Goal: Contribute content: Contribute content

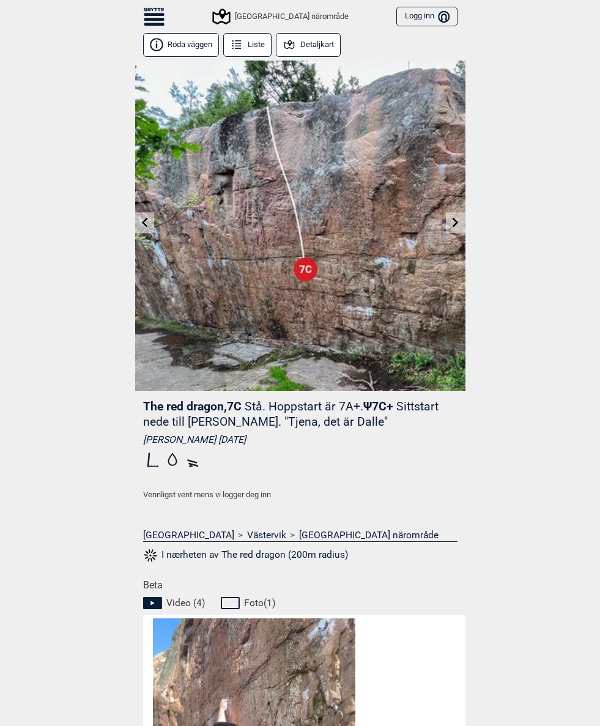
scroll to position [46, 117]
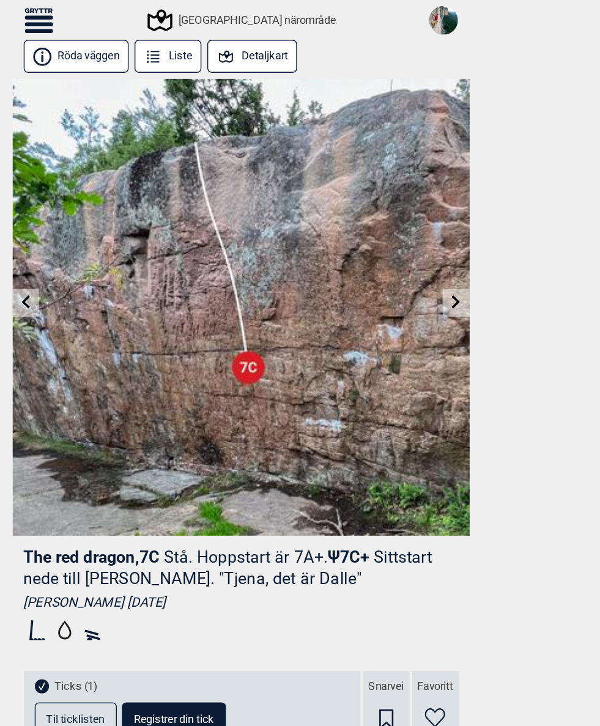
click at [144, 19] on icon at bounding box center [154, 17] width 21 height 3
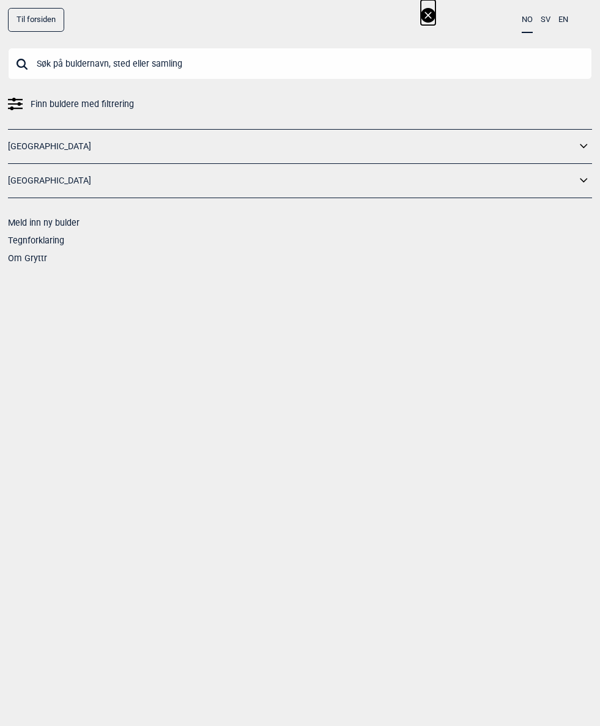
click at [62, 56] on input "text" at bounding box center [300, 64] width 584 height 32
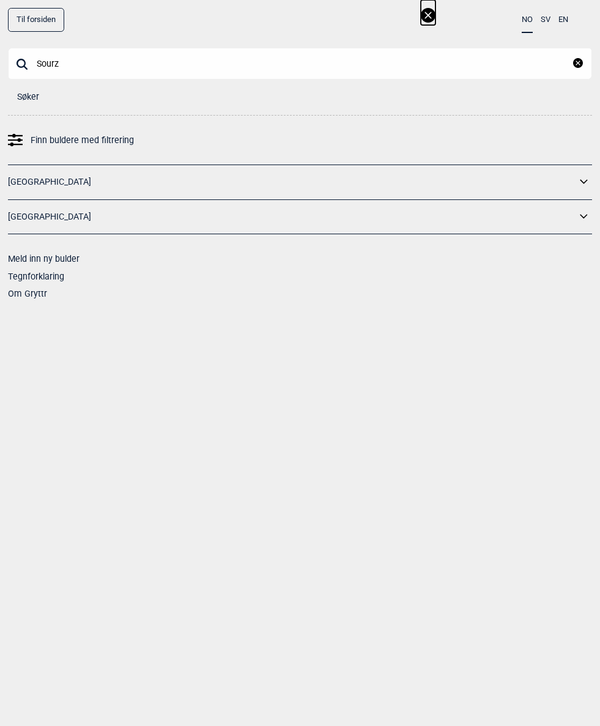
type input "Sourze"
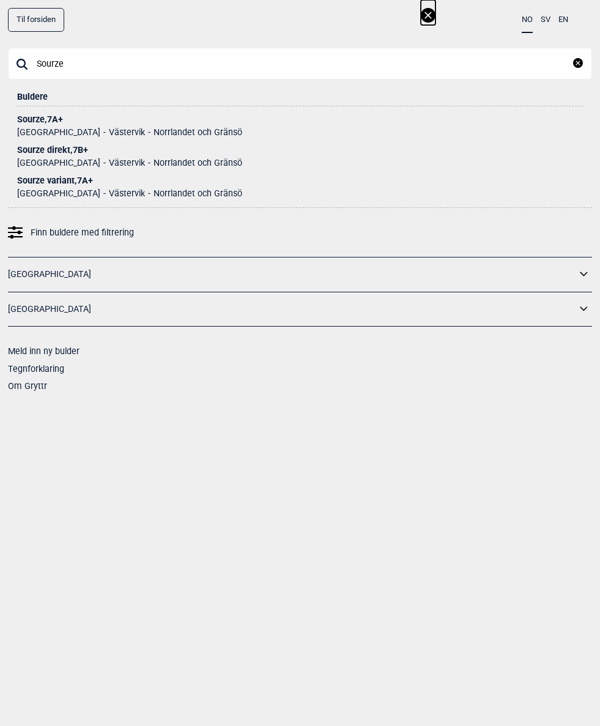
click at [43, 122] on div "Sourze , 7A+" at bounding box center [300, 119] width 566 height 9
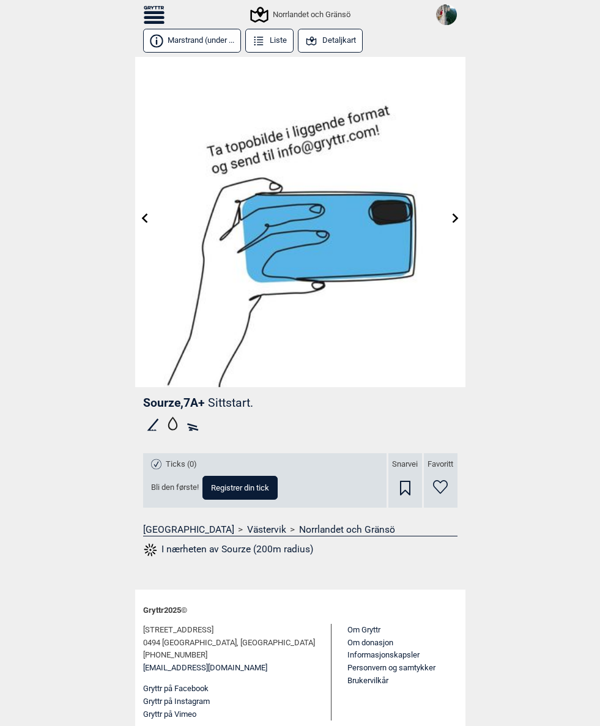
click at [458, 217] on icon at bounding box center [456, 218] width 10 height 10
click at [454, 218] on icon at bounding box center [456, 218] width 10 height 10
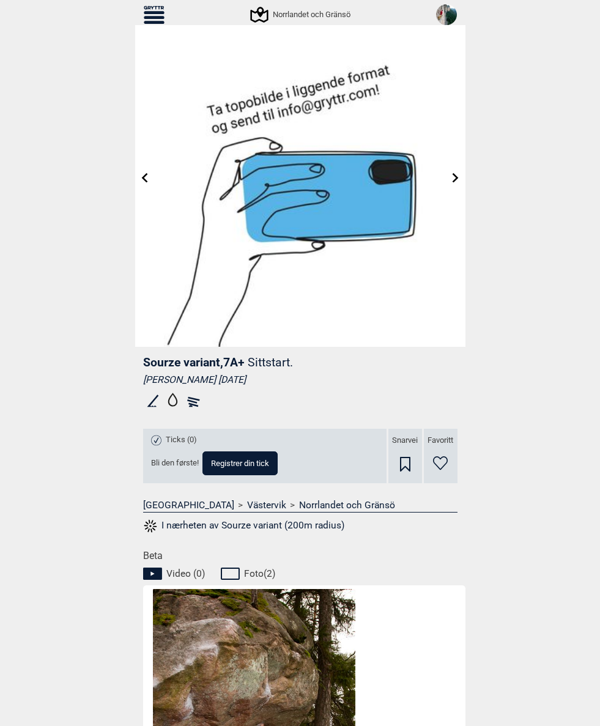
scroll to position [31, 0]
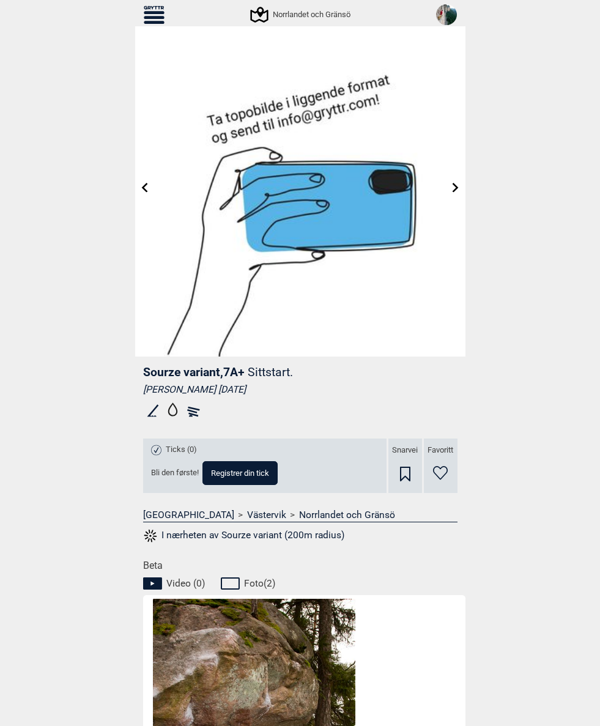
click at [146, 186] on icon at bounding box center [144, 188] width 10 height 10
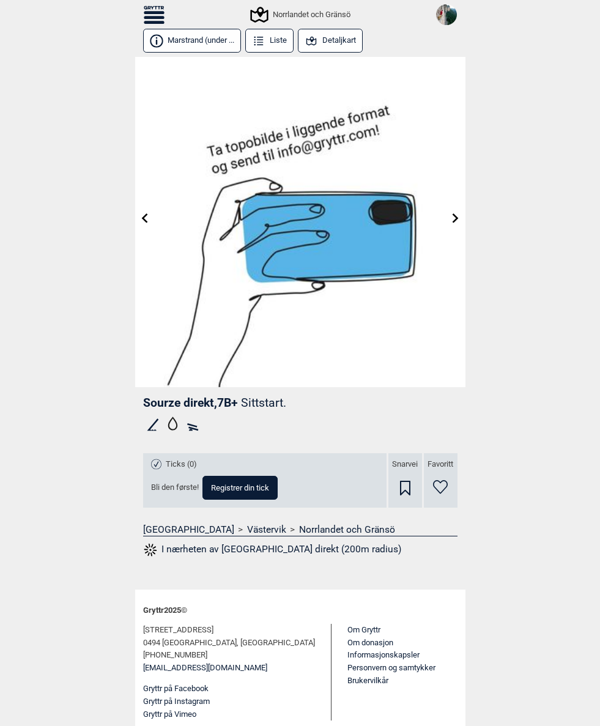
click at [155, 212] on img at bounding box center [300, 222] width 330 height 330
click at [148, 219] on icon at bounding box center [144, 218] width 10 height 10
click at [258, 484] on span "Registrer din tick" at bounding box center [240, 488] width 58 height 8
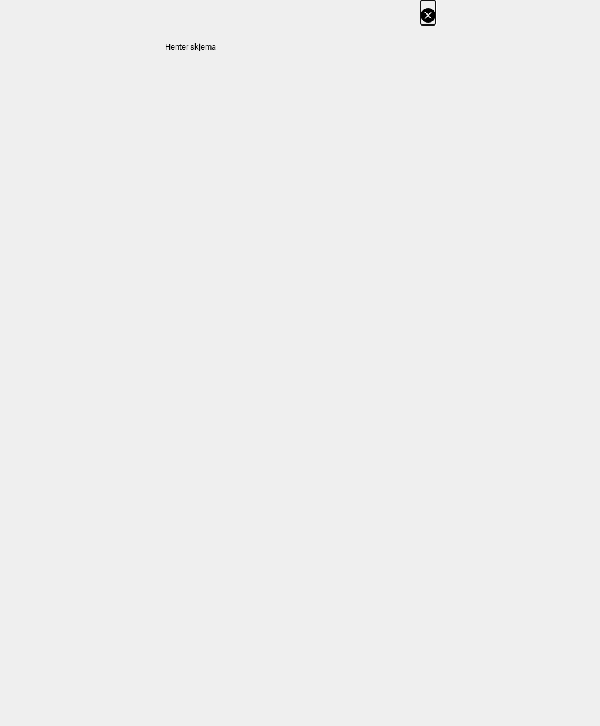
select select "385"
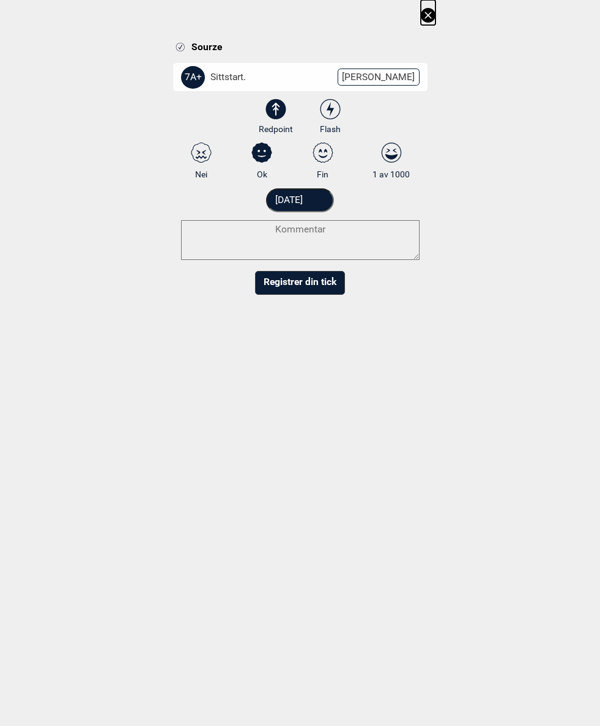
click at [309, 197] on input "[DATE]" at bounding box center [300, 200] width 68 height 24
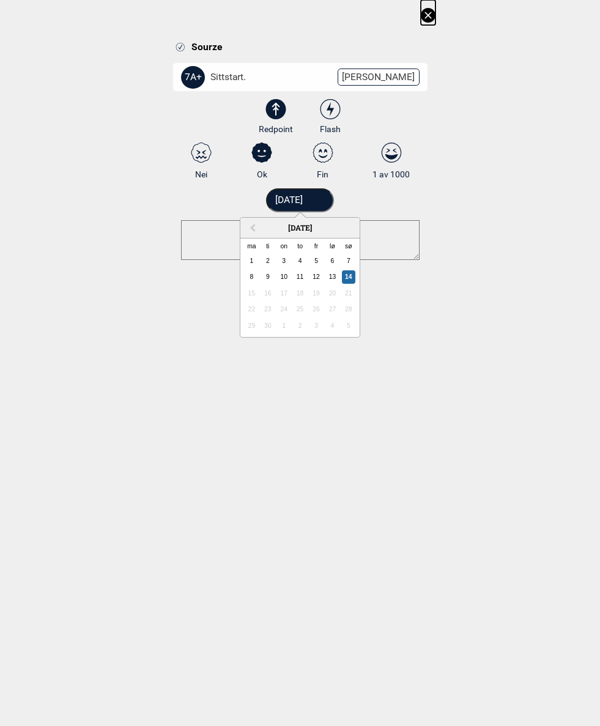
click at [330, 202] on input "[DATE]" at bounding box center [300, 200] width 68 height 24
click at [257, 221] on button "Previous Month" at bounding box center [252, 229] width 20 height 20
click at [250, 295] on div "14" at bounding box center [251, 293] width 13 height 13
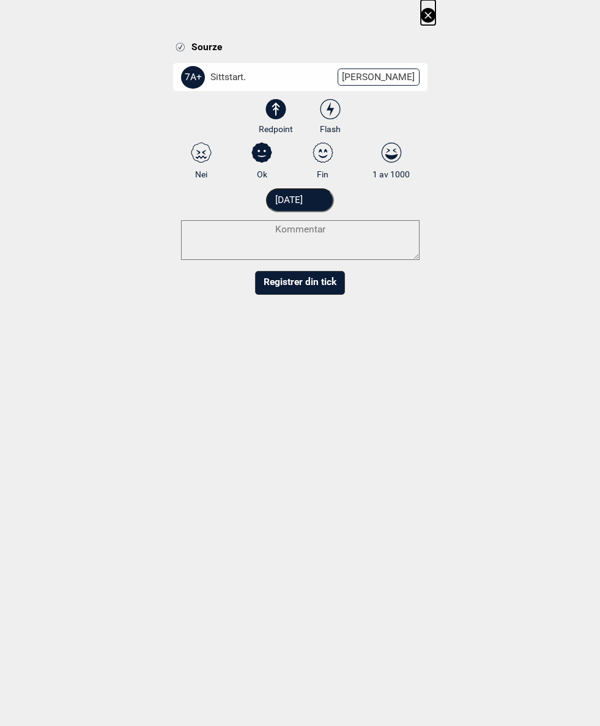
type input "14.08.2017"
click at [310, 279] on button "Registrer din tick" at bounding box center [300, 283] width 90 height 24
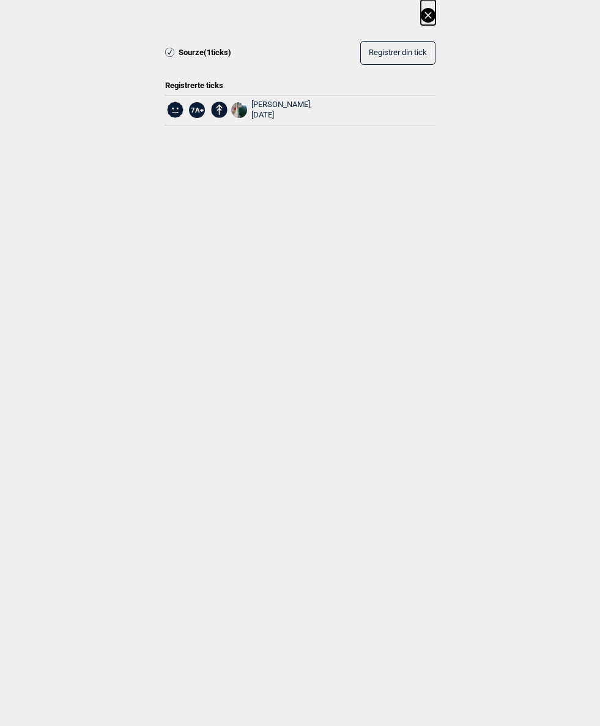
click at [421, 19] on icon at bounding box center [428, 15] width 15 height 15
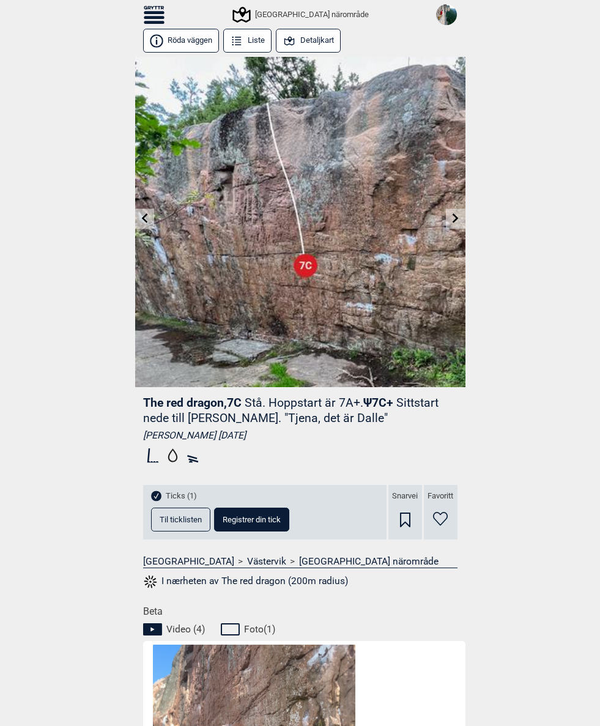
click at [158, 15] on icon at bounding box center [154, 15] width 21 height 18
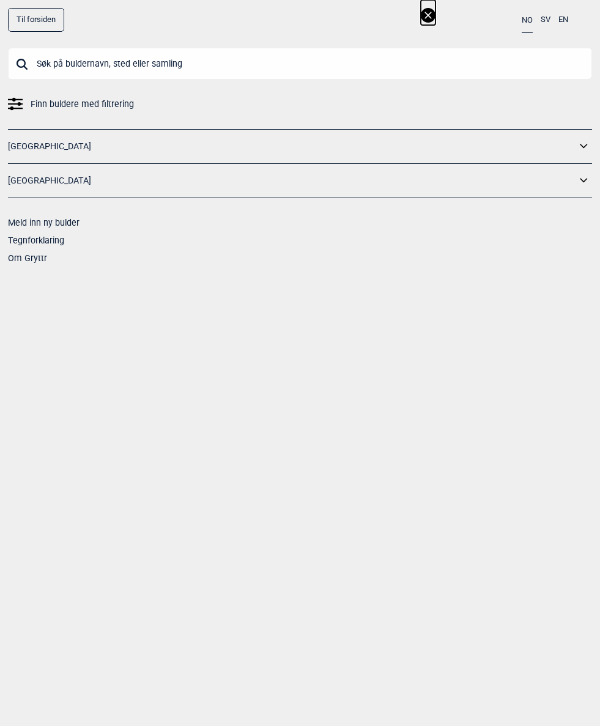
click at [63, 60] on input "text" at bounding box center [300, 64] width 584 height 32
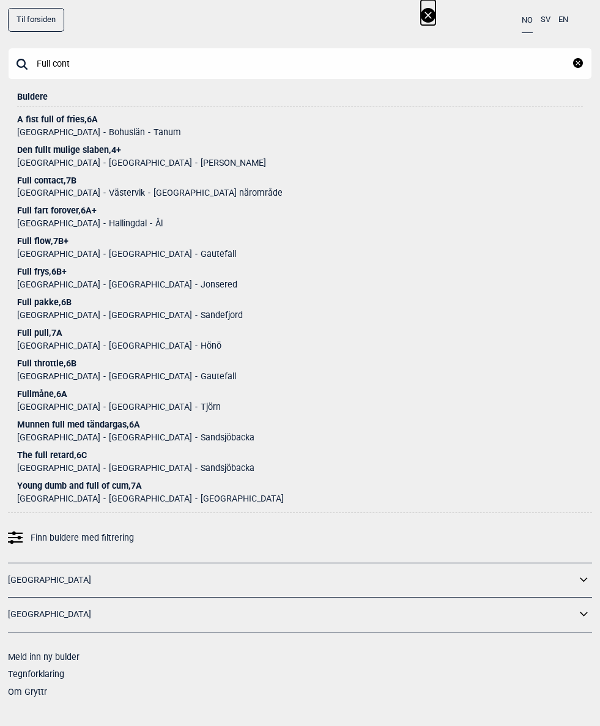
type input "Full conta"
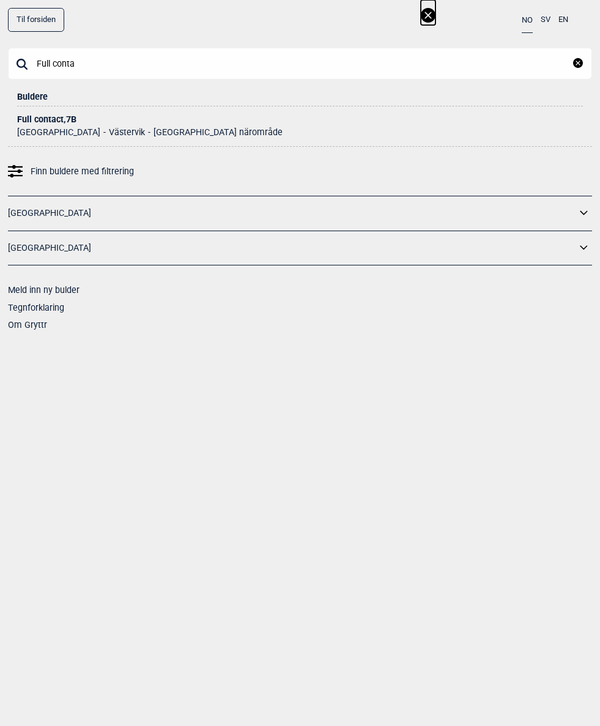
click at [41, 123] on div "Full contact , 7B" at bounding box center [300, 119] width 566 height 9
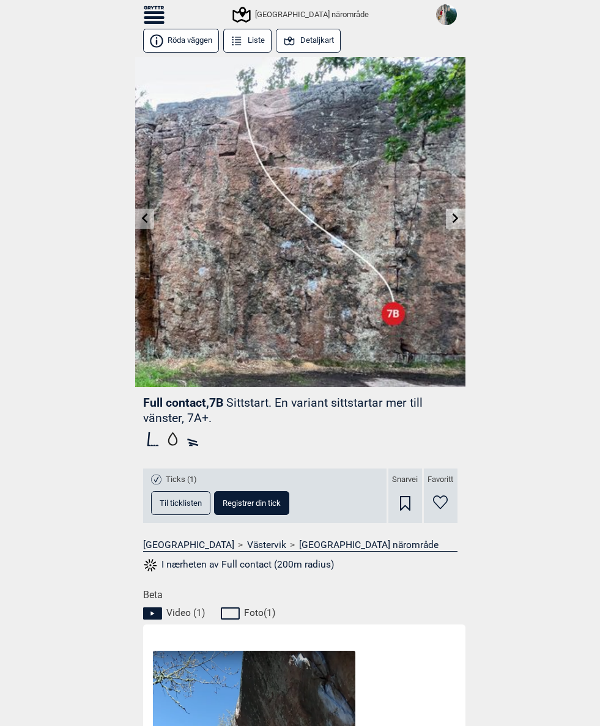
click at [451, 223] on link at bounding box center [455, 219] width 19 height 20
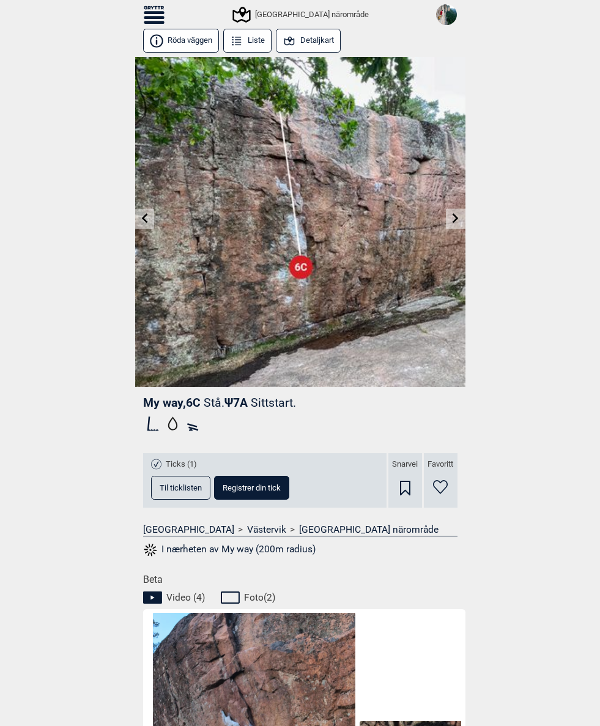
click at [146, 217] on icon at bounding box center [144, 218] width 10 height 10
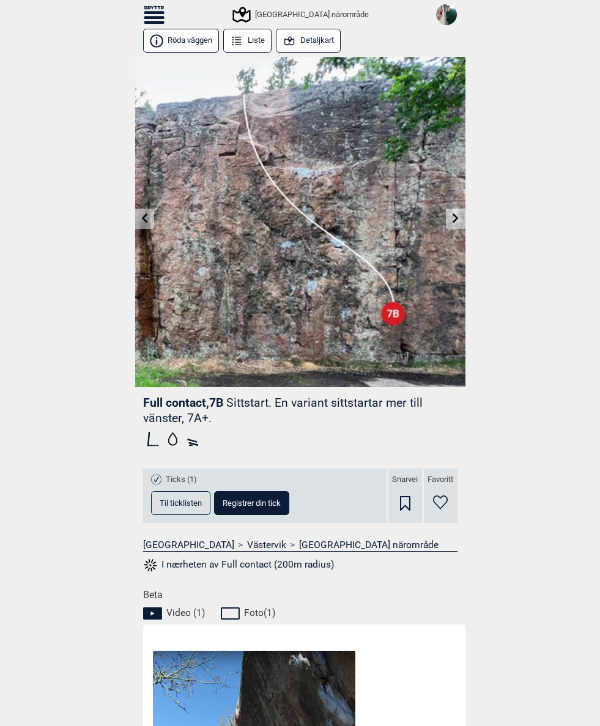
click at [148, 218] on icon at bounding box center [144, 218] width 10 height 10
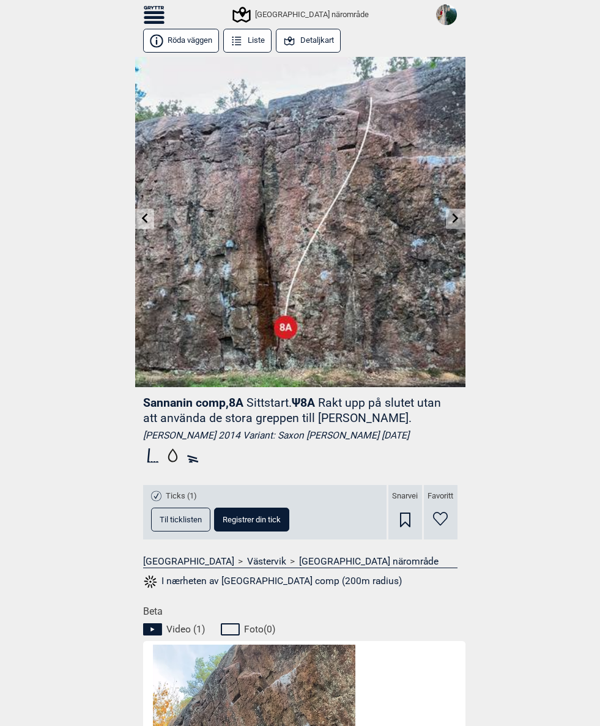
click at [447, 224] on link at bounding box center [455, 219] width 19 height 20
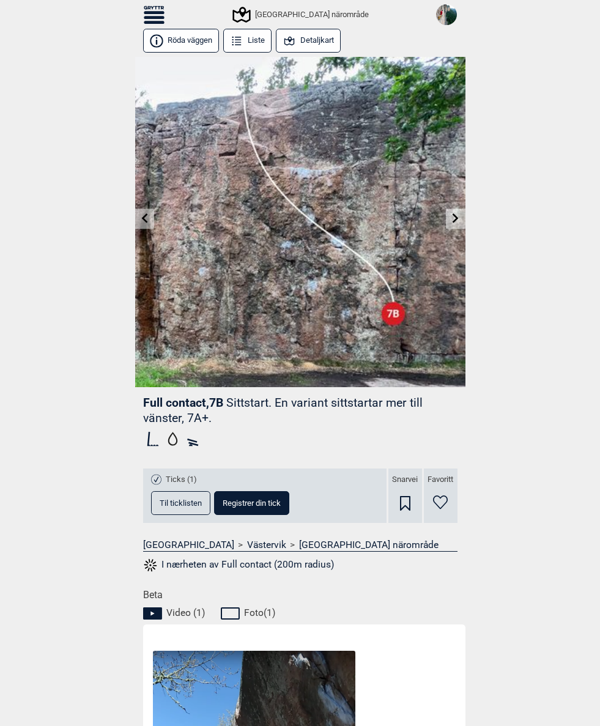
click at [259, 506] on span "Registrer din tick" at bounding box center [252, 503] width 58 height 8
select select "386"
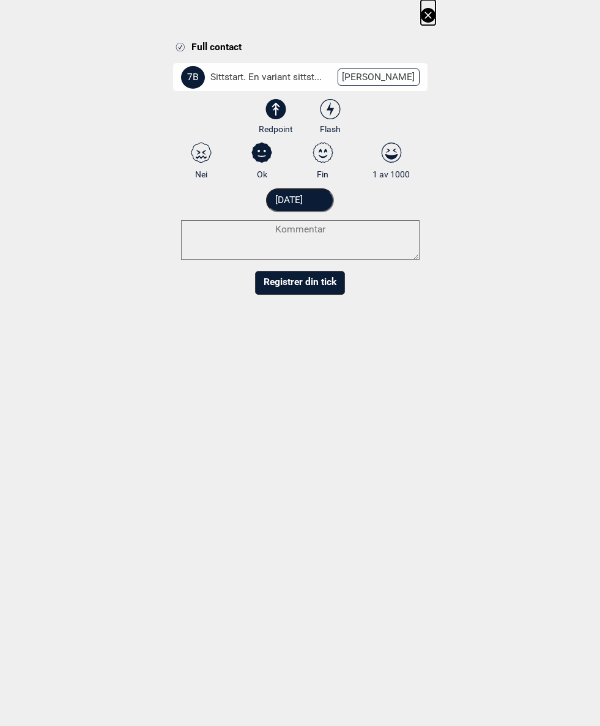
click at [319, 203] on input "[DATE]" at bounding box center [300, 200] width 68 height 24
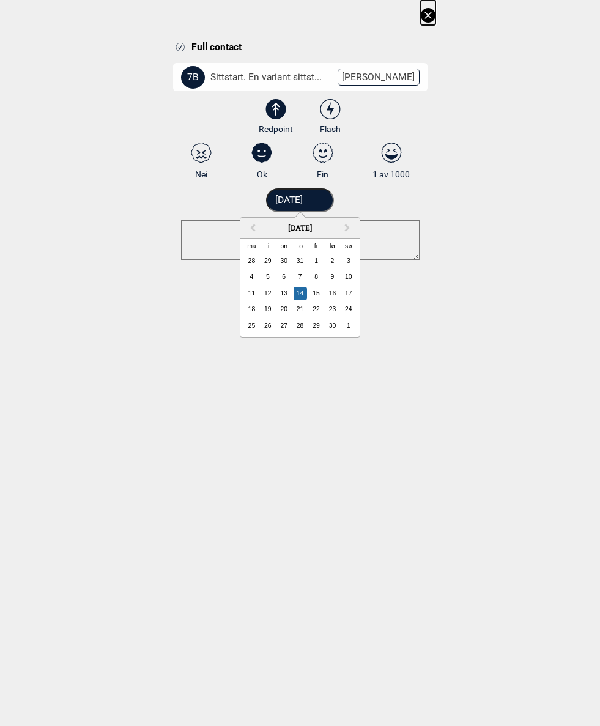
click at [253, 226] on span "Previous Month" at bounding box center [253, 228] width 0 height 14
click at [321, 277] on div "11" at bounding box center [315, 276] width 13 height 13
type input "11.08.2017"
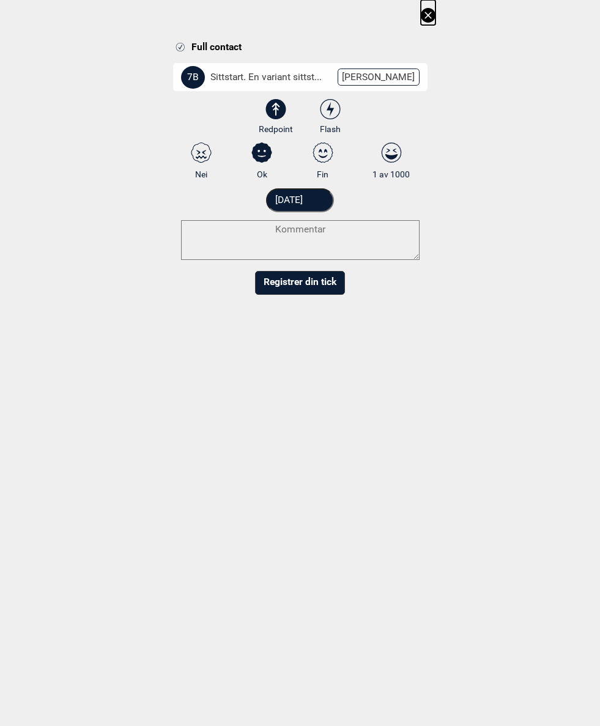
click at [339, 238] on textarea at bounding box center [300, 240] width 239 height 40
click at [270, 232] on textarea "7A+" at bounding box center [300, 240] width 239 height 40
click at [266, 223] on textarea "More like 7A+" at bounding box center [300, 240] width 239 height 40
type textarea "Original start. More like 7A+"
click at [323, 150] on icon at bounding box center [323, 153] width 22 height 20
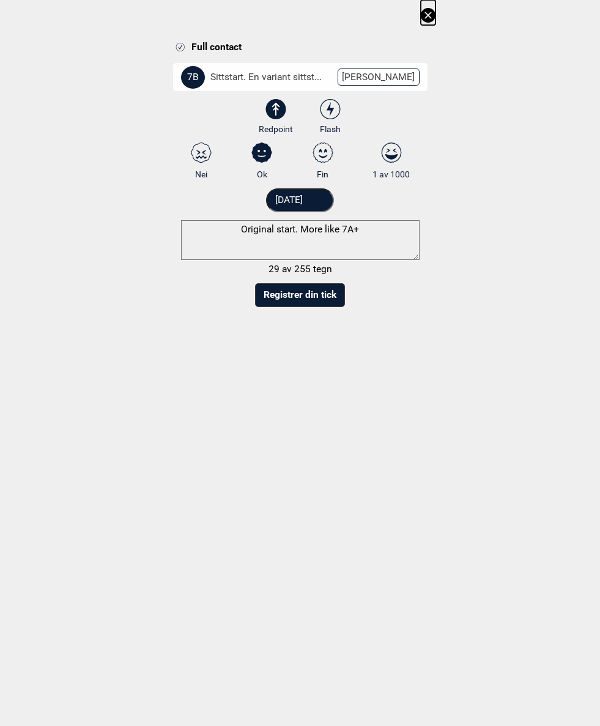
click at [323, 157] on input "Fin" at bounding box center [323, 161] width 8 height 8
radio input "true"
radio input "false"
click at [309, 291] on button "Registrer din tick" at bounding box center [300, 295] width 90 height 24
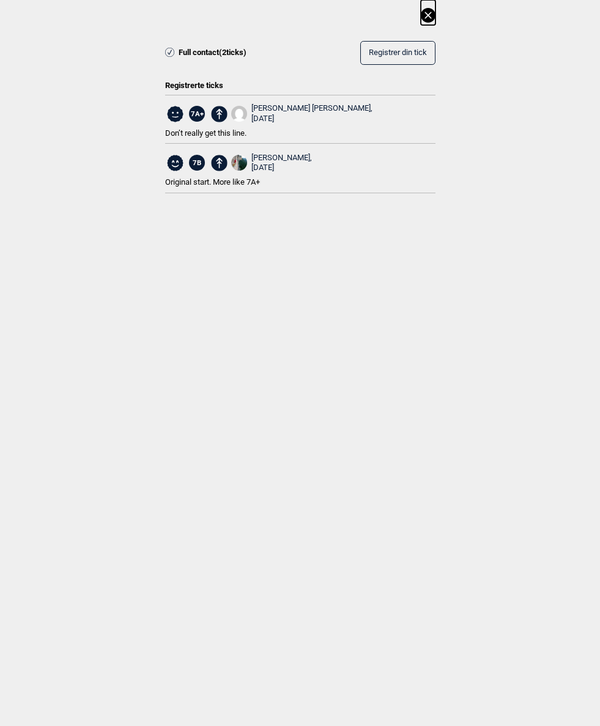
click at [422, 17] on icon at bounding box center [428, 15] width 15 height 15
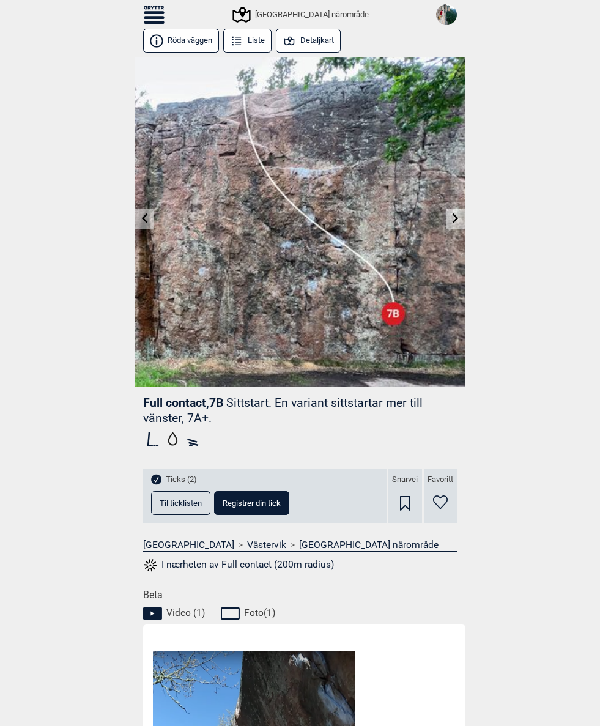
click at [162, 12] on icon at bounding box center [154, 12] width 21 height 3
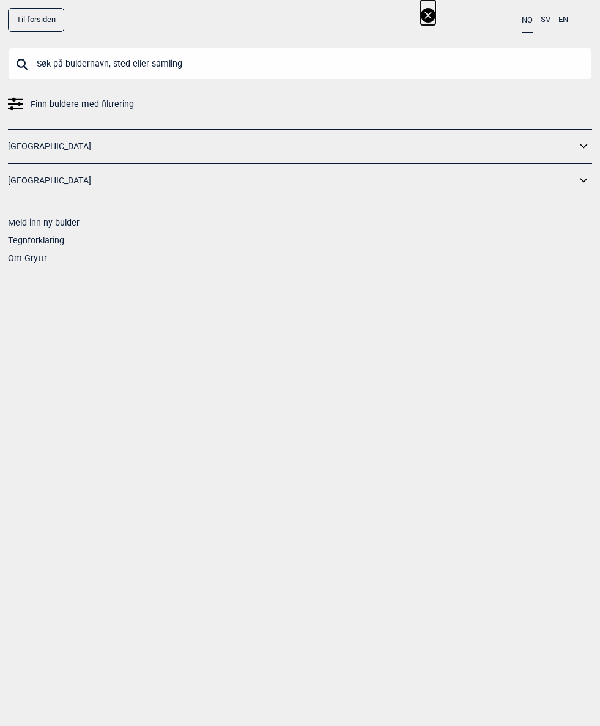
click at [49, 64] on input "text" at bounding box center [300, 64] width 584 height 32
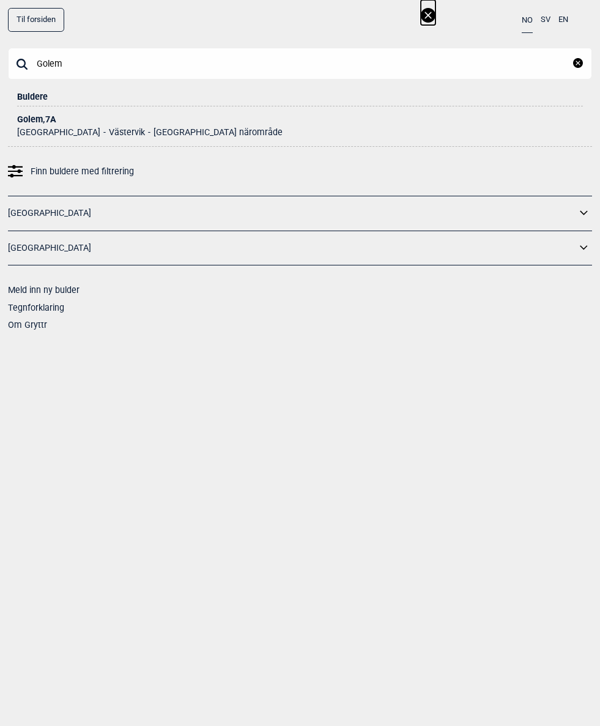
type input "Golem"
click at [32, 110] on li "Golem , 7A Sverige Västervik Västervik närområde" at bounding box center [300, 121] width 566 height 31
click at [36, 118] on div "Golem , 7A" at bounding box center [300, 119] width 566 height 9
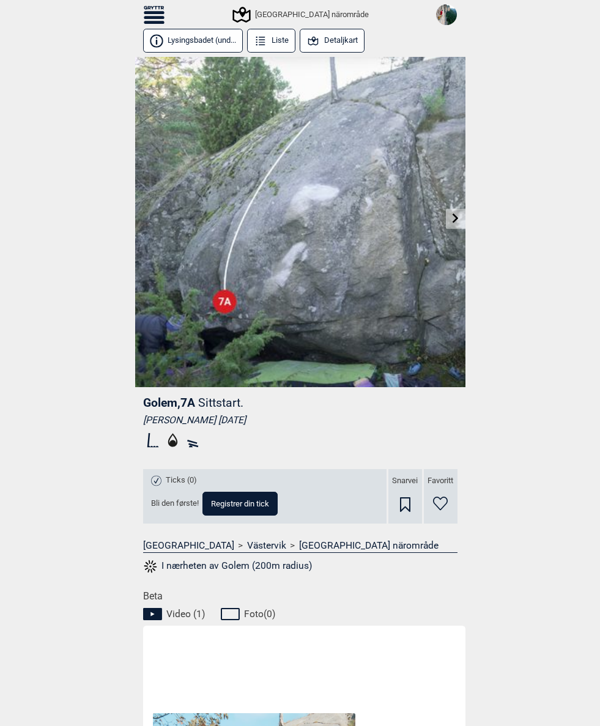
click at [248, 509] on button "Registrer din tick" at bounding box center [239, 504] width 75 height 24
select select "384"
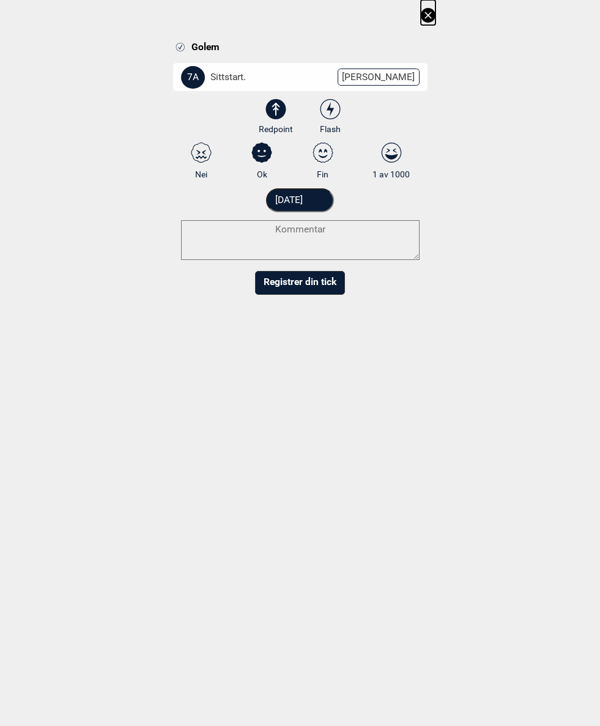
click at [324, 198] on input "[DATE]" at bounding box center [300, 200] width 68 height 24
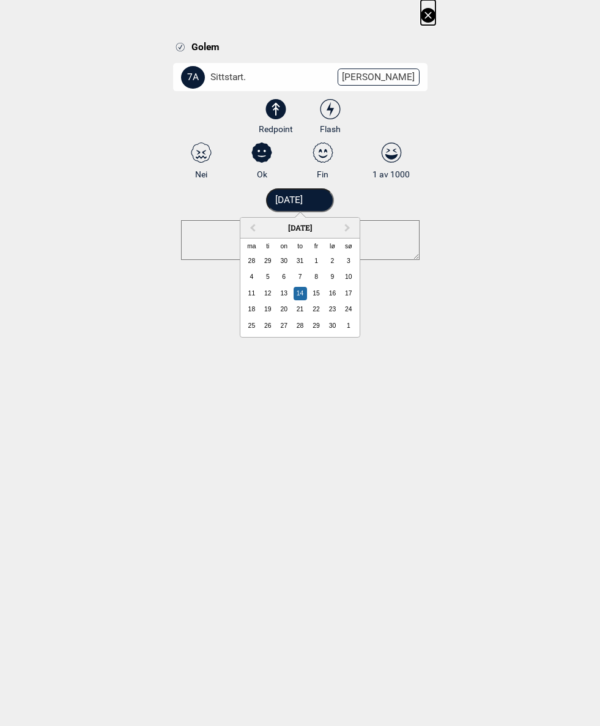
click at [253, 226] on span "Previous Month" at bounding box center [253, 228] width 0 height 14
click at [295, 277] on div "10" at bounding box center [300, 276] width 13 height 13
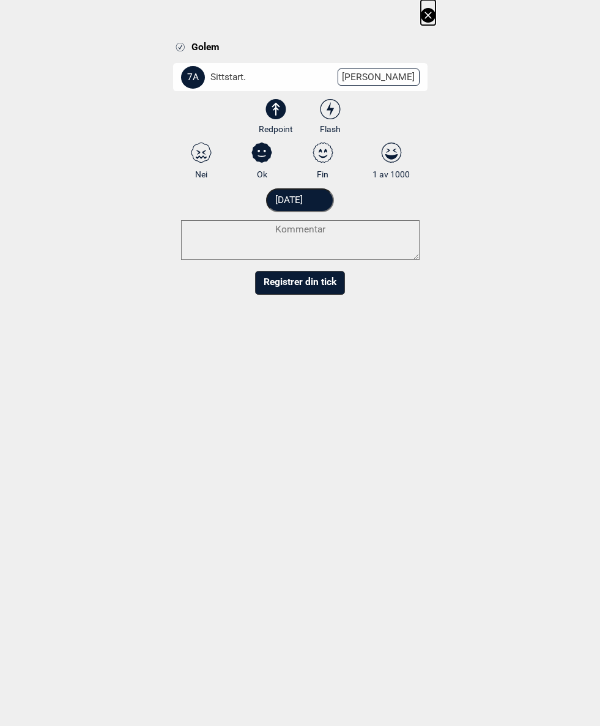
type input "[DATE]"
click at [385, 71] on select "3 3+ 4 4+ 5 5+ 6A 6A+ 6B 6B+ 6C 6C+ 7A 7A+ 7B 7B+ 7C 7C+ 8A 8A+ 8B 8B+" at bounding box center [308, 79] width 254 height 32
select select "93"
click at [201, 232] on textarea at bounding box center [300, 240] width 239 height 40
paste textarea "One move wonder. Where a simple kneebar (without a kneepad) makes a lot of diff…"
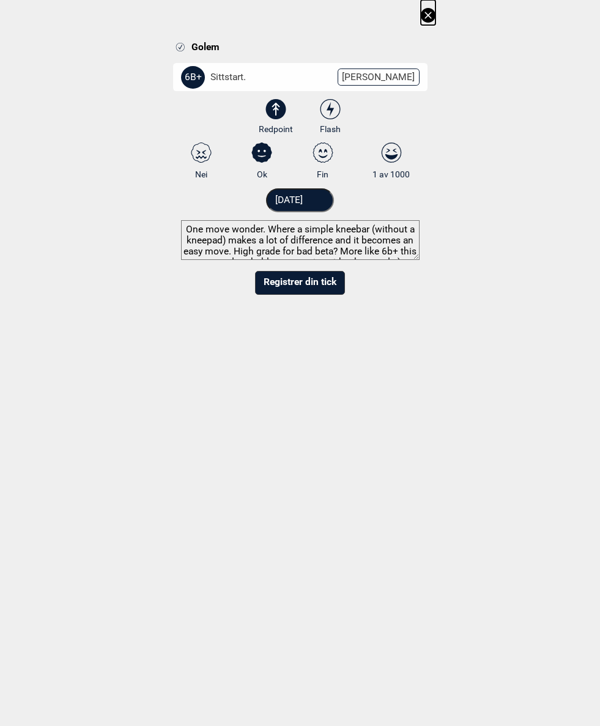
scroll to position [8, 0]
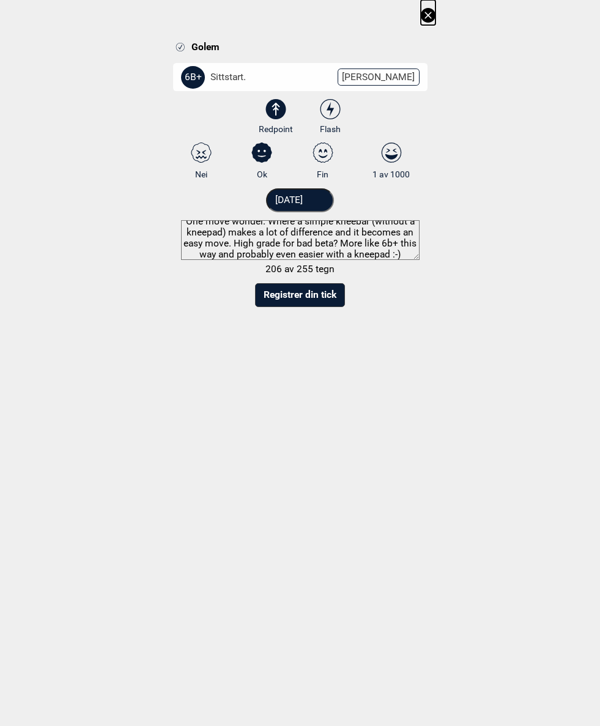
click at [253, 253] on textarea "One move wonder. Where a simple kneebar (without a kneepad) makes a lot of diff…" at bounding box center [300, 240] width 239 height 40
click at [368, 256] on textarea "One move wonder. Where a simple kneebar (without a kneepad) makes a lot of diff…" at bounding box center [300, 240] width 239 height 40
type textarea "One move wonder. Where a simple kneebar (without a kneepad) makes a lot of diff…"
click at [394, 77] on select "3 3+ 4 4+ 5 5+ 6A 6A+ 6B 6B+ 6C 6C+ 7A 7A+ 7B 7B+ 7C 7C+ 8A 8A+ 8B 8B+" at bounding box center [308, 79] width 254 height 32
click at [287, 286] on button "Registrer din tick" at bounding box center [300, 295] width 90 height 24
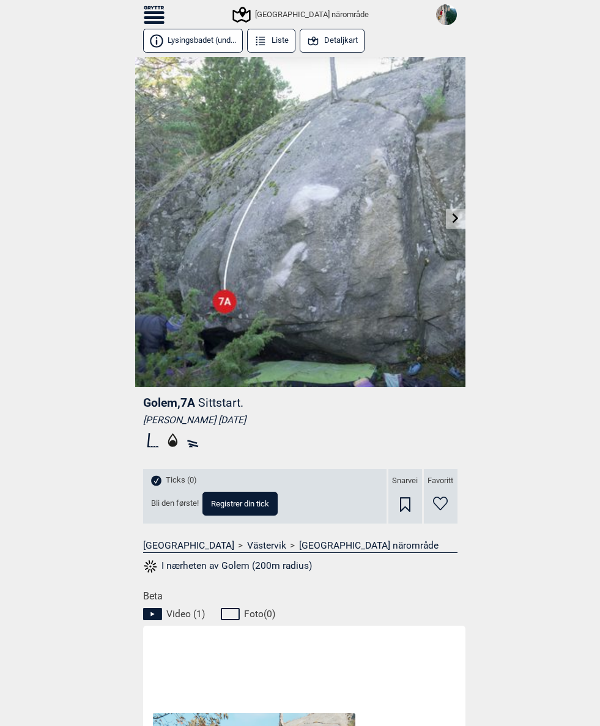
click at [453, 224] on link at bounding box center [455, 219] width 19 height 20
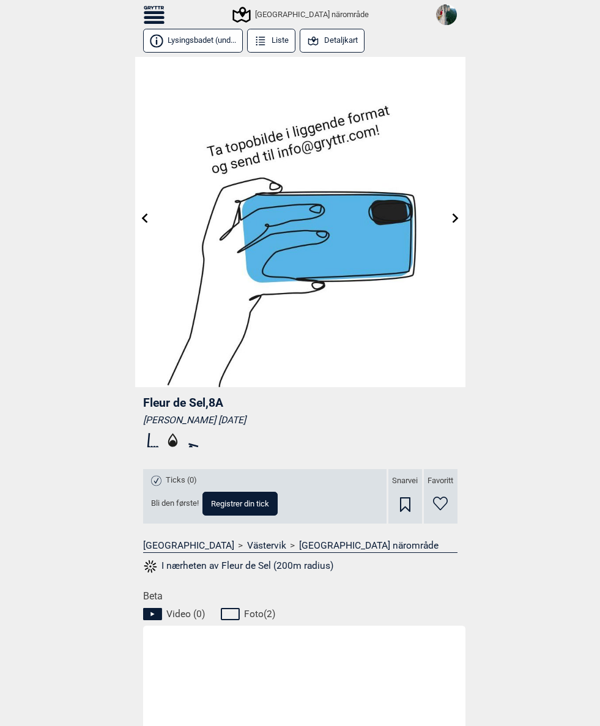
click at [454, 226] on link at bounding box center [455, 219] width 19 height 20
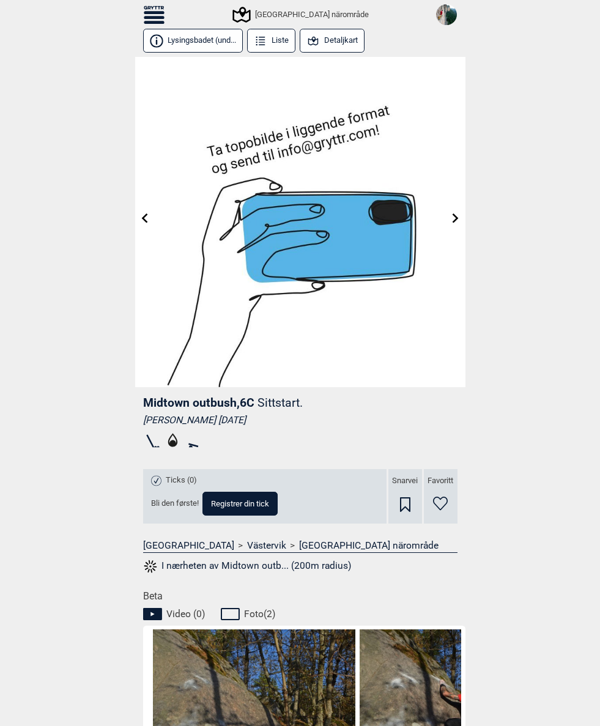
click at [453, 221] on icon at bounding box center [456, 218] width 10 height 10
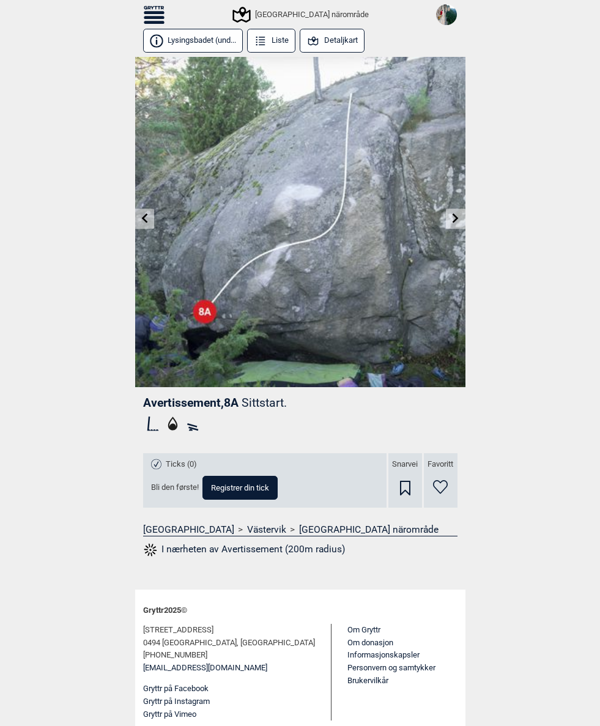
click at [456, 215] on icon at bounding box center [456, 218] width 10 height 10
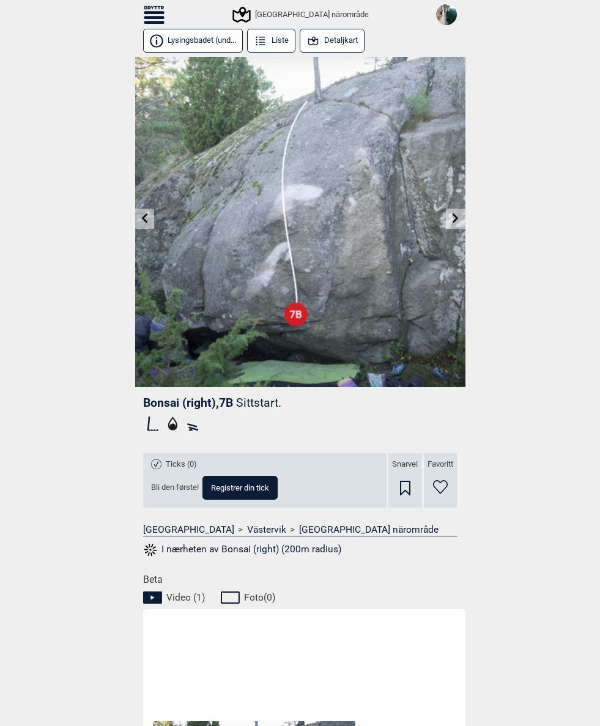
click at [454, 219] on icon at bounding box center [456, 218] width 10 height 10
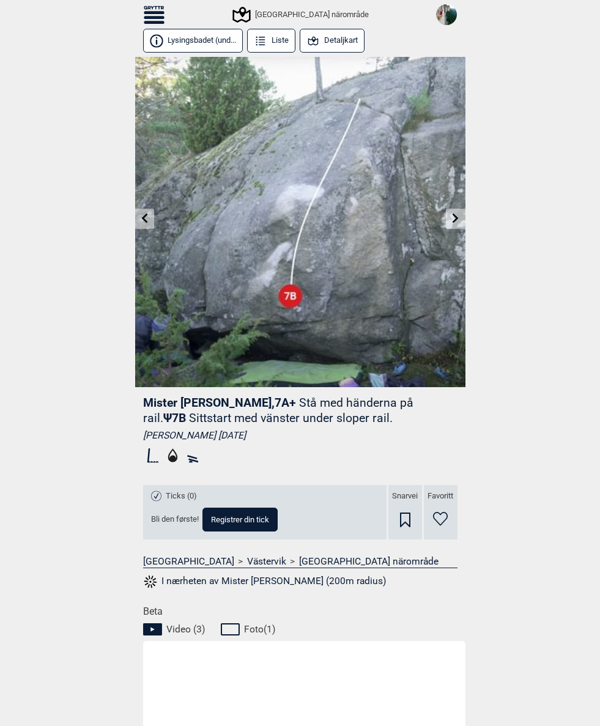
click at [450, 220] on link at bounding box center [455, 219] width 19 height 20
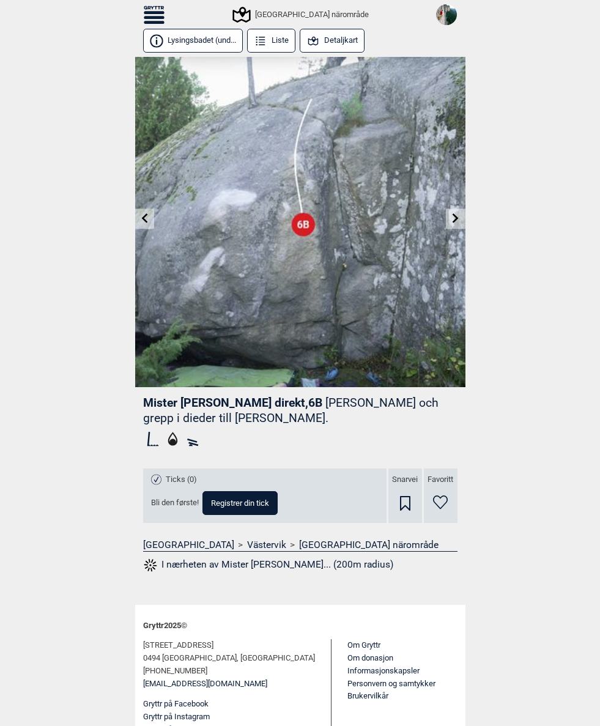
click at [448, 223] on link at bounding box center [455, 219] width 19 height 20
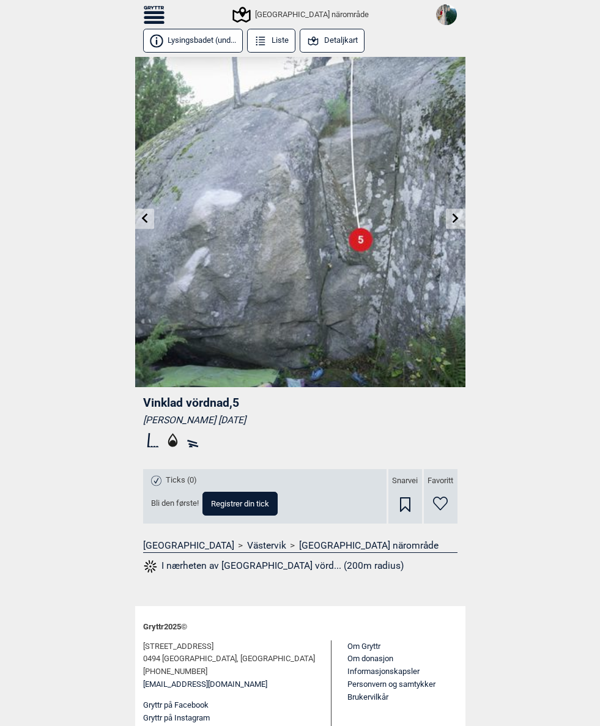
click at [143, 219] on icon at bounding box center [144, 218] width 6 height 10
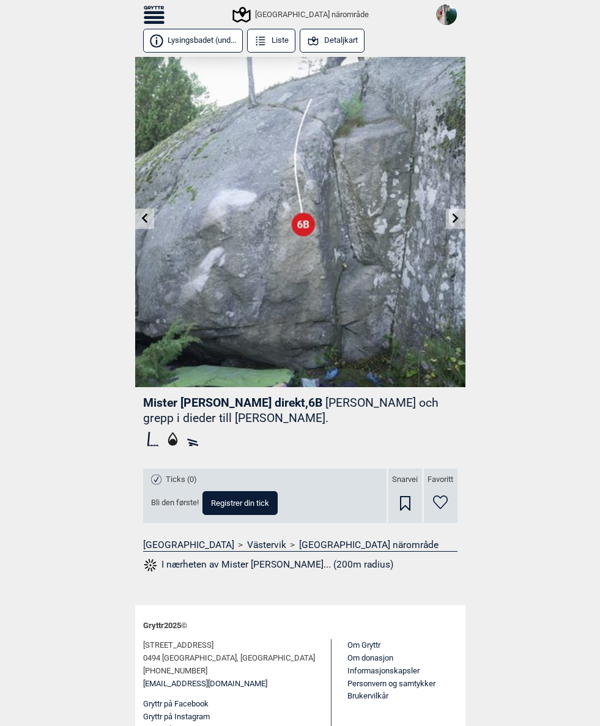
click at [144, 217] on icon at bounding box center [144, 218] width 6 height 10
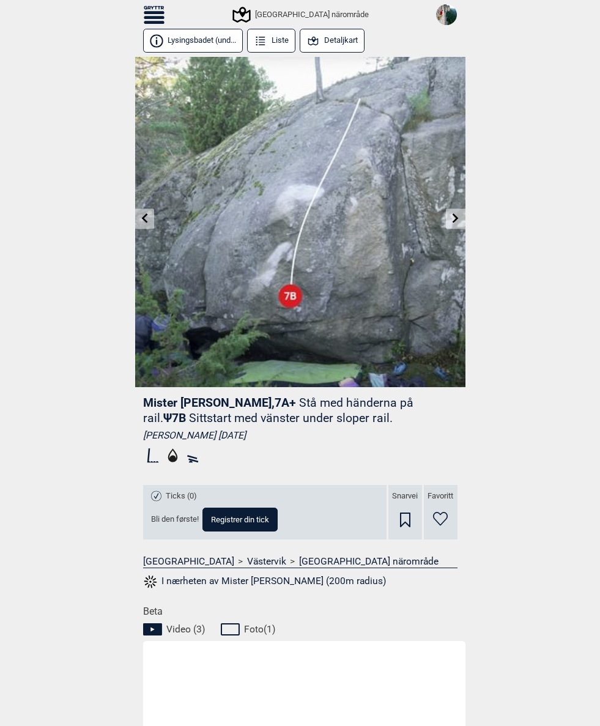
click at [144, 217] on icon at bounding box center [144, 218] width 6 height 10
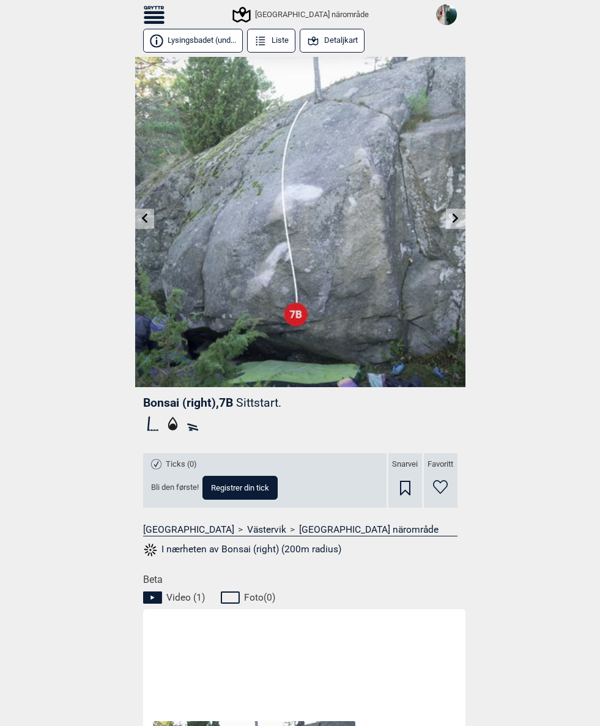
click at [140, 213] on link at bounding box center [144, 219] width 19 height 20
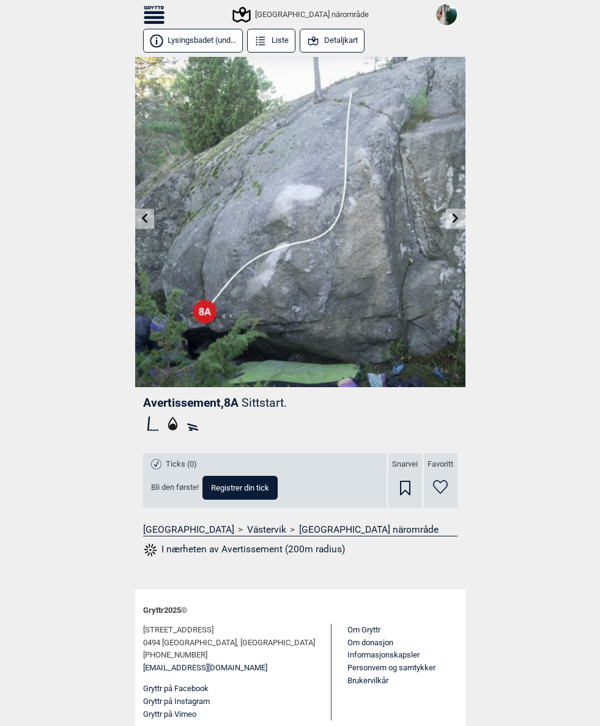
click at [149, 217] on icon at bounding box center [144, 218] width 10 height 10
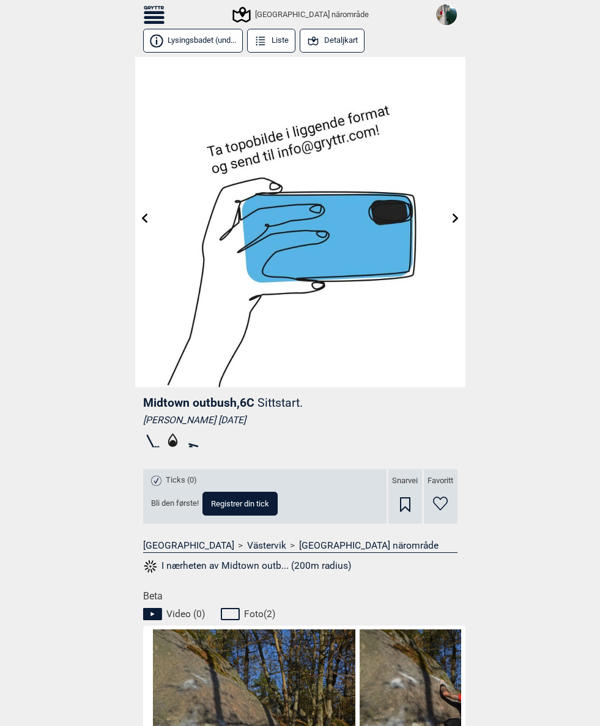
click at [144, 215] on icon at bounding box center [144, 218] width 10 height 10
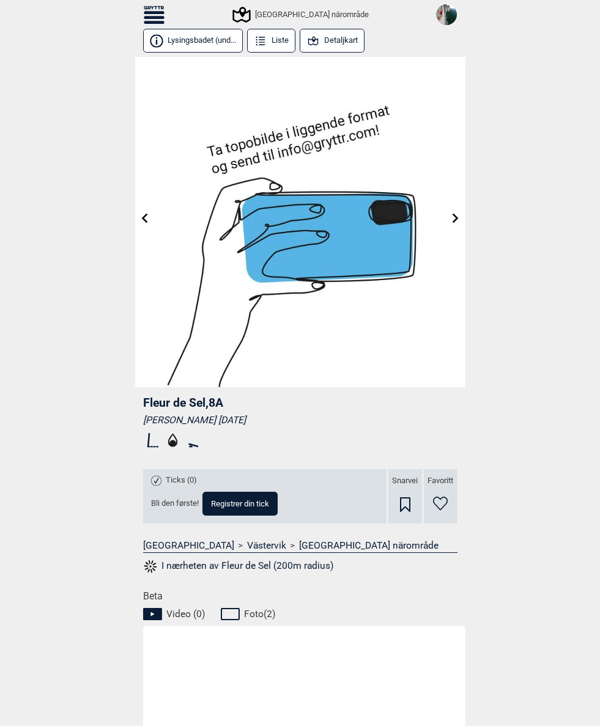
click at [143, 212] on link at bounding box center [144, 219] width 19 height 20
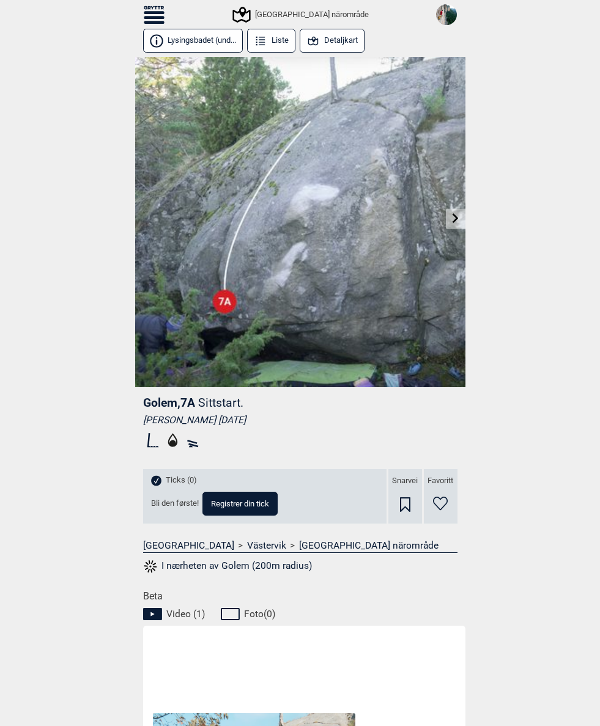
click at [456, 221] on icon at bounding box center [456, 218] width 6 height 10
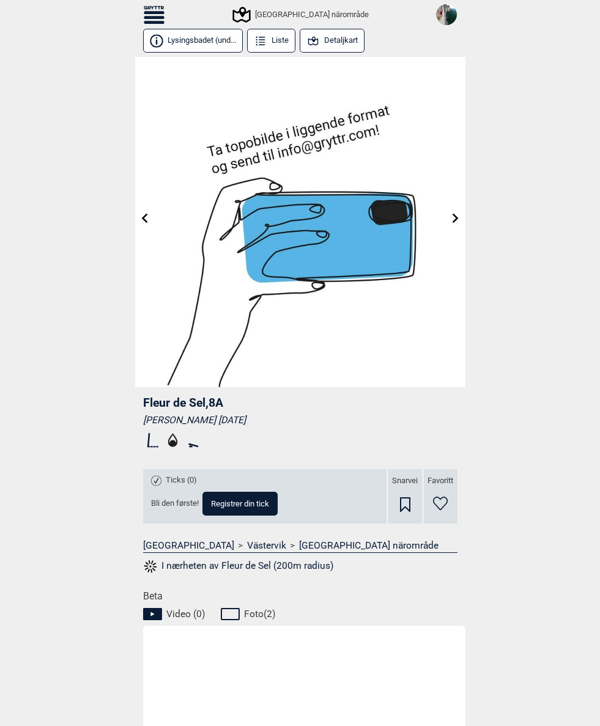
click at [445, 221] on img at bounding box center [300, 222] width 330 height 330
click at [453, 217] on icon at bounding box center [456, 218] width 10 height 10
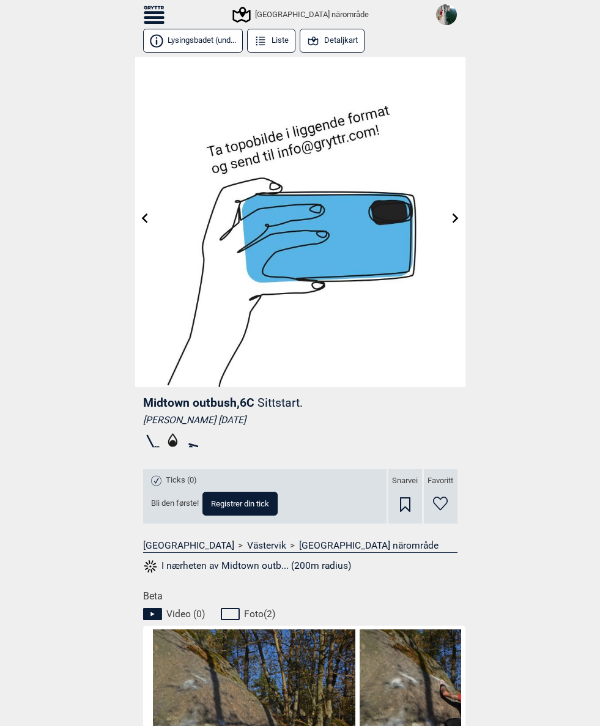
click at [446, 219] on link at bounding box center [455, 219] width 19 height 20
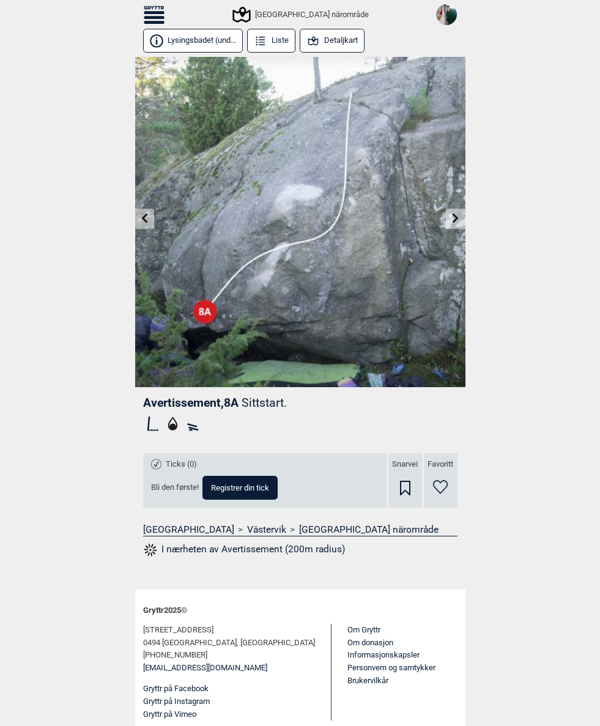
click at [448, 221] on link at bounding box center [455, 219] width 19 height 20
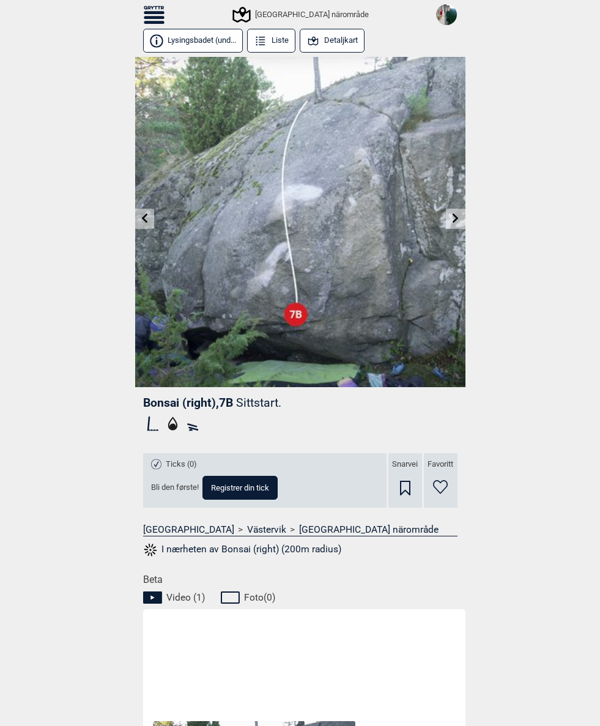
click at [446, 218] on link at bounding box center [455, 219] width 19 height 20
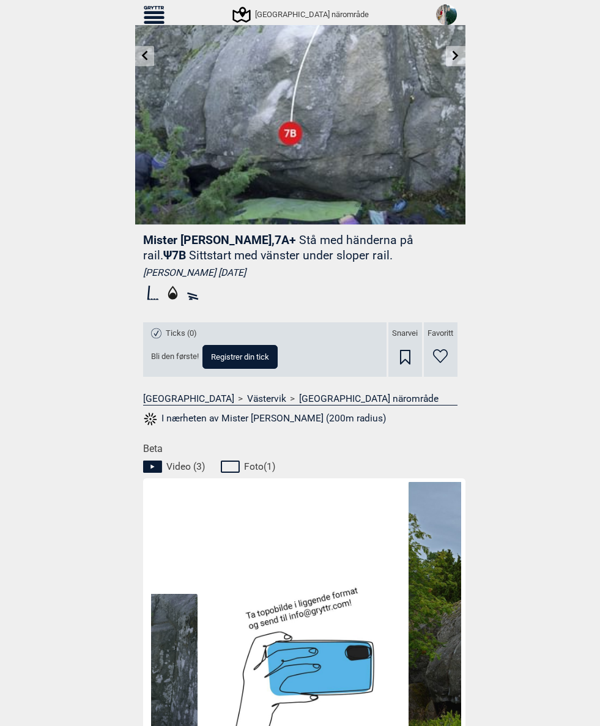
scroll to position [143, 0]
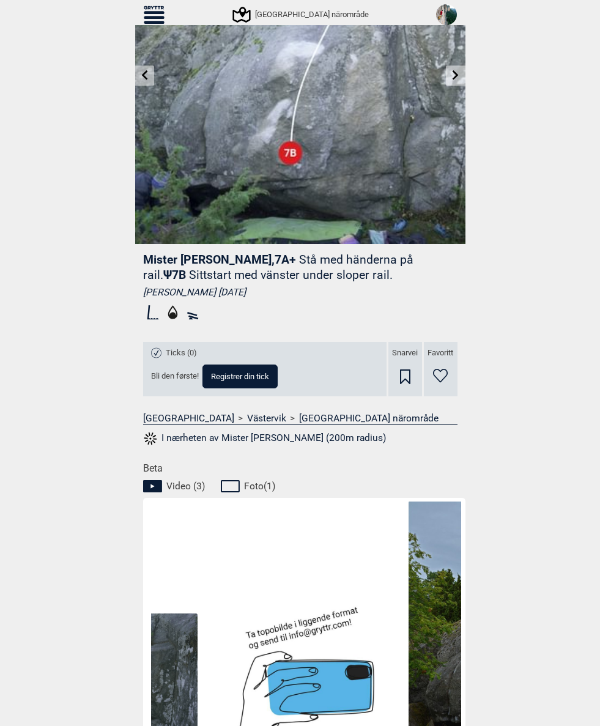
click at [231, 372] on span "Registrer din tick" at bounding box center [240, 376] width 58 height 8
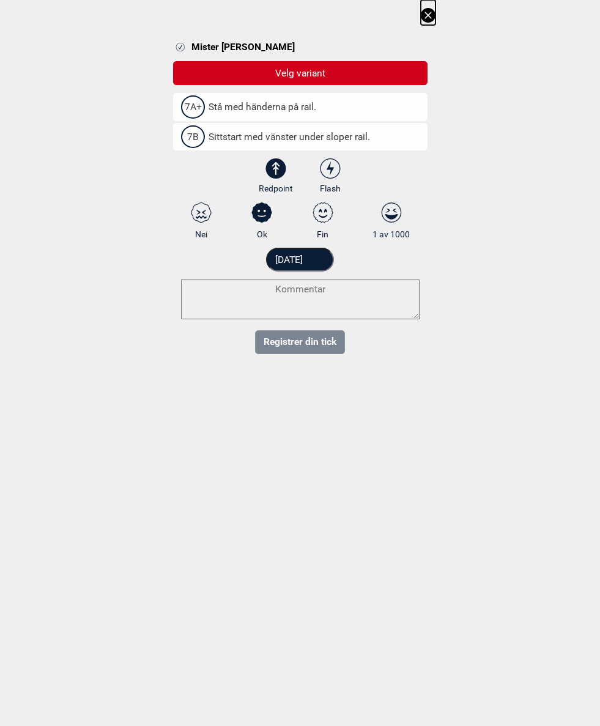
click at [228, 97] on label "7A+ Stå med händerna på rail." at bounding box center [300, 107] width 254 height 28
click at [189, 103] on input "7A+ Stå med händerna på rail." at bounding box center [185, 107] width 8 height 8
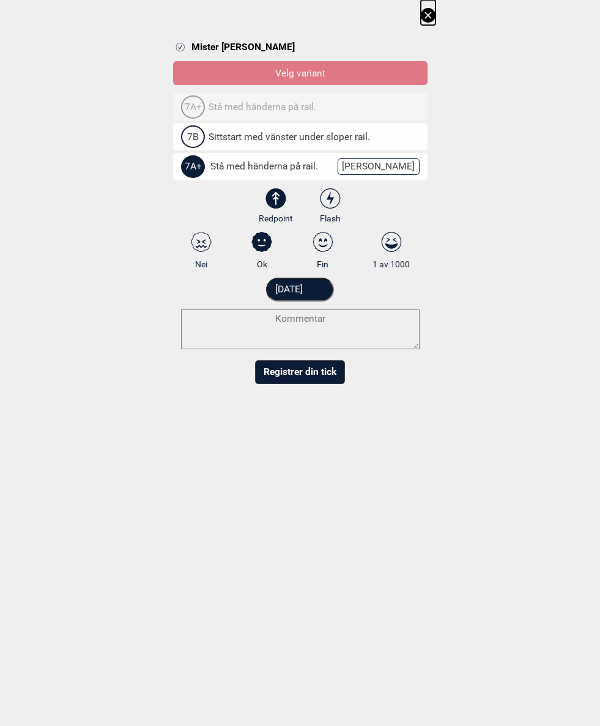
click at [391, 163] on select "3 3+ 4 4+ 5 5+ 6A 6A+ 6B 6B+ 6C 6C+ 7A 7A+ 7B 7B+ 7C 7C+ 8A 8A+ 8B 8B+" at bounding box center [308, 169] width 254 height 32
select select "94"
click at [325, 283] on input "[DATE]" at bounding box center [300, 290] width 68 height 24
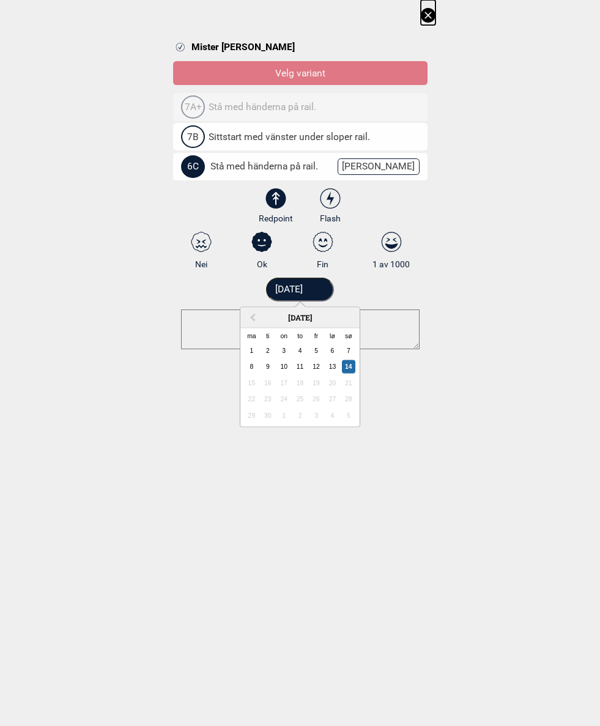
click at [324, 280] on input "[DATE]" at bounding box center [300, 290] width 68 height 24
click at [331, 288] on input "[DATE]" at bounding box center [300, 290] width 68 height 24
click at [253, 316] on span "Previous Month" at bounding box center [253, 318] width 0 height 14
click at [300, 366] on div "10" at bounding box center [300, 366] width 13 height 13
type input "[DATE]"
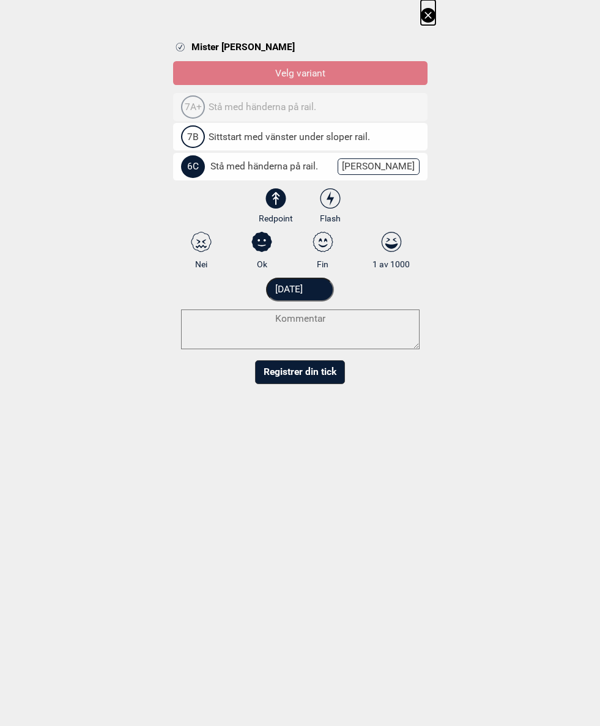
click at [197, 320] on textarea at bounding box center [300, 329] width 239 height 40
paste textarea "Slopers in the sun? 6c max even in bad conditions."
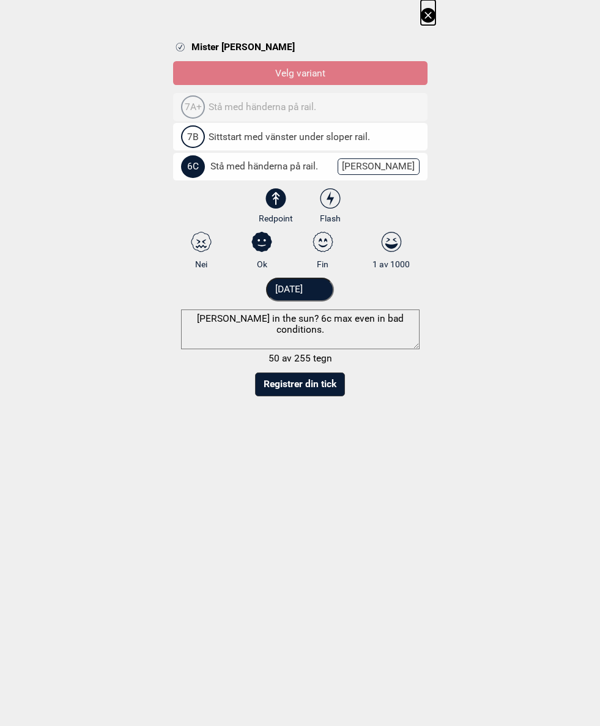
click at [338, 317] on textarea "Slopers in the sun? 6c max even in bad conditions." at bounding box center [300, 329] width 239 height 40
click at [328, 313] on textarea "Slopers in the sun? 6c max even with bad conditions." at bounding box center [300, 329] width 239 height 40
click at [291, 313] on textarea "Slopers in the sun? 6c max with bad conditions." at bounding box center [300, 329] width 239 height 40
click at [259, 318] on textarea "Slopers in the sun? 6C max with bad conditions." at bounding box center [300, 329] width 239 height 40
type textarea "[PERSON_NAME] in the summer/sun? 6C max with bad conditions."
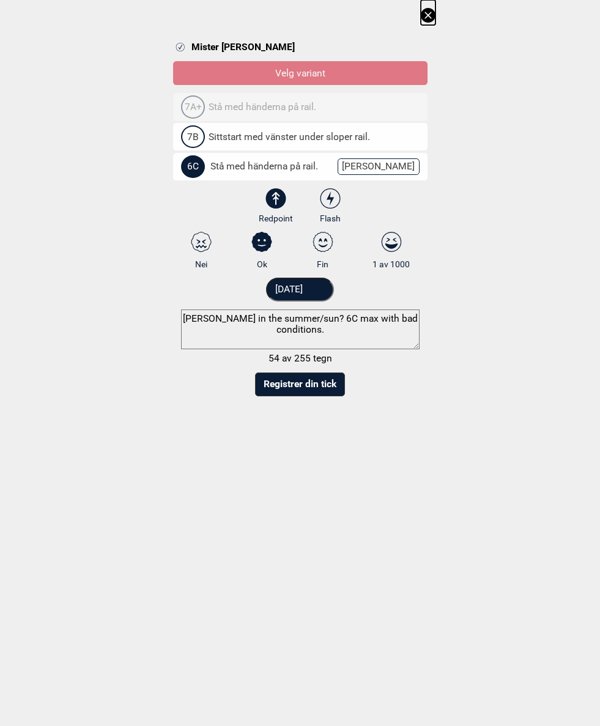
click at [283, 379] on button "Registrer din tick" at bounding box center [300, 384] width 90 height 24
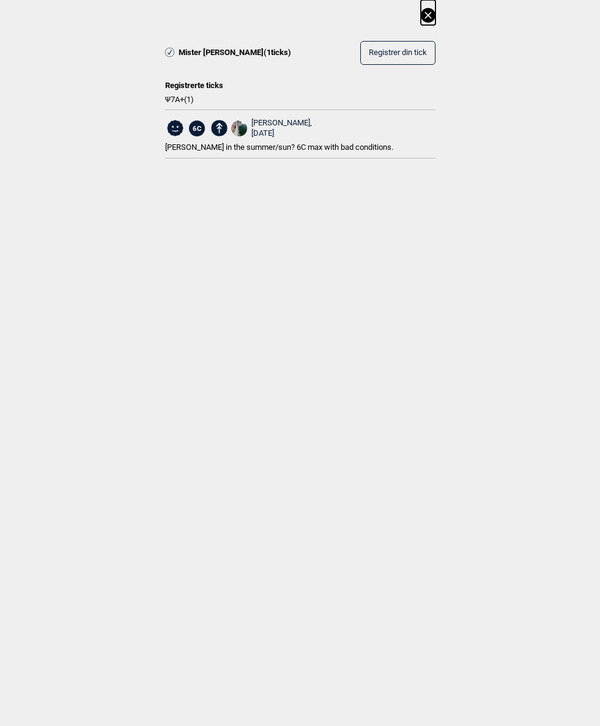
click at [205, 50] on span "Mister Miyagi ( 1 ticks)" at bounding box center [235, 53] width 113 height 10
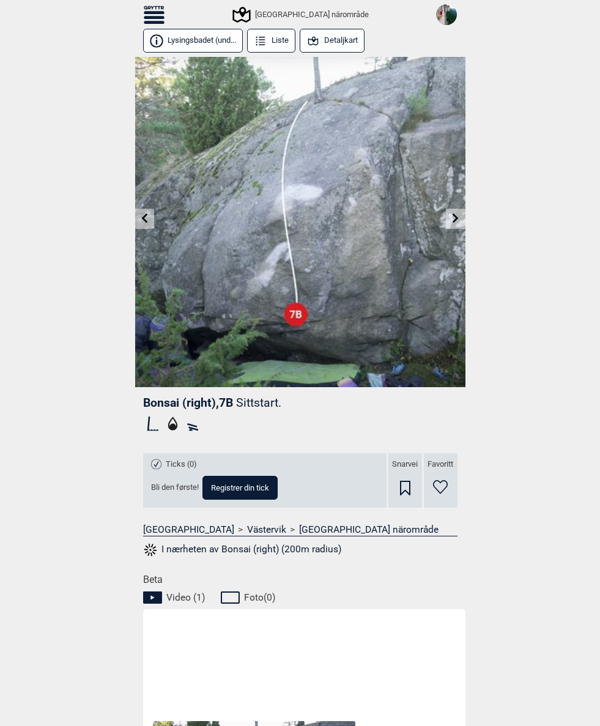
click at [449, 226] on link at bounding box center [455, 219] width 19 height 20
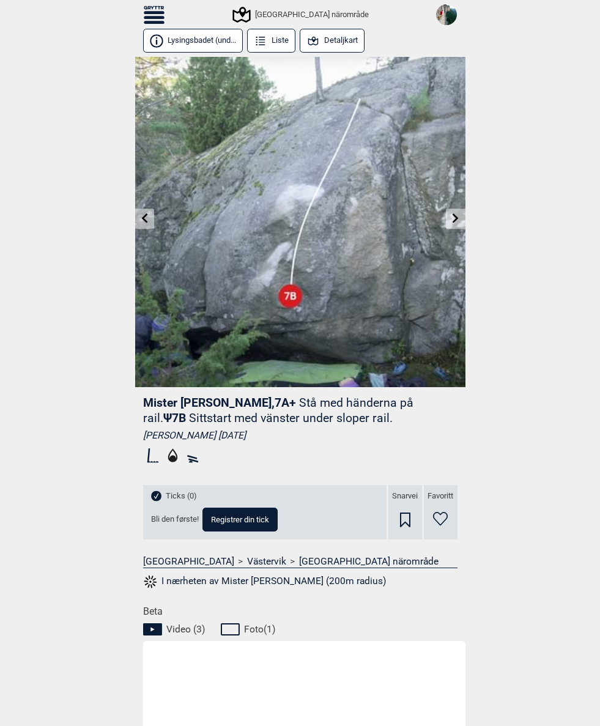
click at [177, 401] on span "Mister Miyagi , 7A+" at bounding box center [219, 403] width 153 height 14
click at [181, 398] on span "Mister Miyagi , 7A+" at bounding box center [219, 403] width 153 height 14
click at [447, 222] on link at bounding box center [455, 219] width 19 height 20
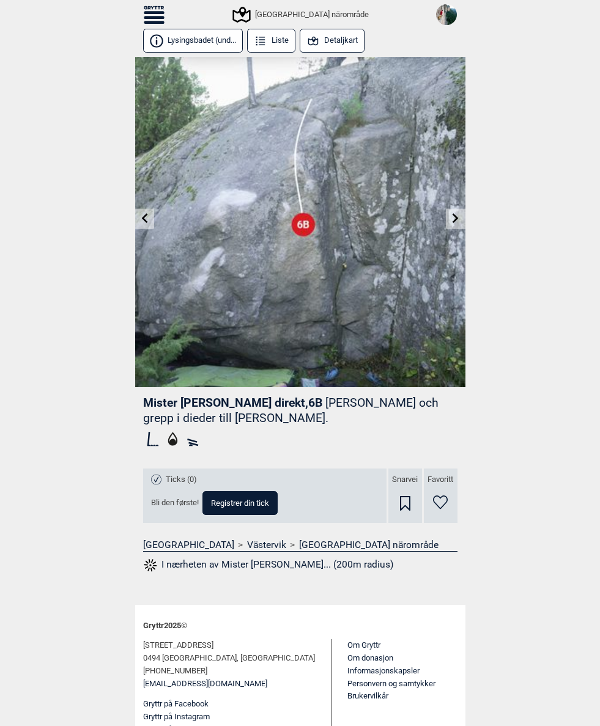
click at [155, 7] on icon at bounding box center [155, 8] width 3 height 4
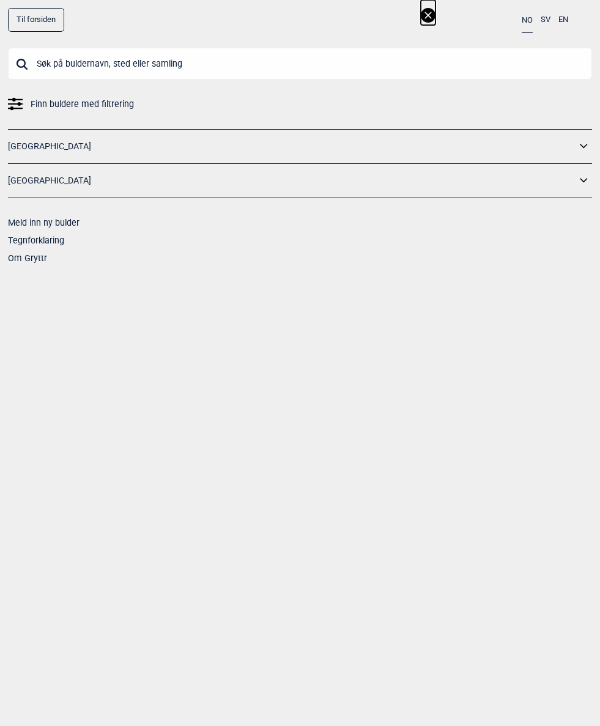
click at [64, 54] on input "text" at bounding box center [300, 64] width 584 height 32
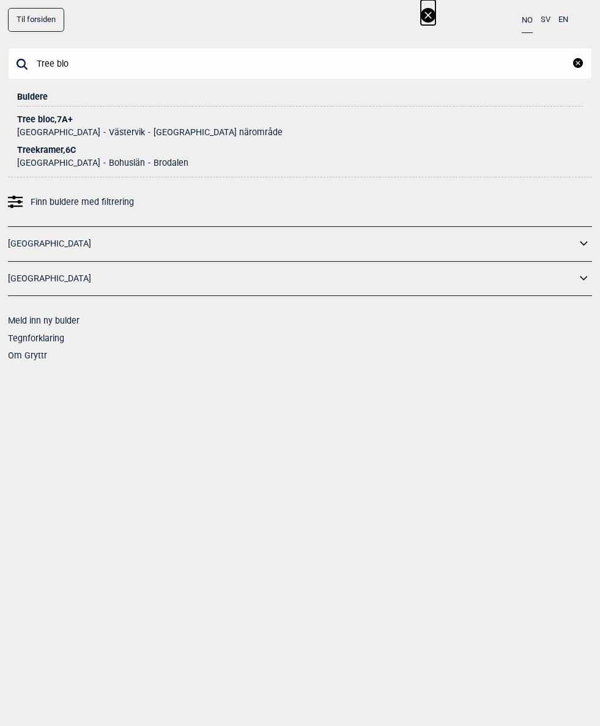
type input "Tree blo"
click at [34, 111] on li "Tree bloc , 7A+ Sverige Västervik Västervik närområde" at bounding box center [300, 121] width 566 height 31
click at [53, 117] on div "Tree bloc , 7A+" at bounding box center [300, 119] width 566 height 9
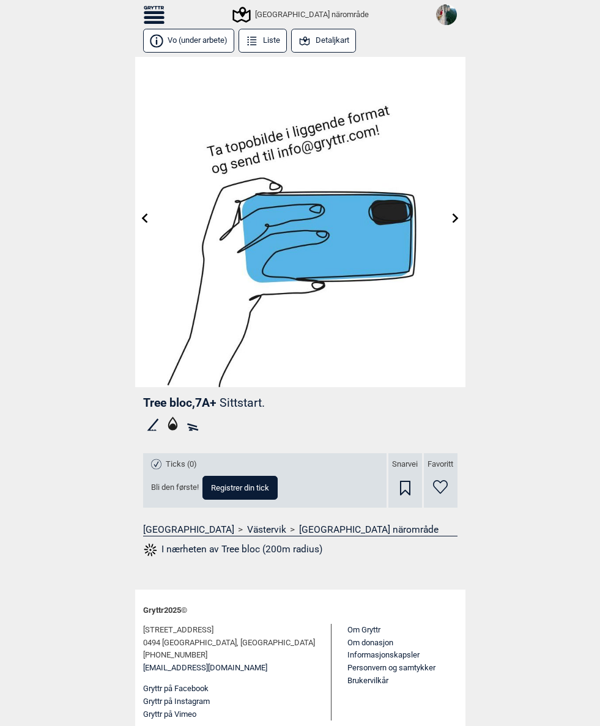
click at [252, 487] on span "Registrer din tick" at bounding box center [240, 488] width 58 height 8
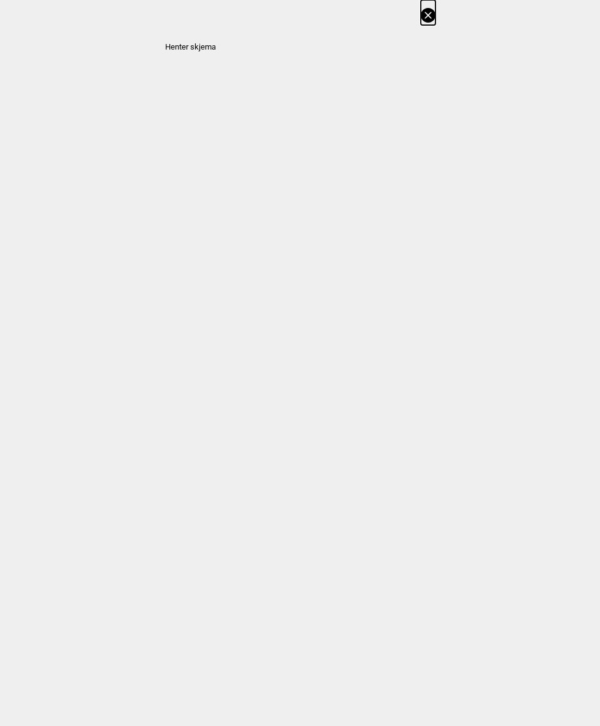
select select "385"
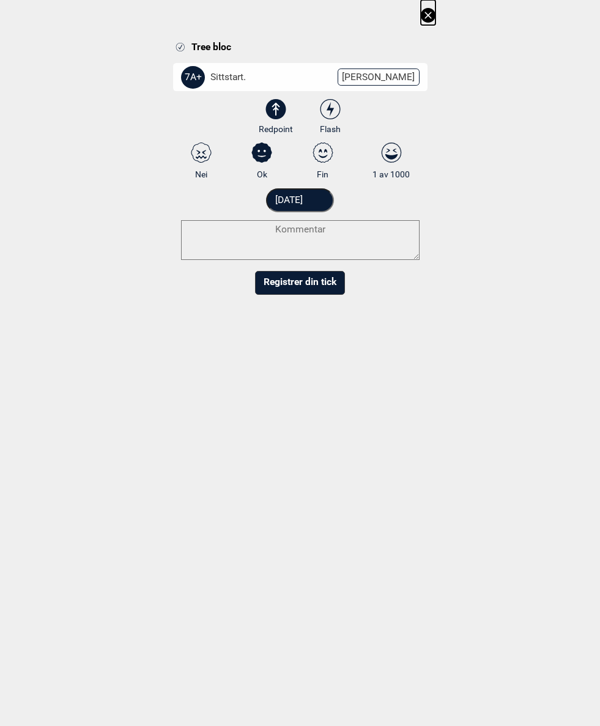
click at [327, 199] on input "14.09.2025" at bounding box center [300, 200] width 68 height 24
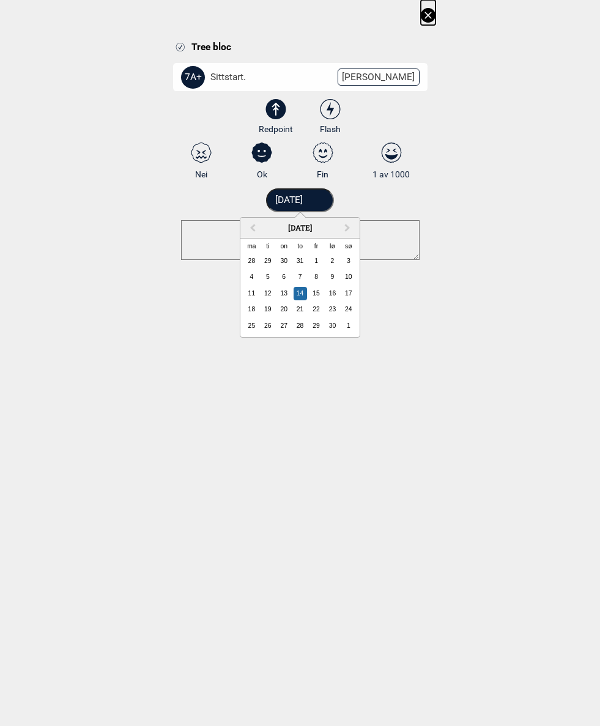
click at [256, 220] on button "Previous Month" at bounding box center [252, 229] width 20 height 20
click at [305, 276] on div "10" at bounding box center [300, 276] width 13 height 13
type input "10.08.2017"
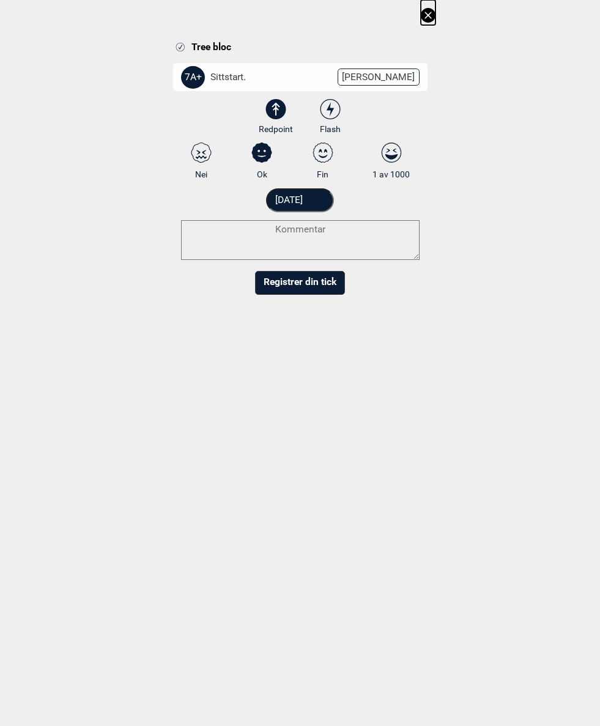
click at [330, 105] on icon at bounding box center [330, 109] width 7 height 14
click at [330, 113] on input "Flash" at bounding box center [330, 117] width 8 height 8
radio input "true"
click at [379, 72] on select "3 3+ 4 4+ 5 5+ 6A 6A+ 6B 6B+ 6C 6C+ 7A 7A+ 7B 7B+ 7C 7C+ 8A 8A+ 8B 8B+" at bounding box center [308, 79] width 254 height 32
select select "94"
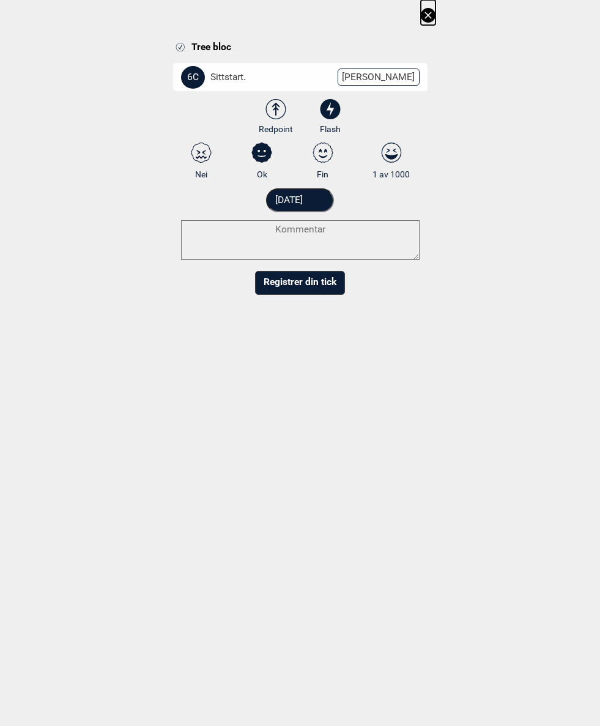
click at [218, 229] on textarea at bounding box center [300, 240] width 239 height 40
type textarea "Start is crux, easy afterwards"
click at [291, 294] on button "Registrer din tick" at bounding box center [300, 295] width 90 height 24
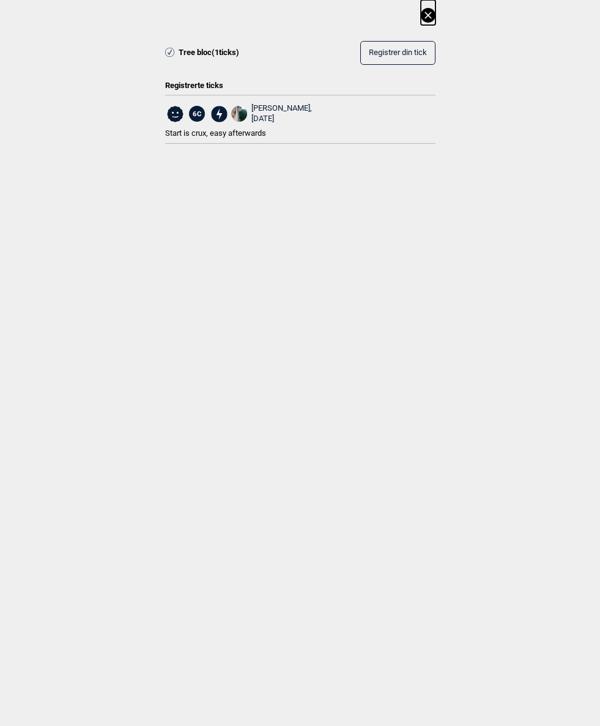
click at [425, 12] on icon at bounding box center [428, 15] width 15 height 15
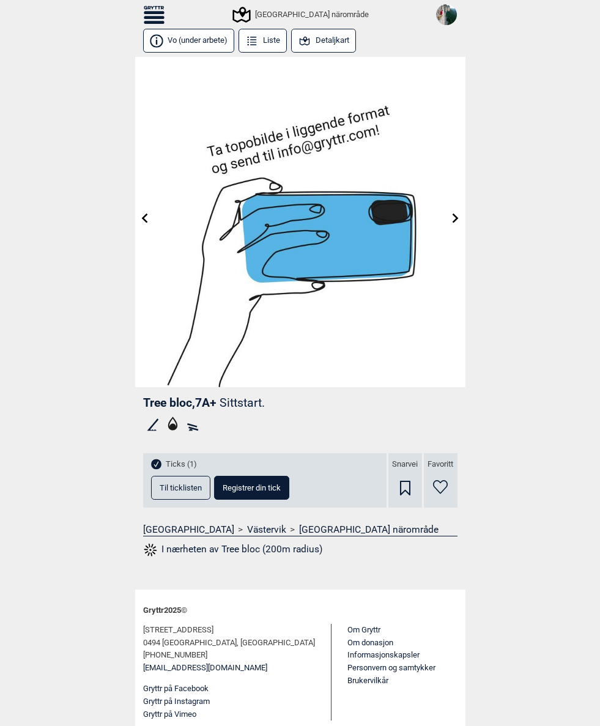
click at [156, 7] on icon at bounding box center [155, 8] width 3 height 4
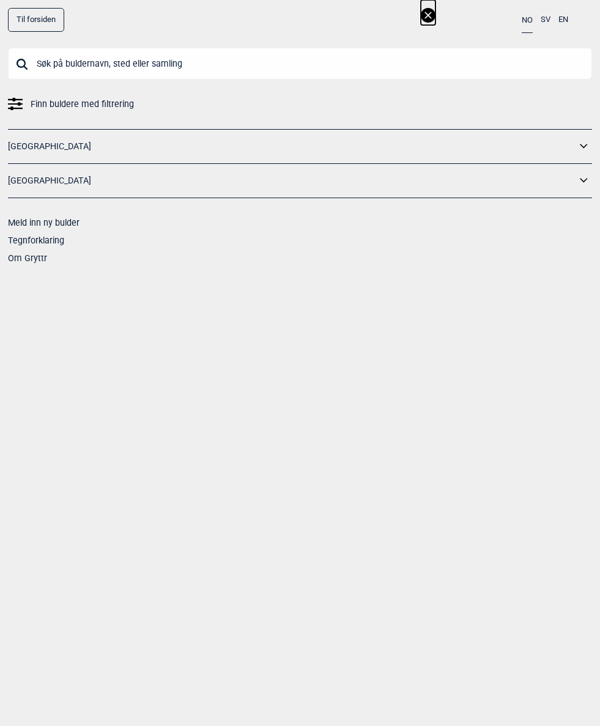
click at [76, 56] on input "text" at bounding box center [300, 64] width 584 height 32
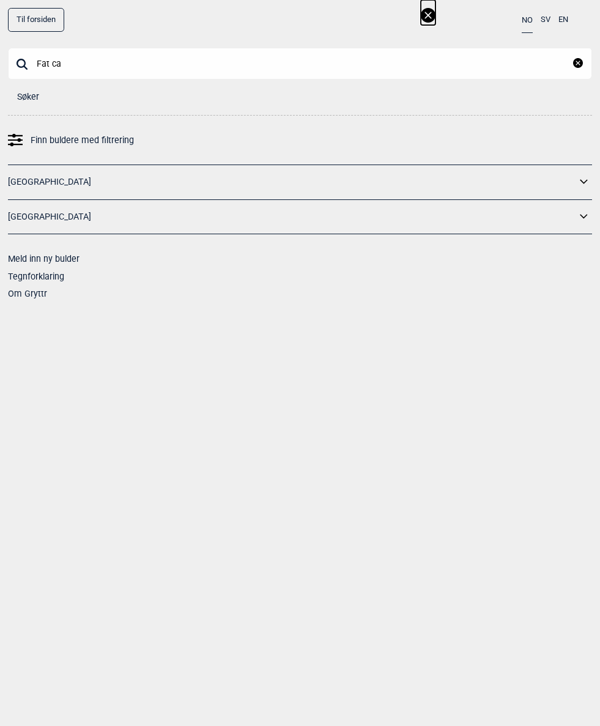
type input "Fat cat"
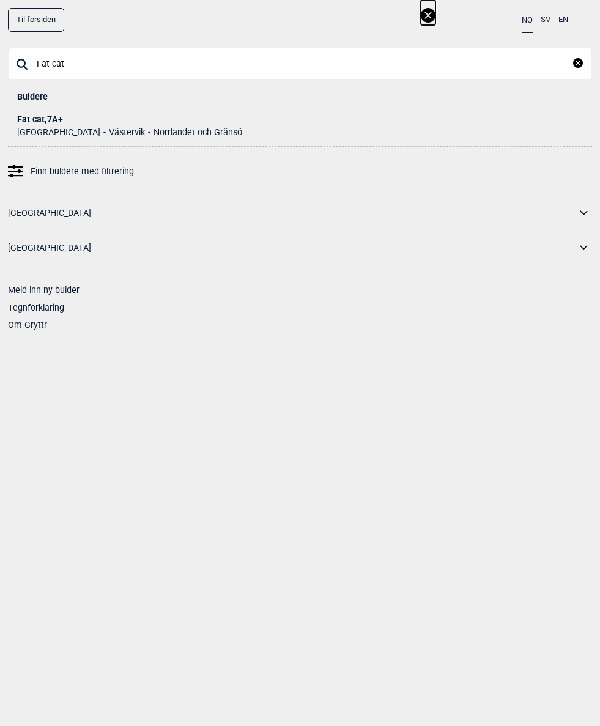
click at [50, 118] on div "Fat cat , 7A+" at bounding box center [300, 119] width 566 height 9
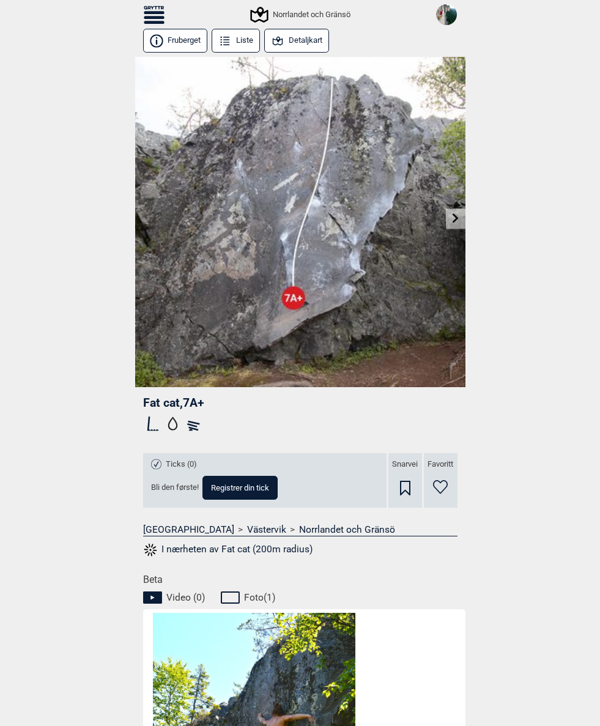
click at [450, 217] on link at bounding box center [455, 219] width 19 height 20
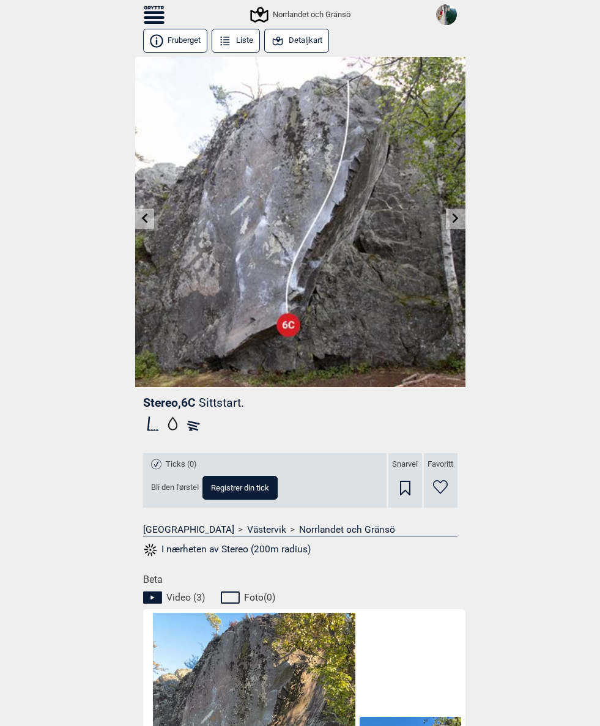
click at [447, 215] on link at bounding box center [455, 219] width 19 height 20
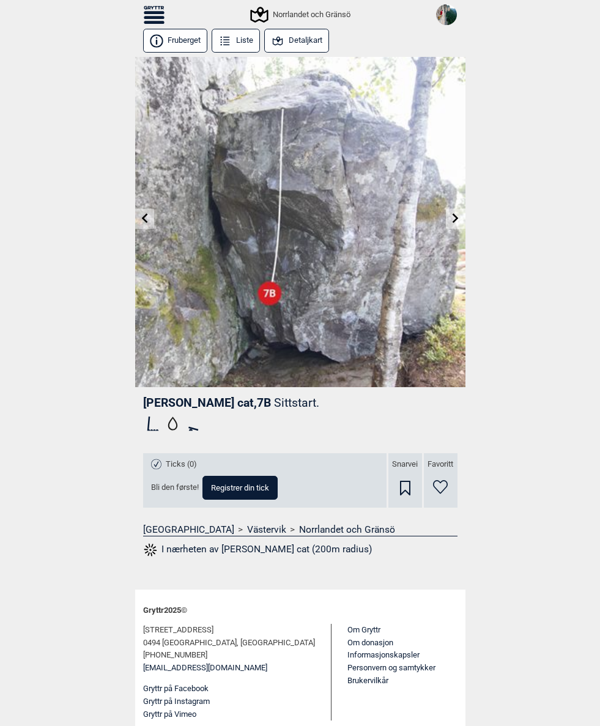
click at [147, 218] on icon at bounding box center [144, 218] width 10 height 10
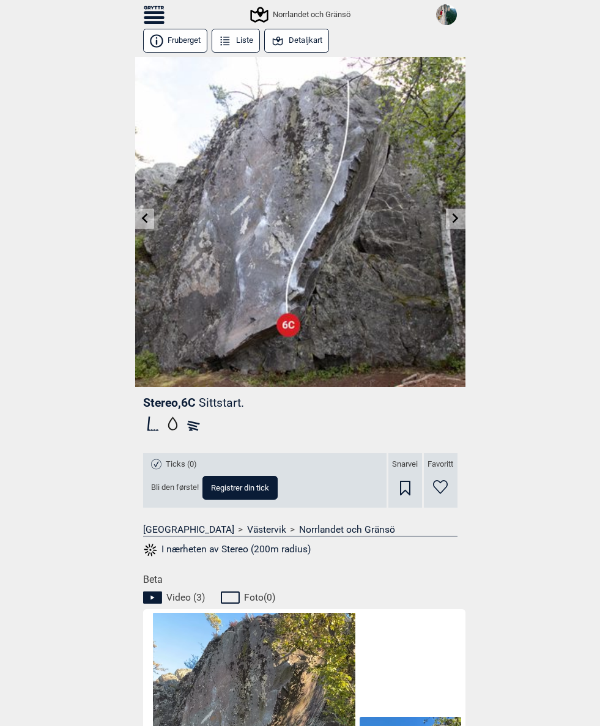
click at [148, 215] on icon at bounding box center [144, 218] width 10 height 10
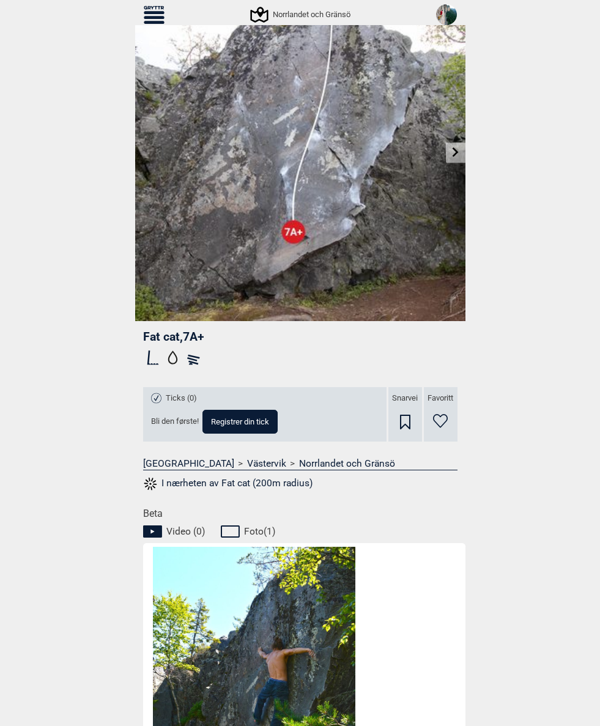
scroll to position [61, 0]
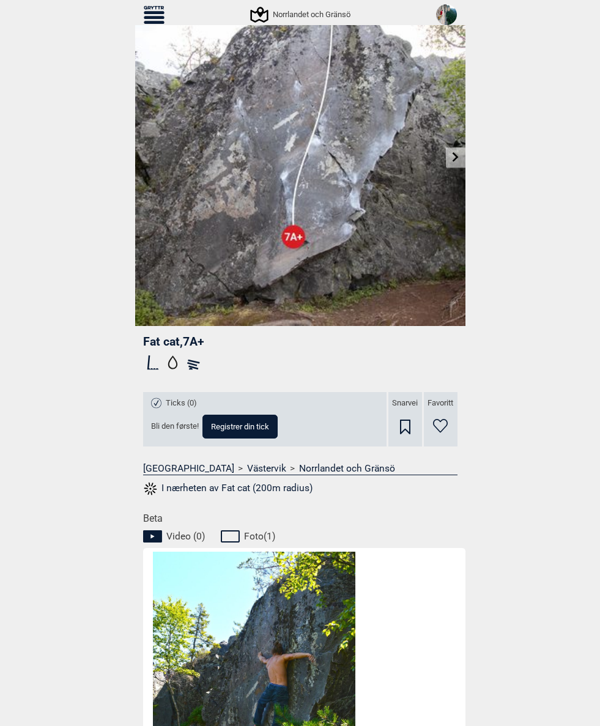
click at [243, 430] on span "Registrer din tick" at bounding box center [240, 427] width 58 height 8
select select "385"
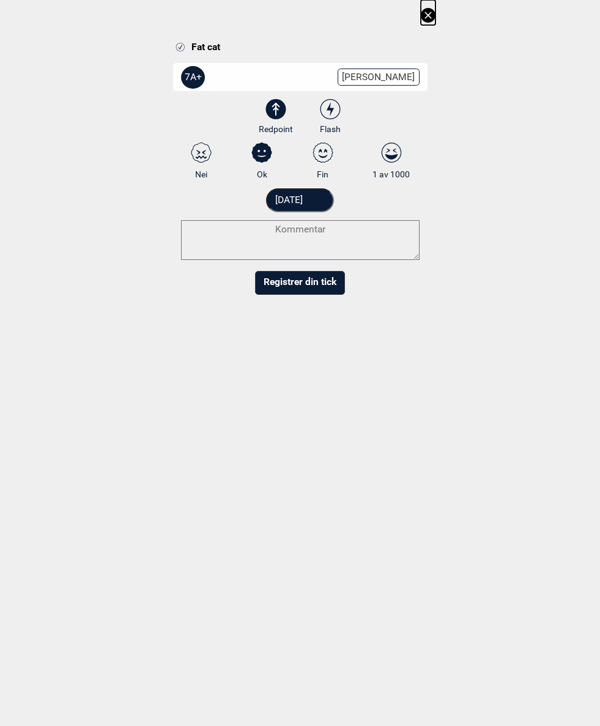
click at [328, 151] on icon at bounding box center [323, 153] width 22 height 20
click at [327, 157] on input "Fin" at bounding box center [323, 161] width 8 height 8
radio input "true"
click at [319, 193] on input "[DATE]" at bounding box center [300, 200] width 68 height 24
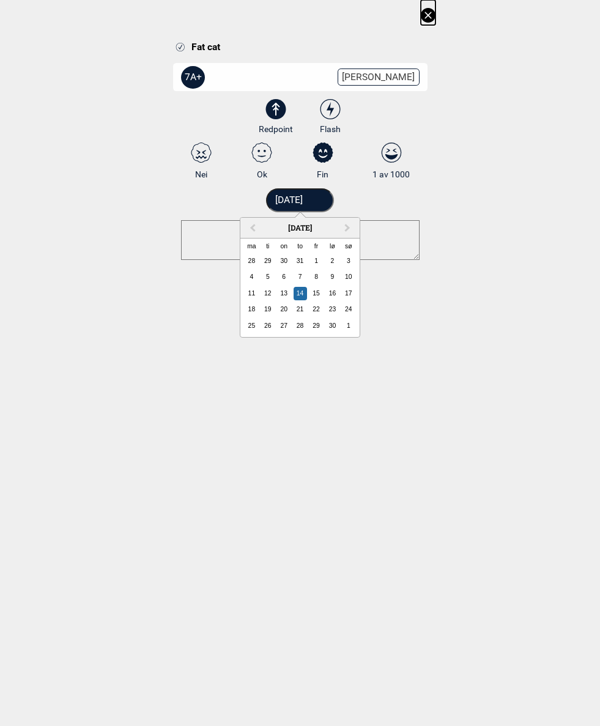
click at [316, 291] on div "15" at bounding box center [315, 293] width 13 height 13
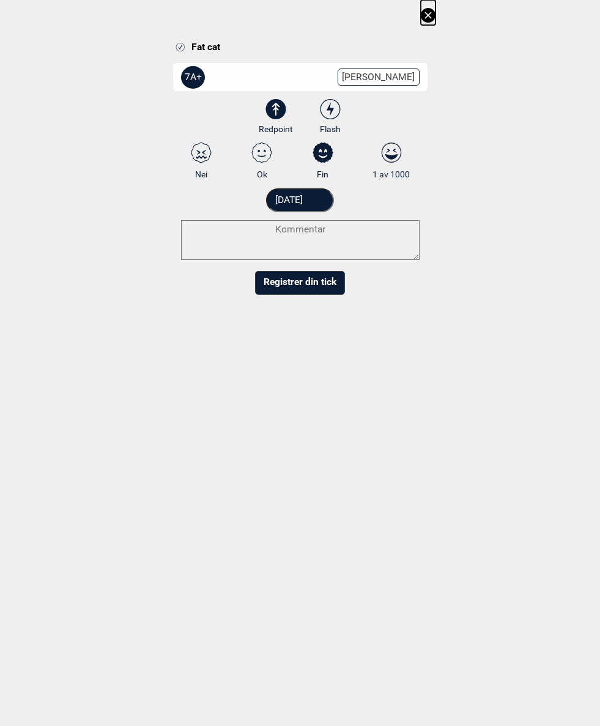
click at [359, 230] on textarea at bounding box center [300, 240] width 239 height 40
click at [307, 198] on input "15.09.2017" at bounding box center [300, 200] width 68 height 24
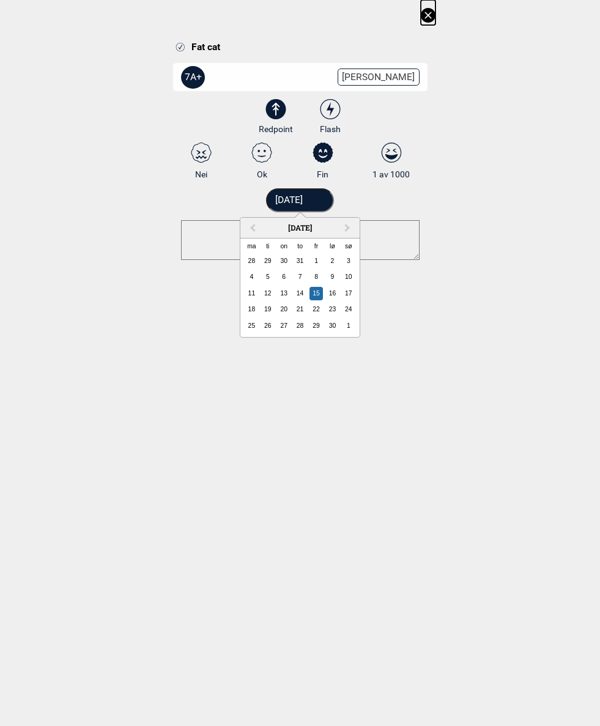
click at [253, 227] on span "Previous Month" at bounding box center [253, 228] width 0 height 14
click at [270, 289] on div "15" at bounding box center [267, 293] width 13 height 13
type input "15.08.2017"
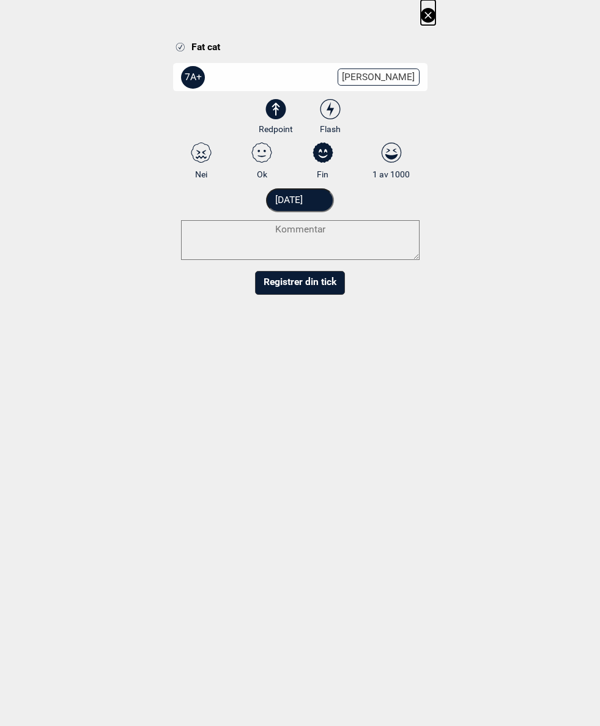
click at [350, 226] on textarea at bounding box center [300, 240] width 239 height 40
click at [373, 220] on textarea "Cool! A bit scary. 7A?" at bounding box center [300, 240] width 239 height 40
click at [381, 224] on textarea "Cool! A bit scary. 7A?" at bounding box center [300, 240] width 239 height 40
click at [319, 223] on textarea "Cool! A bit scary. 7A?" at bounding box center [300, 240] width 239 height 40
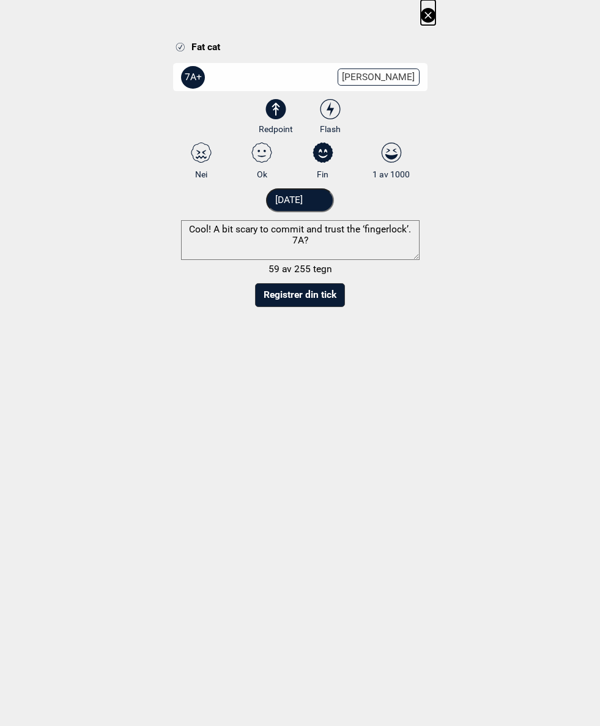
type textarea "Cool! A bit scary to commit and trust the ‘fingerlock’. 7A?"
click at [330, 292] on button "Registrer din tick" at bounding box center [300, 295] width 90 height 24
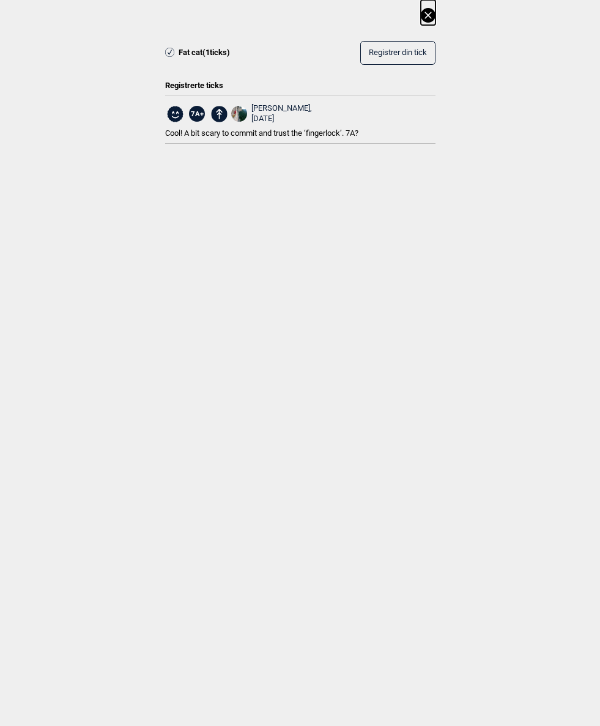
click at [434, 14] on icon at bounding box center [428, 15] width 15 height 15
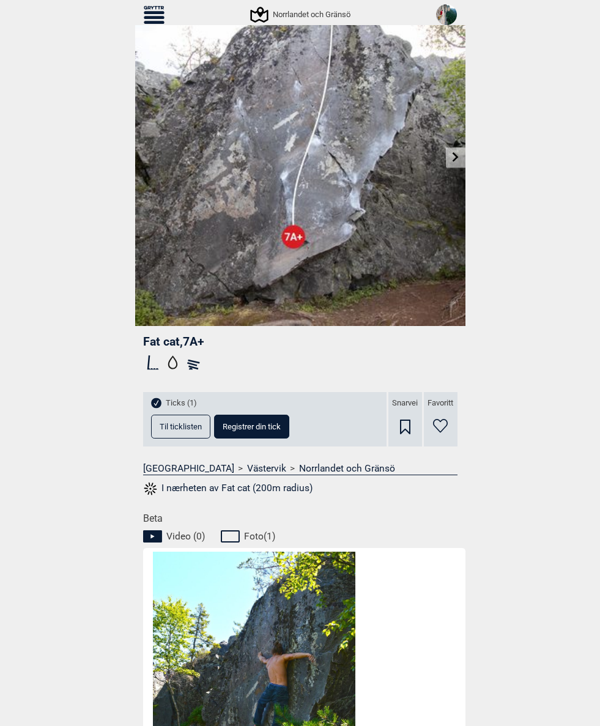
click at [465, 155] on link at bounding box center [455, 157] width 19 height 20
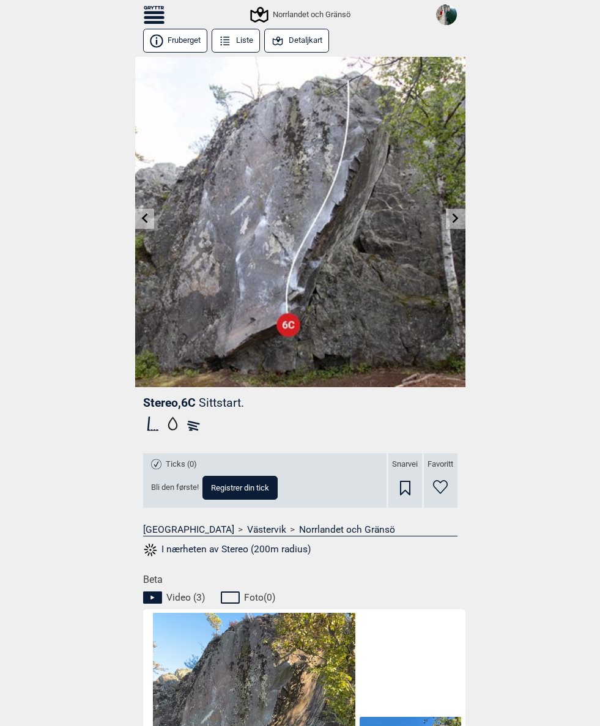
click at [461, 224] on link at bounding box center [455, 219] width 19 height 20
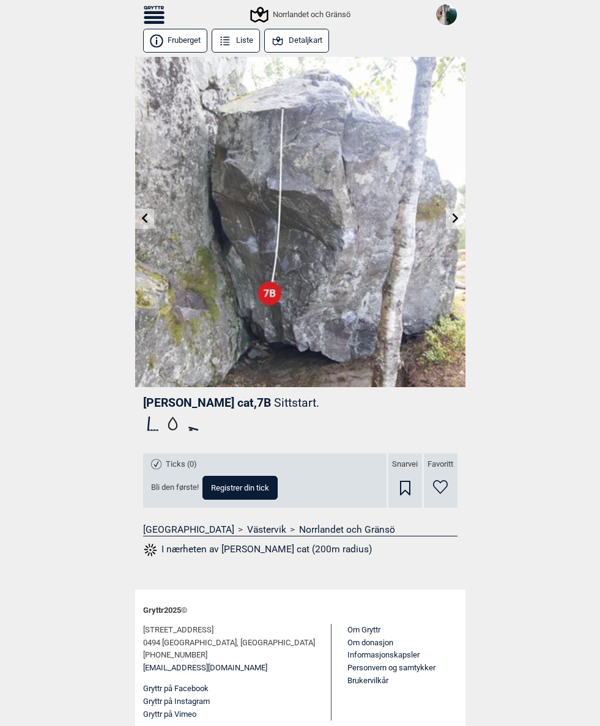
click at [457, 218] on icon at bounding box center [456, 218] width 6 height 10
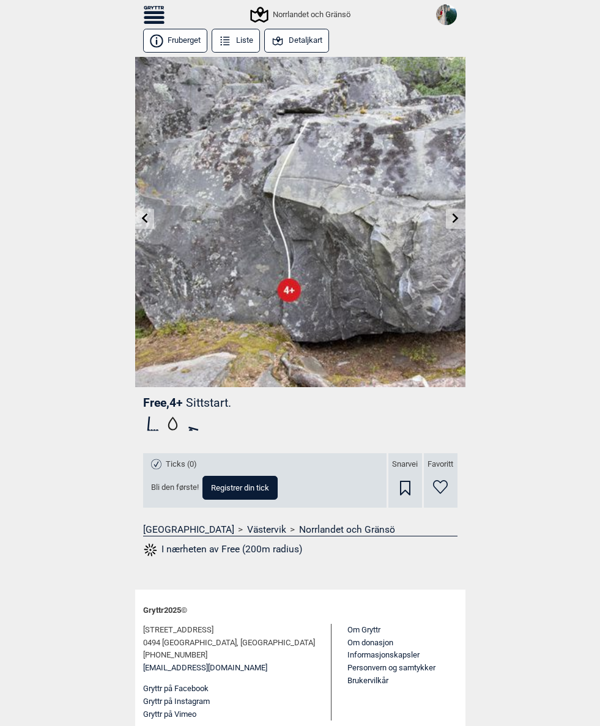
click at [459, 213] on link at bounding box center [455, 219] width 19 height 20
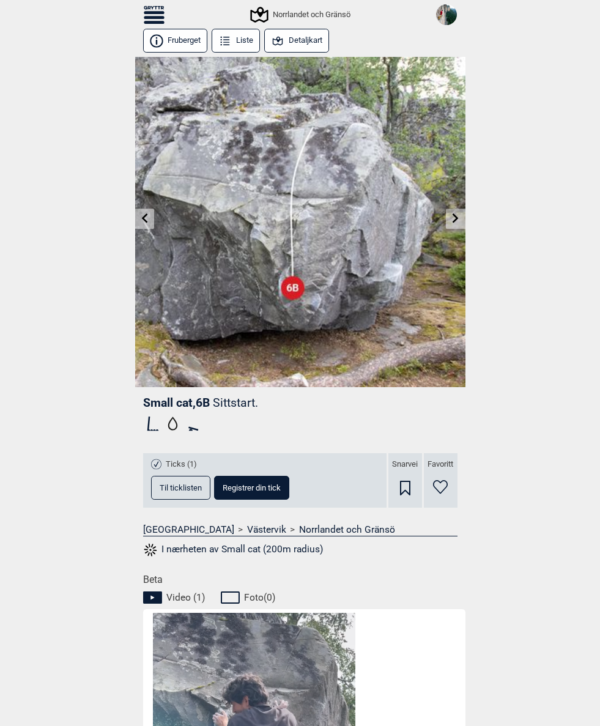
click at [456, 218] on icon at bounding box center [456, 218] width 6 height 10
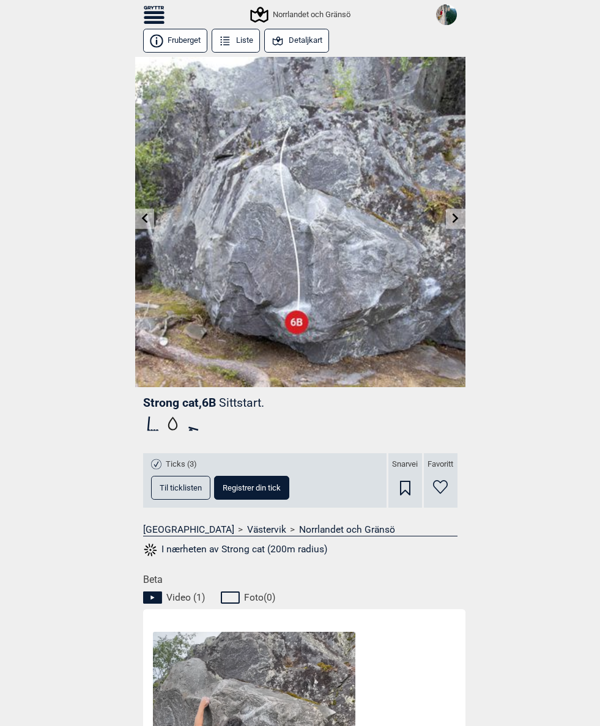
click at [463, 209] on img at bounding box center [300, 222] width 330 height 330
click at [457, 219] on icon at bounding box center [456, 218] width 6 height 10
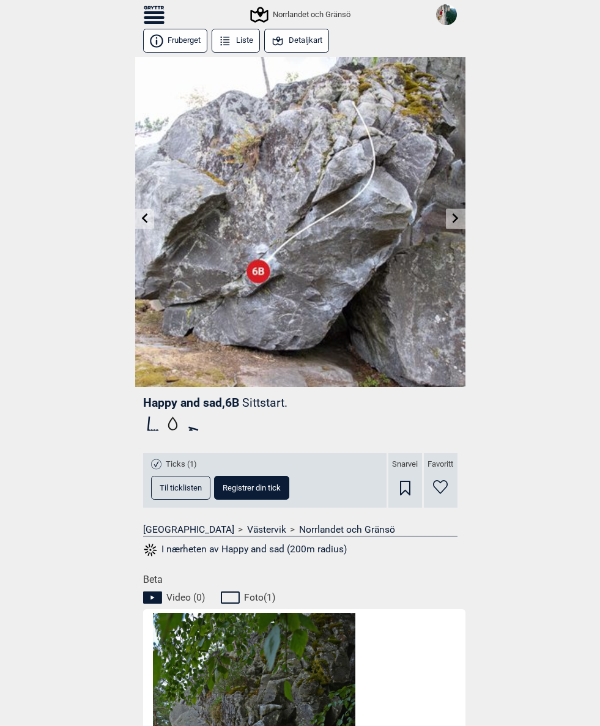
click at [459, 220] on icon at bounding box center [456, 218] width 10 height 10
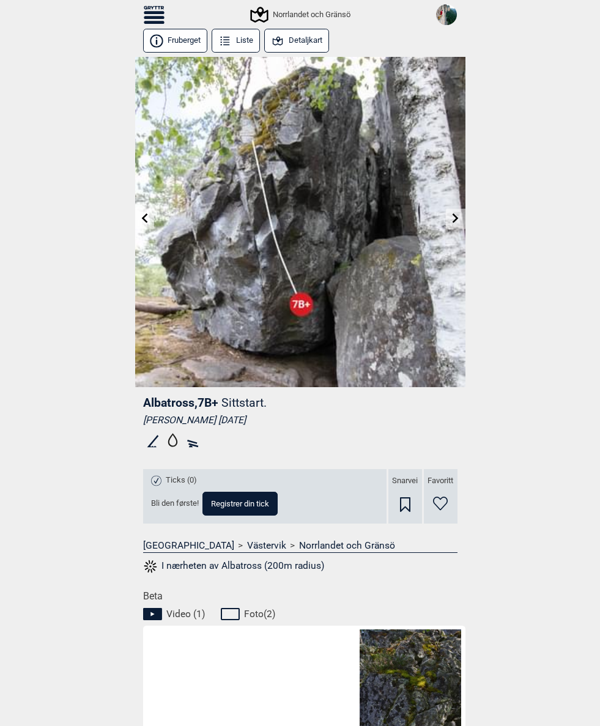
click at [456, 215] on icon at bounding box center [456, 218] width 10 height 10
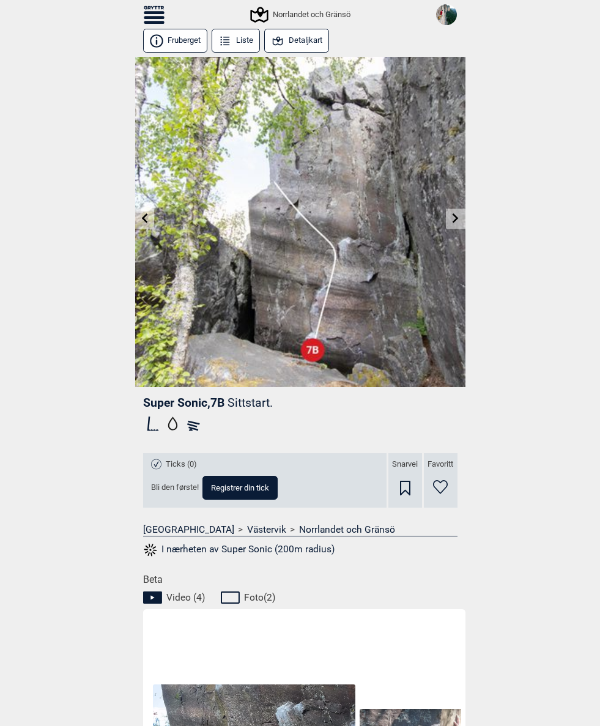
click at [456, 211] on link at bounding box center [455, 219] width 19 height 20
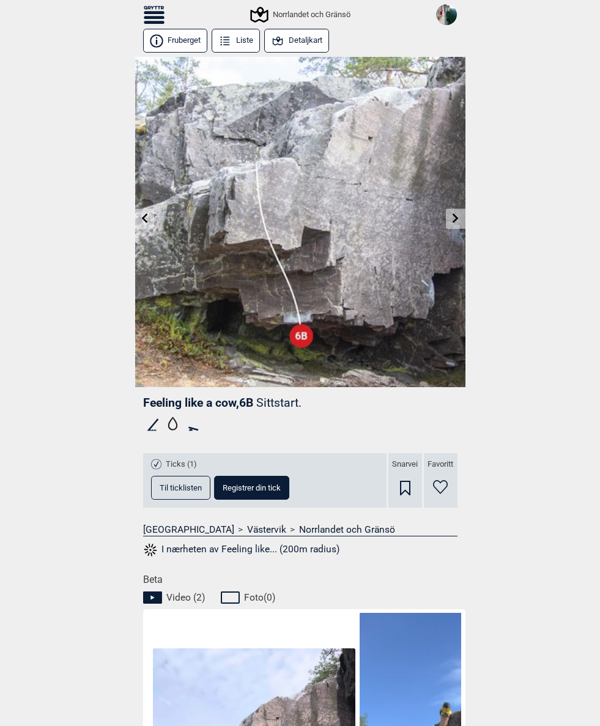
click at [465, 209] on img at bounding box center [300, 222] width 330 height 330
click at [459, 217] on icon at bounding box center [456, 218] width 10 height 10
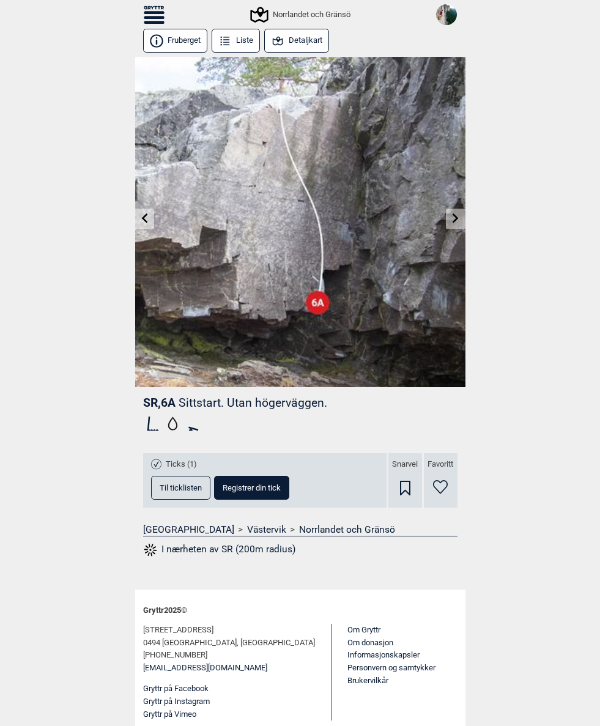
click at [460, 219] on icon at bounding box center [456, 218] width 10 height 10
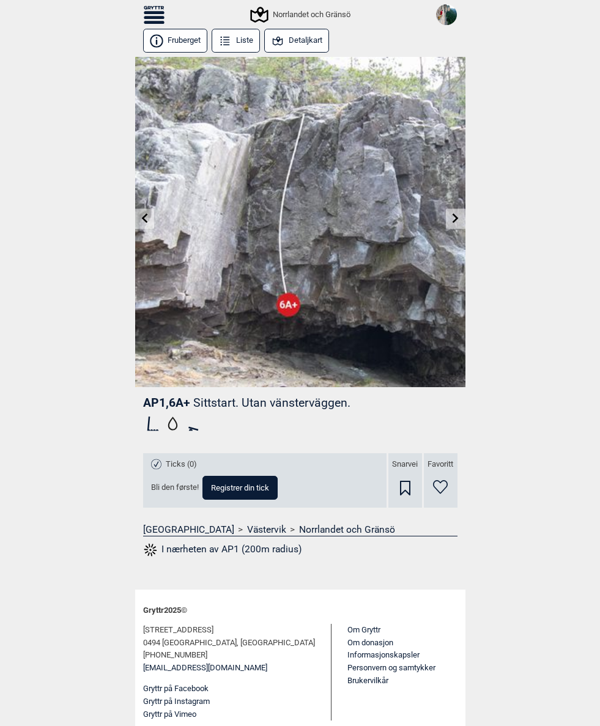
click at [453, 217] on icon at bounding box center [456, 218] width 10 height 10
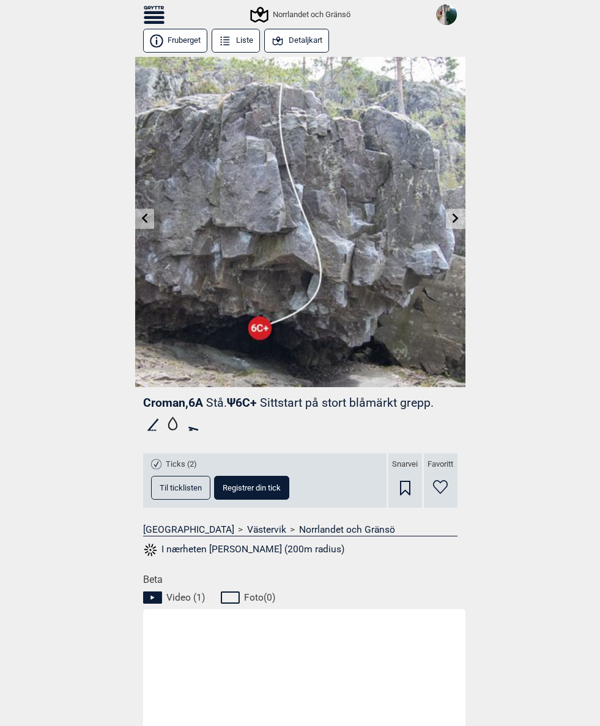
click at [463, 213] on link at bounding box center [455, 219] width 19 height 20
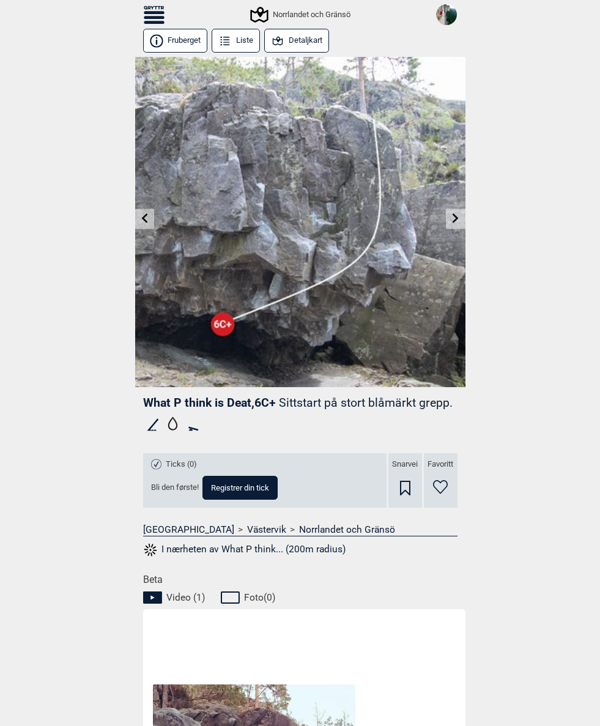
click at [462, 213] on link at bounding box center [455, 219] width 19 height 20
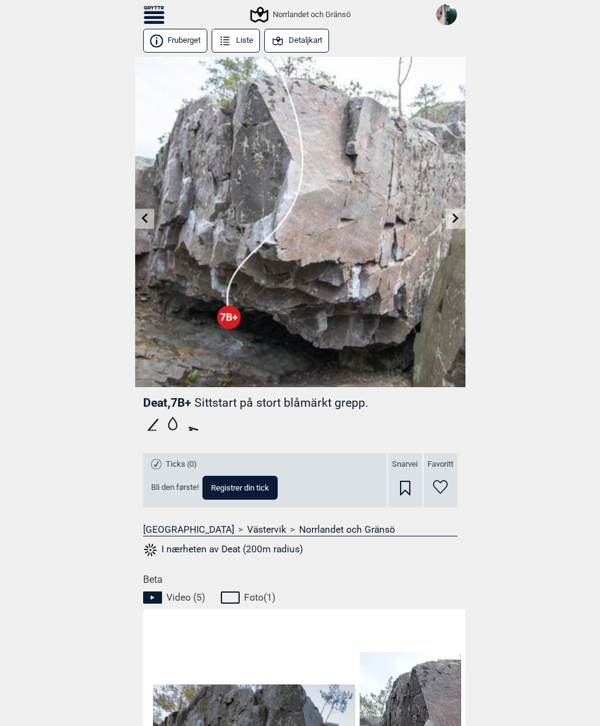
click at [454, 213] on link at bounding box center [455, 219] width 19 height 20
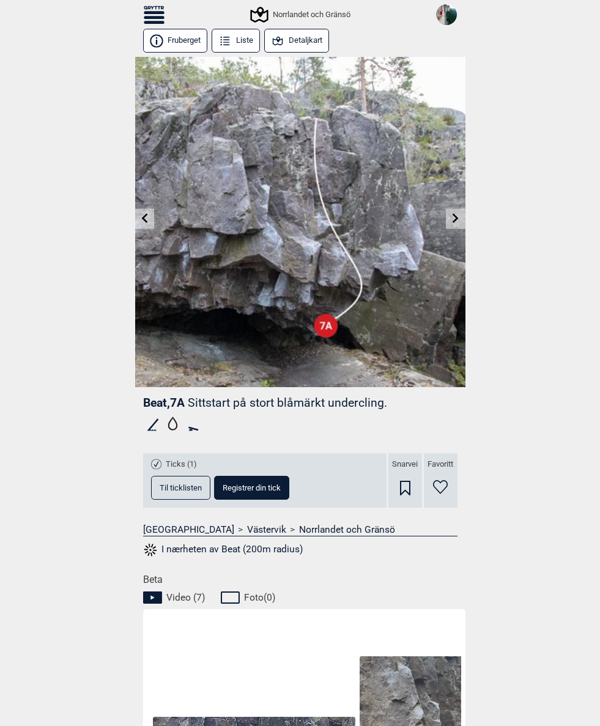
click at [454, 215] on icon at bounding box center [456, 218] width 6 height 10
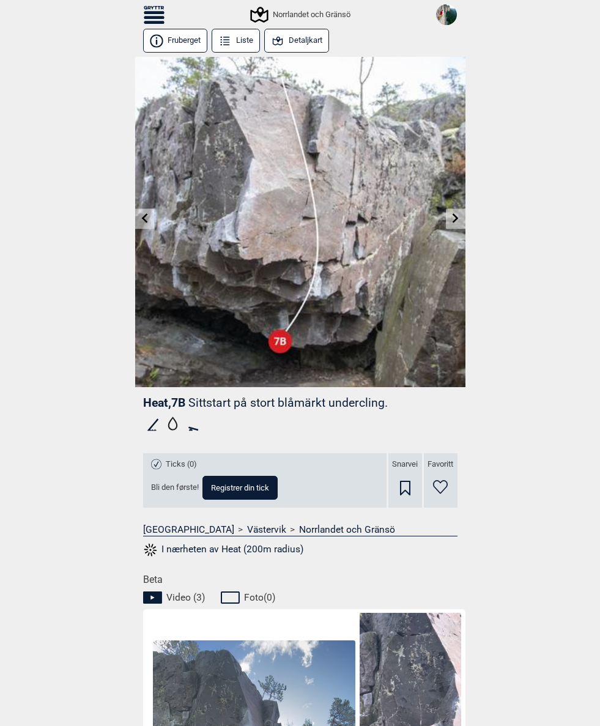
click at [464, 217] on link at bounding box center [455, 219] width 19 height 20
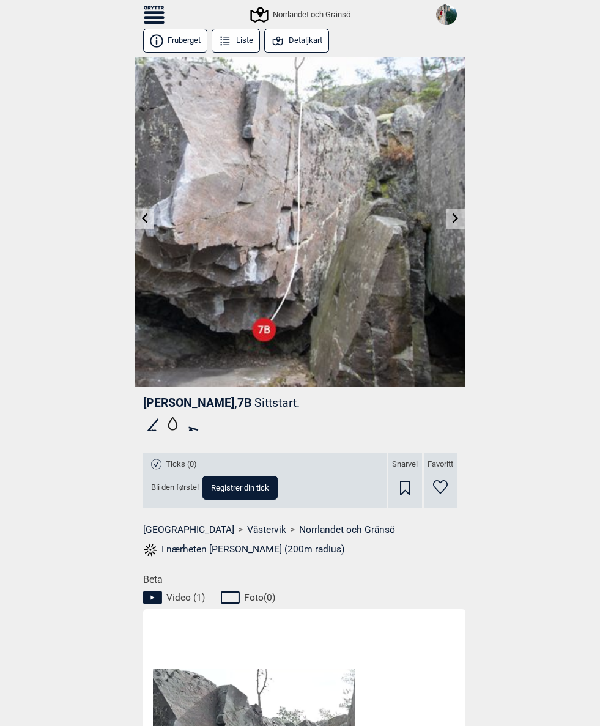
click at [451, 217] on icon at bounding box center [456, 218] width 10 height 10
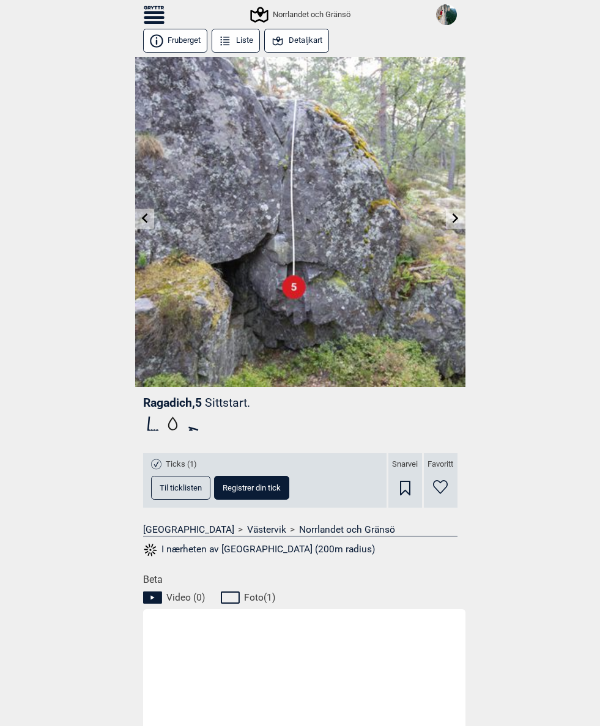
click at [460, 213] on link at bounding box center [455, 219] width 19 height 20
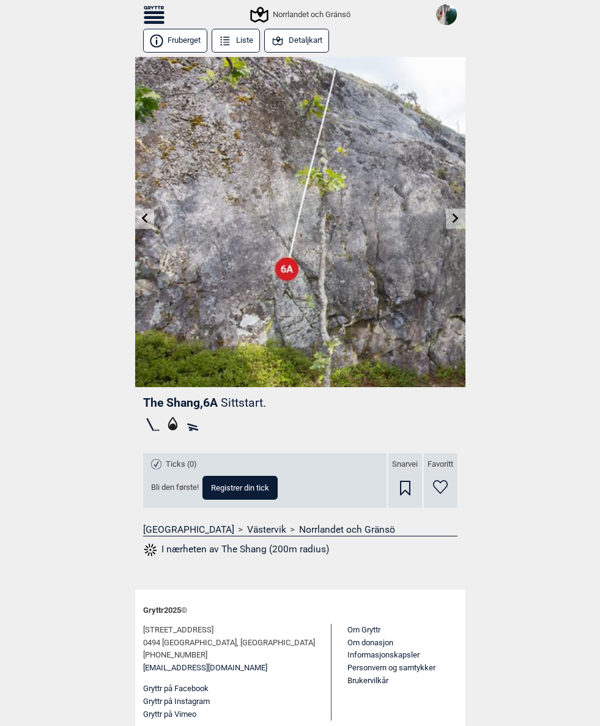
click at [150, 14] on icon at bounding box center [154, 12] width 21 height 3
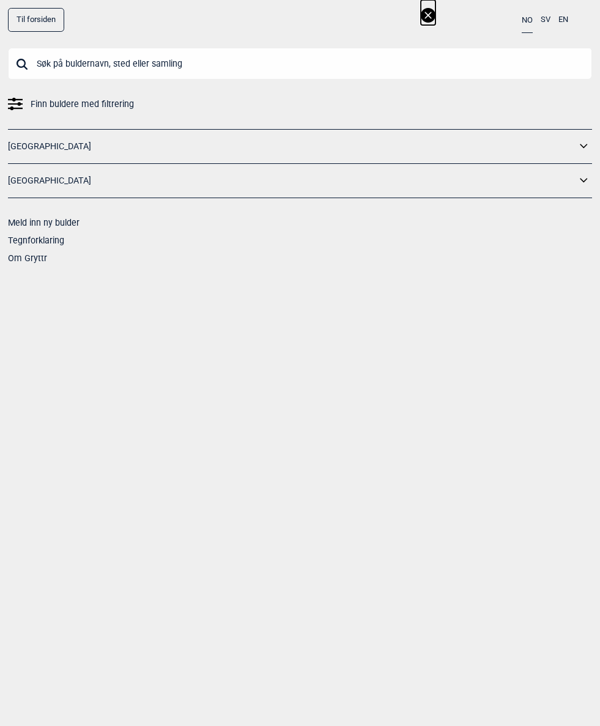
click at [42, 64] on input "text" at bounding box center [300, 64] width 584 height 32
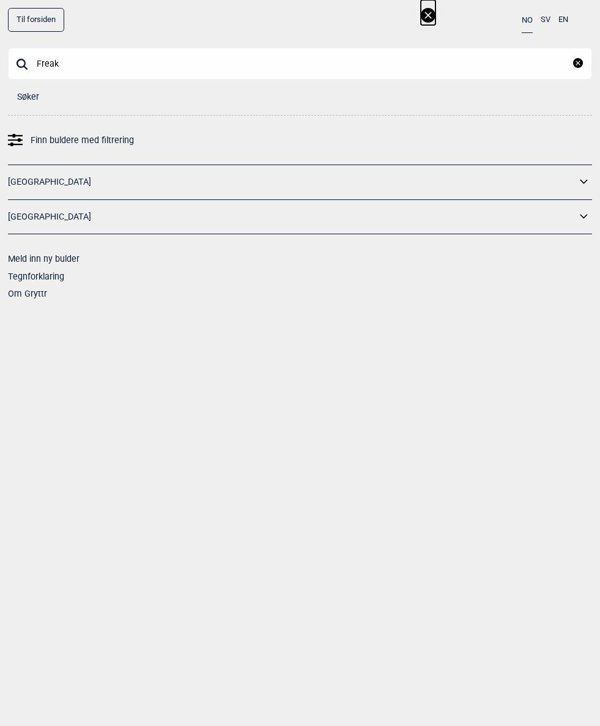
type input "Freak e"
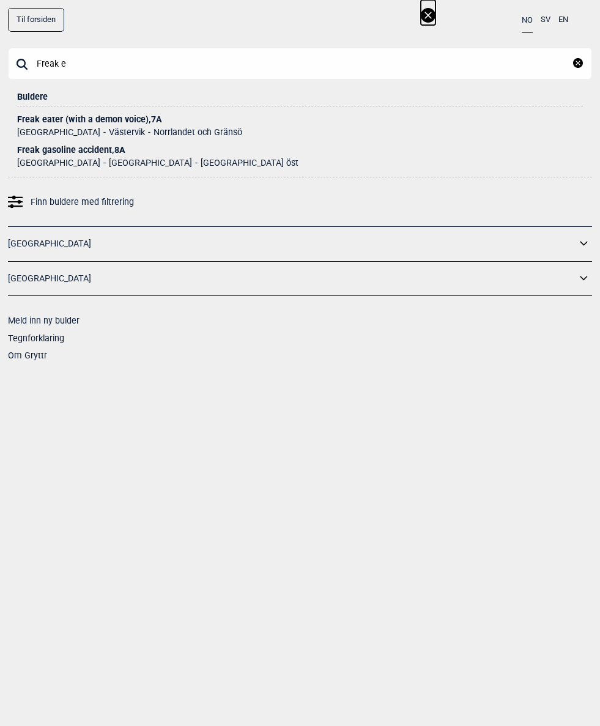
click at [42, 119] on div "Freak eater (with a demon voice) , 7A" at bounding box center [300, 119] width 566 height 9
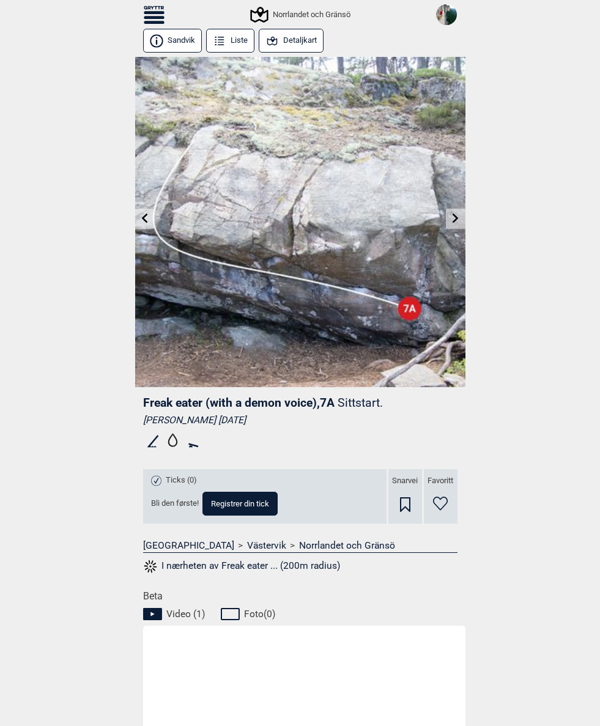
click at [250, 507] on span "Registrer din tick" at bounding box center [240, 504] width 58 height 8
select select "384"
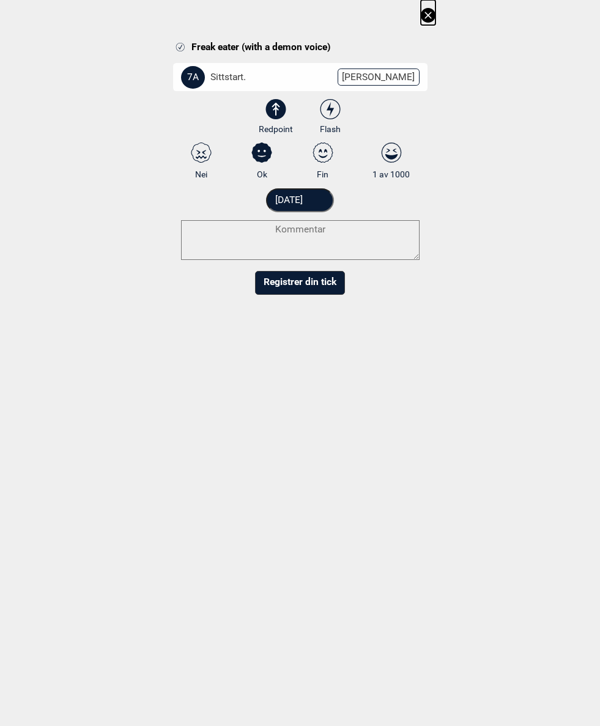
click at [316, 199] on input "[DATE]" at bounding box center [300, 200] width 68 height 24
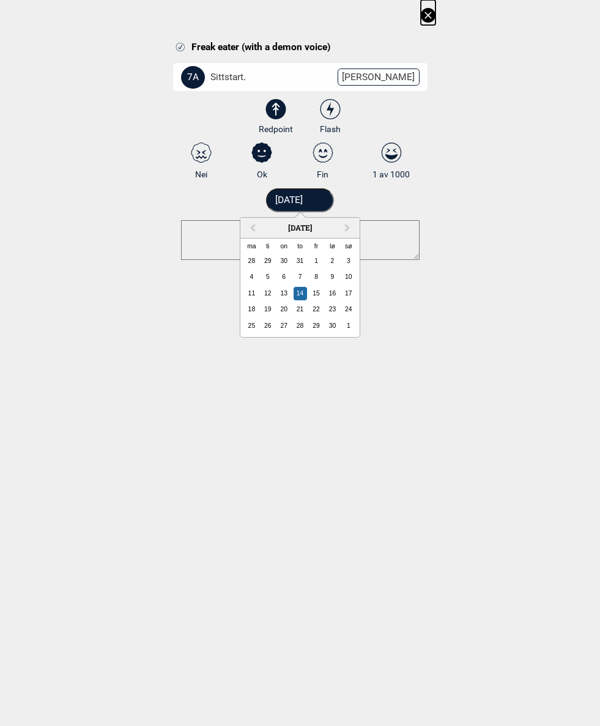
click at [253, 226] on span "Previous Month" at bounding box center [253, 228] width 0 height 14
click at [300, 272] on div "10" at bounding box center [300, 276] width 13 height 13
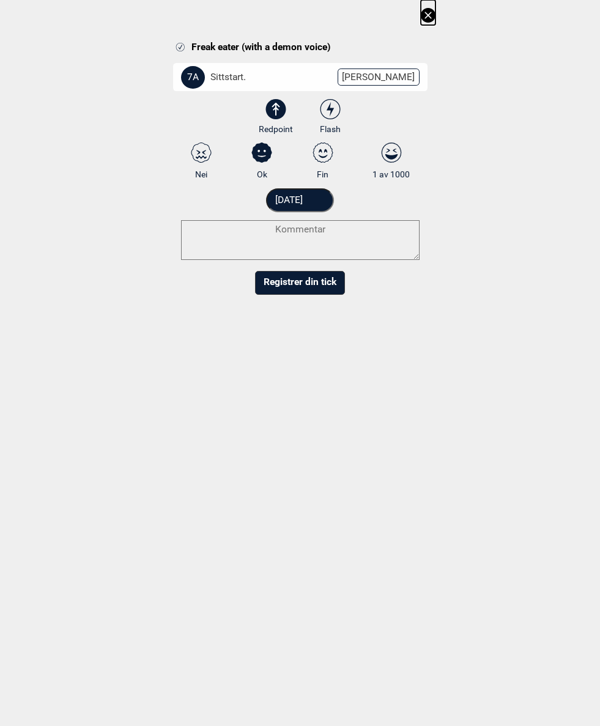
click at [294, 199] on input "[DATE]" at bounding box center [300, 200] width 68 height 24
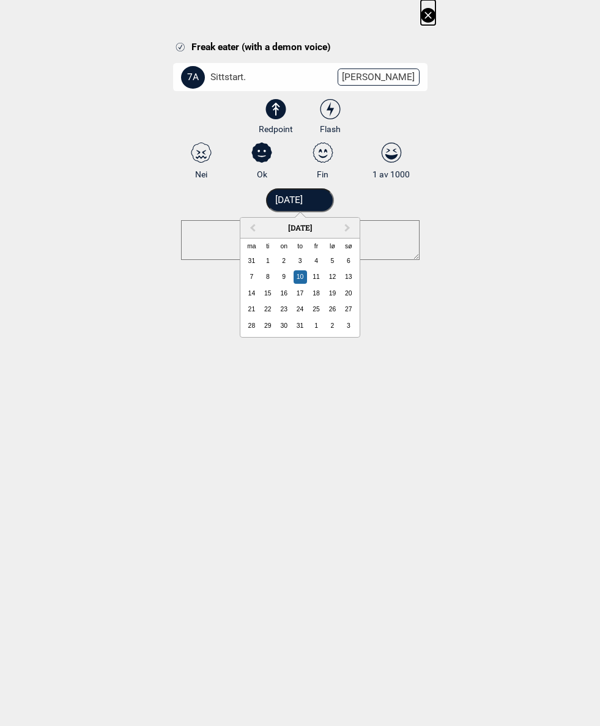
click at [268, 295] on div "15" at bounding box center [267, 293] width 13 height 13
type input "15.08.2017"
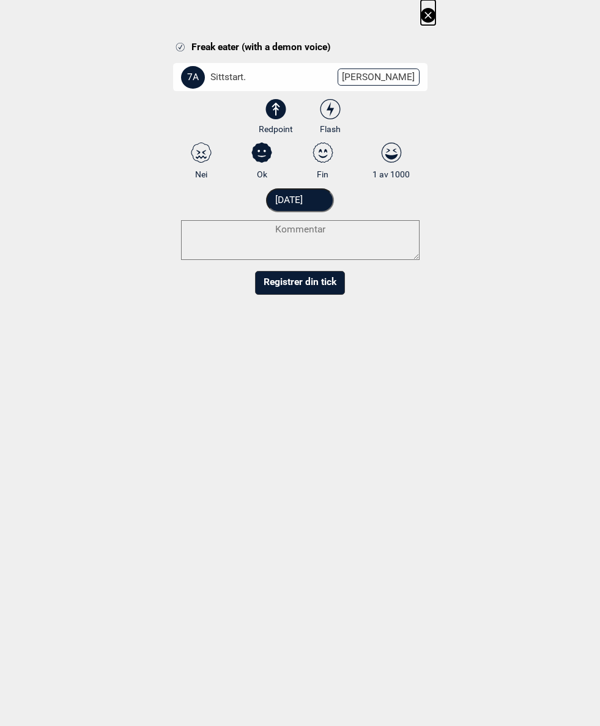
click at [314, 155] on icon at bounding box center [323, 153] width 20 height 20
click at [319, 157] on input "Fin" at bounding box center [323, 161] width 8 height 8
radio input "true"
click at [317, 283] on button "Registrer din tick" at bounding box center [300, 283] width 90 height 24
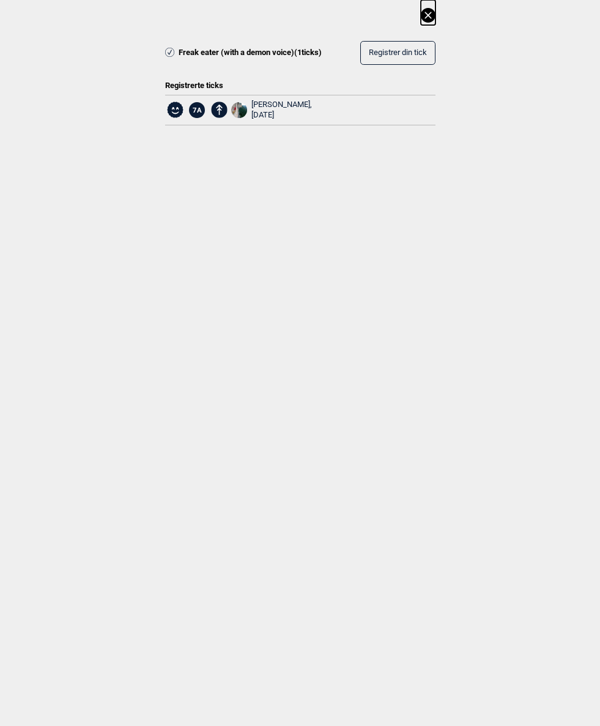
click at [426, 12] on icon at bounding box center [428, 15] width 15 height 15
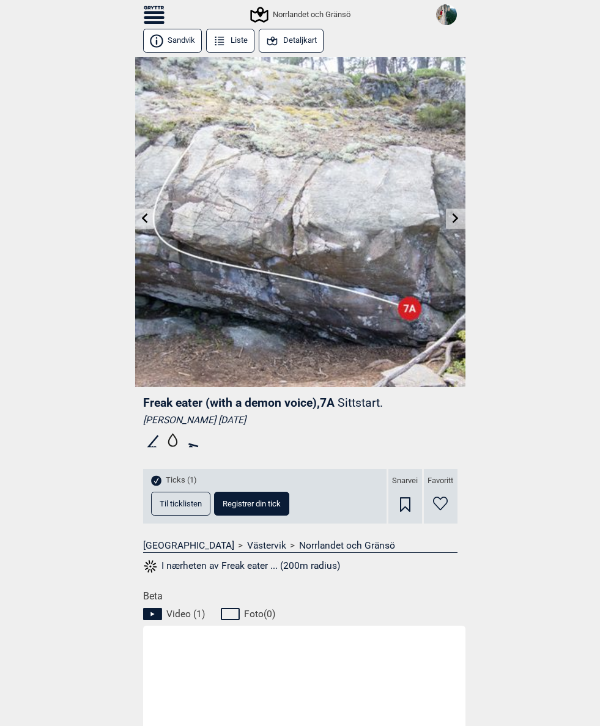
click at [457, 219] on icon at bounding box center [456, 218] width 6 height 10
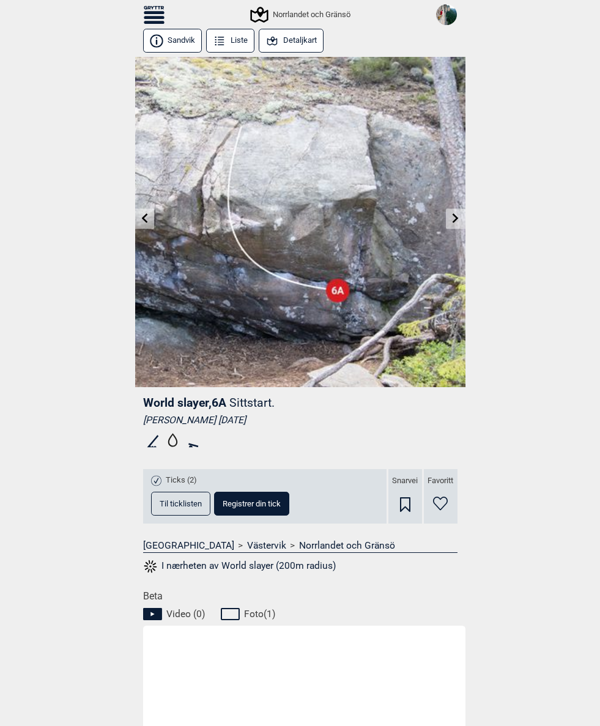
click at [454, 217] on icon at bounding box center [456, 218] width 10 height 10
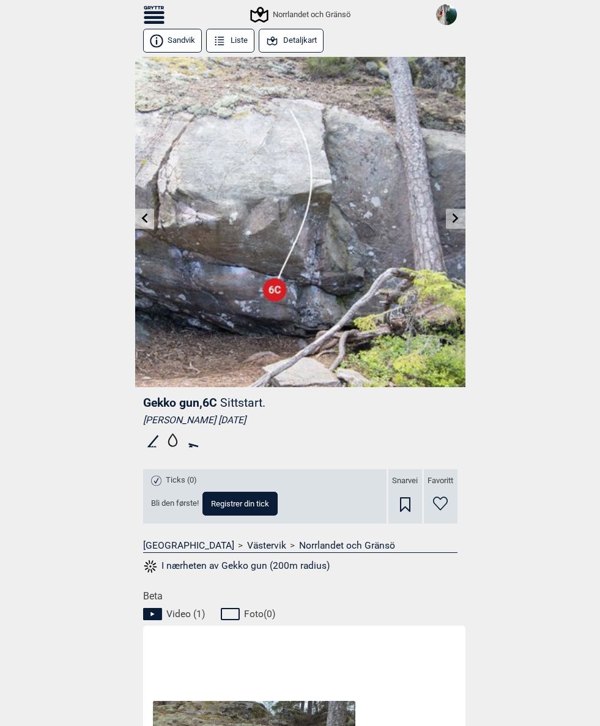
click at [453, 213] on link at bounding box center [455, 219] width 19 height 20
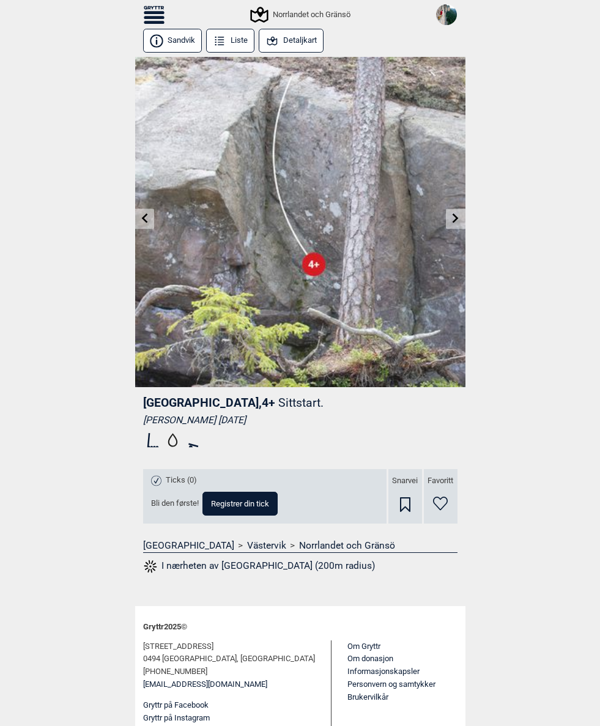
click at [457, 217] on icon at bounding box center [456, 218] width 6 height 10
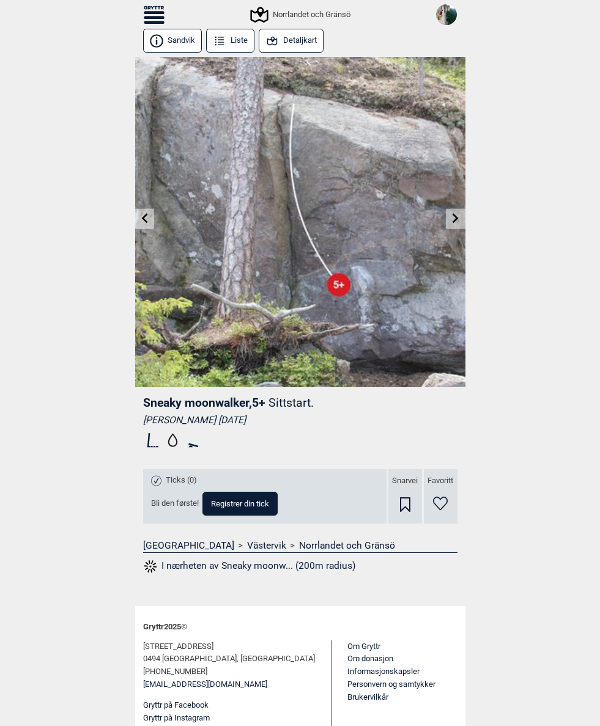
click at [152, 221] on link at bounding box center [144, 219] width 19 height 20
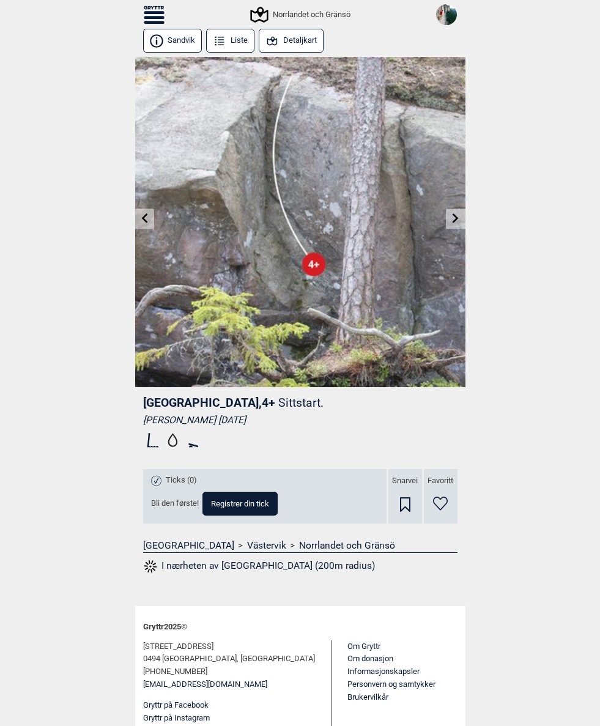
click at [150, 218] on link at bounding box center [144, 219] width 19 height 20
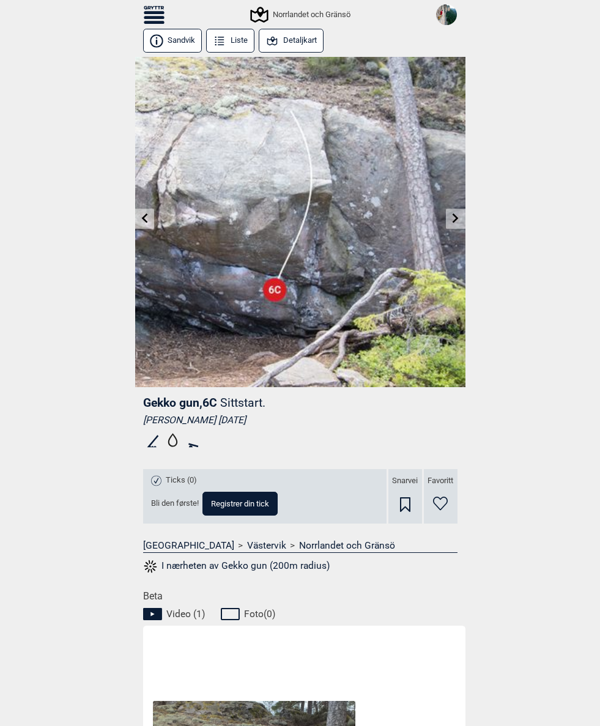
click at [149, 221] on link at bounding box center [144, 219] width 19 height 20
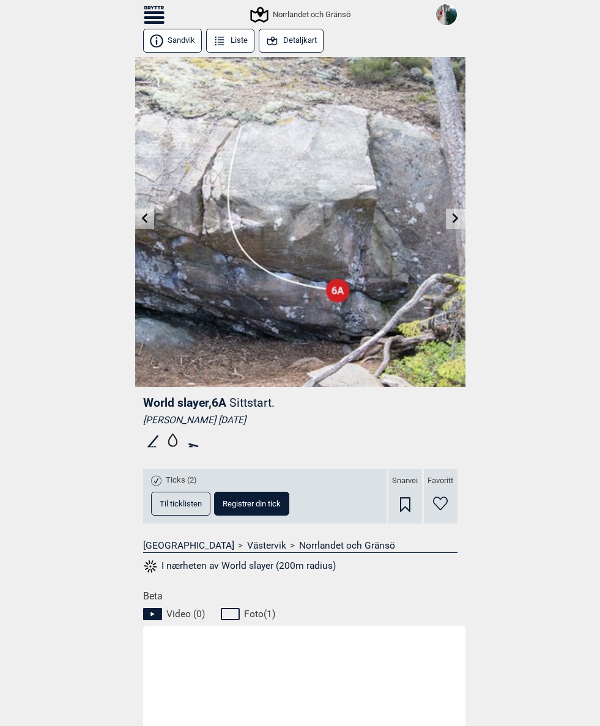
click at [147, 216] on icon at bounding box center [144, 218] width 10 height 10
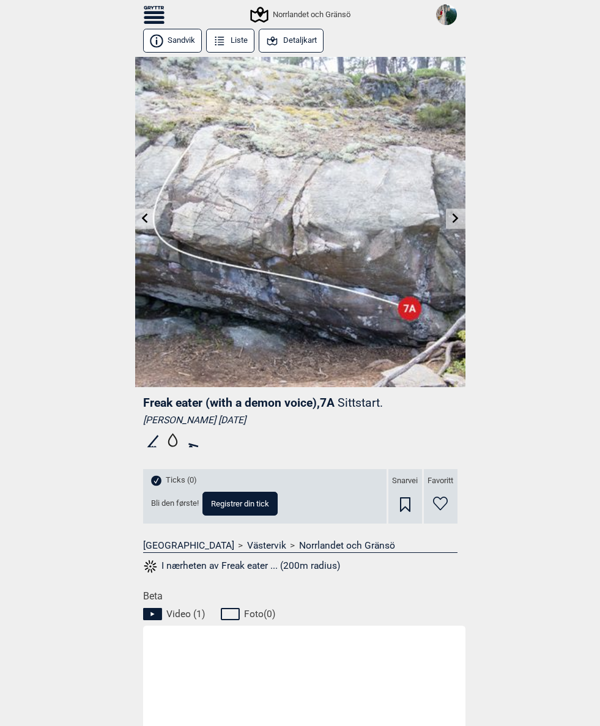
click at [139, 217] on link at bounding box center [144, 219] width 19 height 20
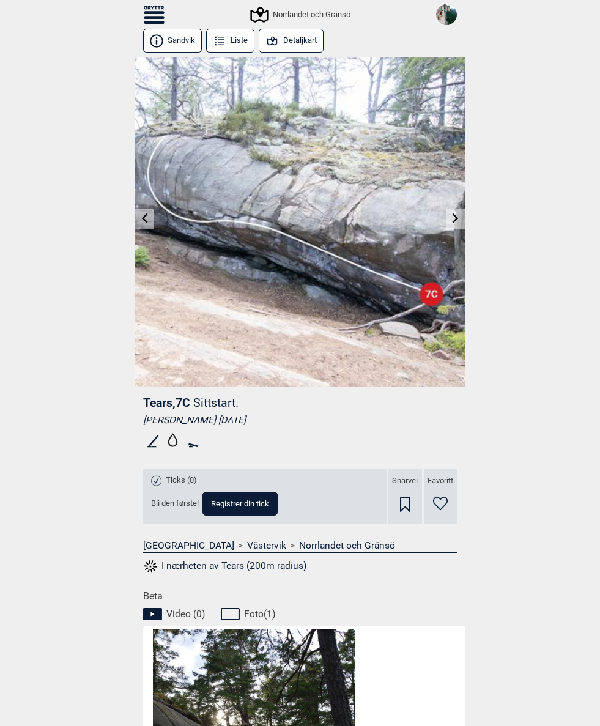
click at [151, 221] on link at bounding box center [144, 219] width 19 height 20
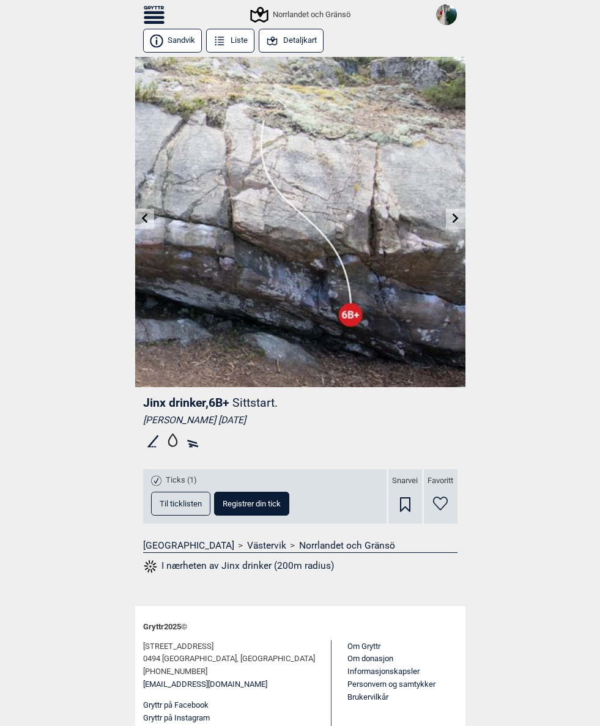
click at [129, 224] on div "Til forsiden NO SV EN Finn buldere med filtrering Norge Sverige Meld inn ny bul…" at bounding box center [300, 363] width 600 height 726
click at [138, 214] on link at bounding box center [144, 219] width 19 height 20
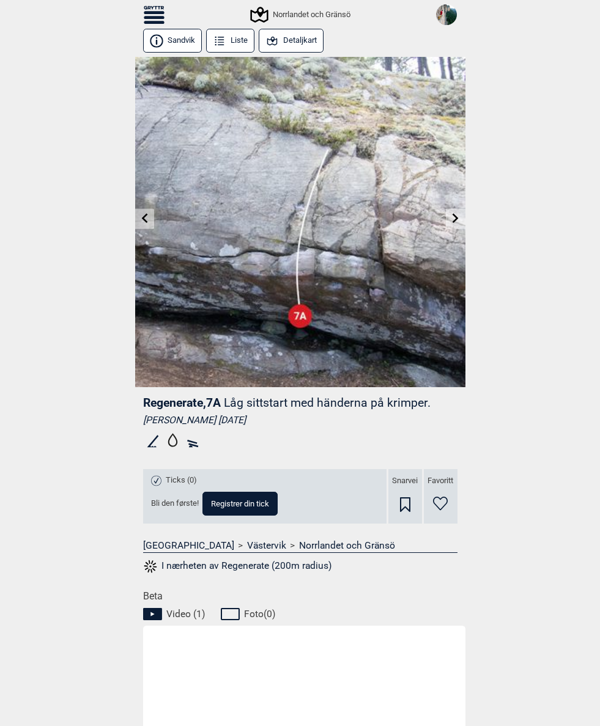
click at [239, 504] on span "Registrer din tick" at bounding box center [240, 504] width 58 height 8
select select "384"
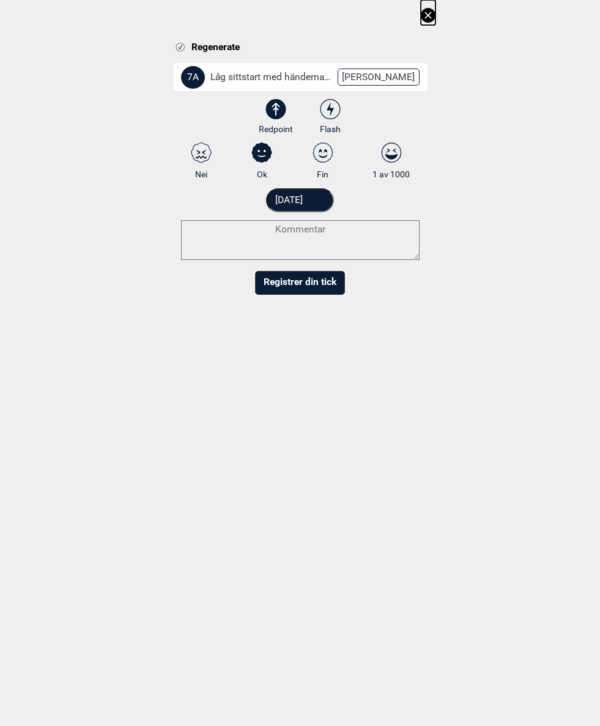
click at [309, 201] on input "[DATE]" at bounding box center [300, 200] width 68 height 24
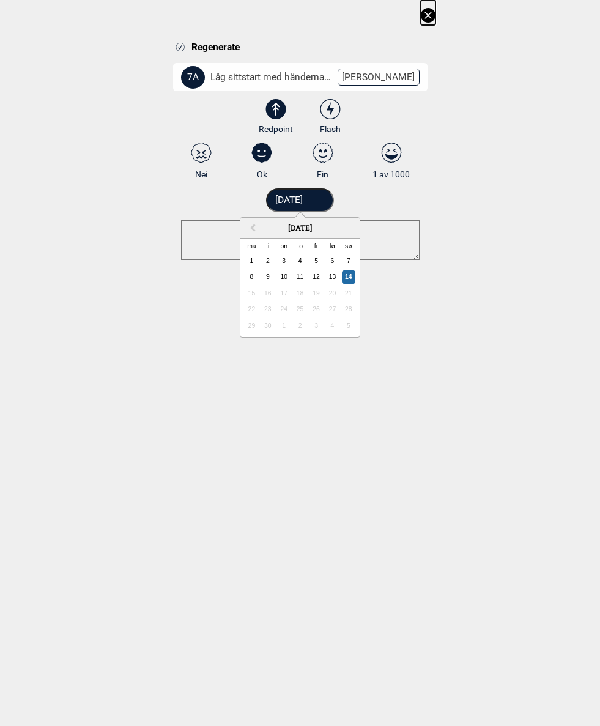
click at [333, 197] on input "[DATE]" at bounding box center [300, 200] width 68 height 24
click at [250, 224] on button "Previous Month" at bounding box center [252, 229] width 20 height 20
click at [268, 288] on div "15" at bounding box center [267, 293] width 13 height 13
type input "15.08.2017"
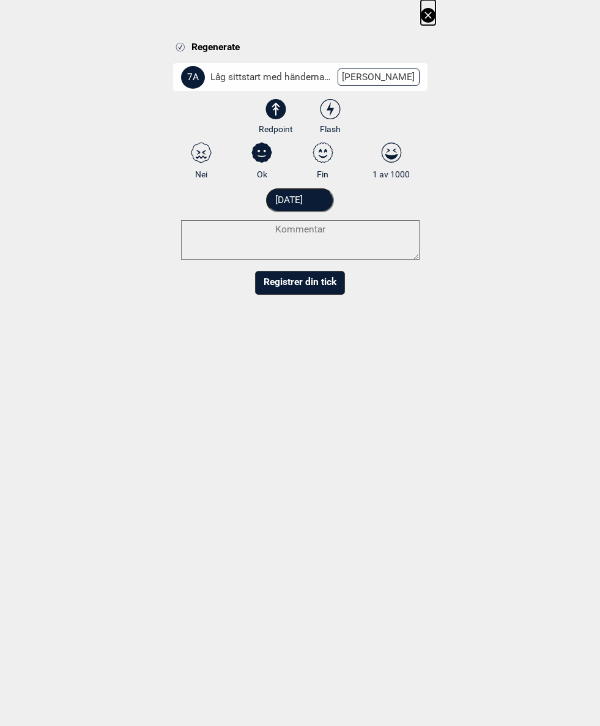
click at [331, 225] on textarea at bounding box center [300, 240] width 239 height 40
type textarea "Low ball/lying start. One move wonder."
click at [320, 292] on button "Registrer din tick" at bounding box center [300, 295] width 90 height 24
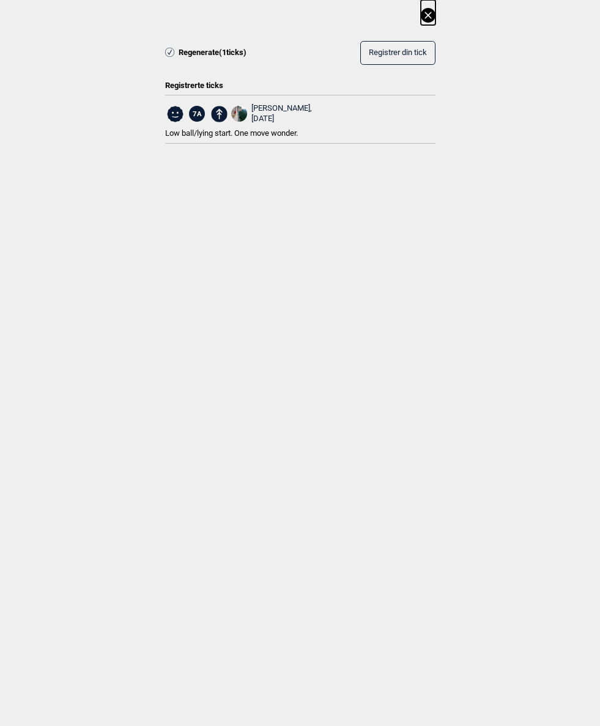
click at [427, 17] on icon at bounding box center [428, 15] width 15 height 15
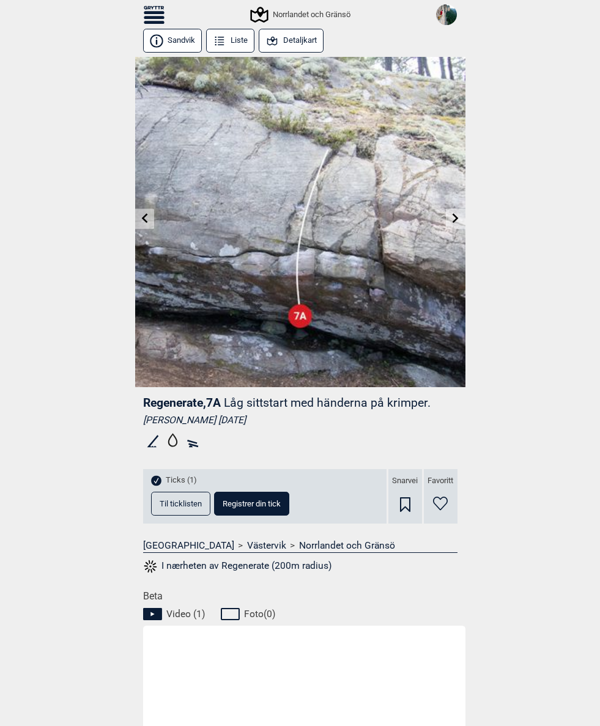
click at [147, 217] on icon at bounding box center [144, 218] width 10 height 10
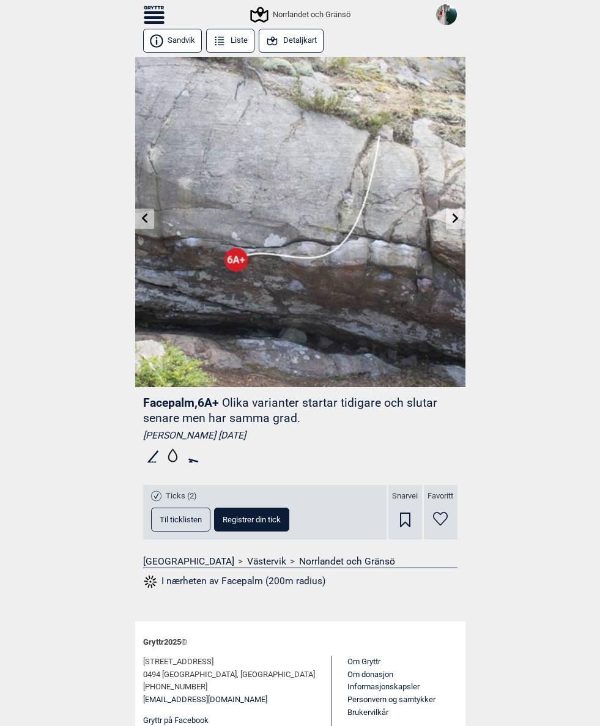
click at [146, 215] on icon at bounding box center [144, 218] width 6 height 10
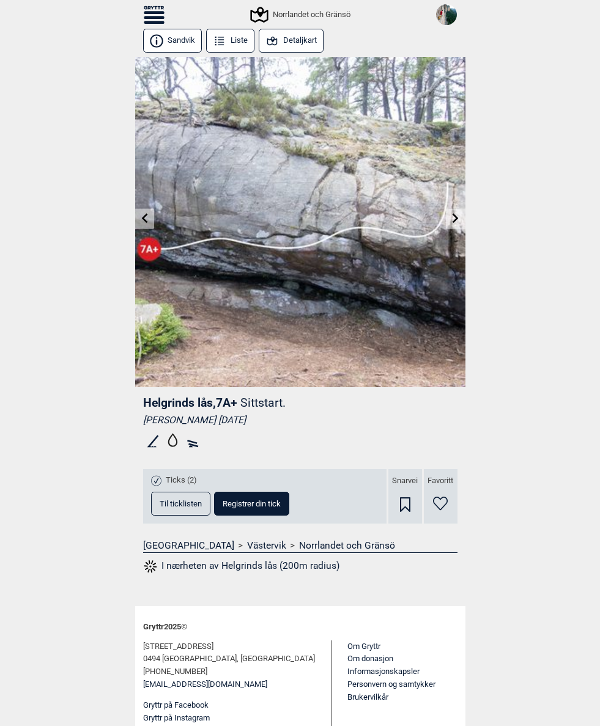
click at [142, 218] on icon at bounding box center [144, 218] width 10 height 10
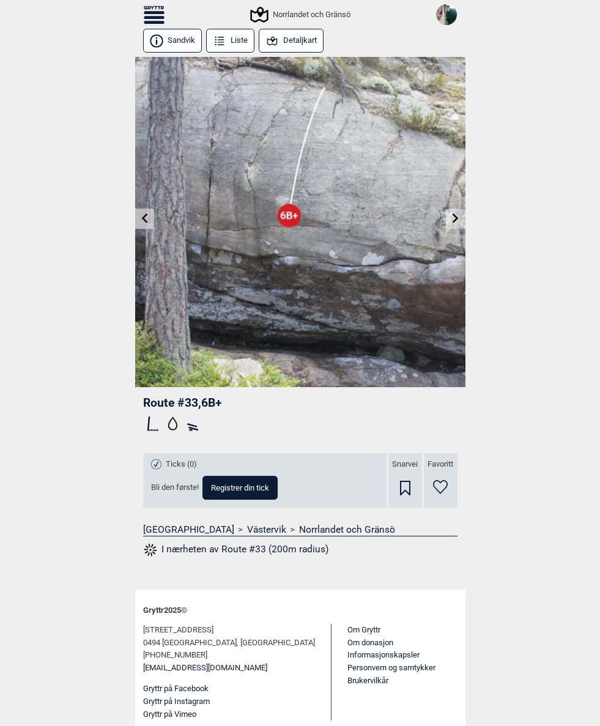
click at [150, 218] on link at bounding box center [144, 219] width 19 height 20
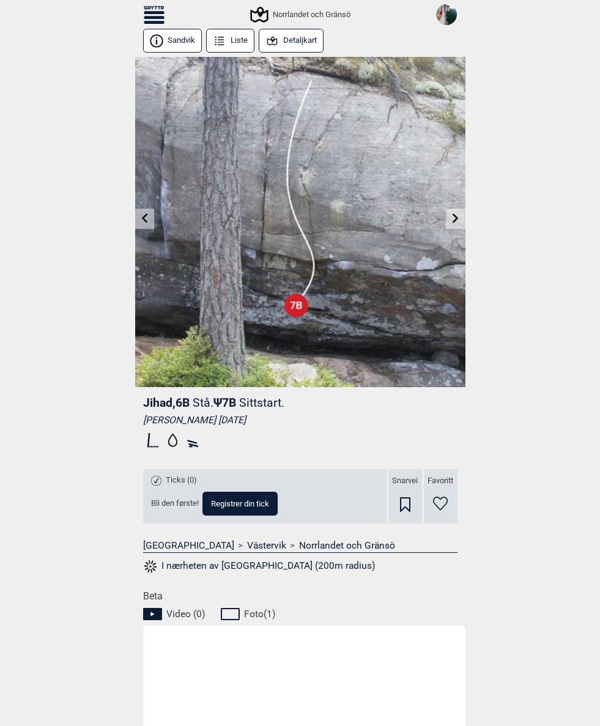
click at [142, 214] on icon at bounding box center [144, 218] width 10 height 10
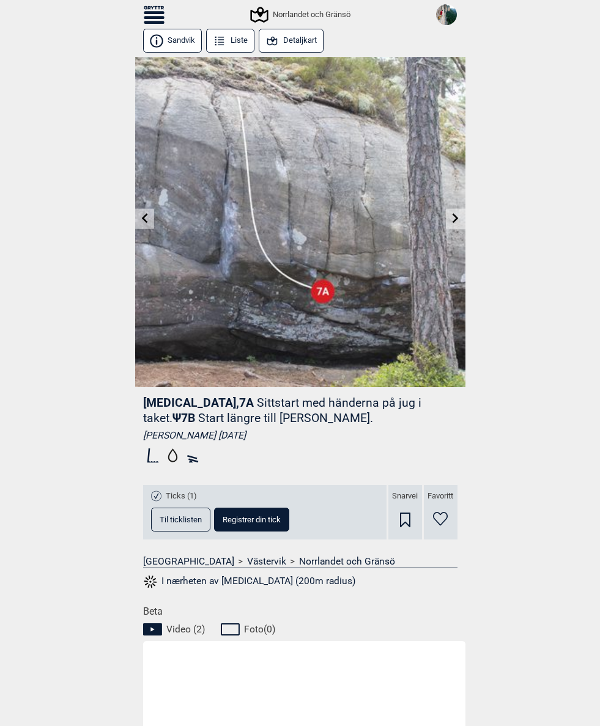
click at [254, 516] on span "Registrer din tick" at bounding box center [252, 520] width 58 height 8
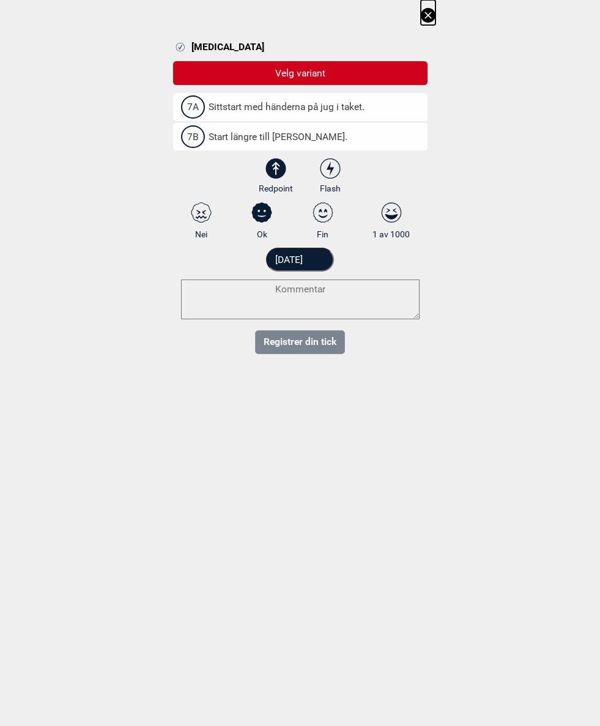
click at [365, 105] on span "Sittstart med händerna på jug i taket." at bounding box center [281, 107] width 168 height 12
click at [189, 105] on input "7A Sittstart med händerna på jug i taket." at bounding box center [185, 107] width 8 height 8
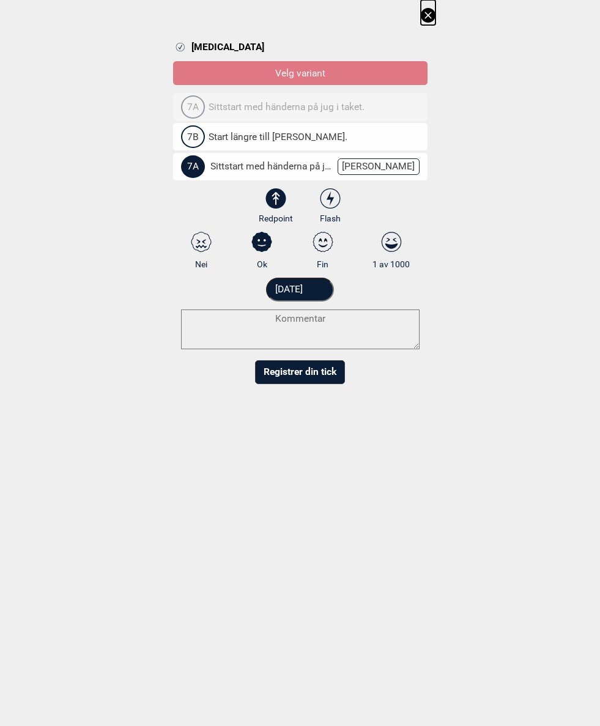
click at [402, 164] on select "3 3+ 4 4+ 5 5+ 6A 6A+ 6B 6B+ 6C 6C+ 7A 7A+ 7B 7B+ 7C 7C+ 8A 8A+ 8B 8B+" at bounding box center [308, 169] width 254 height 32
select select "94"
click at [318, 287] on input "[DATE]" at bounding box center [300, 290] width 68 height 24
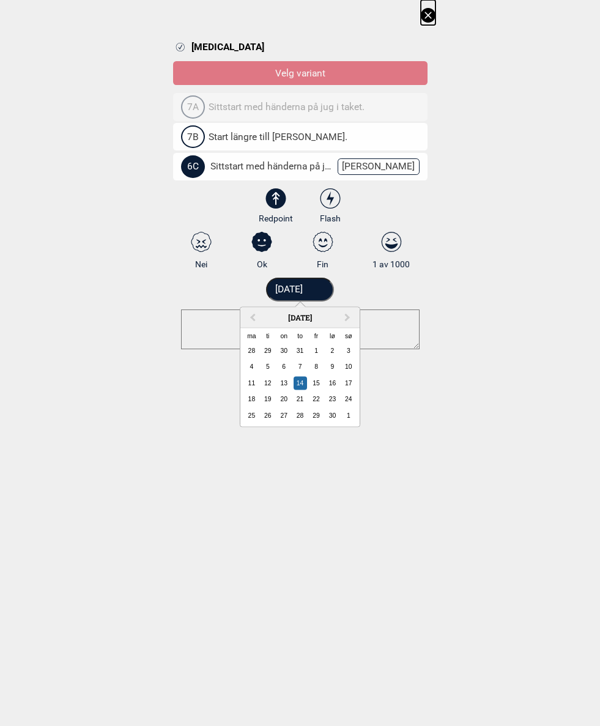
click at [253, 317] on span "Previous Month" at bounding box center [253, 318] width 0 height 14
click at [266, 388] on div "15" at bounding box center [267, 382] width 13 height 13
type input "15.08.2017"
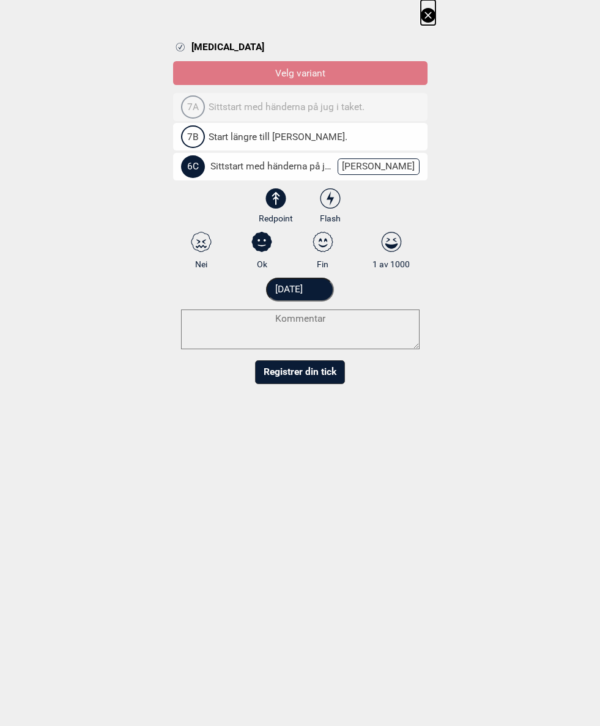
click at [322, 372] on button "Registrer din tick" at bounding box center [300, 372] width 90 height 24
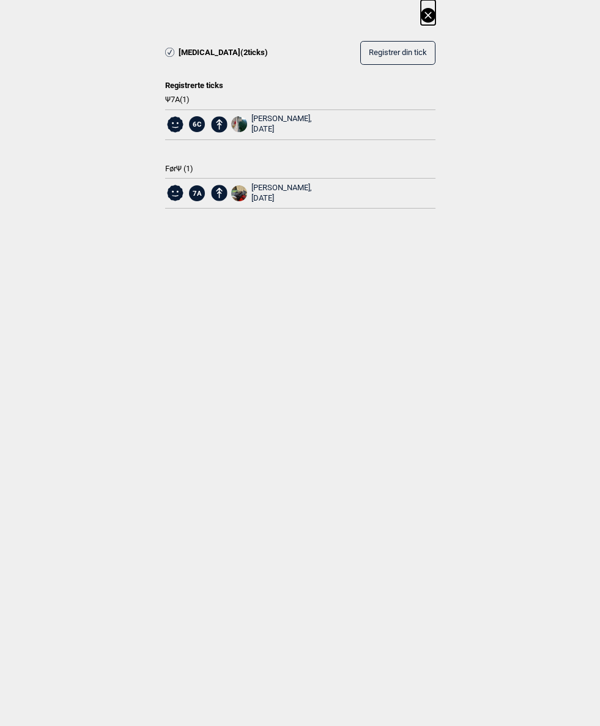
click at [427, 13] on icon at bounding box center [428, 15] width 15 height 15
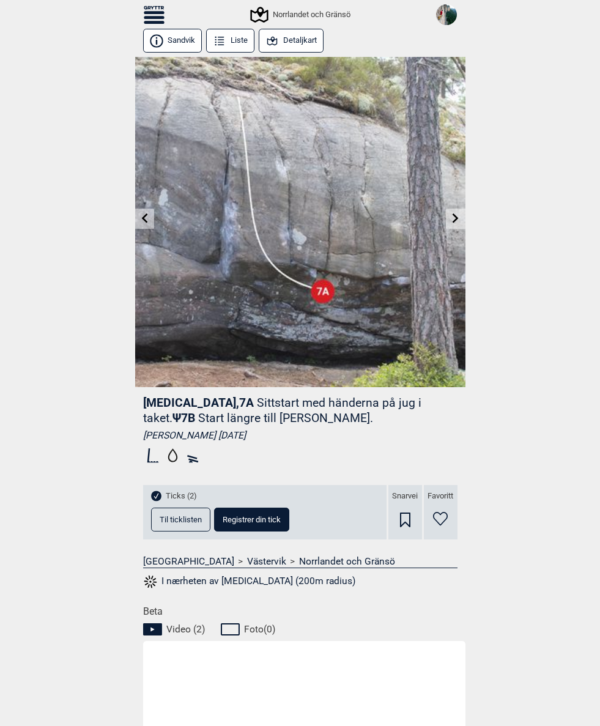
click at [149, 216] on icon at bounding box center [144, 218] width 10 height 10
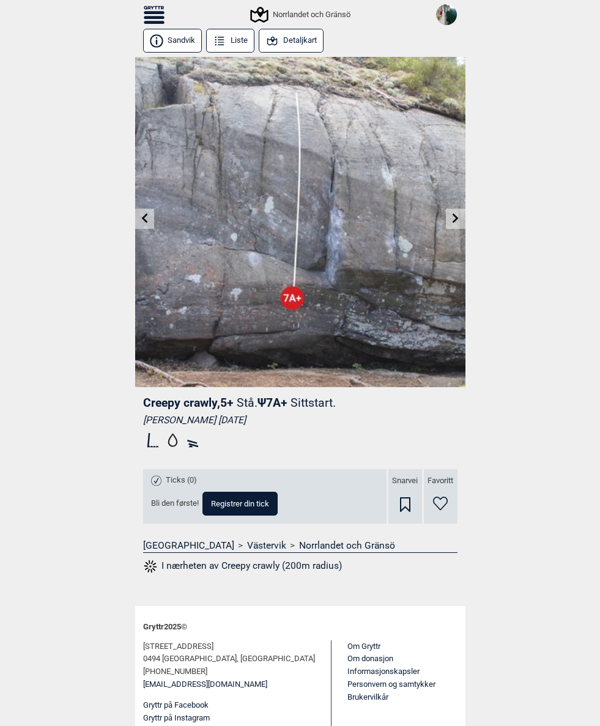
click at [146, 213] on link at bounding box center [144, 219] width 19 height 20
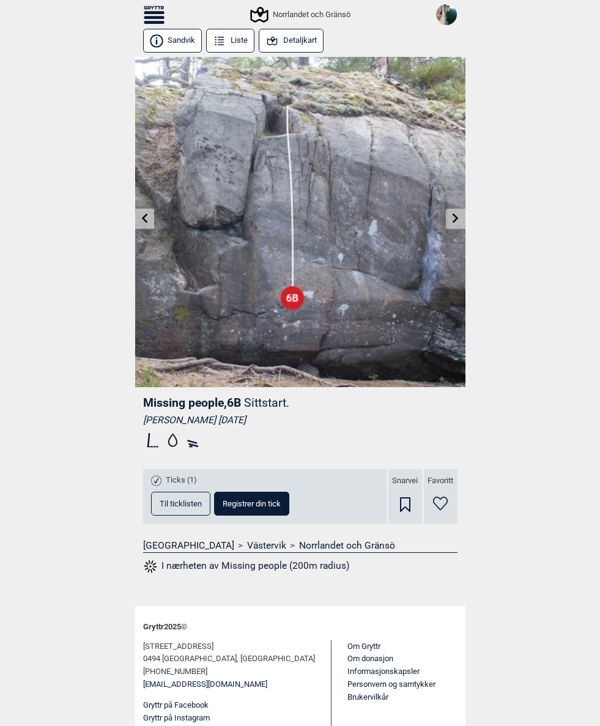
click at [149, 215] on icon at bounding box center [144, 218] width 10 height 10
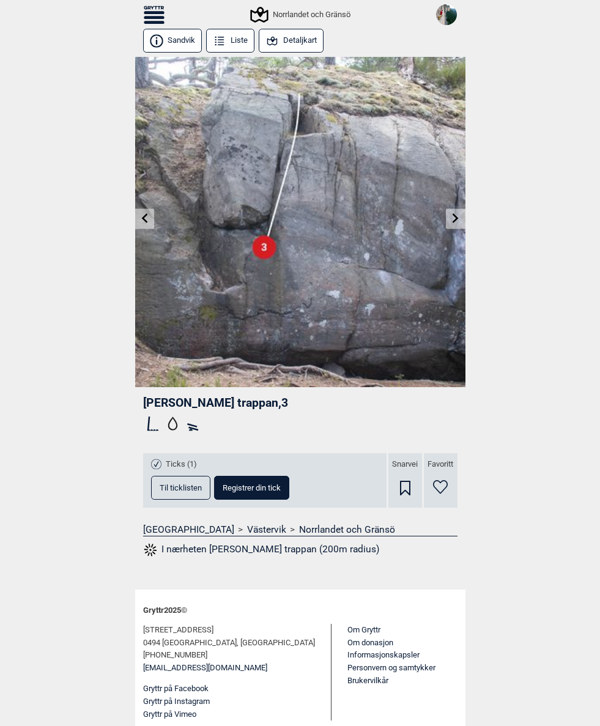
click at [456, 219] on icon at bounding box center [456, 218] width 6 height 10
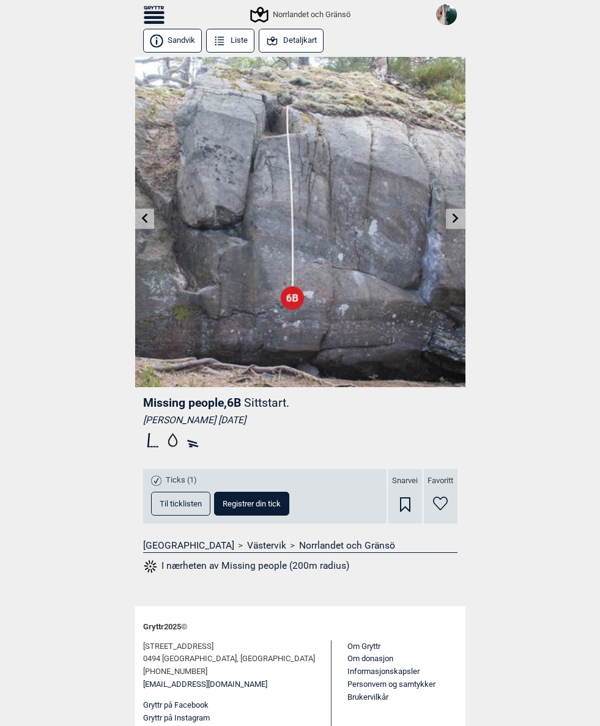
click at [458, 218] on icon at bounding box center [456, 218] width 6 height 10
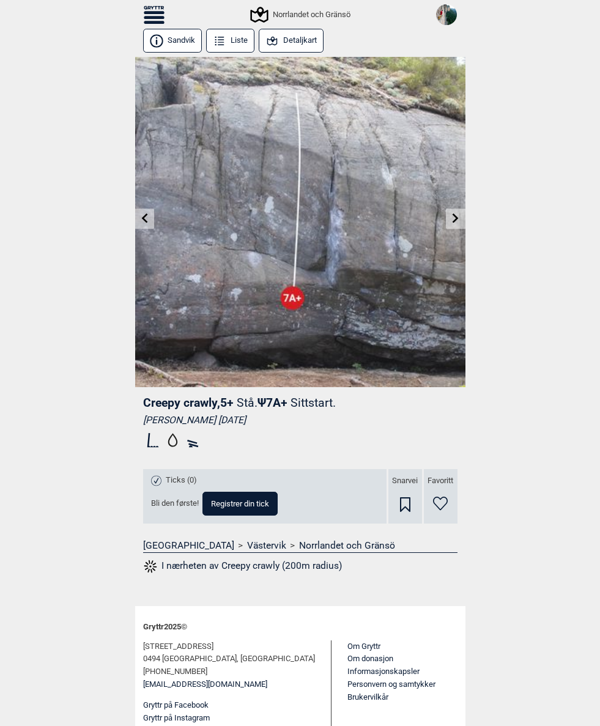
click at [457, 219] on icon at bounding box center [456, 218] width 6 height 10
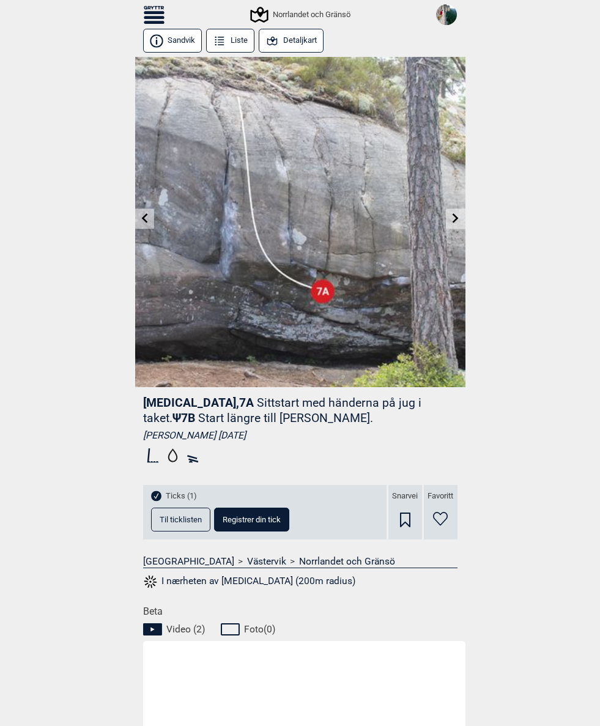
click at [454, 221] on icon at bounding box center [456, 218] width 6 height 10
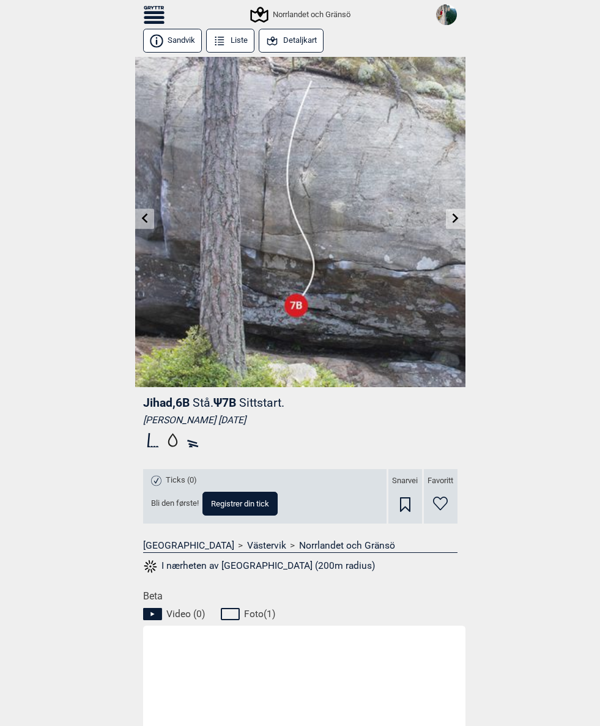
click at [458, 217] on icon at bounding box center [456, 218] width 10 height 10
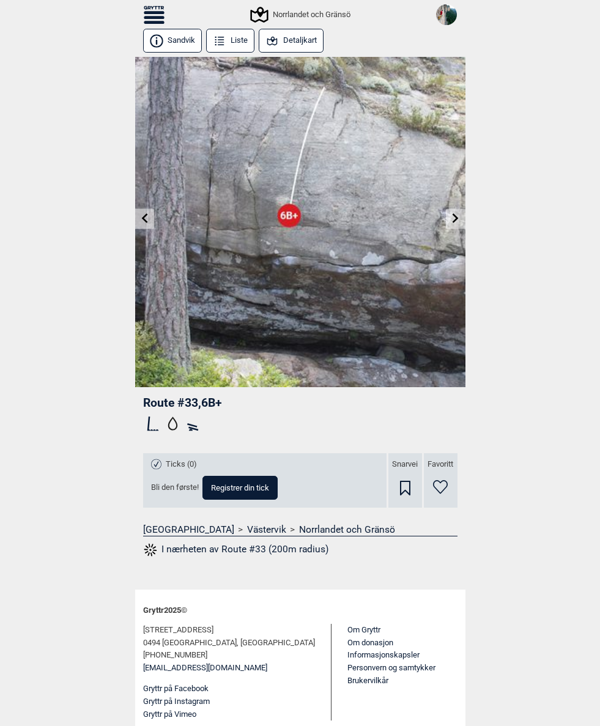
click at [453, 220] on icon at bounding box center [456, 218] width 10 height 10
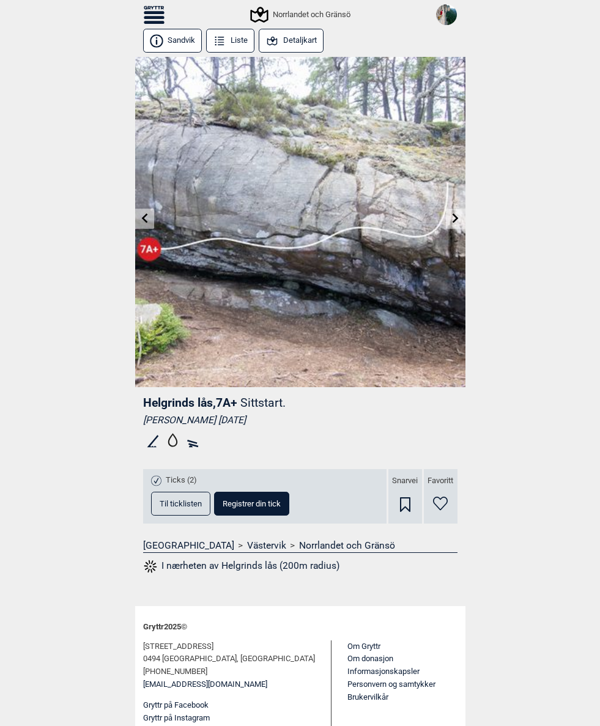
click at [146, 217] on icon at bounding box center [144, 218] width 6 height 10
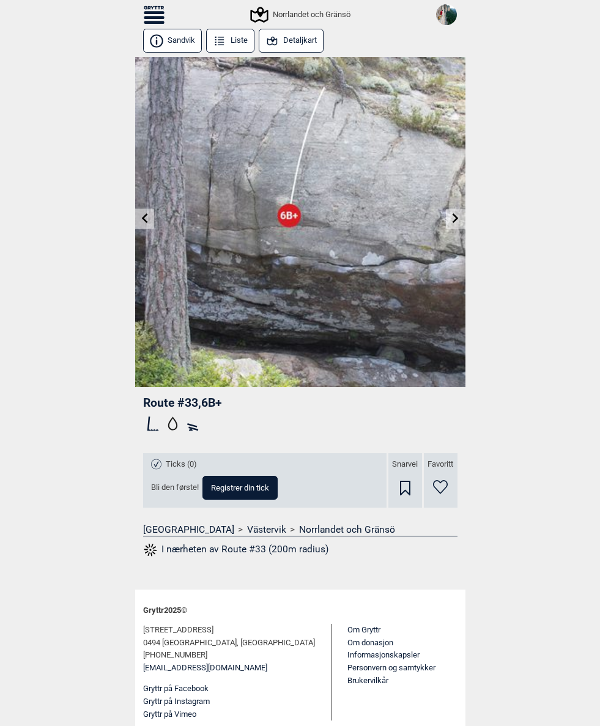
click at [456, 217] on icon at bounding box center [456, 218] width 6 height 10
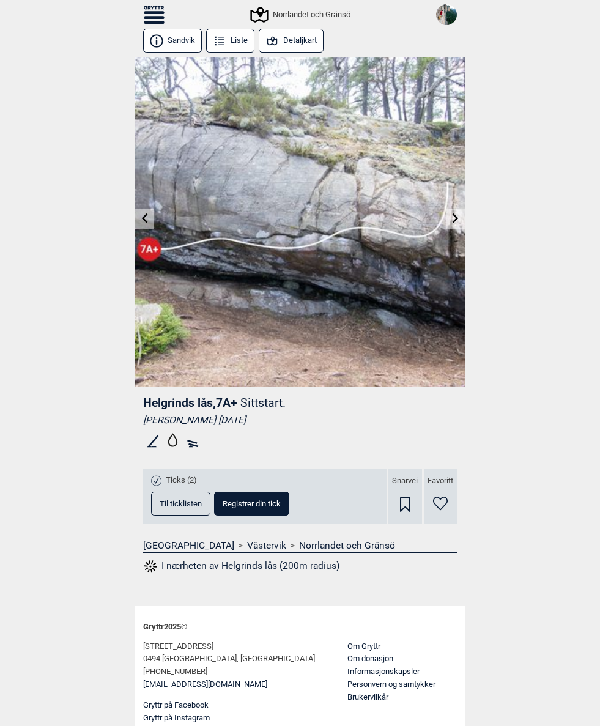
click at [459, 217] on icon at bounding box center [456, 218] width 10 height 10
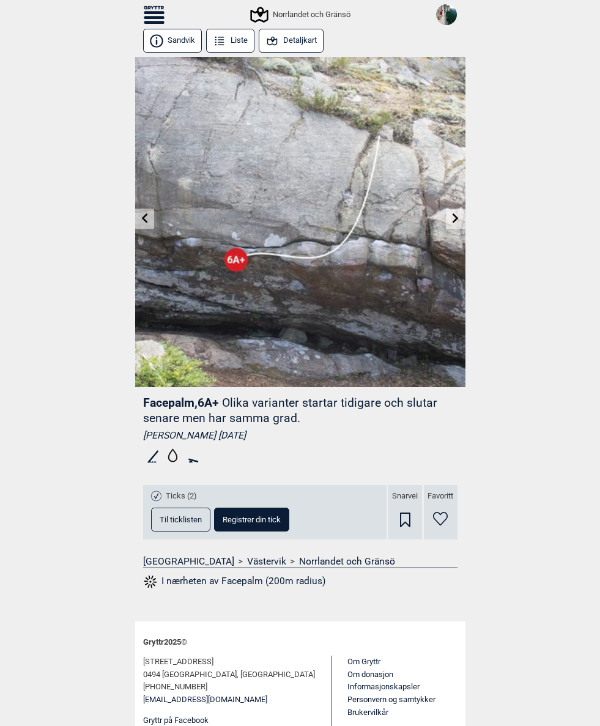
click at [142, 217] on icon at bounding box center [144, 218] width 10 height 10
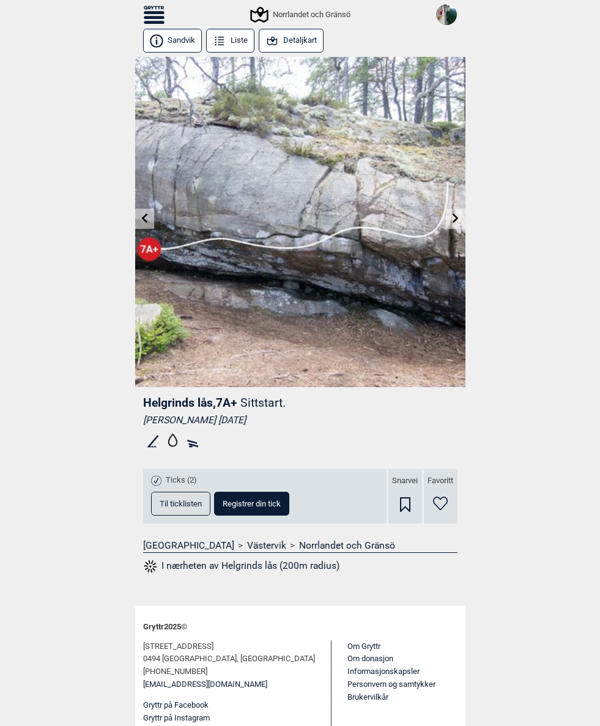
click at [454, 217] on icon at bounding box center [456, 218] width 10 height 10
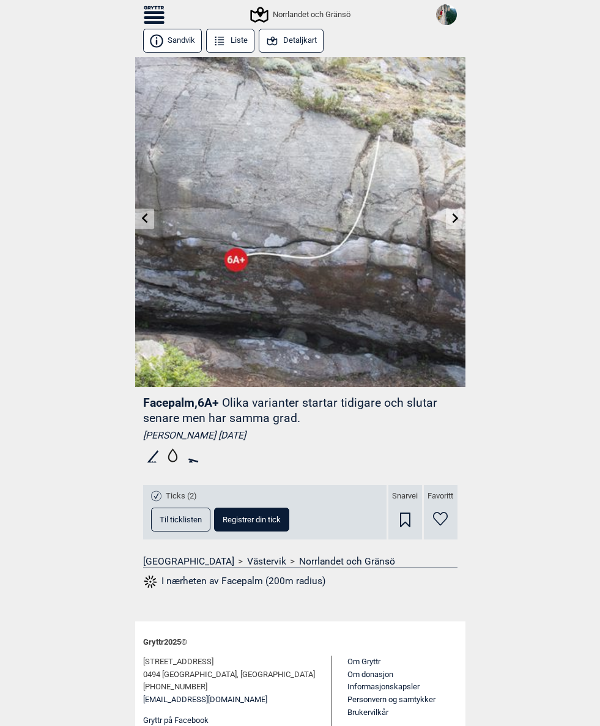
click at [138, 225] on link at bounding box center [144, 219] width 19 height 20
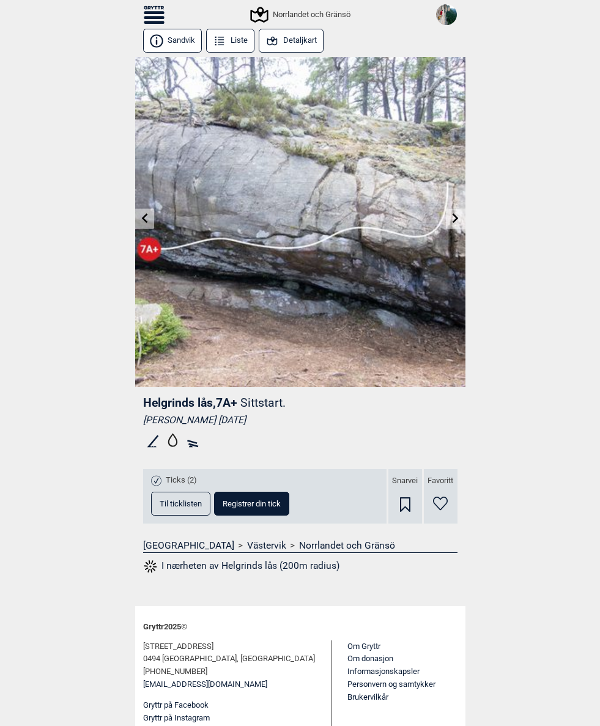
click at [138, 225] on link at bounding box center [144, 219] width 19 height 20
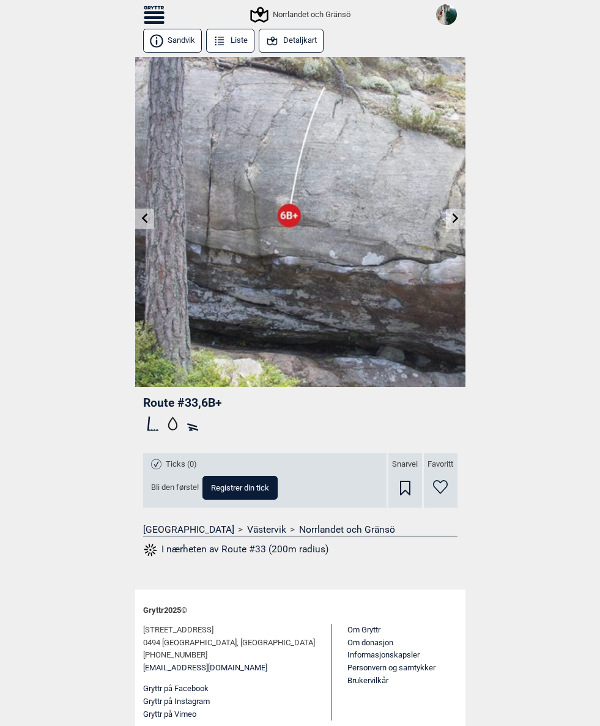
click at [146, 209] on img at bounding box center [300, 222] width 330 height 330
click at [146, 217] on icon at bounding box center [144, 218] width 10 height 10
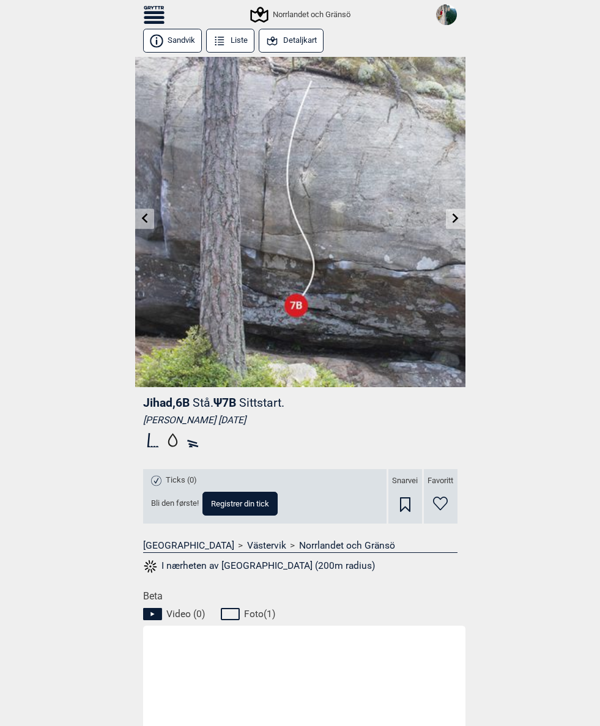
click at [451, 217] on link at bounding box center [455, 219] width 19 height 20
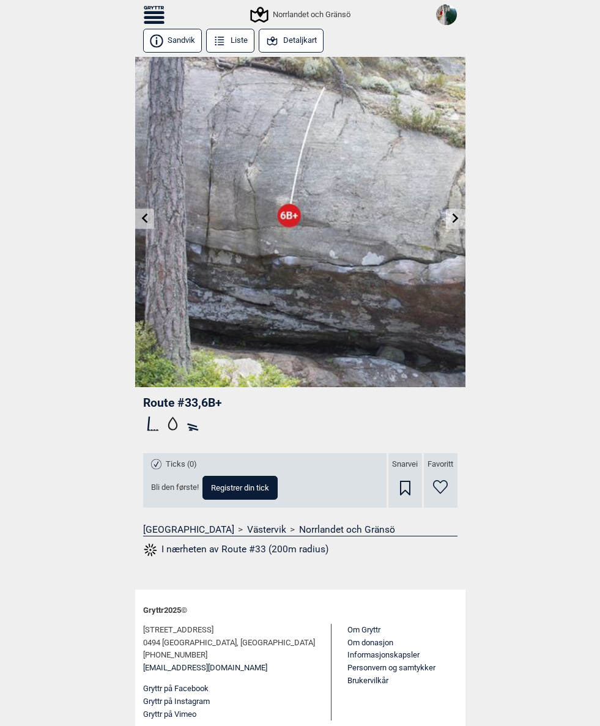
click at [455, 220] on icon at bounding box center [456, 218] width 6 height 10
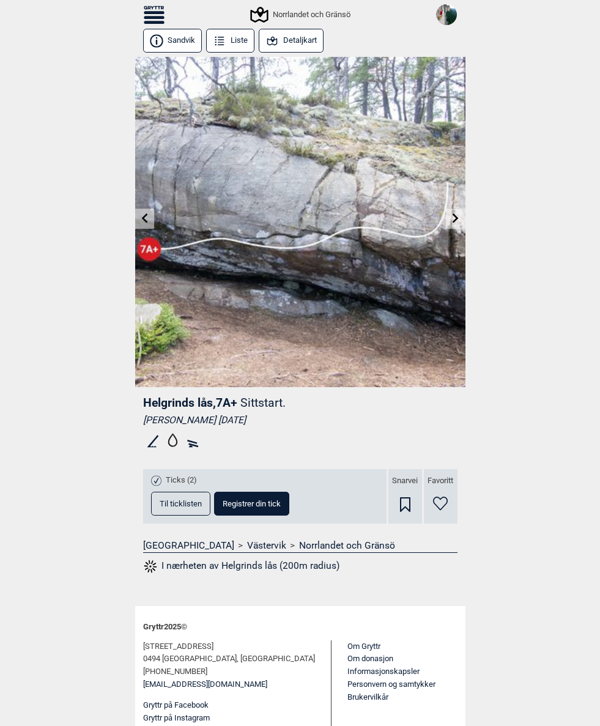
click at [454, 219] on icon at bounding box center [456, 218] width 10 height 10
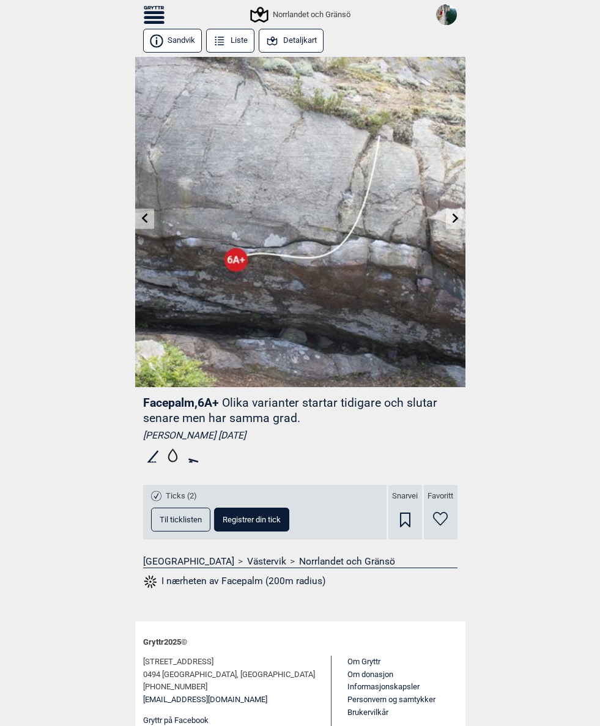
click at [140, 215] on icon at bounding box center [144, 218] width 10 height 10
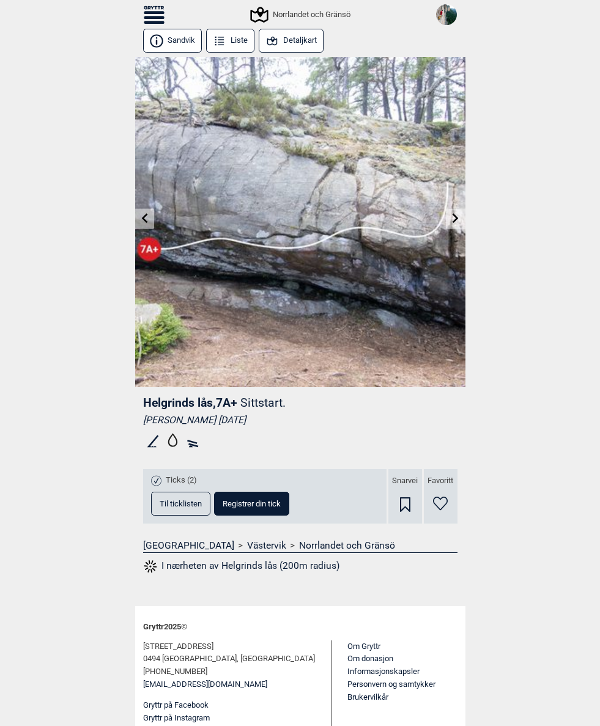
click at [143, 213] on link at bounding box center [144, 219] width 19 height 20
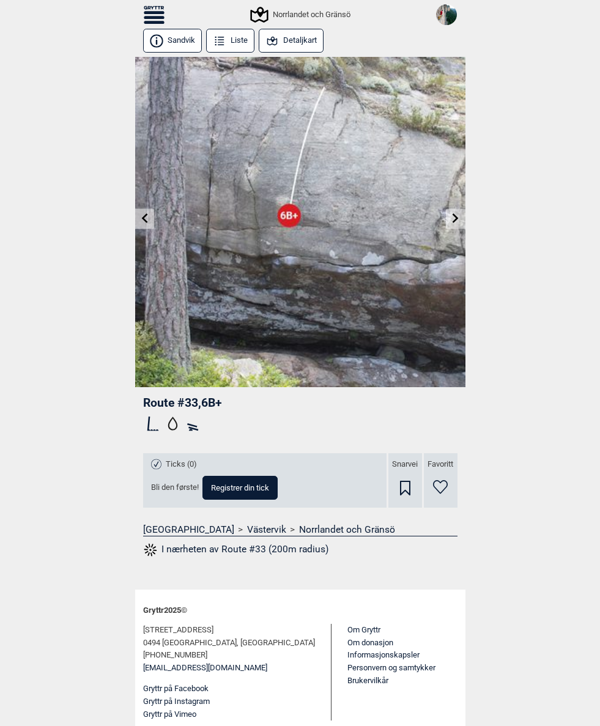
click at [144, 213] on link at bounding box center [144, 219] width 19 height 20
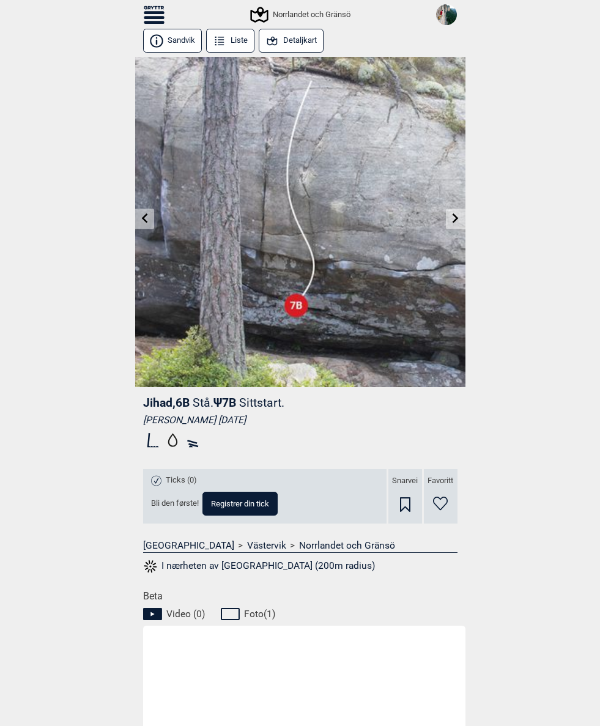
click at [461, 215] on link at bounding box center [455, 219] width 19 height 20
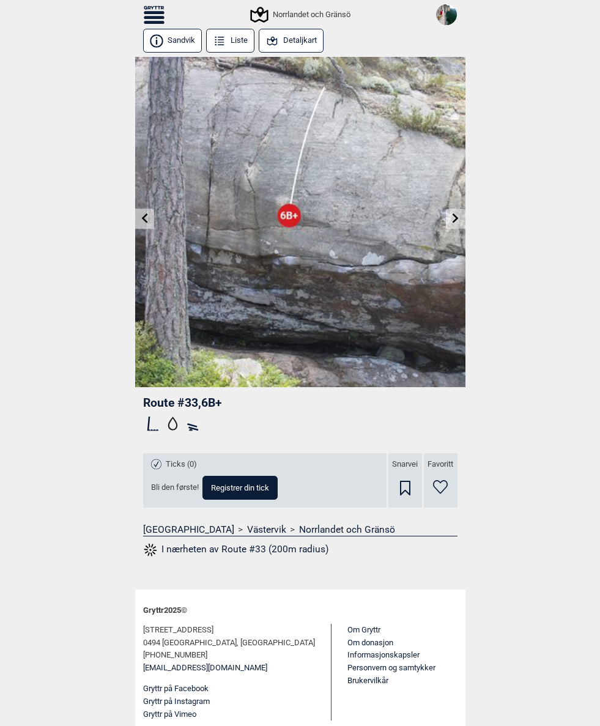
click at [149, 214] on link at bounding box center [144, 219] width 19 height 20
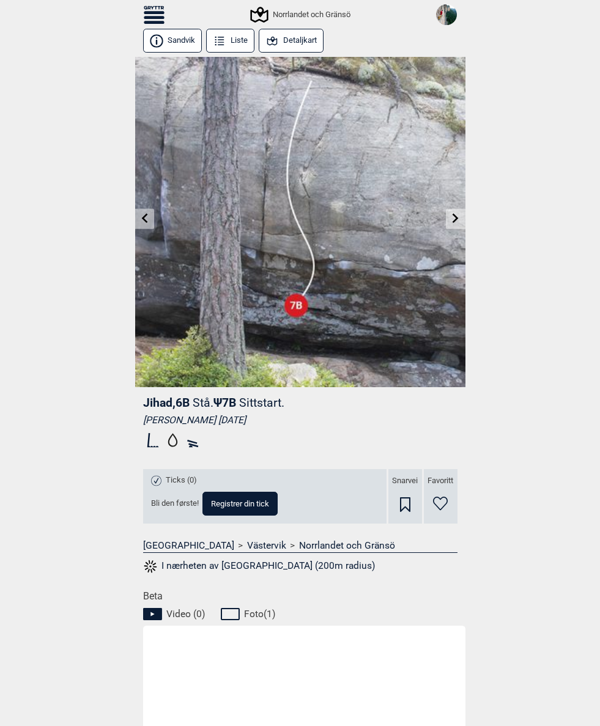
click at [460, 215] on icon at bounding box center [456, 218] width 10 height 10
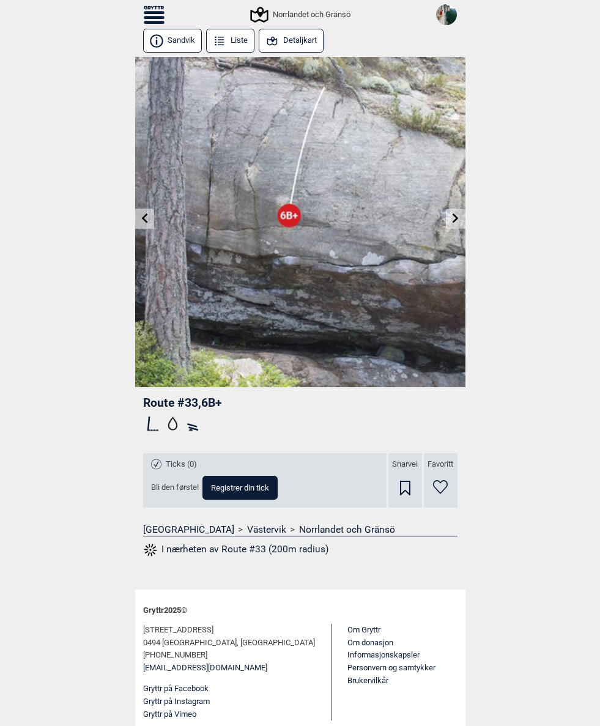
click at [143, 217] on icon at bounding box center [144, 218] width 6 height 10
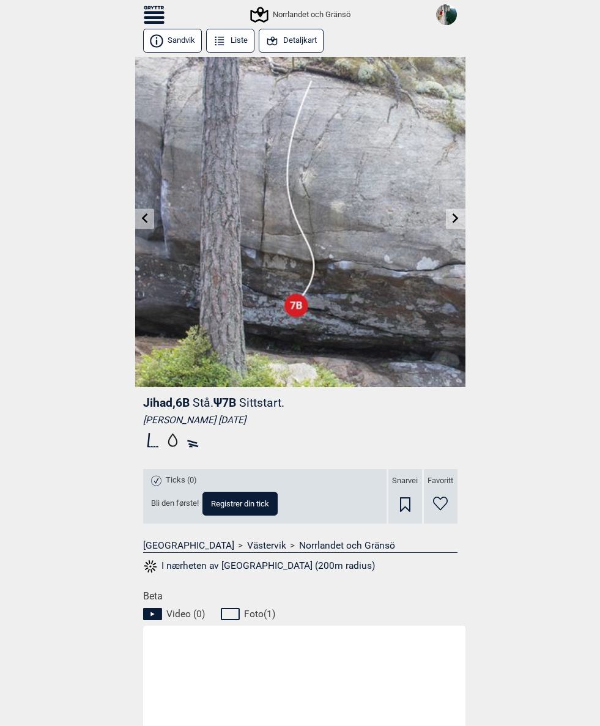
click at [455, 215] on icon at bounding box center [456, 218] width 10 height 10
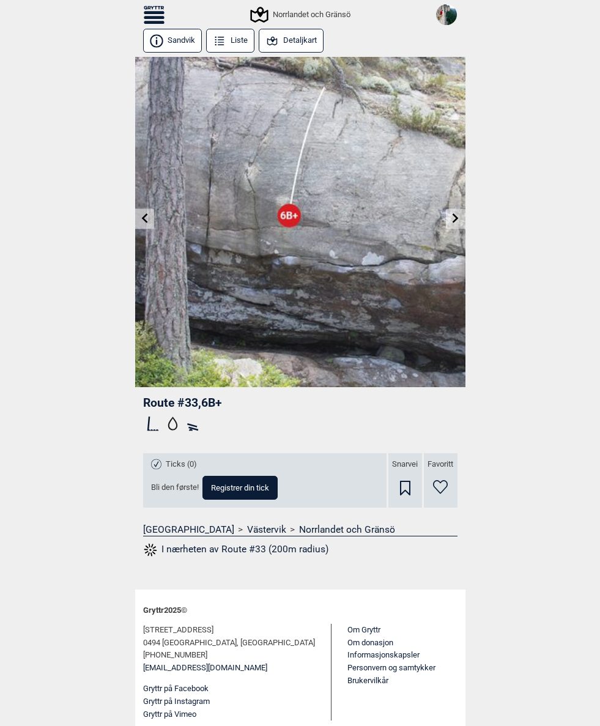
click at [147, 221] on icon at bounding box center [144, 218] width 10 height 10
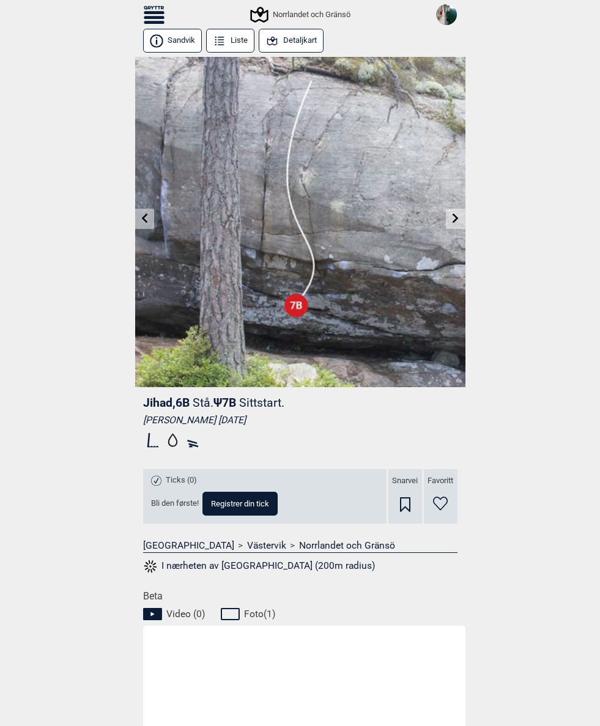
click at [456, 217] on icon at bounding box center [456, 218] width 6 height 10
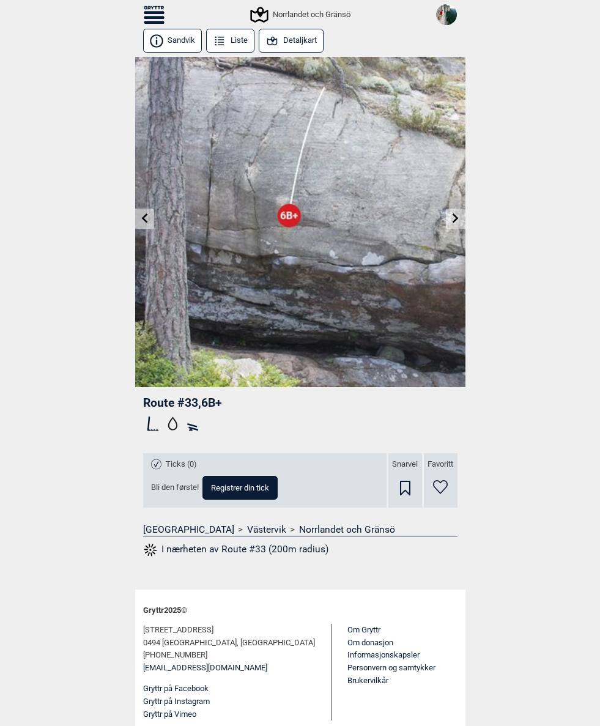
click at [153, 9] on icon at bounding box center [154, 15] width 21 height 18
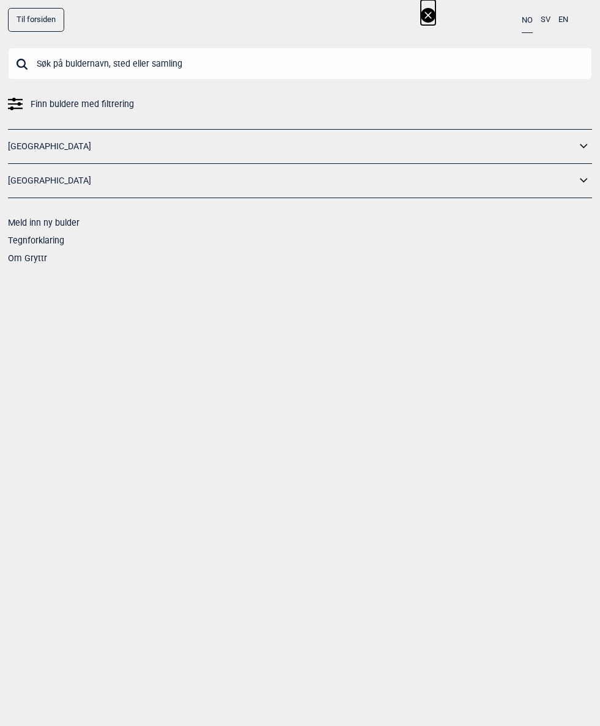
click at [191, 68] on input "text" at bounding box center [300, 64] width 584 height 32
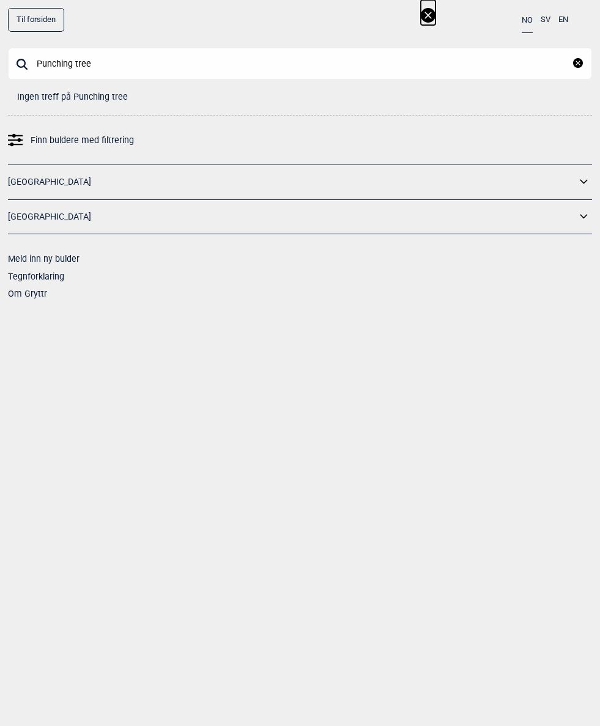
click at [109, 63] on input "Punching tree" at bounding box center [300, 64] width 584 height 32
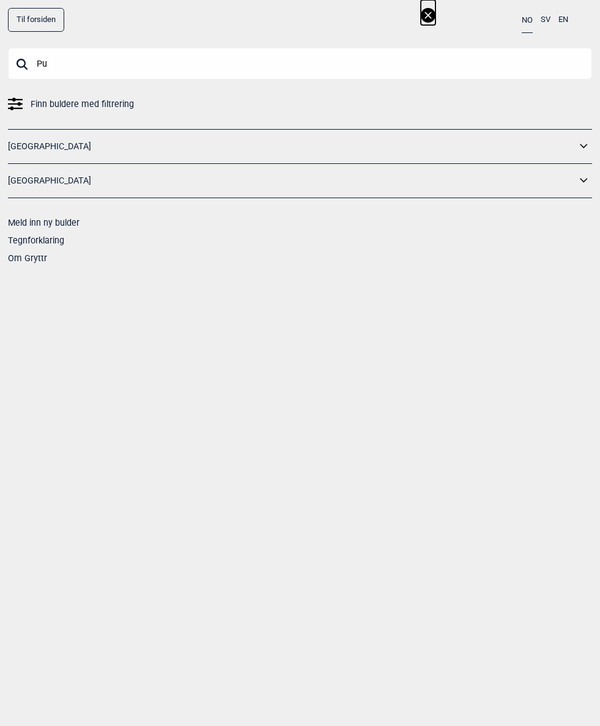
type input "P"
click at [152, 64] on input "text" at bounding box center [300, 64] width 584 height 32
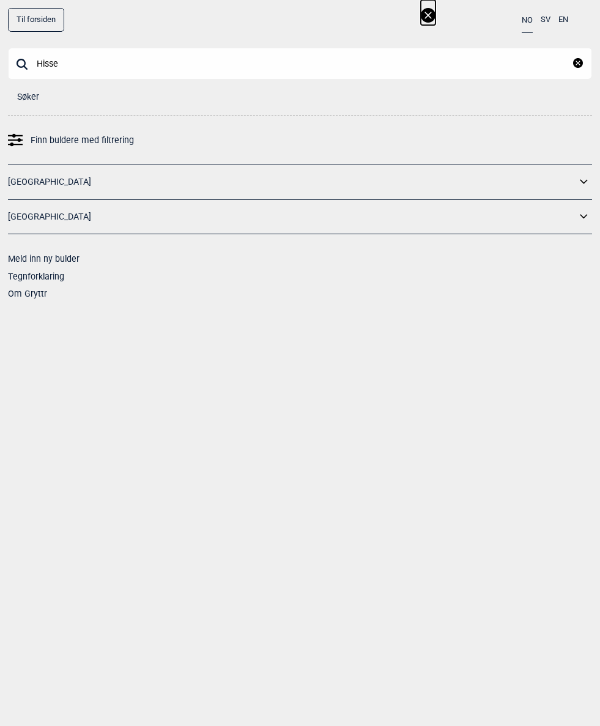
type input "Hissen"
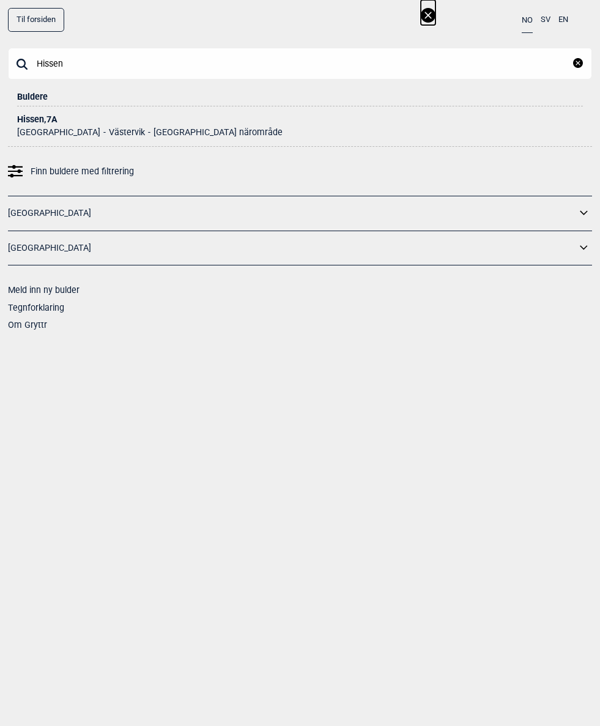
click at [39, 119] on div "Hissen , 7A" at bounding box center [300, 119] width 566 height 9
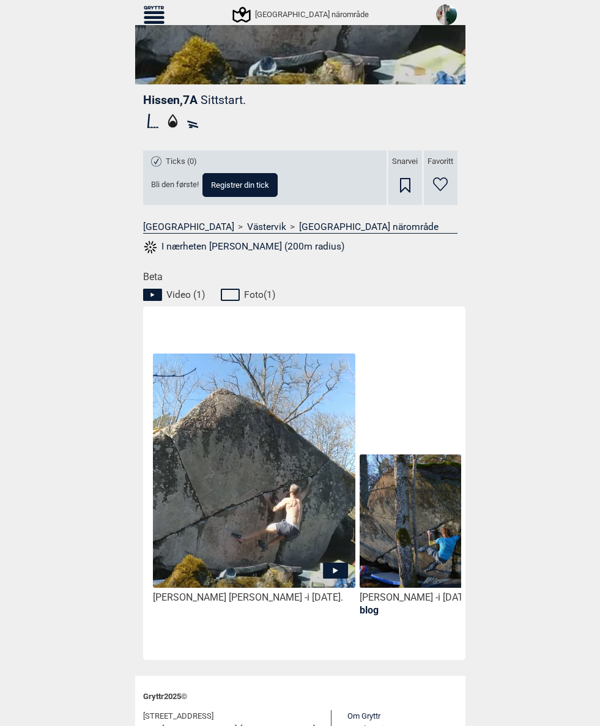
click at [339, 561] on img at bounding box center [254, 471] width 202 height 234
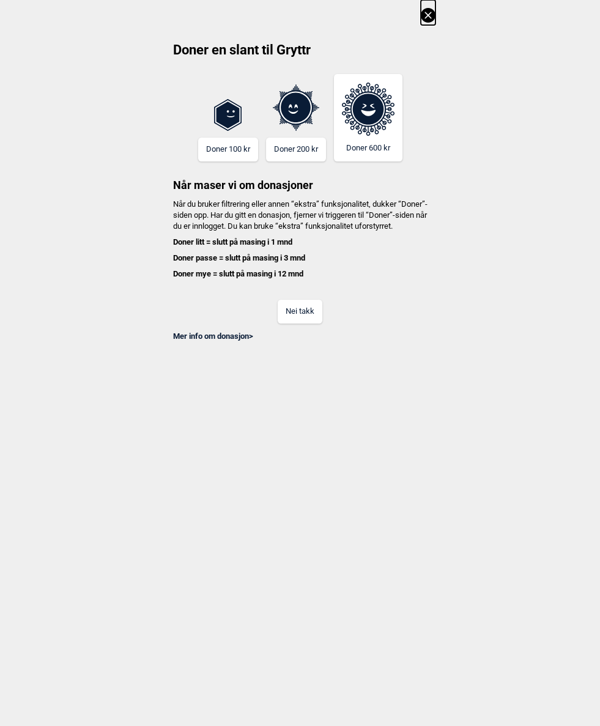
click at [295, 324] on button "Nei takk" at bounding box center [300, 312] width 45 height 24
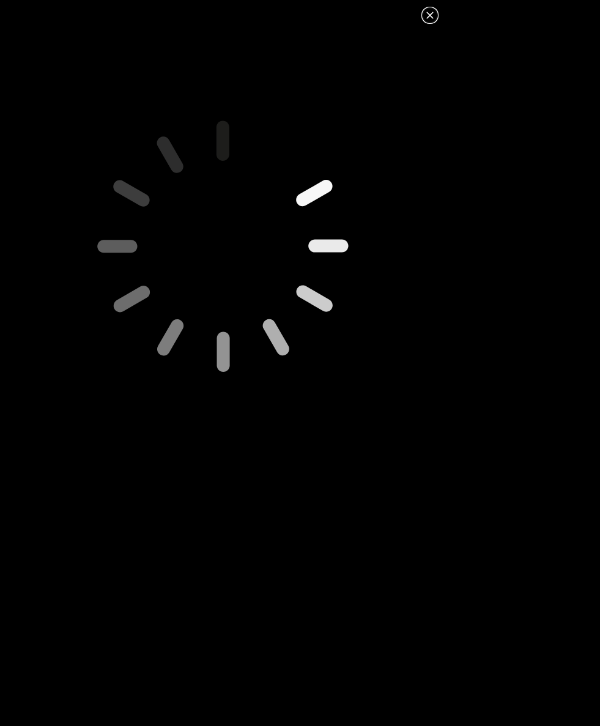
click at [430, 12] on icon at bounding box center [430, 15] width 15 height 15
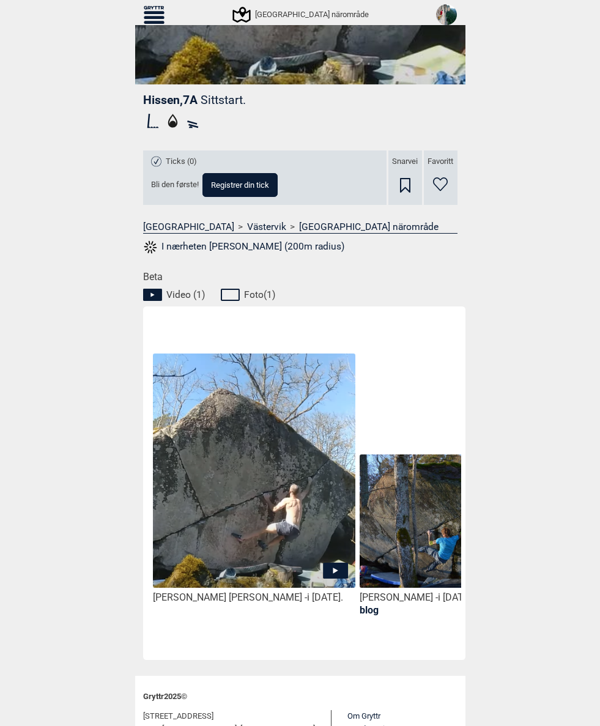
click at [243, 190] on button "Registrer din tick" at bounding box center [239, 185] width 75 height 24
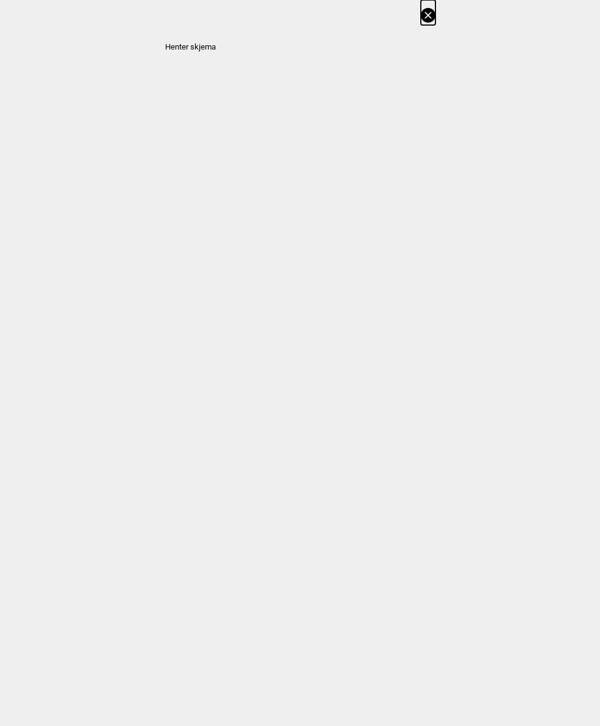
select select "384"
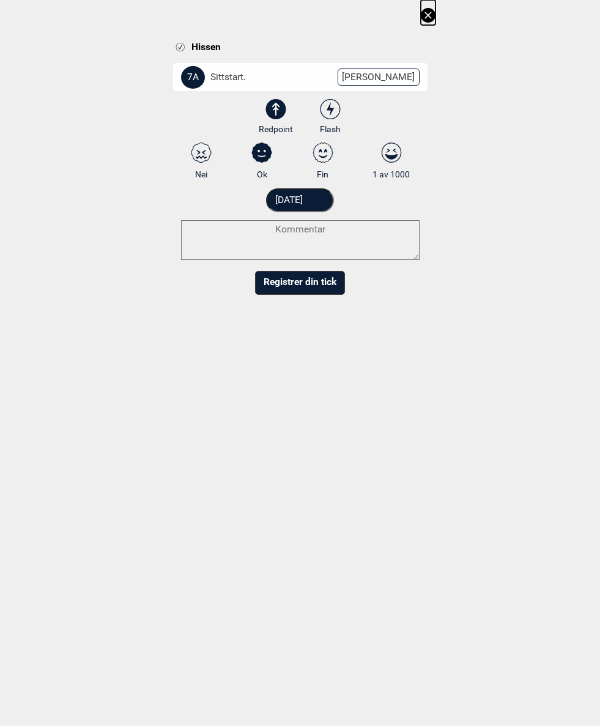
click at [394, 150] on icon at bounding box center [391, 154] width 13 height 10
click at [394, 157] on input "1 av 1000" at bounding box center [391, 161] width 8 height 8
radio input "true"
click at [325, 194] on input "[DATE]" at bounding box center [300, 200] width 68 height 24
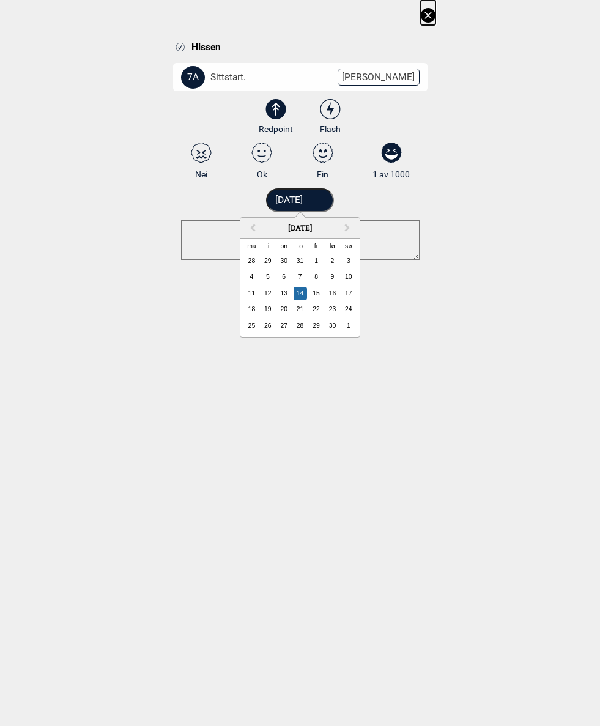
click at [256, 222] on button "Previous Month" at bounding box center [252, 229] width 20 height 20
click at [318, 282] on div "11" at bounding box center [315, 276] width 13 height 13
type input "11.08.2017"
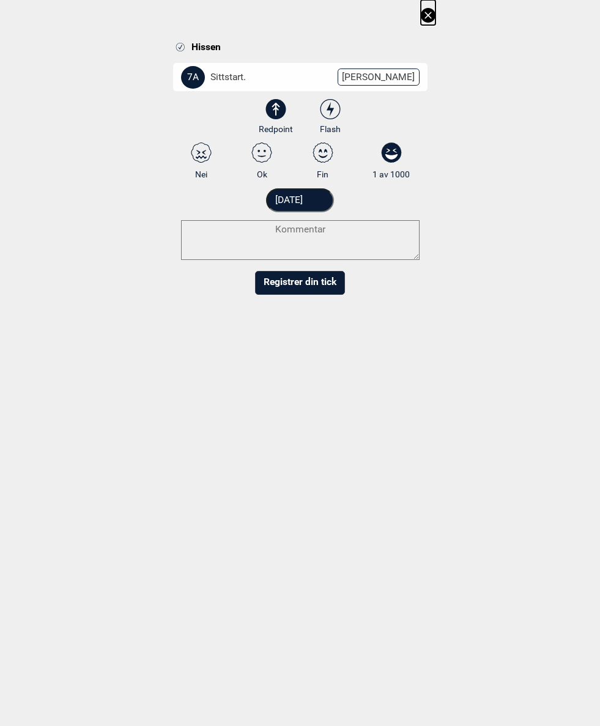
click at [341, 230] on textarea at bounding box center [300, 240] width 239 height 40
click at [330, 237] on textarea at bounding box center [300, 240] width 239 height 40
type textarea "Cool, and quite difficult."
click at [325, 297] on button "Registrer din tick" at bounding box center [300, 295] width 90 height 24
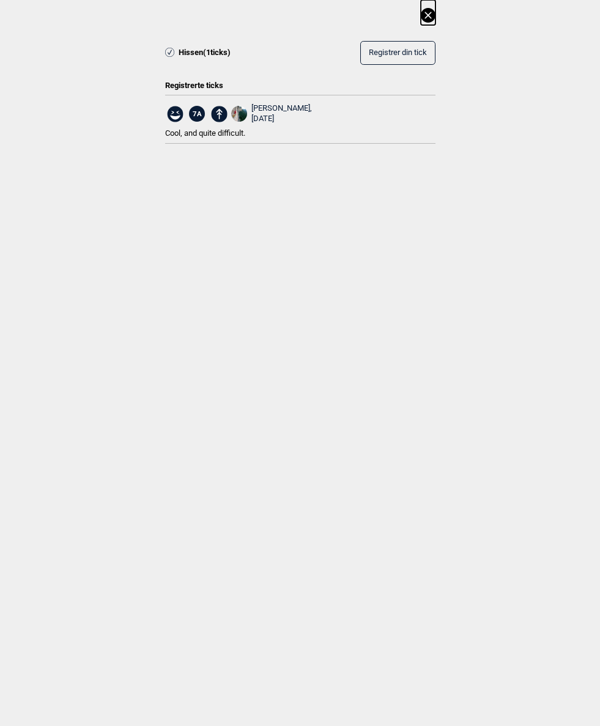
click at [424, 17] on icon at bounding box center [428, 15] width 15 height 15
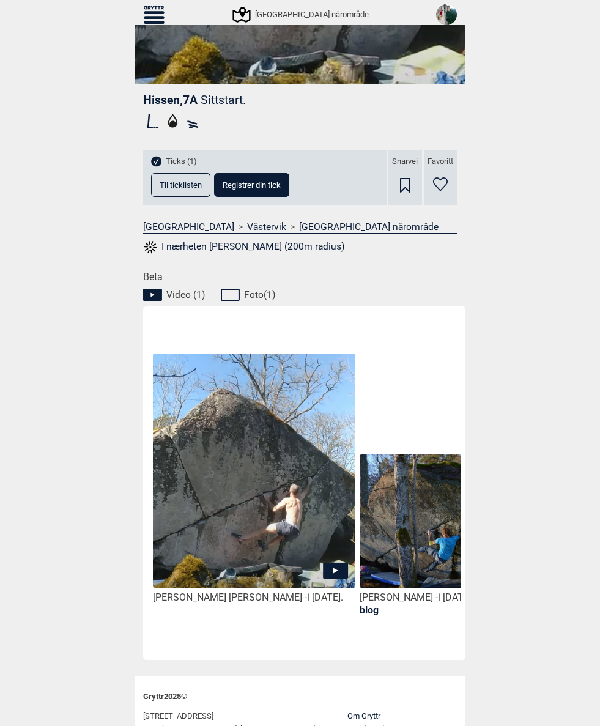
click at [154, 16] on icon at bounding box center [154, 15] width 21 height 18
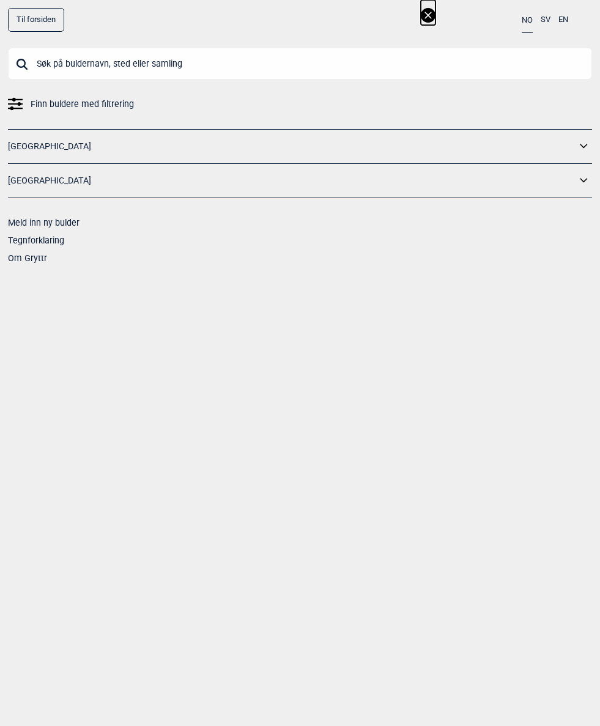
click at [163, 64] on input "text" at bounding box center [300, 64] width 584 height 32
type input "Heat"
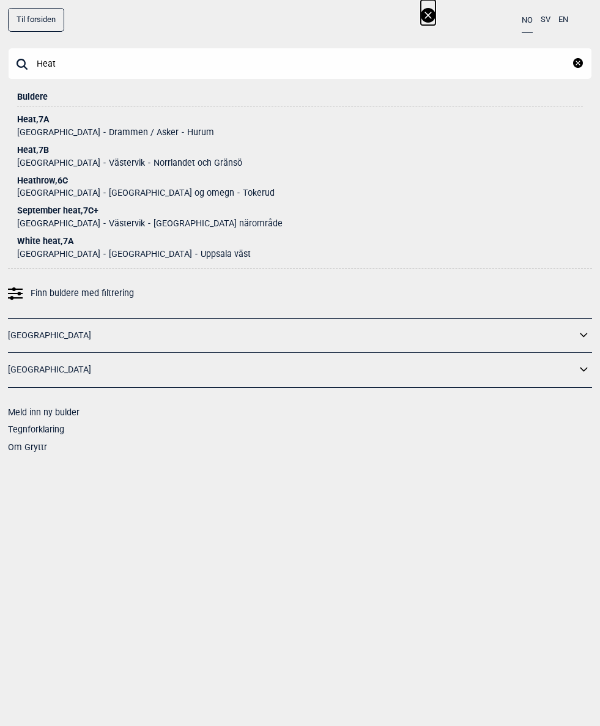
click at [40, 154] on div "Heat , 7B" at bounding box center [300, 150] width 566 height 9
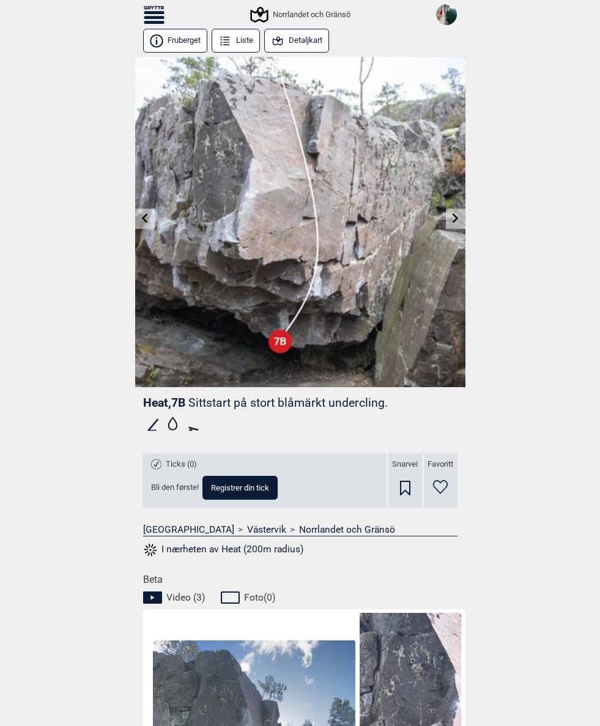
click at [150, 213] on link at bounding box center [144, 219] width 19 height 20
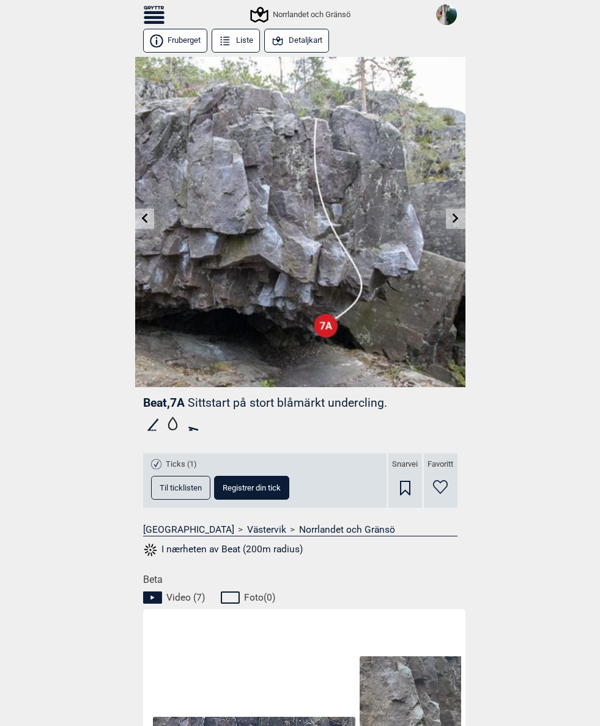
click at [454, 217] on icon at bounding box center [456, 218] width 10 height 10
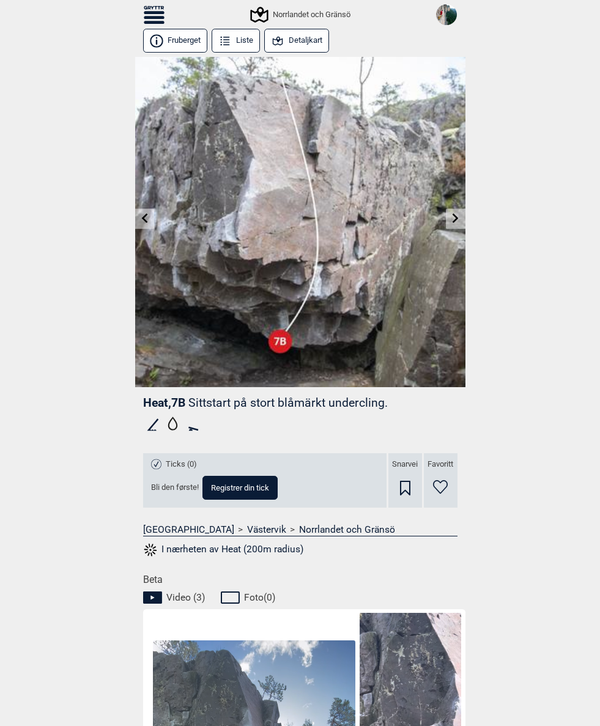
click at [139, 215] on link at bounding box center [144, 219] width 19 height 20
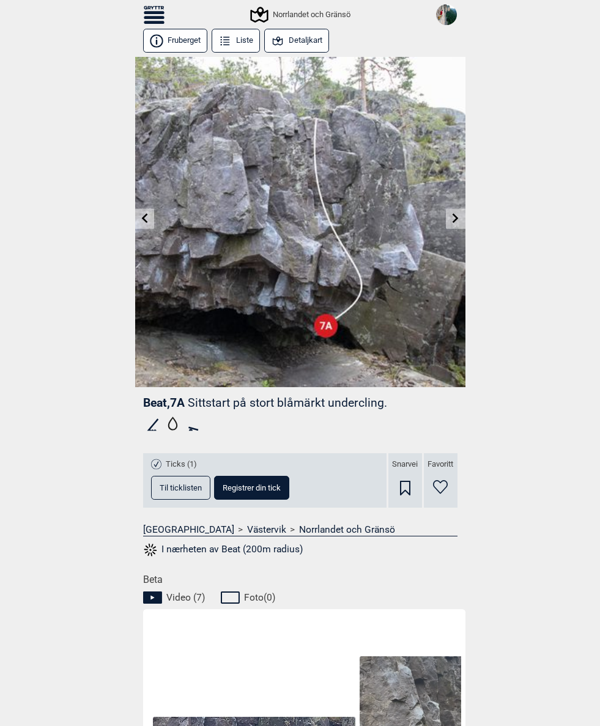
click at [454, 219] on icon at bounding box center [456, 218] width 10 height 10
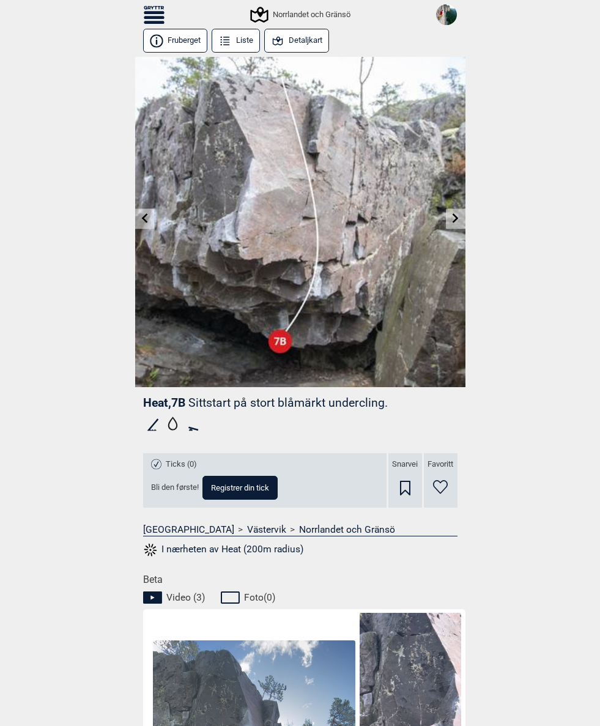
click at [142, 219] on icon at bounding box center [144, 218] width 6 height 10
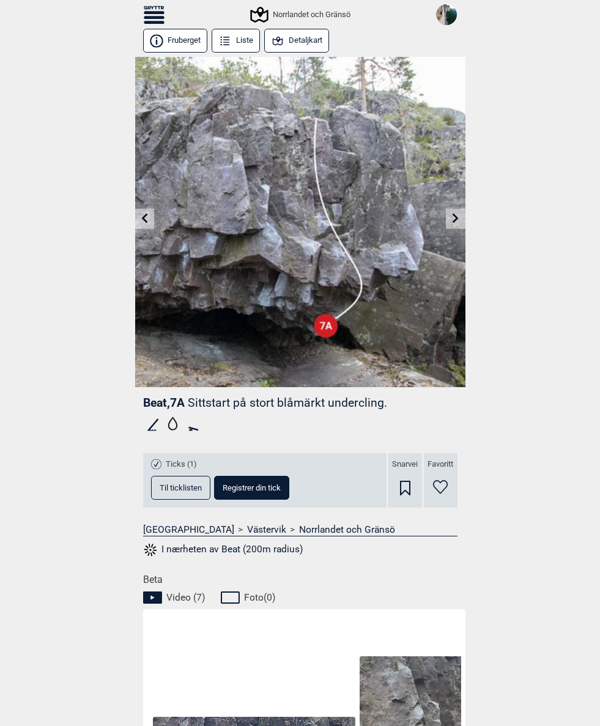
click at [178, 488] on span "Til ticklisten" at bounding box center [181, 488] width 42 height 8
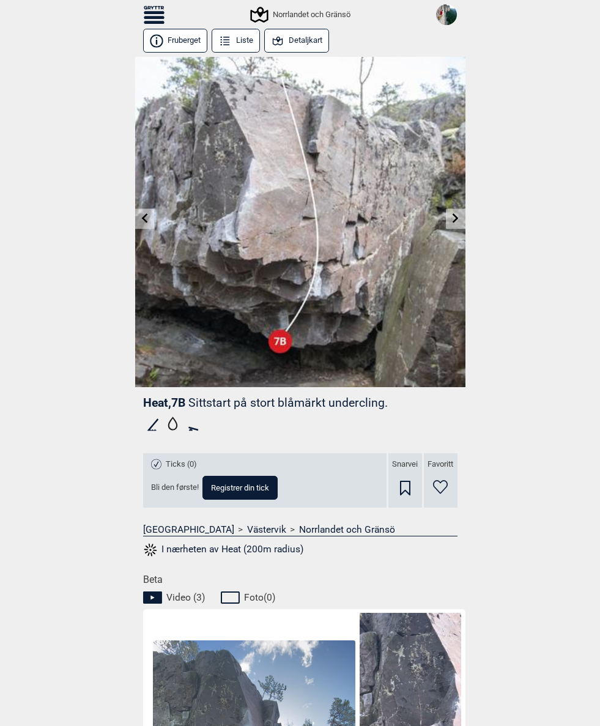
click at [140, 218] on icon at bounding box center [144, 218] width 10 height 10
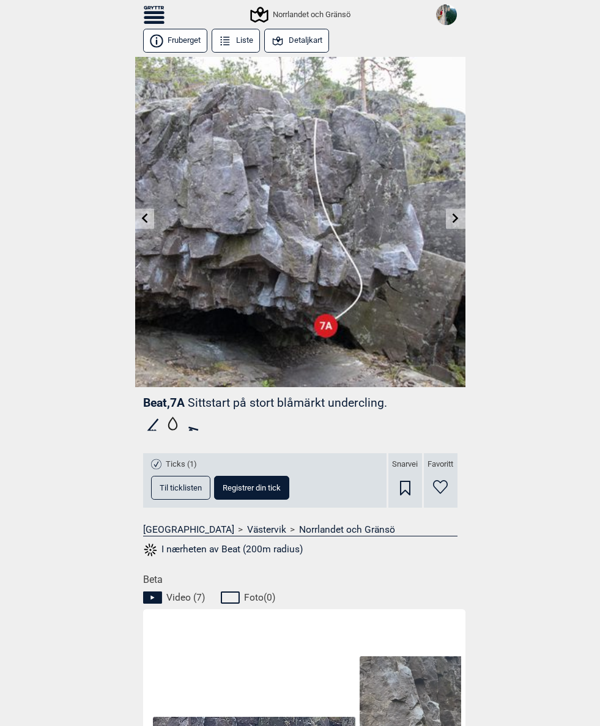
click at [273, 487] on span "Registrer din tick" at bounding box center [252, 488] width 58 height 8
select select "384"
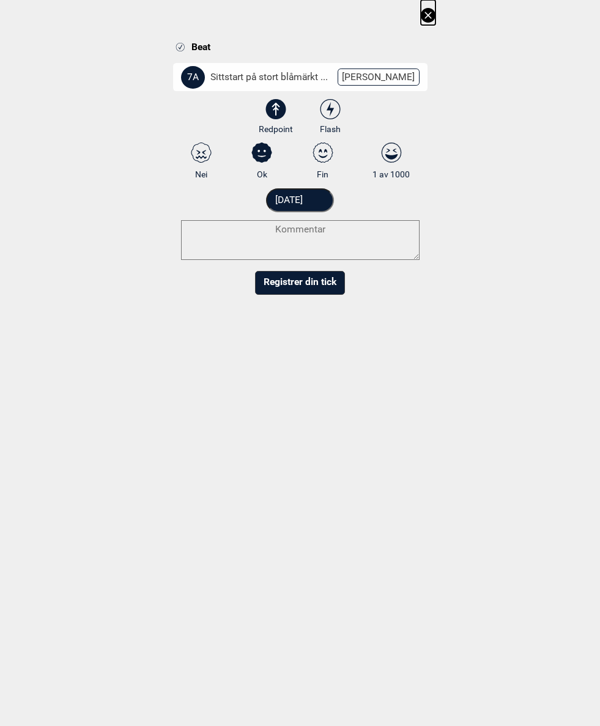
click at [339, 111] on icon at bounding box center [330, 109] width 22 height 20
click at [334, 113] on input "Flash" at bounding box center [330, 117] width 8 height 8
radio input "true"
click at [321, 205] on input "[DATE]" at bounding box center [300, 200] width 68 height 24
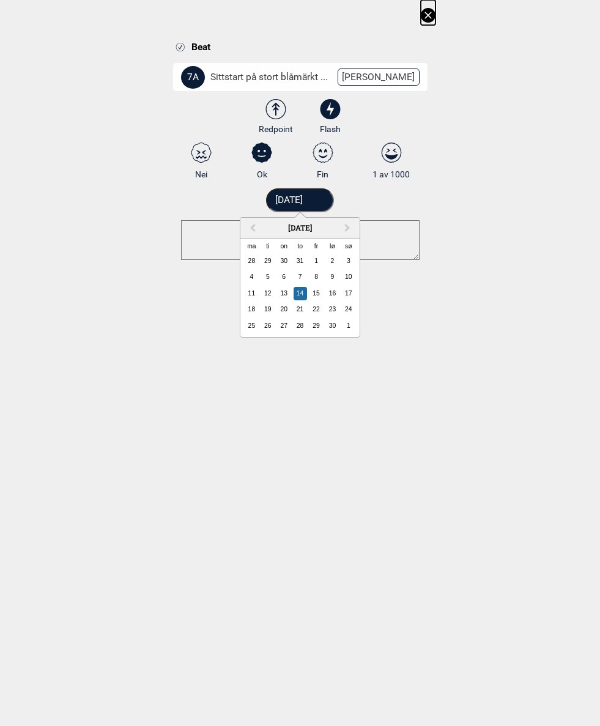
click at [253, 228] on span "Previous Month" at bounding box center [253, 228] width 0 height 14
click at [318, 280] on div "11" at bounding box center [315, 276] width 13 height 13
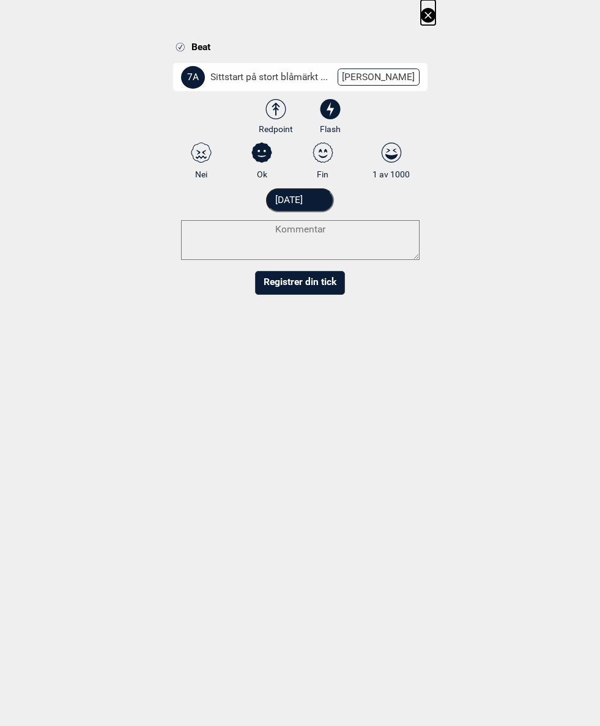
click at [303, 196] on input "11.08.2017" at bounding box center [300, 200] width 68 height 24
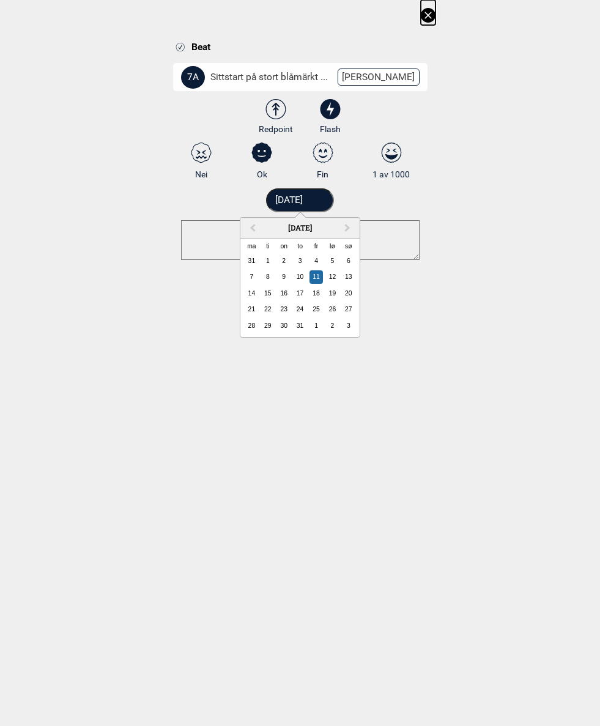
click at [286, 284] on div "9" at bounding box center [283, 276] width 13 height 13
type input "[DATE]"
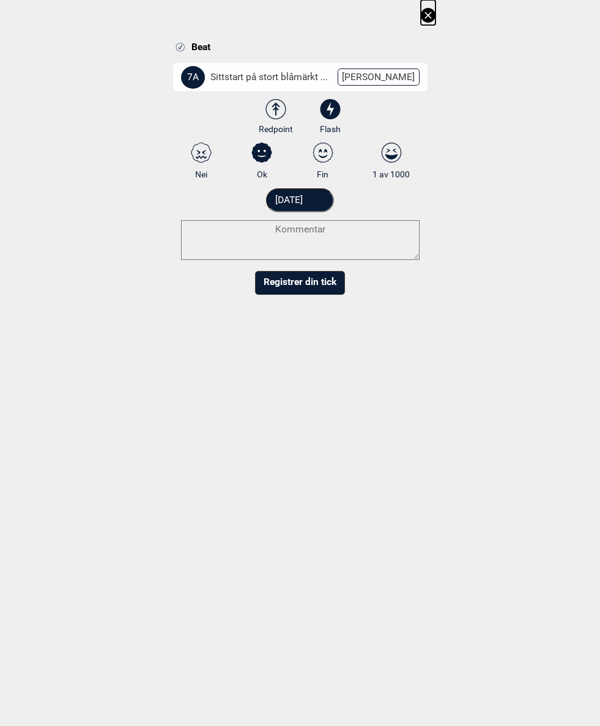
click at [323, 285] on button "Registrer din tick" at bounding box center [300, 283] width 90 height 24
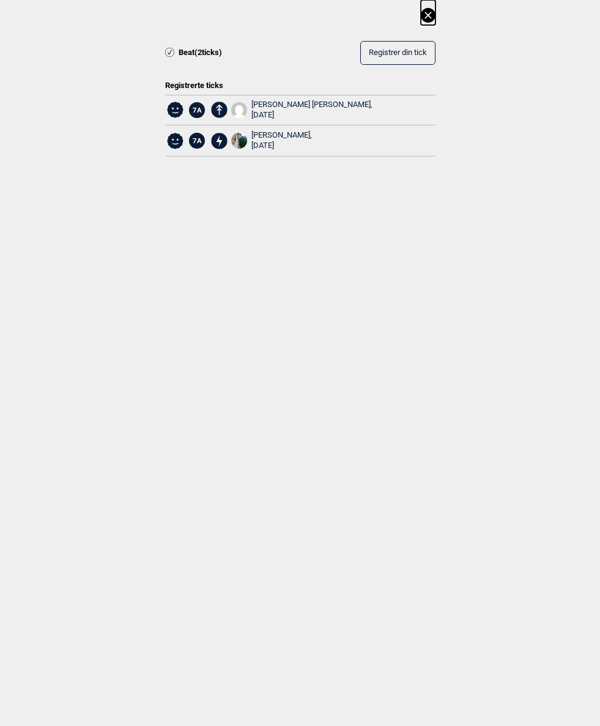
click at [434, 17] on icon at bounding box center [428, 15] width 15 height 15
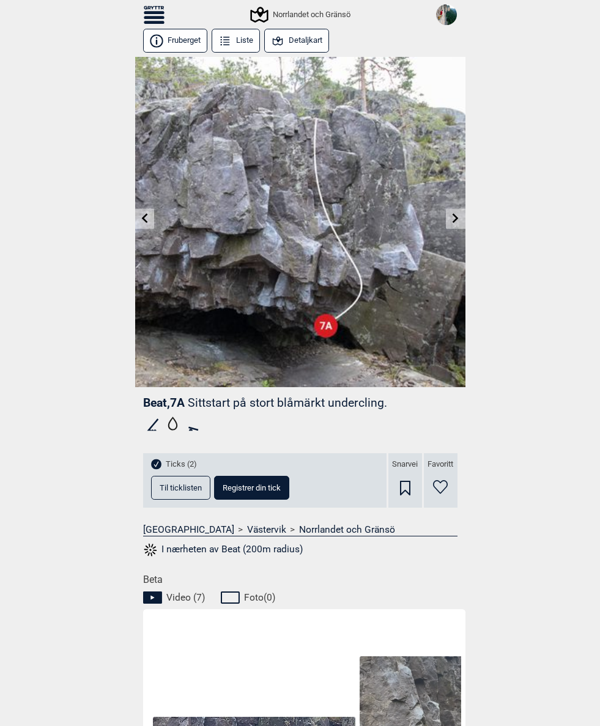
click at [141, 219] on icon at bounding box center [144, 218] width 10 height 10
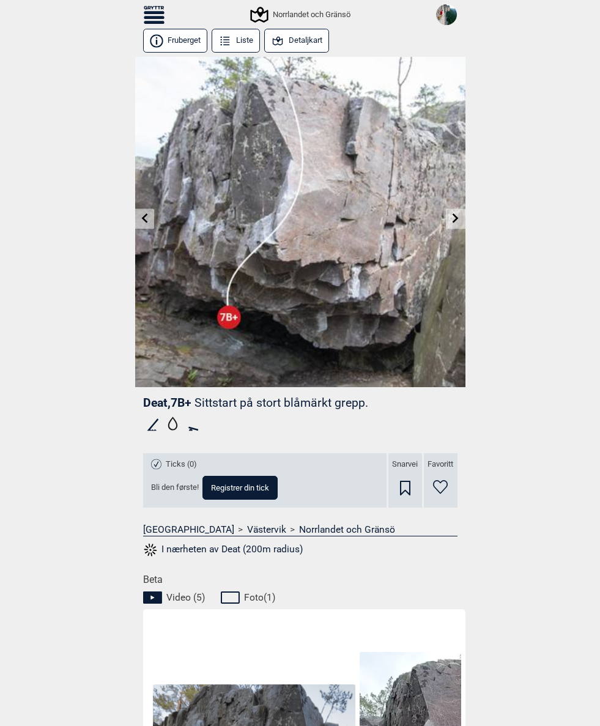
click at [142, 223] on icon at bounding box center [144, 218] width 10 height 10
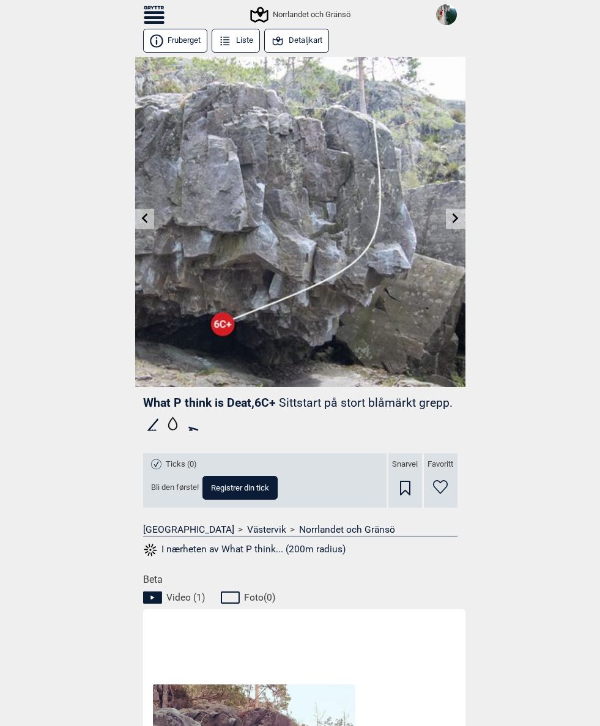
click at [146, 223] on icon at bounding box center [144, 218] width 10 height 10
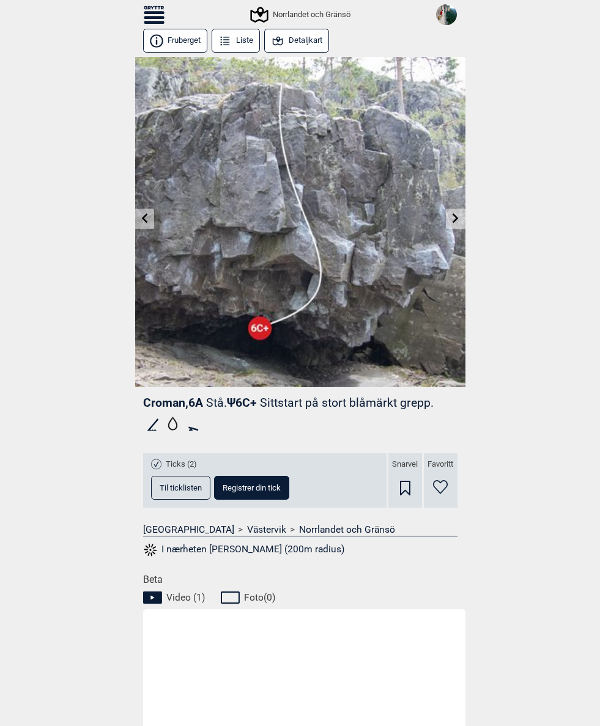
click at [183, 485] on span "Til ticklisten" at bounding box center [181, 488] width 42 height 8
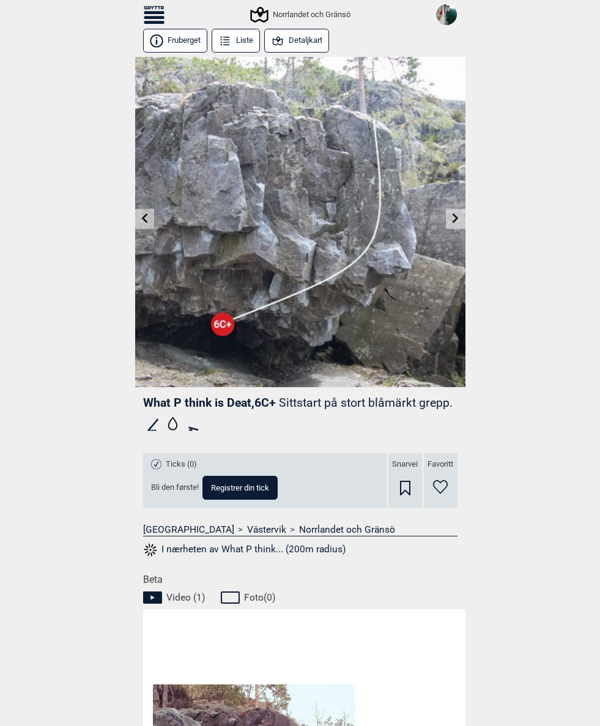
click at [251, 490] on span "Registrer din tick" at bounding box center [240, 488] width 58 height 8
select select "95"
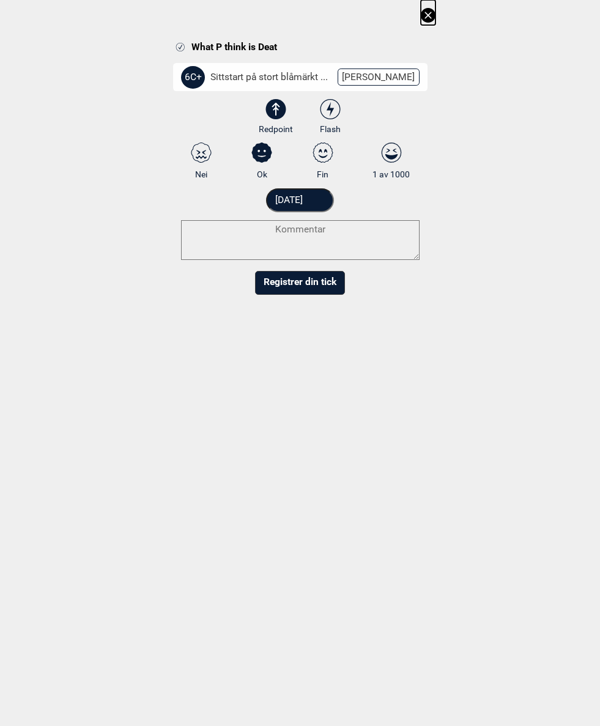
click at [320, 201] on input "[DATE]" at bounding box center [300, 200] width 68 height 24
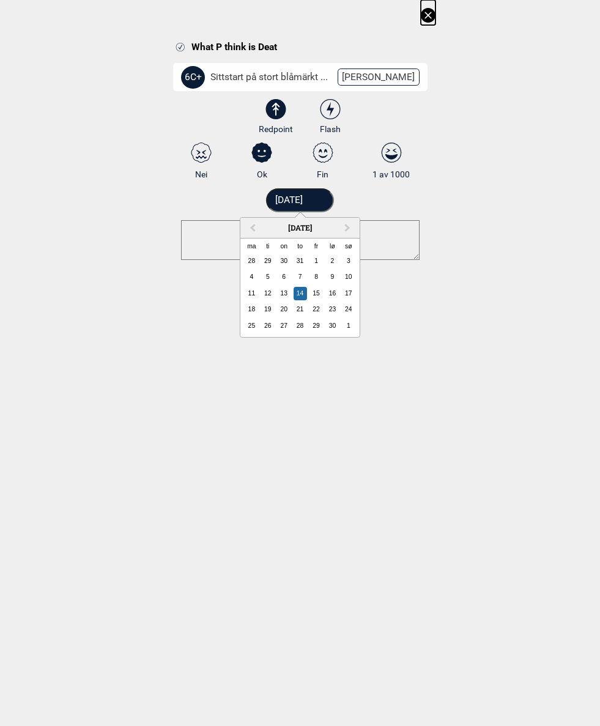
click at [253, 224] on button "Previous Month" at bounding box center [252, 229] width 20 height 20
click at [283, 279] on div "9" at bounding box center [283, 276] width 13 height 13
type input "[DATE]"
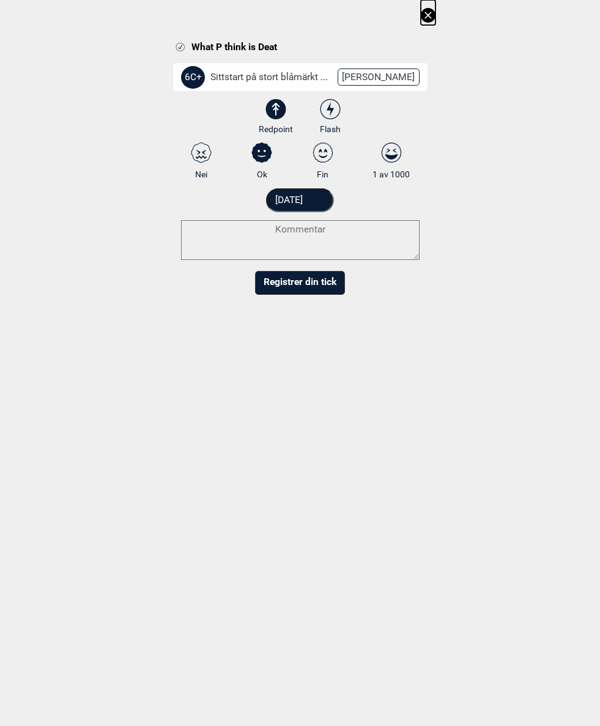
click at [342, 240] on textarea at bounding box center [300, 240] width 239 height 40
type textarea "7A?"
click at [315, 297] on button "Registrer din tick" at bounding box center [300, 295] width 90 height 24
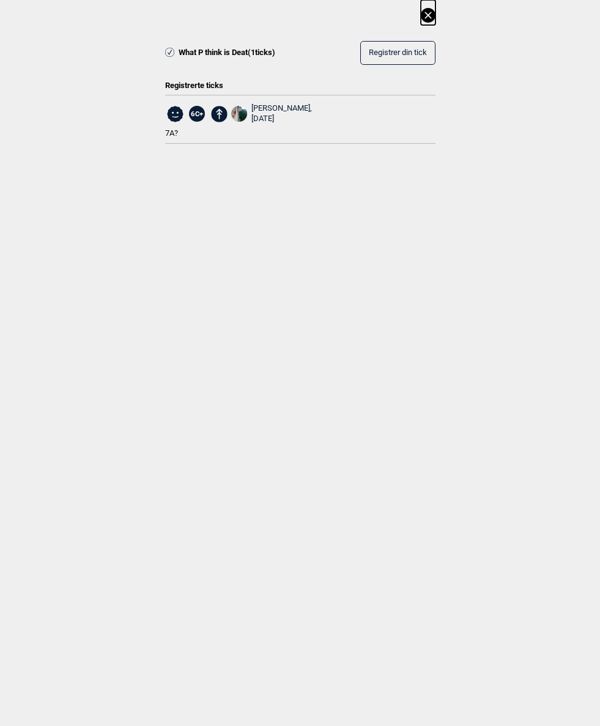
click at [427, 12] on icon at bounding box center [428, 15] width 15 height 15
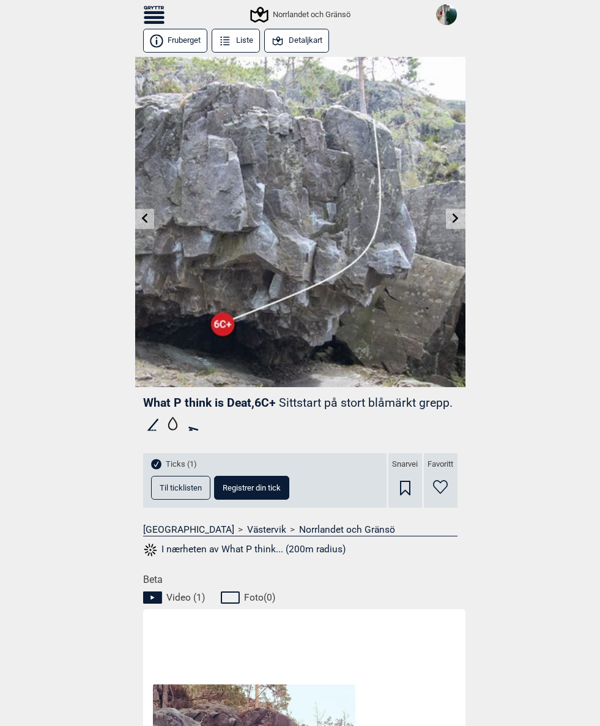
click at [144, 217] on icon at bounding box center [144, 218] width 6 height 10
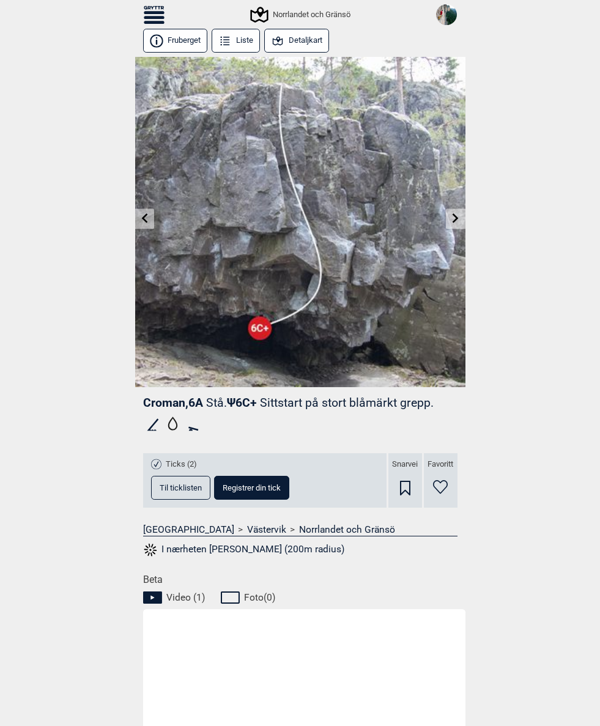
click at [272, 484] on span "Registrer din tick" at bounding box center [252, 488] width 58 height 8
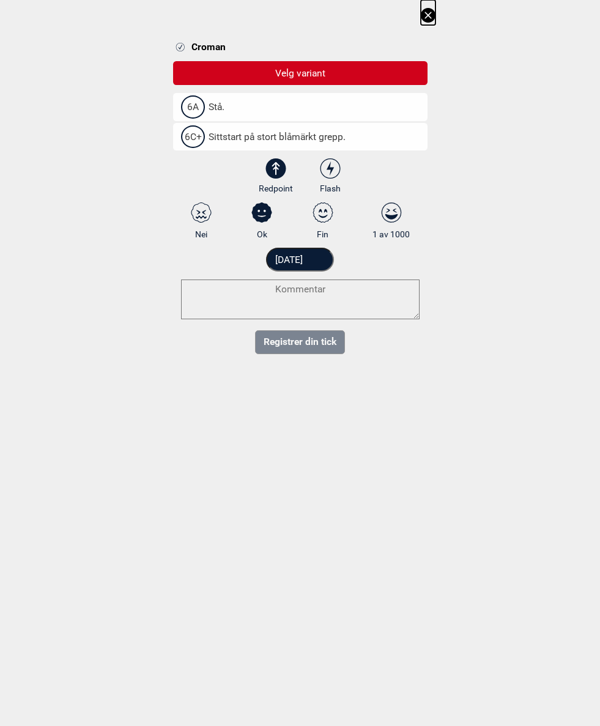
click at [343, 136] on span "Sittstart på stort blåmärkt grepp." at bounding box center [271, 137] width 149 height 12
click at [189, 136] on input "6C+ Sittstart på stort blåmärkt grepp." at bounding box center [185, 137] width 8 height 8
select select "95"
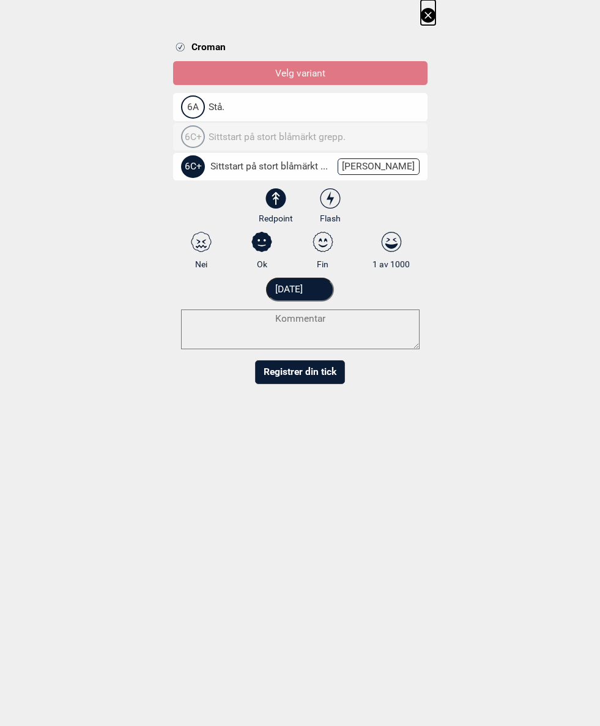
click at [295, 327] on textarea at bounding box center [300, 329] width 239 height 40
type textarea "7A?"
click at [323, 287] on input "[DATE]" at bounding box center [300, 290] width 68 height 24
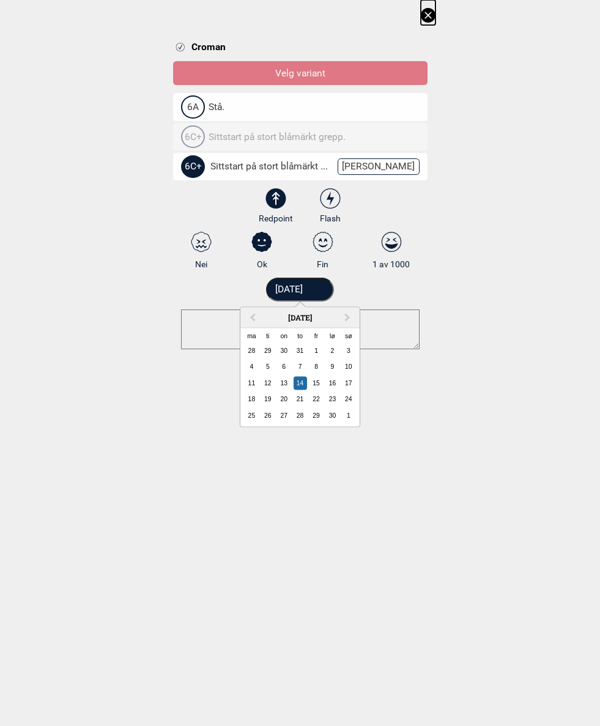
click at [264, 310] on div "[DATE]" at bounding box center [299, 318] width 119 height 21
click at [253, 312] on button "Previous Month" at bounding box center [252, 319] width 20 height 20
click at [286, 371] on div "9" at bounding box center [283, 366] width 13 height 13
type input "[DATE]"
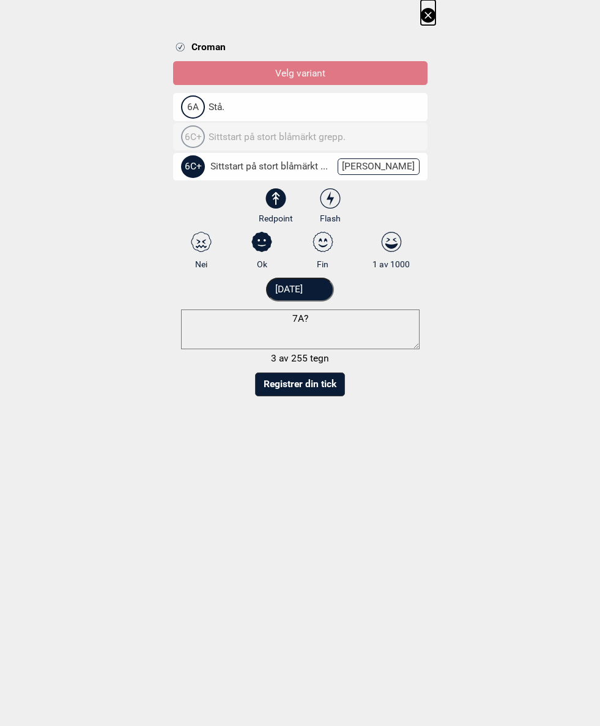
click at [327, 386] on button "Registrer din tick" at bounding box center [300, 384] width 90 height 24
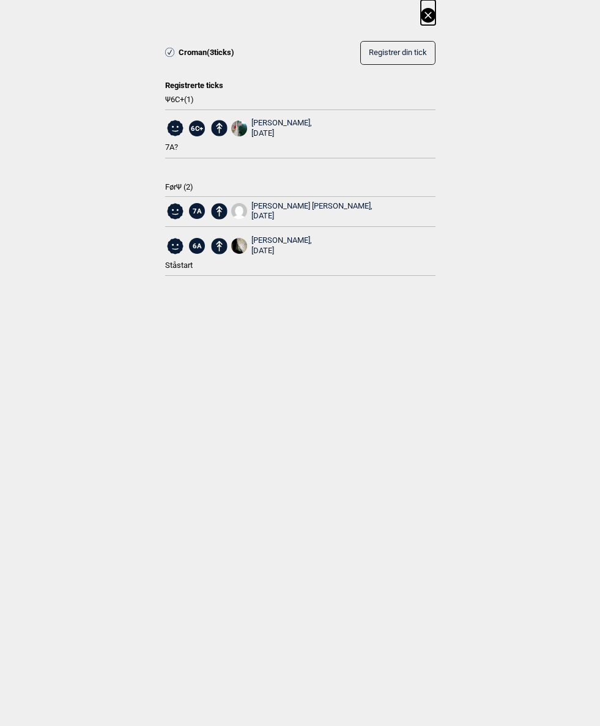
click at [434, 11] on icon at bounding box center [428, 15] width 15 height 15
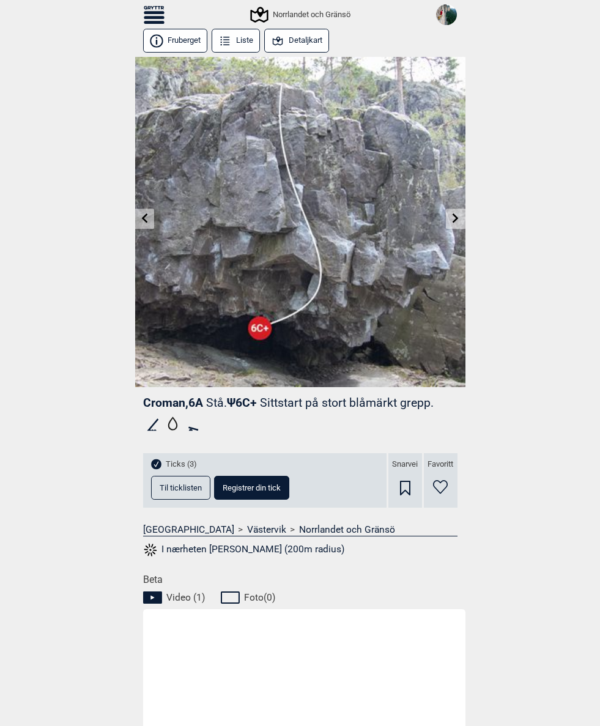
click at [152, 9] on icon at bounding box center [152, 8] width 4 height 4
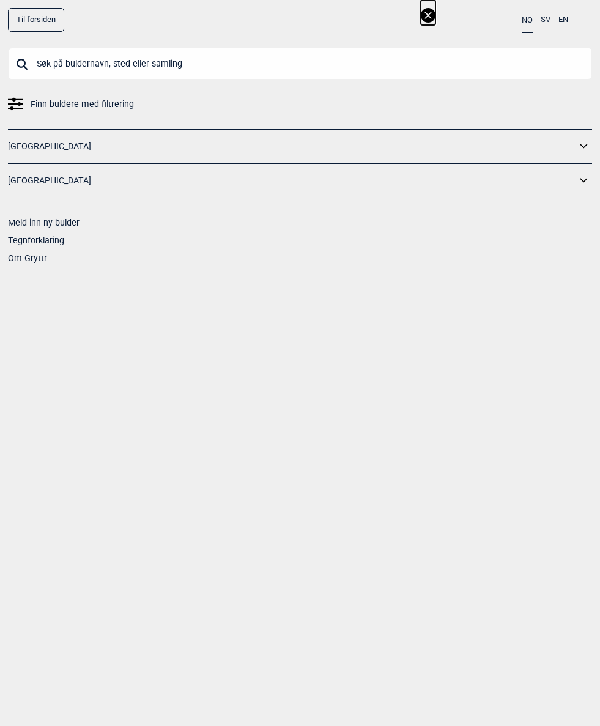
click at [146, 66] on input "text" at bounding box center [300, 64] width 584 height 32
type input "Stere"
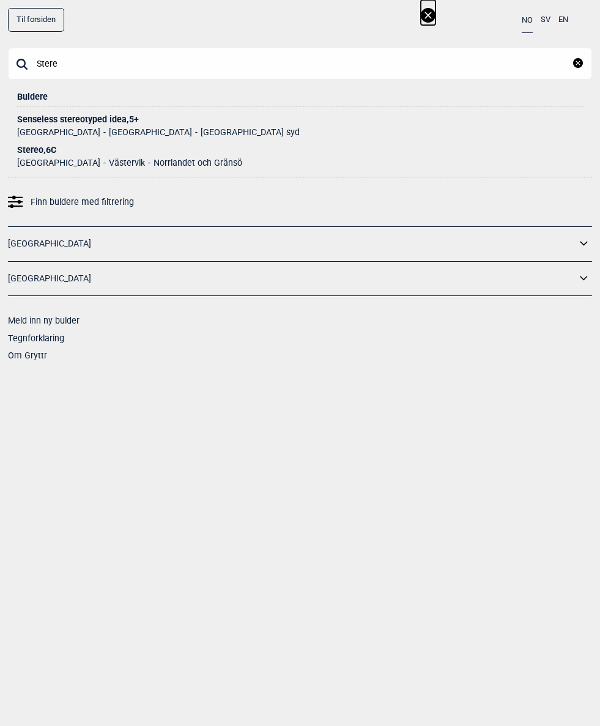
click at [24, 147] on div "Stereo , 6C" at bounding box center [300, 150] width 566 height 9
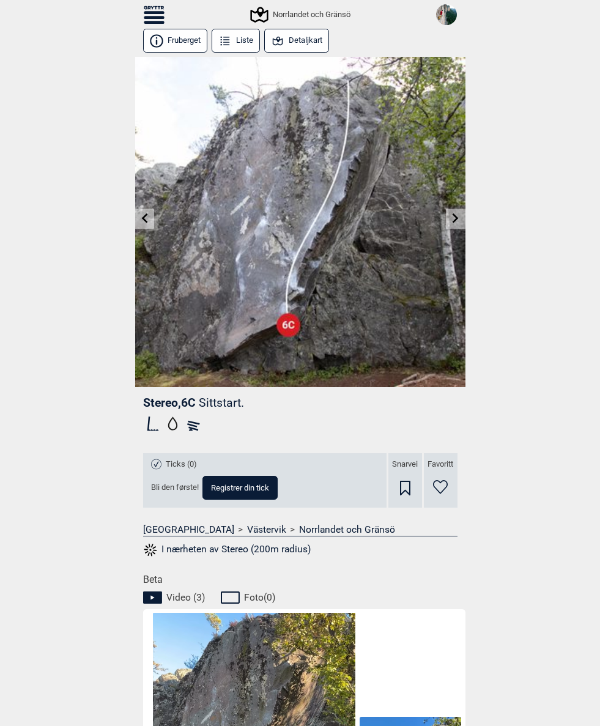
click at [257, 491] on span "Registrer din tick" at bounding box center [240, 488] width 58 height 8
select select "94"
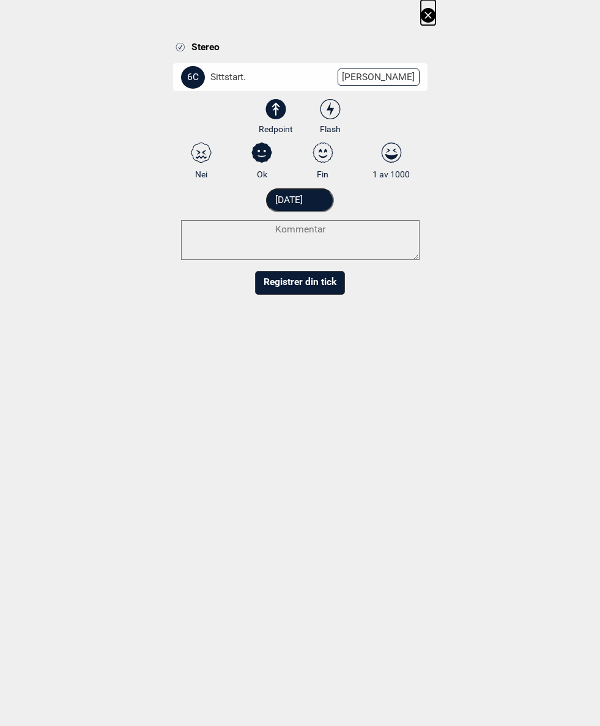
click at [327, 202] on input "[DATE]" at bounding box center [300, 200] width 68 height 24
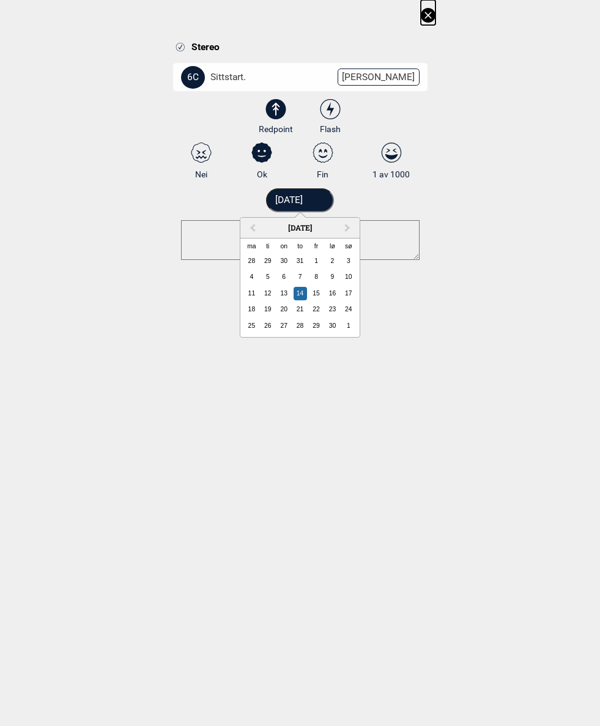
click at [328, 280] on div "9" at bounding box center [331, 276] width 13 height 13
type input "09.09.2017"
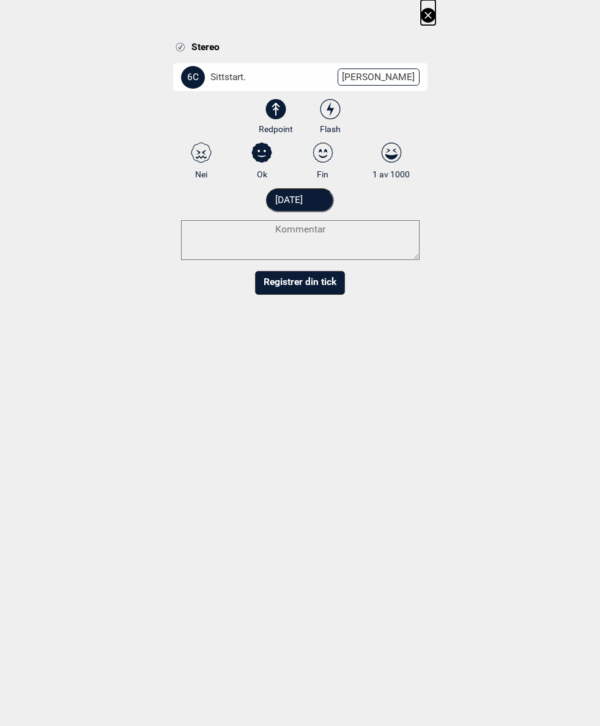
click at [323, 157] on input "Fin" at bounding box center [323, 161] width 8 height 8
radio input "true"
radio input "false"
click at [280, 238] on textarea at bounding box center [300, 240] width 239 height 40
paste textarea "Sitstart. Without the upper crack on the right. After the start and the big hol…"
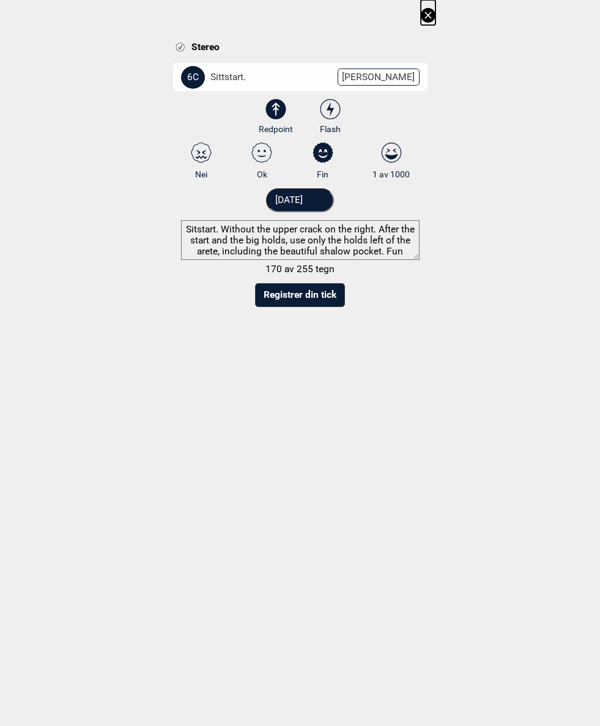
scroll to position [8, 0]
type textarea "Sitstart. Without the upper crack on the right. After the start and the big hol…"
click at [324, 297] on button "Registrer din tick" at bounding box center [300, 295] width 90 height 24
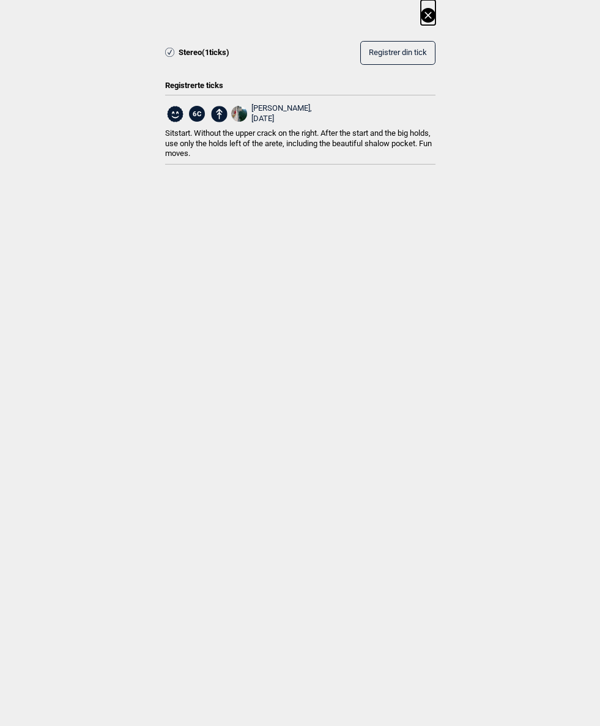
click at [429, 16] on icon at bounding box center [427, 15] width 7 height 7
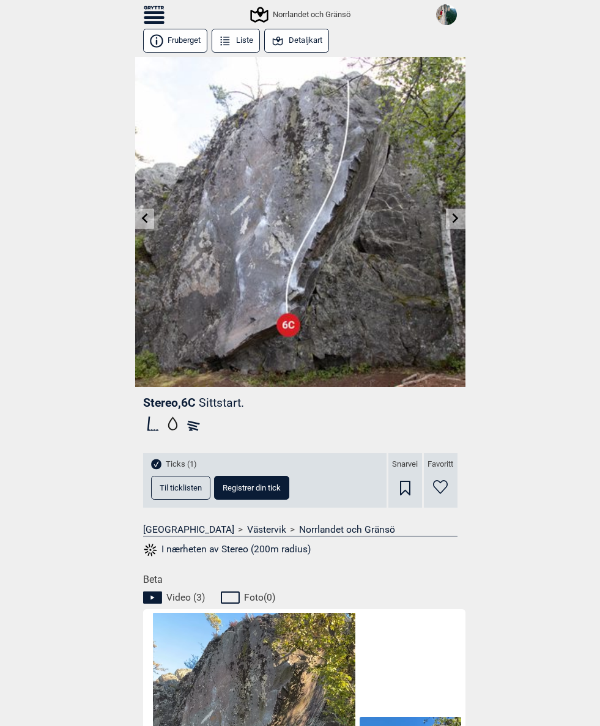
click at [159, 9] on icon at bounding box center [158, 8] width 3 height 4
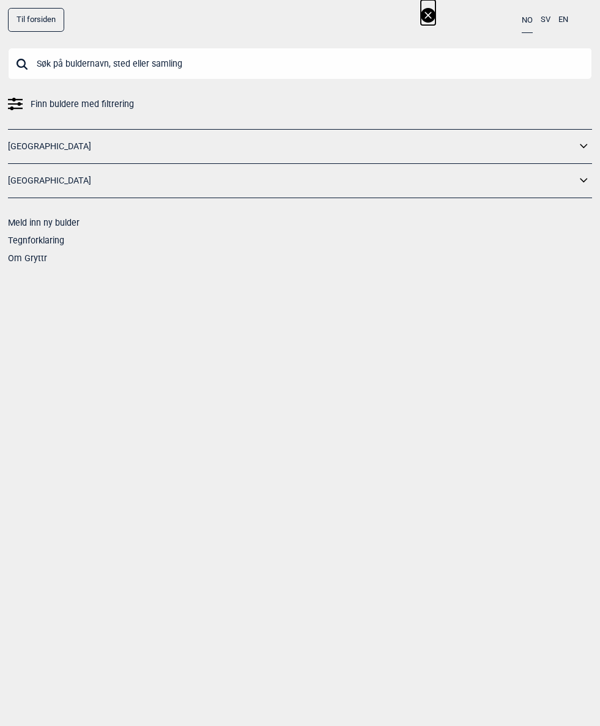
click at [183, 56] on input "text" at bounding box center [300, 64] width 584 height 32
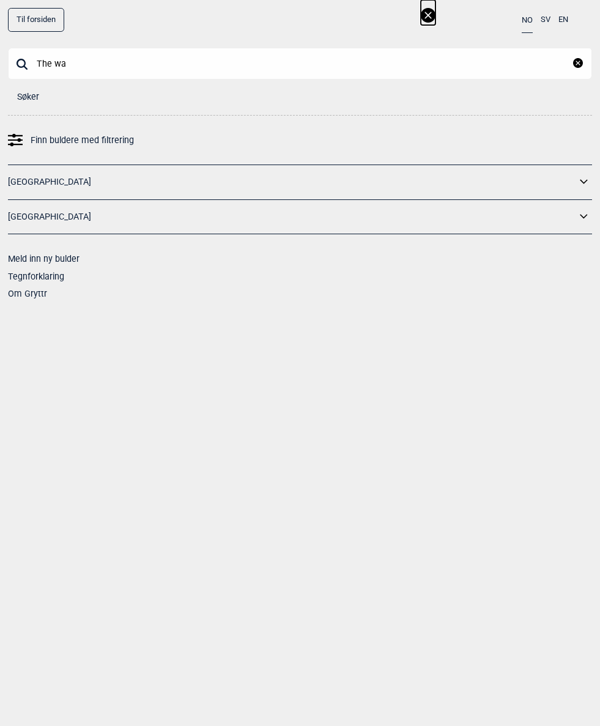
type input "The way"
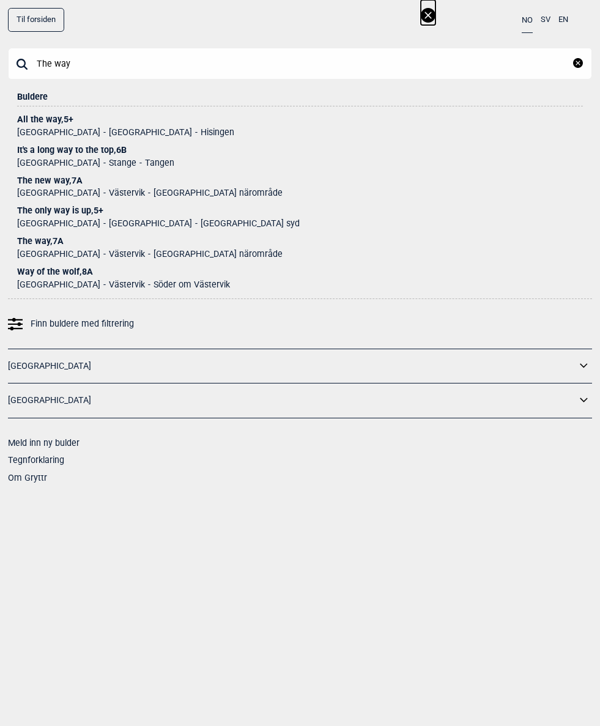
click at [40, 242] on div "The way , 7A" at bounding box center [300, 241] width 566 height 9
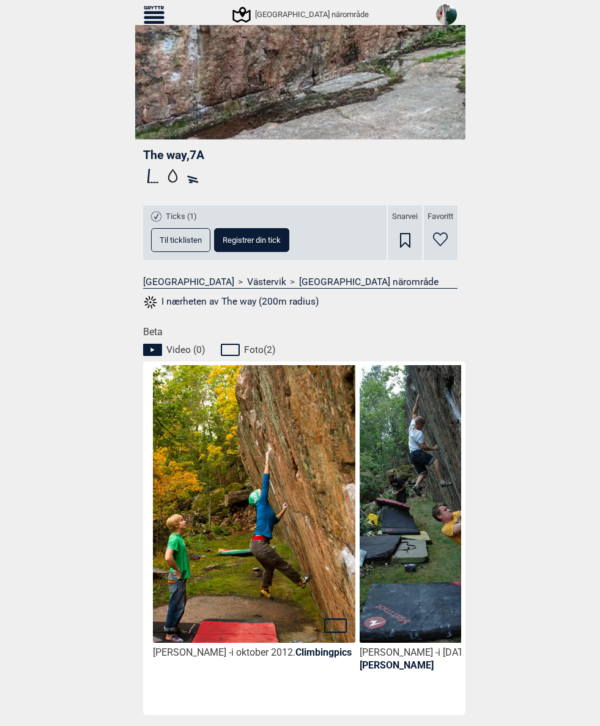
scroll to position [241, 0]
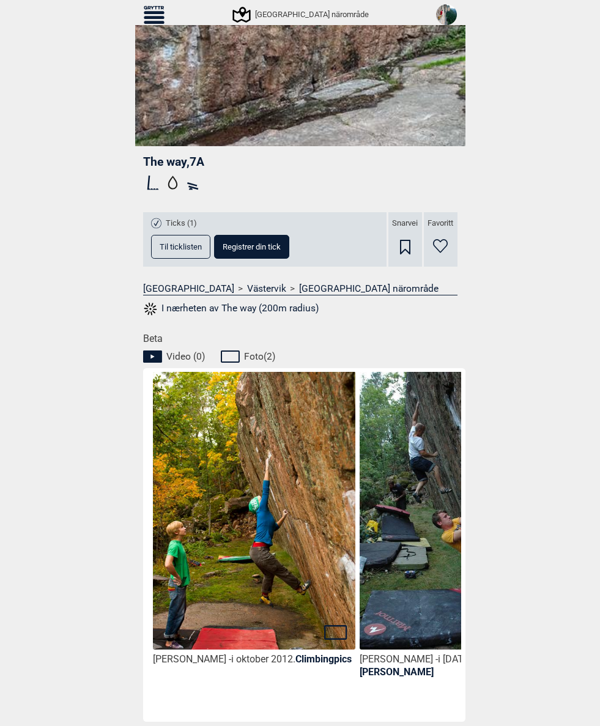
click at [176, 244] on span "Til ticklisten" at bounding box center [181, 247] width 42 height 8
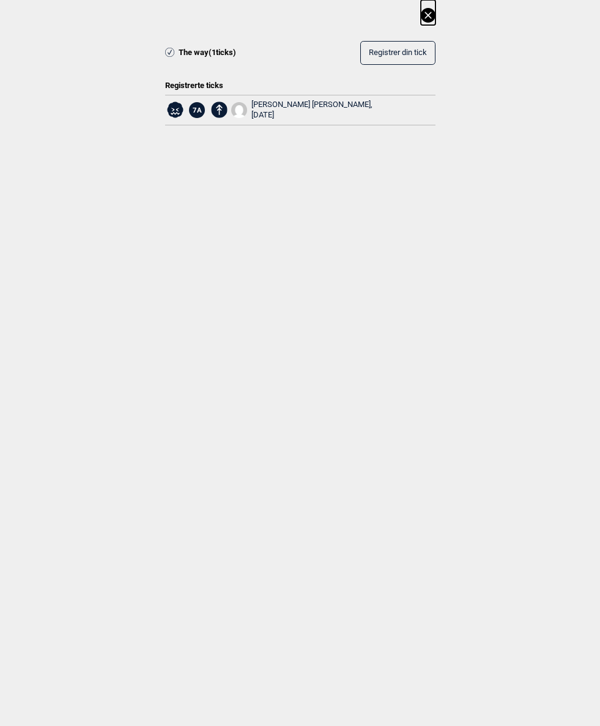
click at [431, 15] on icon at bounding box center [428, 15] width 15 height 15
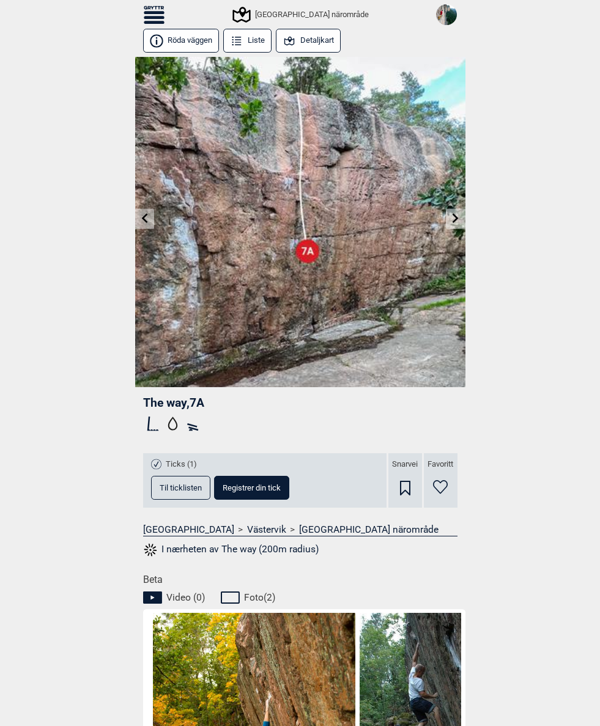
scroll to position [0, 0]
click at [263, 484] on span "Registrer din tick" at bounding box center [252, 488] width 58 height 8
select select "384"
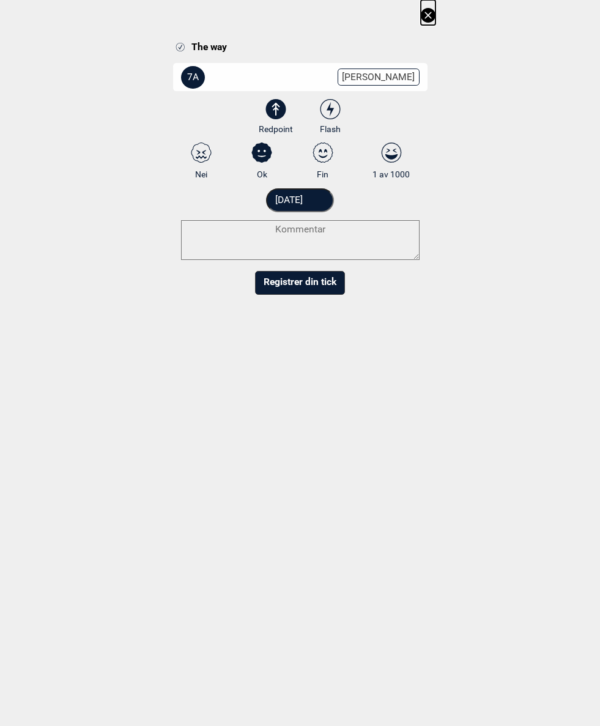
click at [331, 108] on icon at bounding box center [330, 109] width 7 height 14
click at [331, 113] on input "Flash" at bounding box center [330, 117] width 8 height 8
radio input "true"
click at [305, 237] on textarea at bounding box center [300, 240] width 239 height 40
paste textarea "One move wonder made easier with clever foot place"
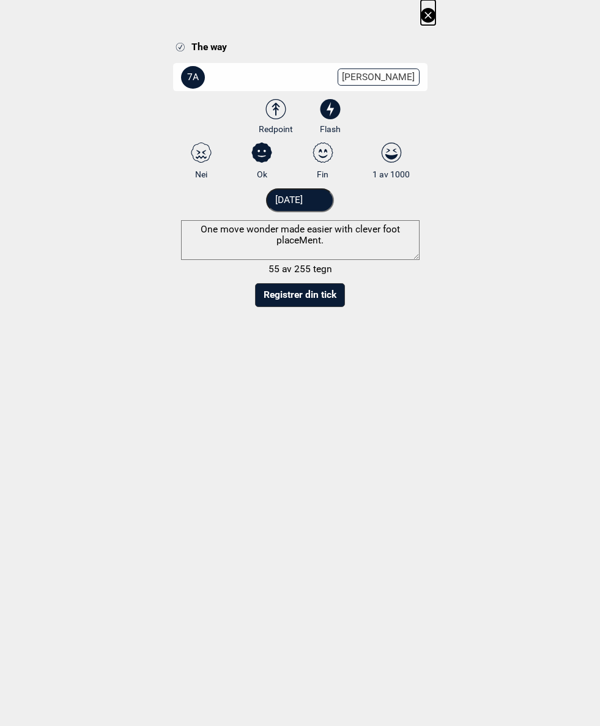
type textarea "One move wonder made easier with clever foot placeMent."
click at [328, 196] on input "[DATE]" at bounding box center [300, 200] width 68 height 24
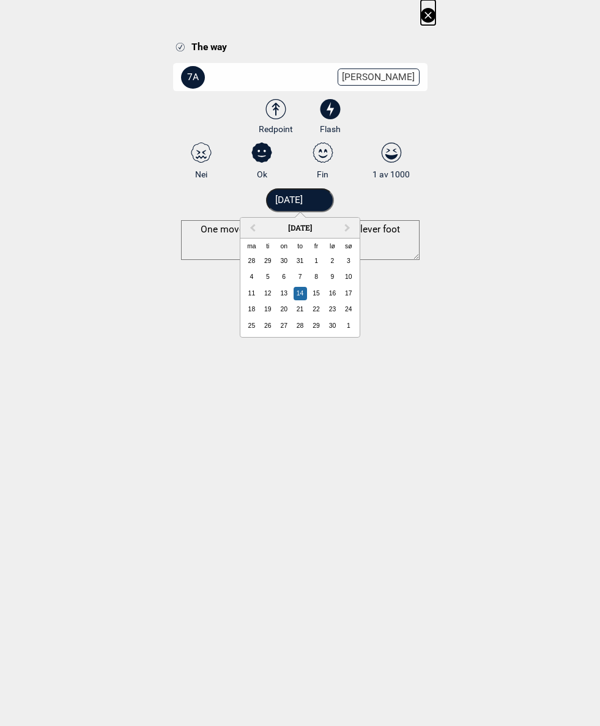
click at [247, 224] on button "Previous Month" at bounding box center [252, 229] width 20 height 20
click at [318, 276] on div "11" at bounding box center [315, 276] width 13 height 13
type input "11.08.2017"
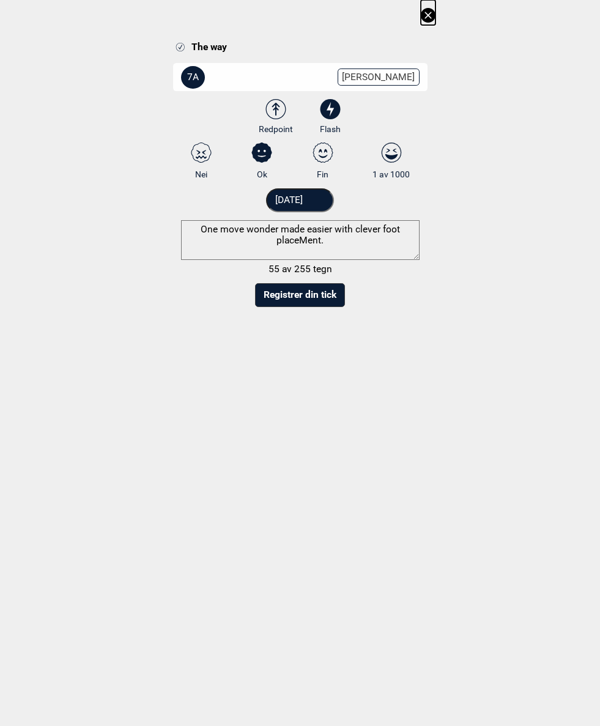
click at [323, 298] on button "Registrer din tick" at bounding box center [300, 295] width 90 height 24
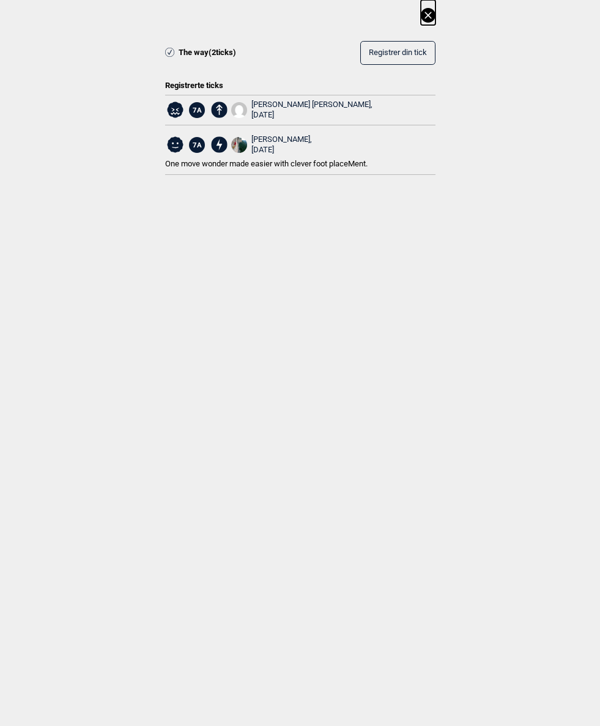
click at [426, 13] on icon at bounding box center [427, 15] width 7 height 7
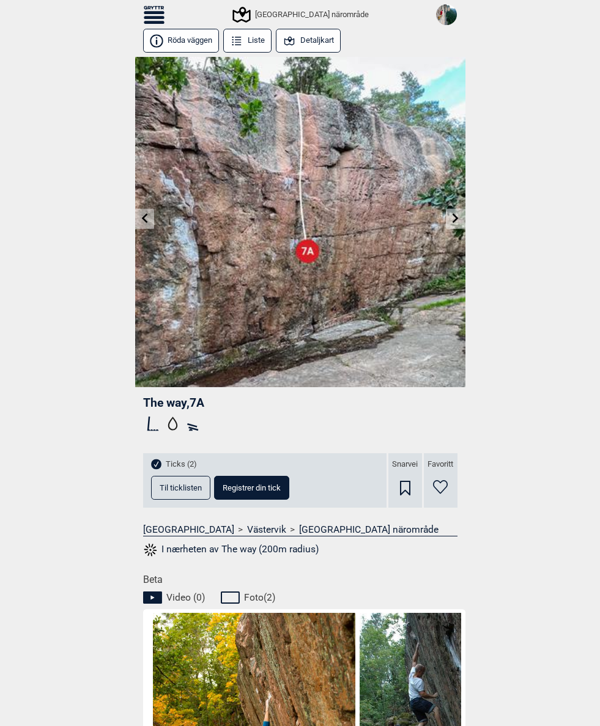
click at [450, 221] on link at bounding box center [455, 219] width 19 height 20
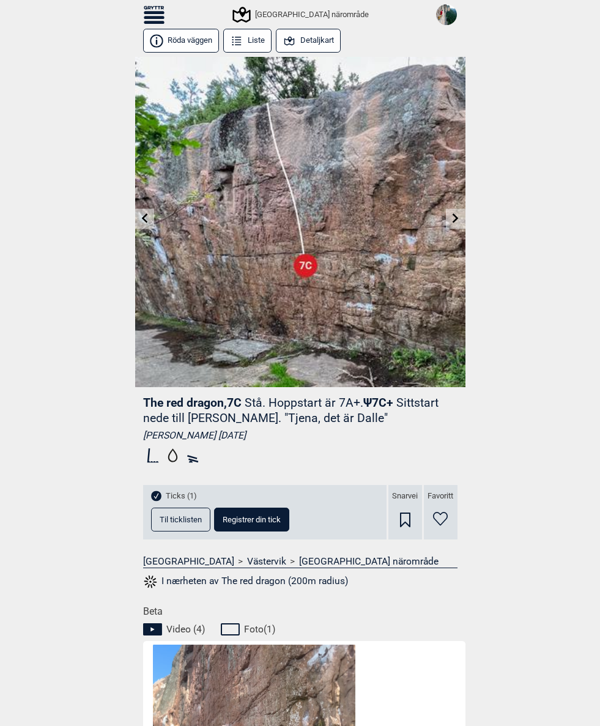
click at [444, 219] on img at bounding box center [300, 222] width 330 height 330
click at [144, 212] on link at bounding box center [144, 219] width 19 height 20
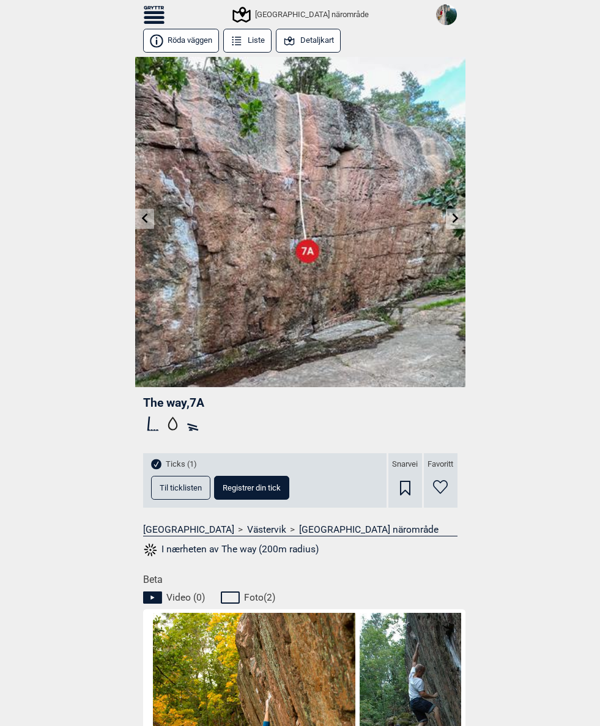
click at [147, 213] on link at bounding box center [144, 219] width 19 height 20
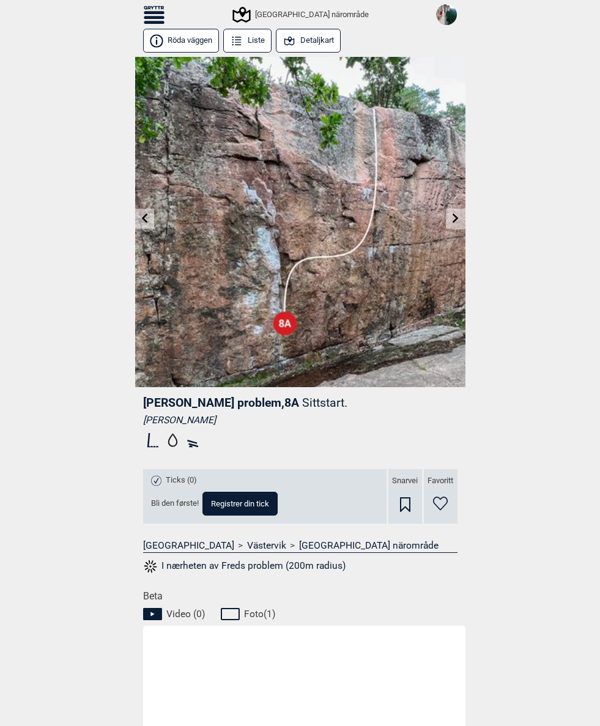
click at [141, 214] on icon at bounding box center [144, 218] width 10 height 10
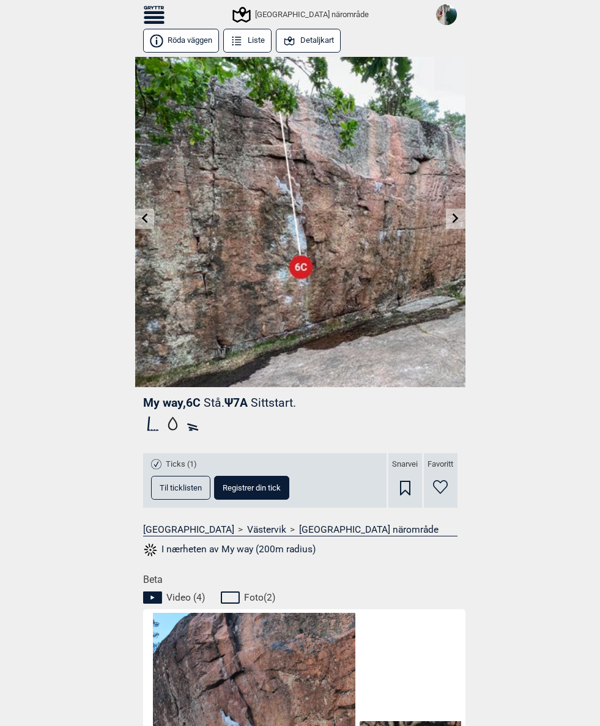
click at [154, 7] on icon at bounding box center [154, 15] width 21 height 18
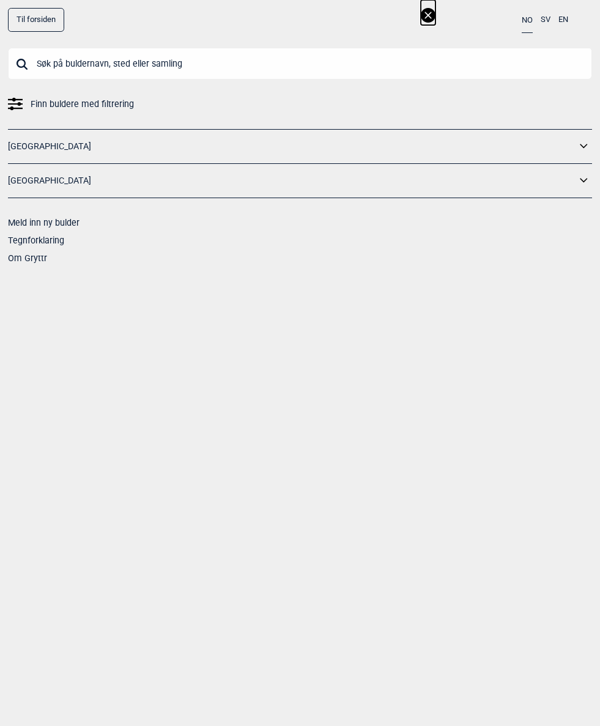
click at [194, 70] on input "text" at bounding box center [300, 64] width 584 height 32
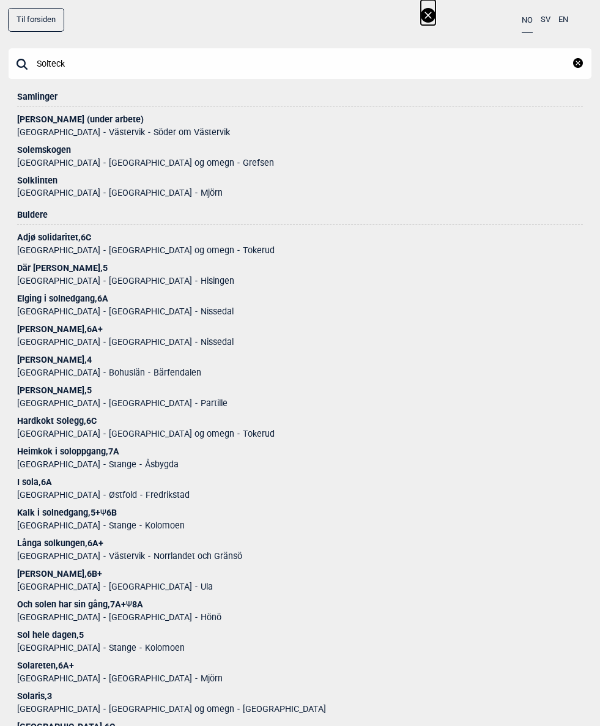
type input "Soltecke"
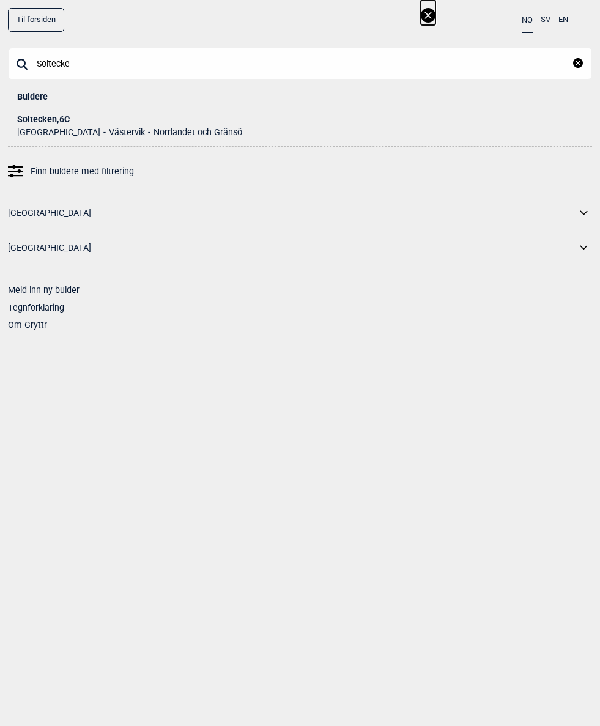
click at [53, 122] on div "Soltecken , 6C" at bounding box center [300, 119] width 566 height 9
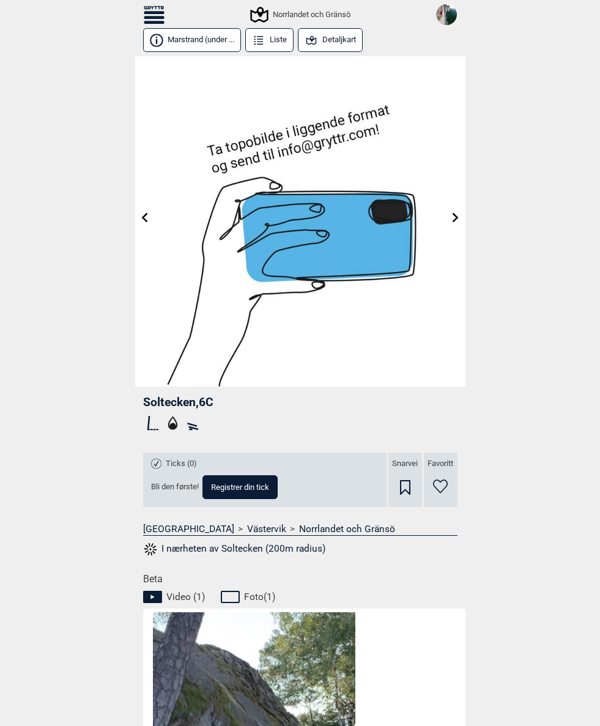
scroll to position [1, 0]
click at [251, 486] on span "Registrer din tick" at bounding box center [240, 487] width 58 height 8
select select "94"
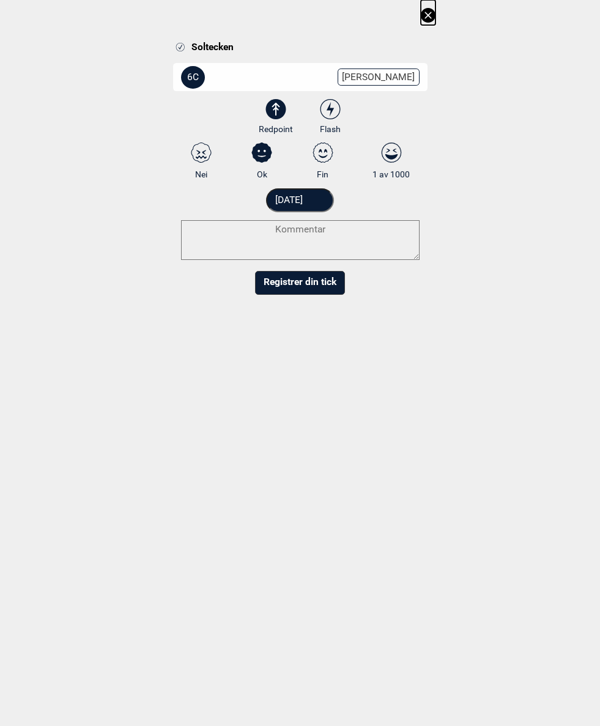
click at [362, 241] on textarea at bounding box center [300, 240] width 239 height 40
type textarea "Onenmove wonder"
click at [316, 205] on input "[DATE]" at bounding box center [300, 200] width 68 height 24
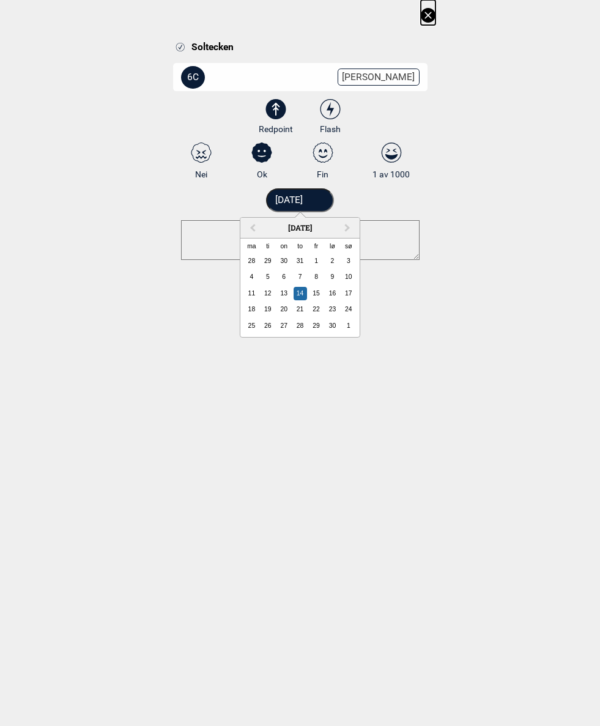
click at [253, 224] on span "Previous Month" at bounding box center [253, 228] width 0 height 14
click at [249, 292] on div "14" at bounding box center [251, 293] width 13 height 13
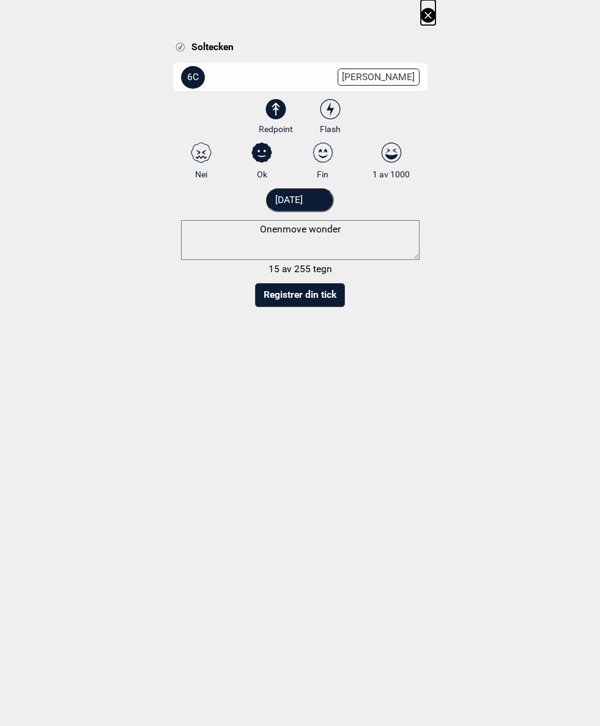
type input "14.08.2017"
click at [276, 232] on textarea "Onenmove wonder" at bounding box center [300, 240] width 239 height 40
type textarea "One move wonder"
click at [325, 292] on button "Registrer din tick" at bounding box center [300, 295] width 90 height 24
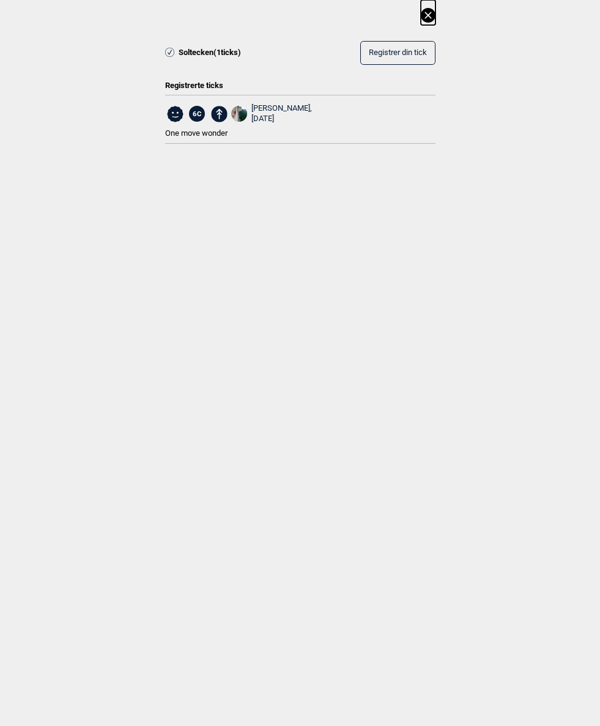
click at [429, 15] on icon at bounding box center [428, 15] width 15 height 15
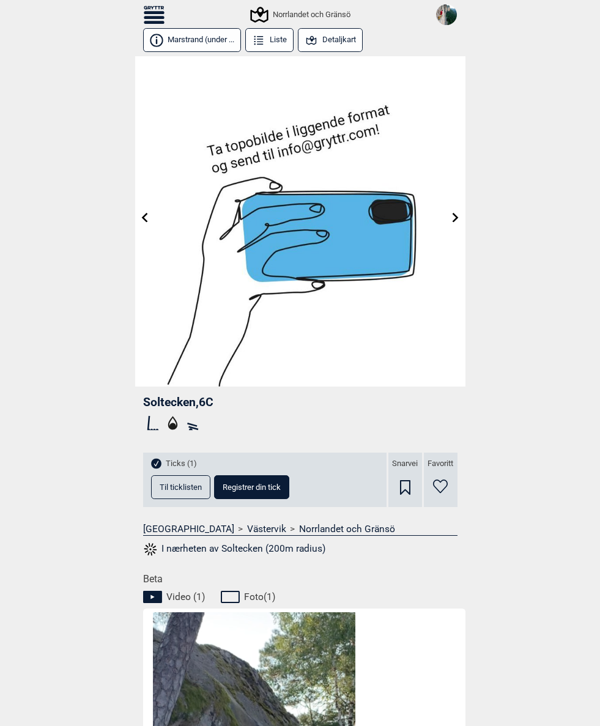
click at [159, 11] on icon at bounding box center [154, 15] width 21 height 18
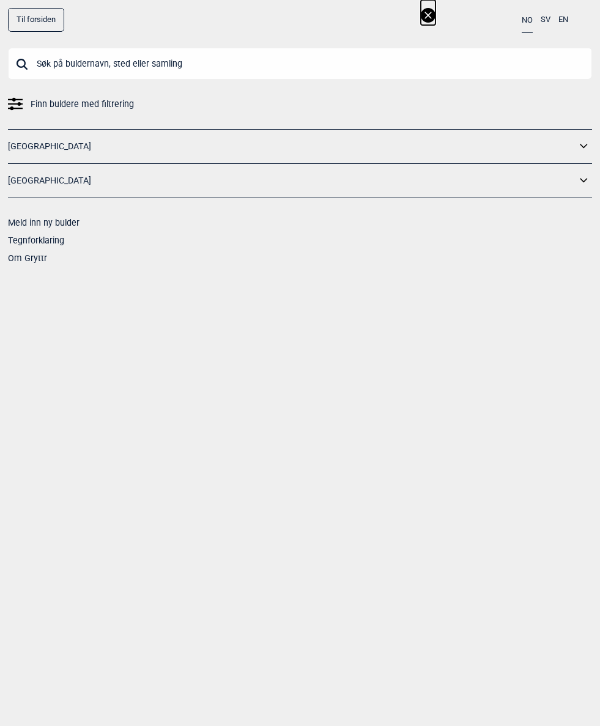
click at [291, 67] on input "text" at bounding box center [300, 64] width 584 height 32
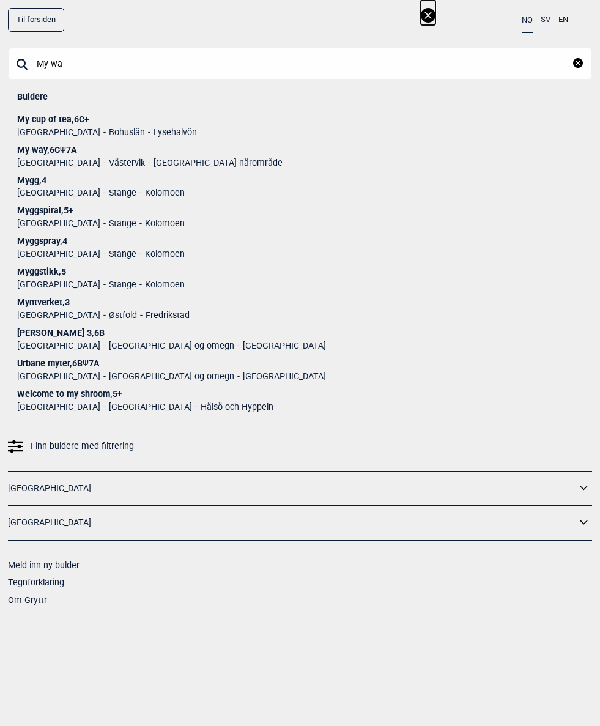
type input "My way"
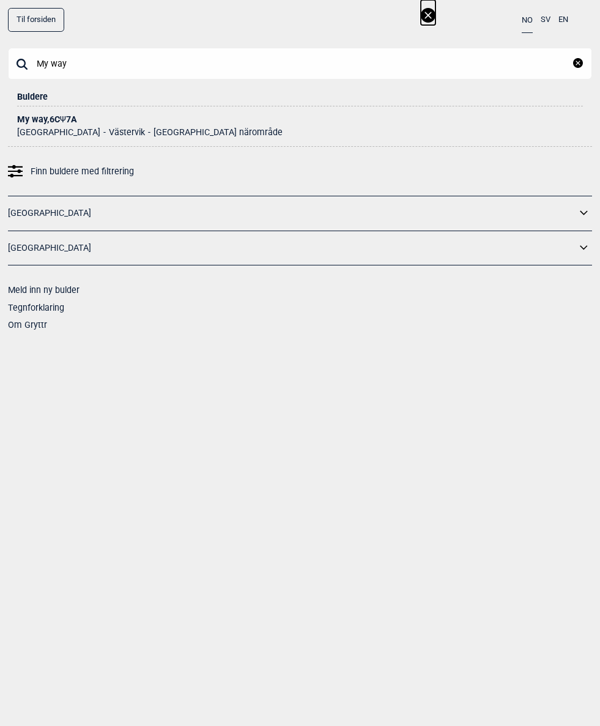
click at [25, 119] on div "My way , 6C Ψ 7A" at bounding box center [300, 119] width 566 height 9
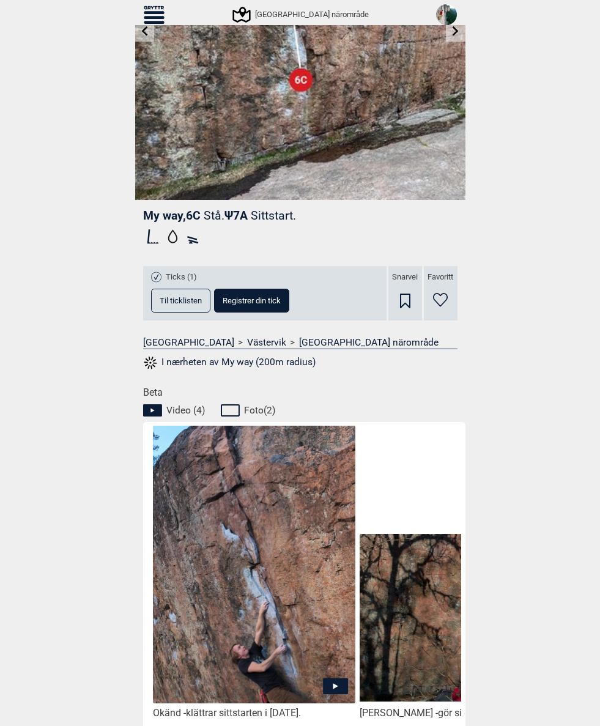
scroll to position [188, 0]
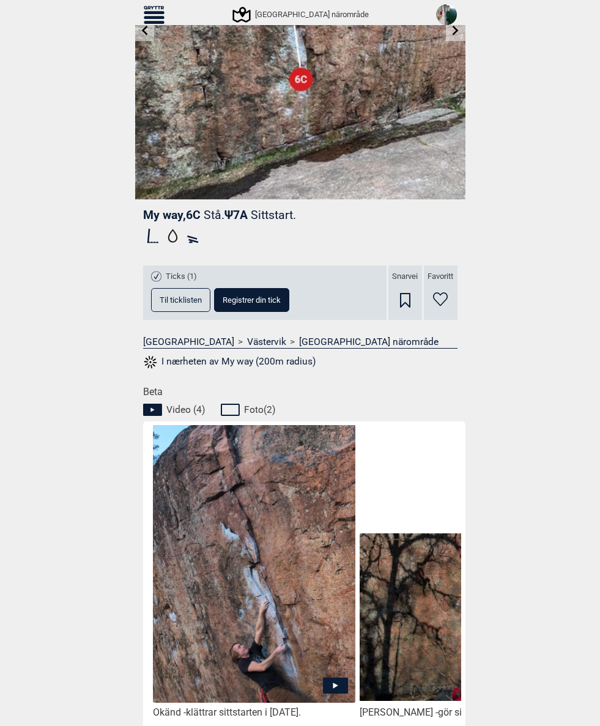
click at [271, 299] on span "Registrer din tick" at bounding box center [252, 300] width 58 height 8
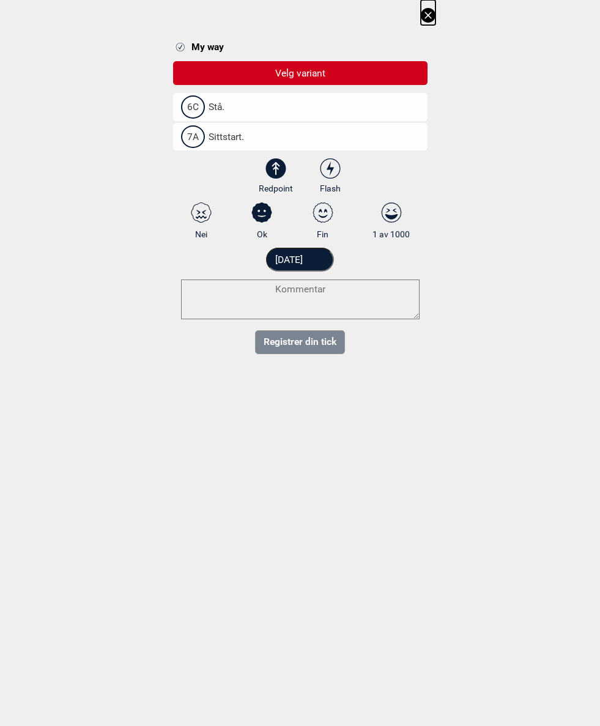
click at [336, 165] on icon at bounding box center [330, 168] width 22 height 20
click at [334, 172] on input "Flash" at bounding box center [330, 176] width 8 height 8
radio input "true"
click at [321, 99] on label "6C Stå." at bounding box center [300, 107] width 254 height 28
click at [189, 103] on input "6C Stå." at bounding box center [185, 107] width 8 height 8
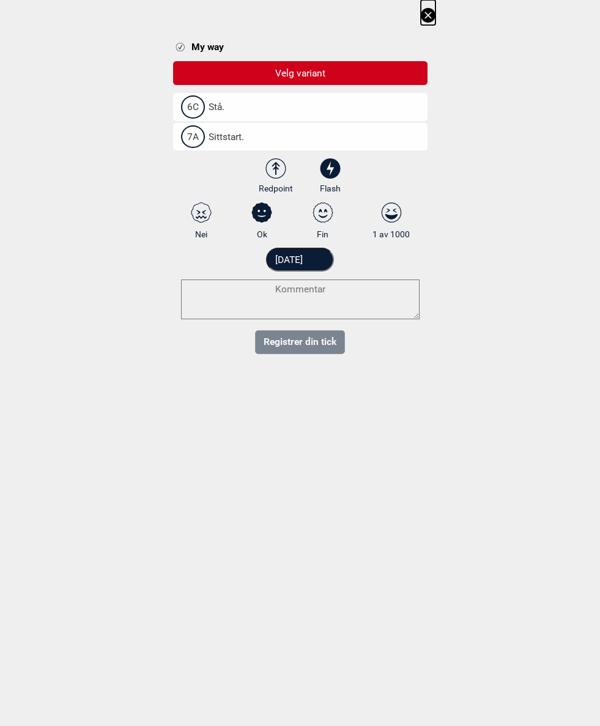
select select "94"
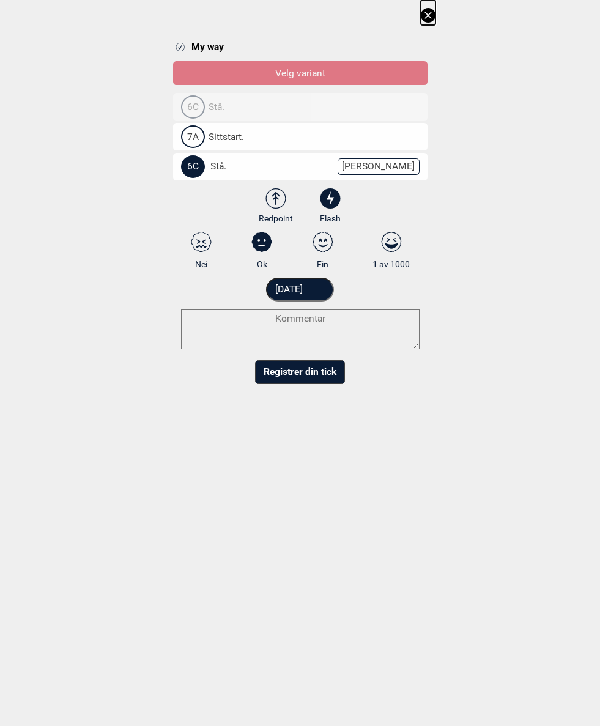
click at [328, 294] on input "[DATE]" at bounding box center [300, 290] width 68 height 24
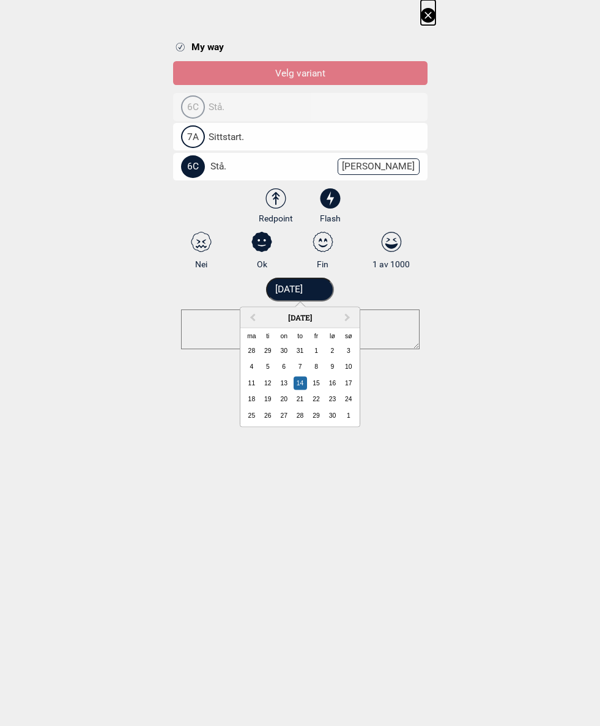
click at [251, 313] on button "Previous Month" at bounding box center [252, 319] width 20 height 20
click at [350, 368] on div "13" at bounding box center [348, 366] width 13 height 13
type input "13.08.2017"
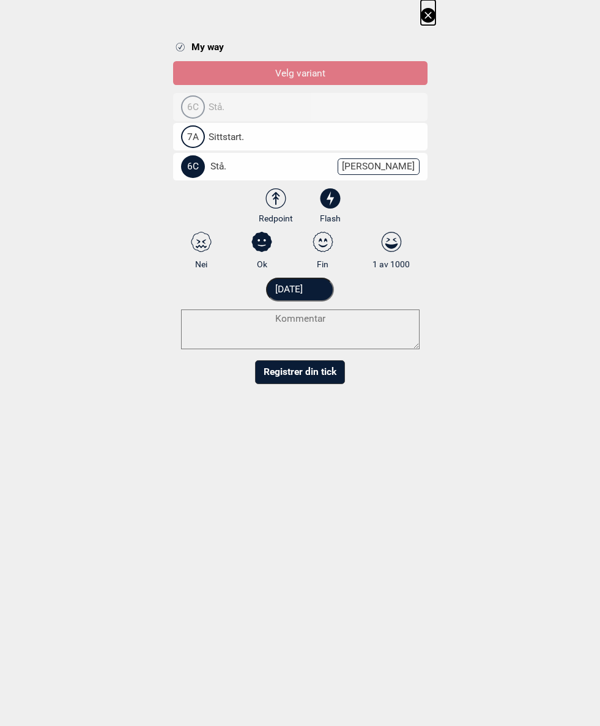
click at [325, 241] on icon at bounding box center [323, 242] width 22 height 20
click at [325, 247] on input "Fin" at bounding box center [323, 251] width 8 height 8
radio input "true"
click at [316, 372] on button "Registrer din tick" at bounding box center [300, 372] width 90 height 24
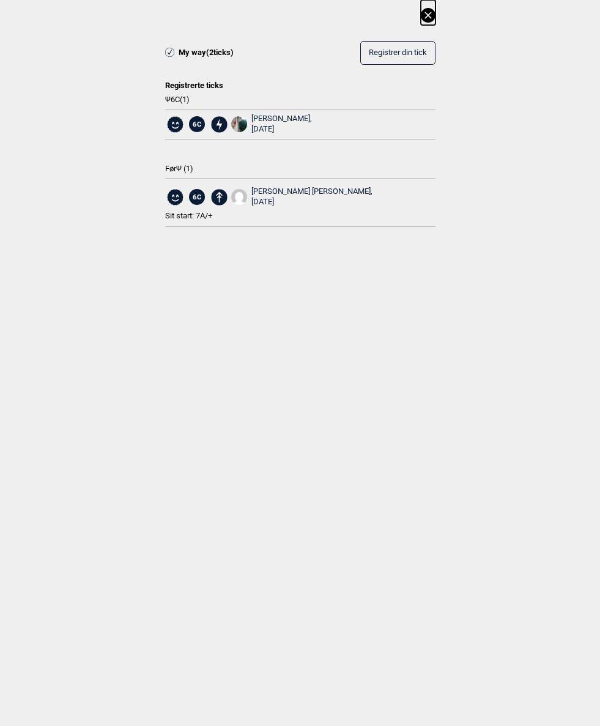
click at [426, 18] on icon at bounding box center [428, 15] width 15 height 15
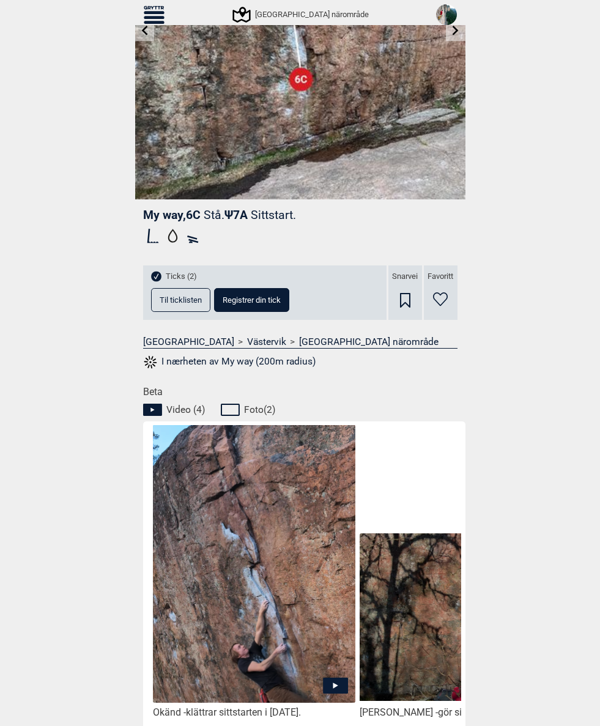
click at [160, 6] on icon at bounding box center [158, 8] width 3 height 4
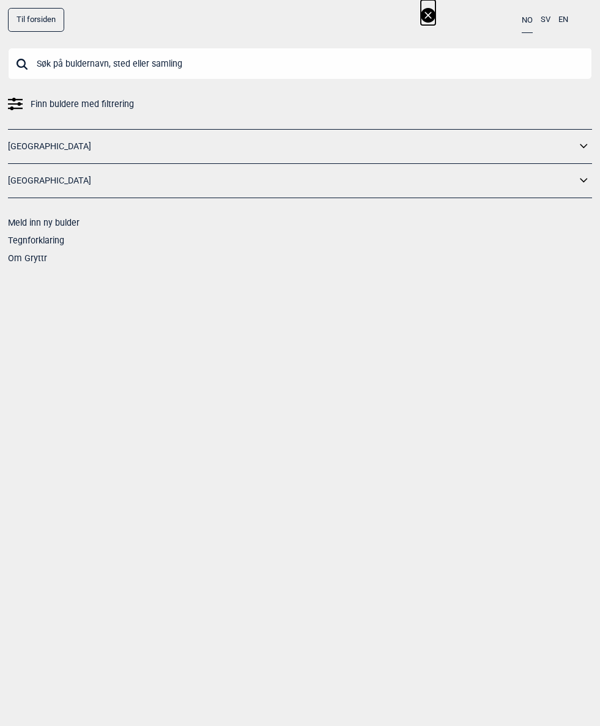
click at [142, 71] on input "text" at bounding box center [300, 64] width 584 height 32
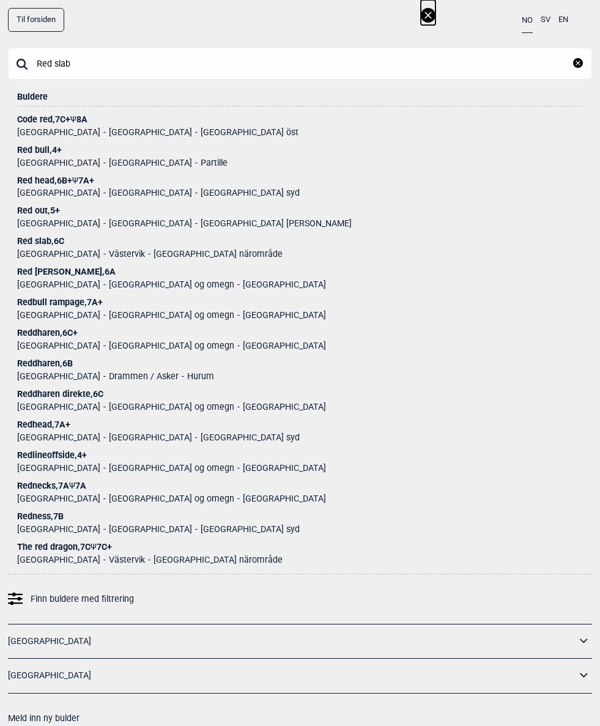
type input "Red slab"
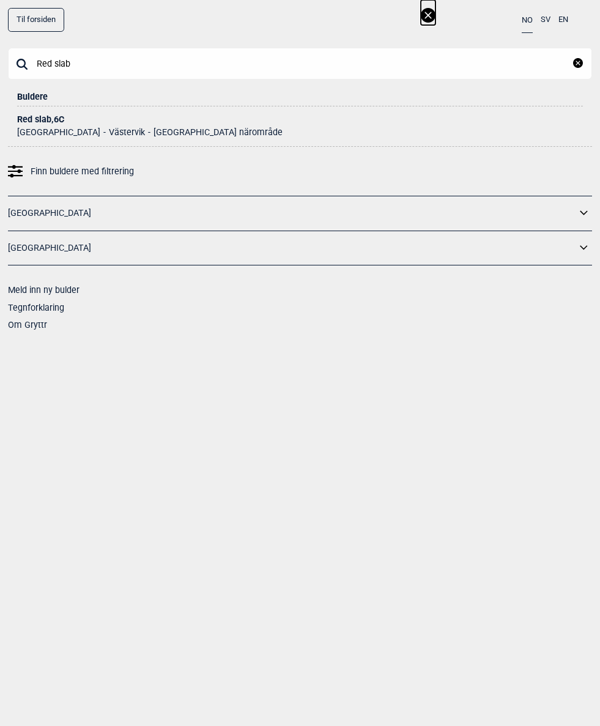
click at [51, 119] on div "Red slab , 6C" at bounding box center [300, 119] width 566 height 9
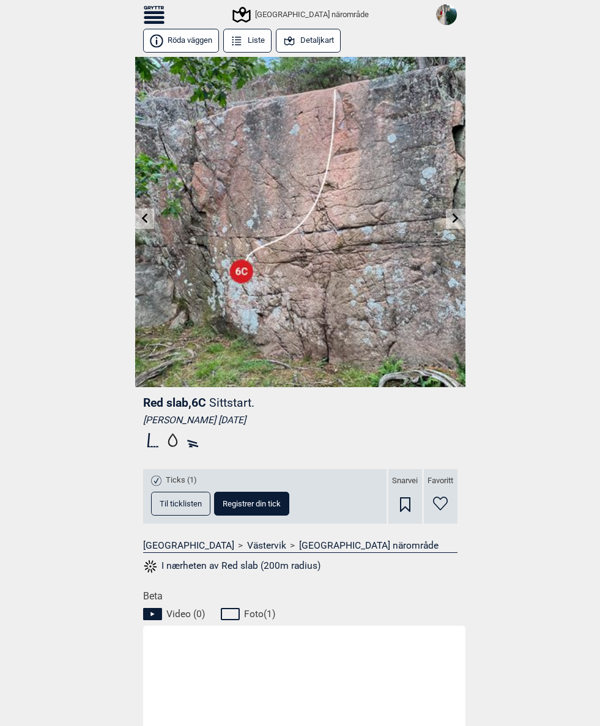
click at [181, 500] on span "Til ticklisten" at bounding box center [181, 504] width 42 height 8
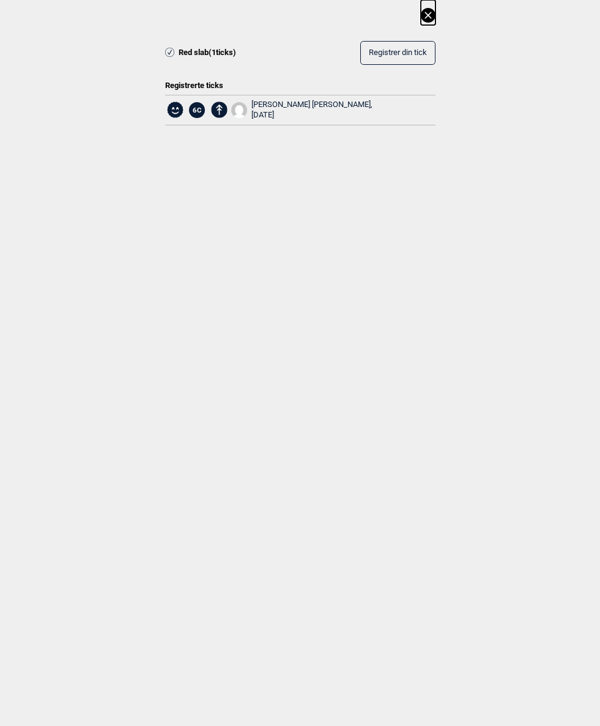
click at [428, 14] on icon at bounding box center [428, 15] width 15 height 15
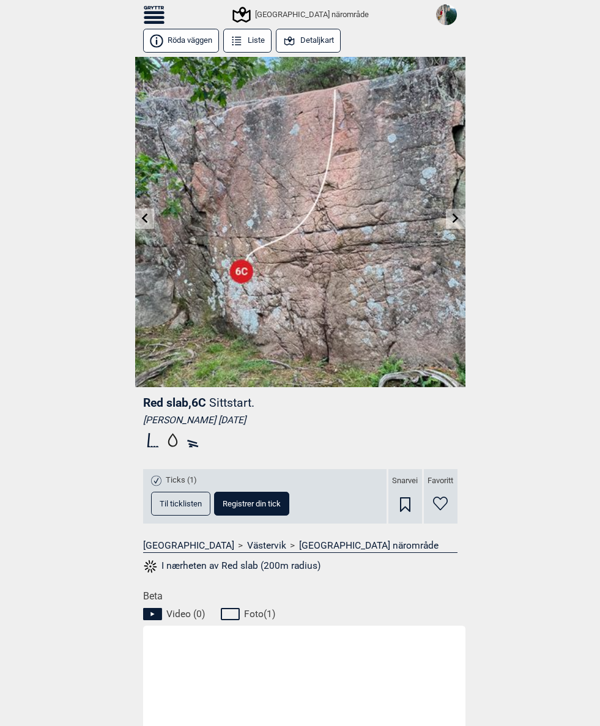
click at [264, 503] on span "Registrer din tick" at bounding box center [252, 504] width 58 height 8
select select "94"
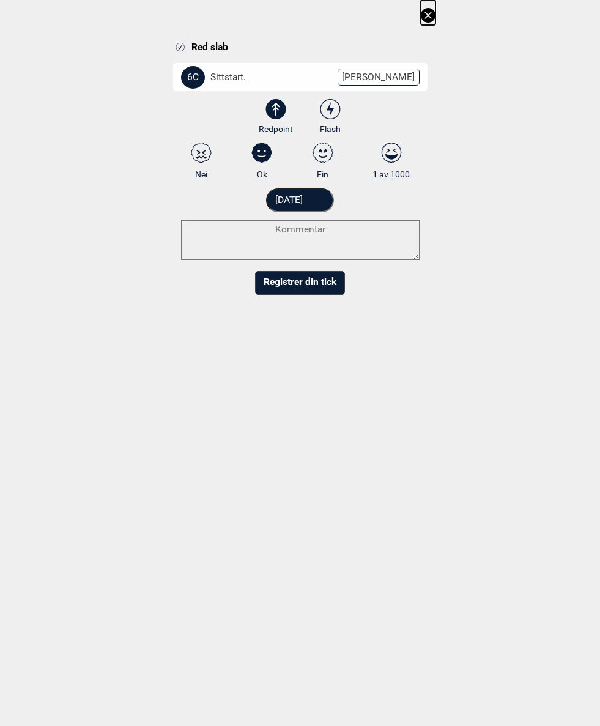
click at [336, 240] on textarea at bounding box center [300, 240] width 239 height 40
type textarea "5+/6A?"
click at [338, 107] on icon at bounding box center [330, 109] width 22 height 20
click at [334, 113] on input "Flash" at bounding box center [330, 117] width 8 height 8
radio input "true"
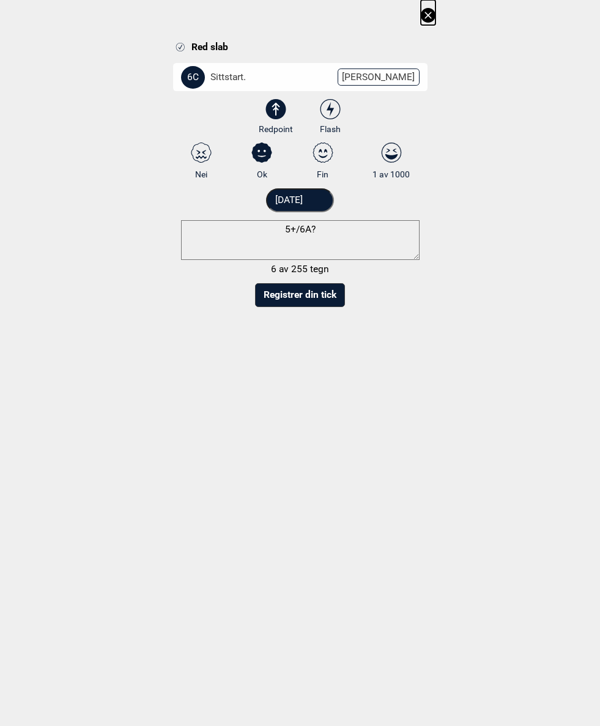
radio input "false"
click at [325, 199] on input "[DATE]" at bounding box center [300, 200] width 68 height 24
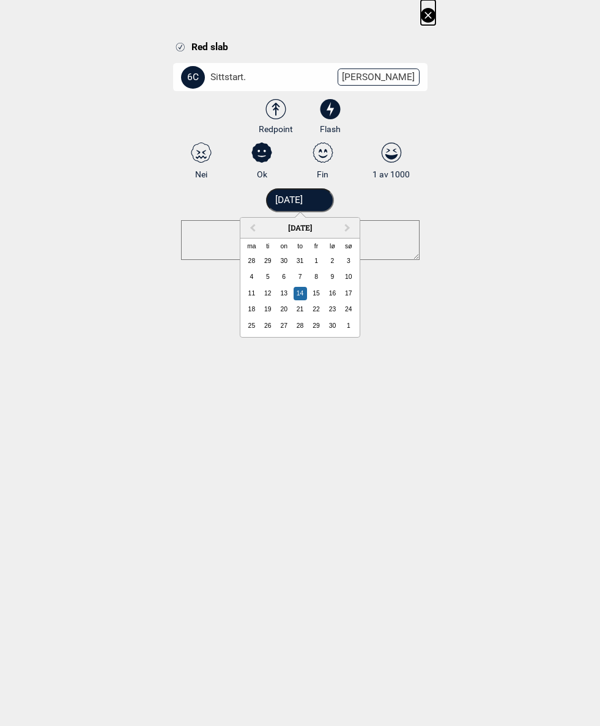
click at [257, 221] on button "Previous Month" at bounding box center [252, 229] width 20 height 20
click at [318, 276] on div "11" at bounding box center [315, 276] width 13 height 13
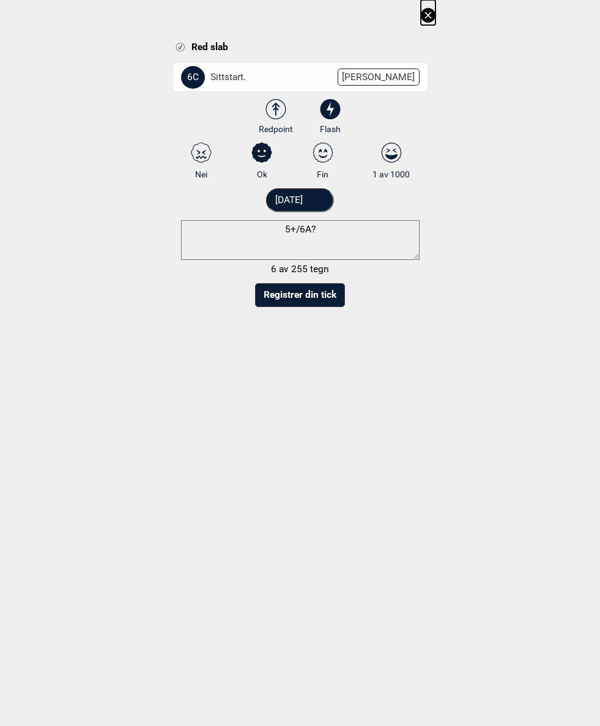
type input "11.08.2017"
click at [401, 78] on select "3 3+ 4 4+ 5 5+ 6A 6A+ 6B 6B+ 6C 6C+ 7A 7A+ 7B 7B+ 7C 7C+ 8A 8A+ 8B 8B+" at bounding box center [308, 79] width 254 height 32
select select "90"
click at [325, 296] on button "Registrer din tick" at bounding box center [300, 295] width 90 height 24
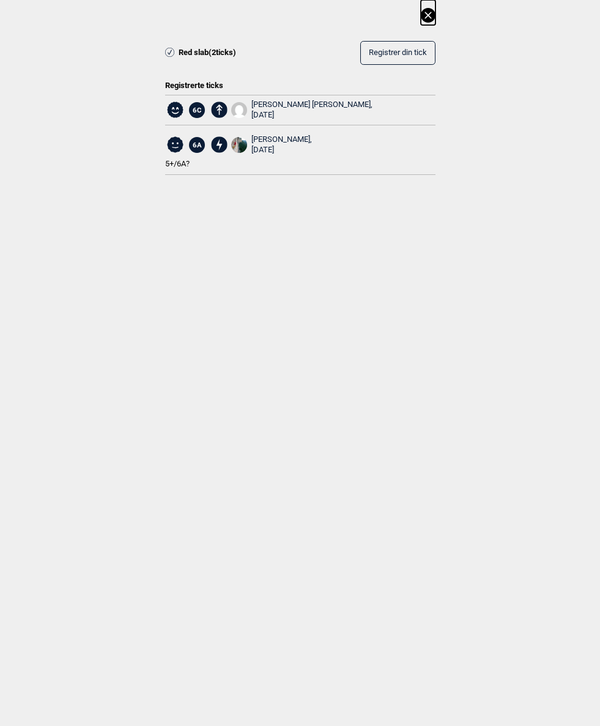
click at [433, 15] on icon at bounding box center [428, 15] width 15 height 15
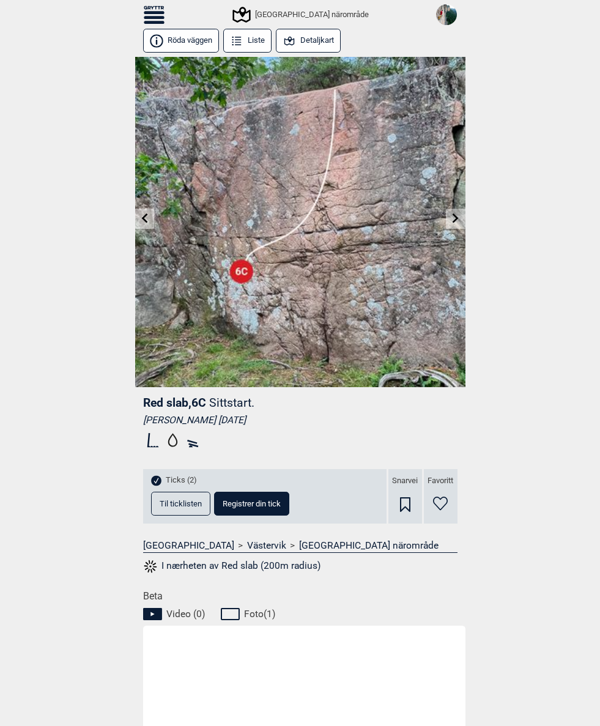
click at [160, 17] on icon at bounding box center [154, 17] width 21 height 3
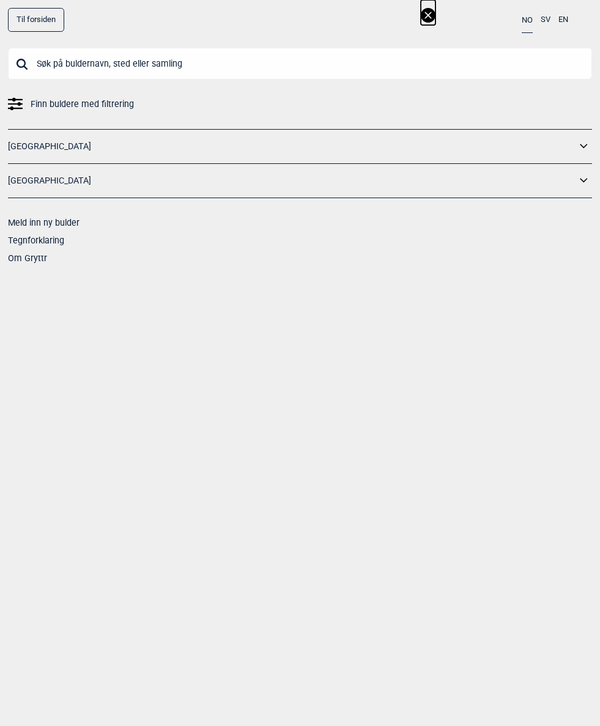
click at [158, 70] on input "text" at bounding box center [300, 64] width 584 height 32
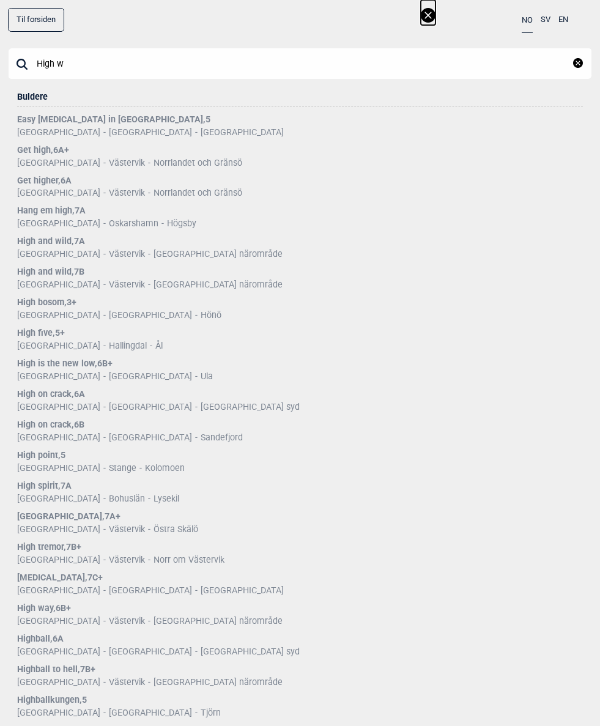
type input "High wa"
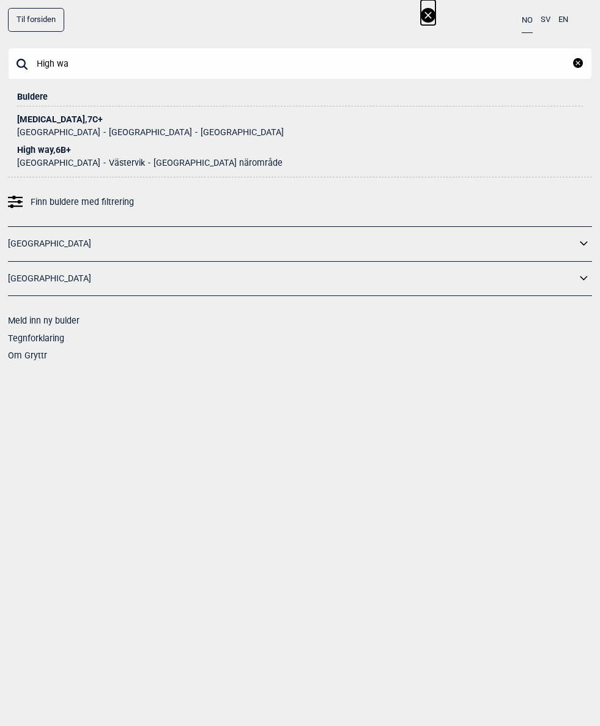
click at [56, 148] on div "High way , 6B+" at bounding box center [300, 150] width 566 height 9
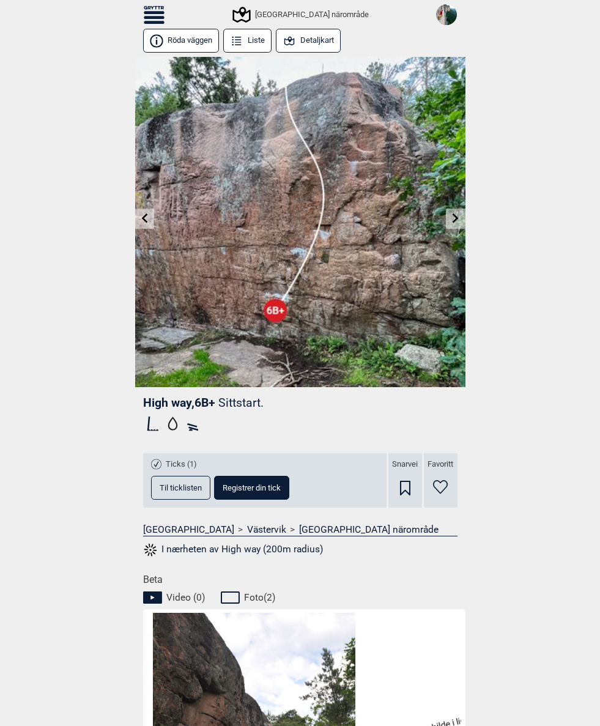
click at [259, 486] on span "Registrer din tick" at bounding box center [252, 488] width 58 height 8
select select "93"
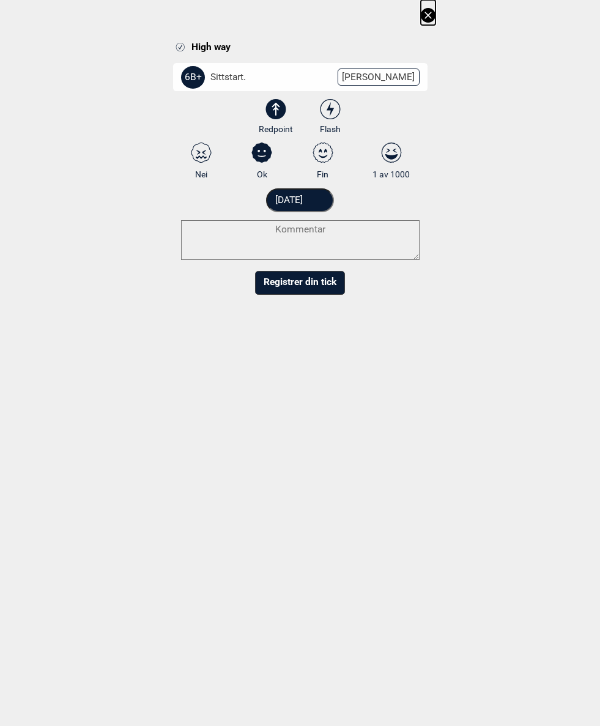
click at [328, 113] on input "Flash" at bounding box center [330, 117] width 8 height 8
radio input "true"
click at [329, 149] on icon at bounding box center [323, 153] width 22 height 20
click at [327, 157] on input "Fin" at bounding box center [323, 161] width 8 height 8
radio input "true"
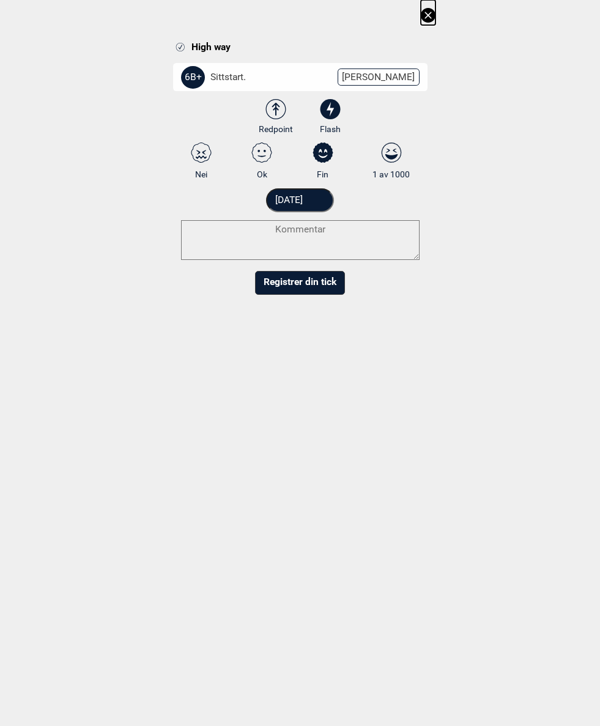
click at [340, 232] on textarea at bounding box center [300, 240] width 239 height 40
type textarea "Nice!"
click at [333, 196] on input "[DATE]" at bounding box center [300, 200] width 68 height 24
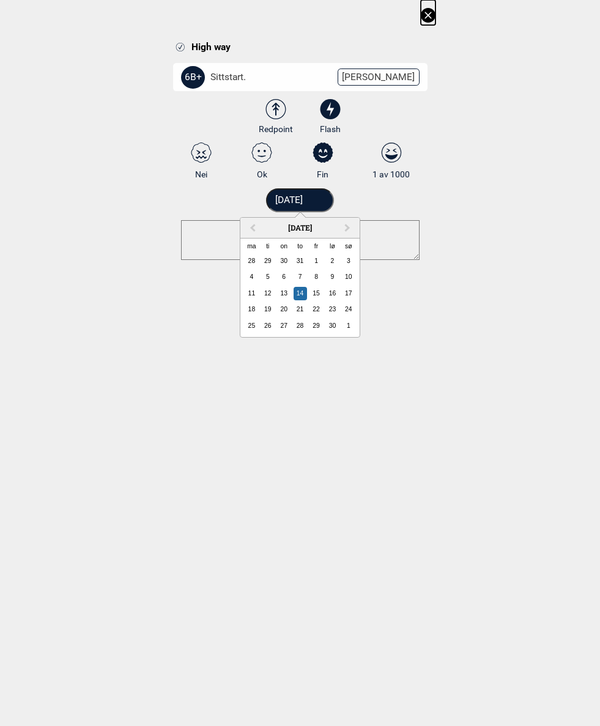
click at [251, 223] on button "Previous Month" at bounding box center [252, 229] width 20 height 20
click at [317, 279] on div "11" at bounding box center [315, 276] width 13 height 13
type input "11.08.2017"
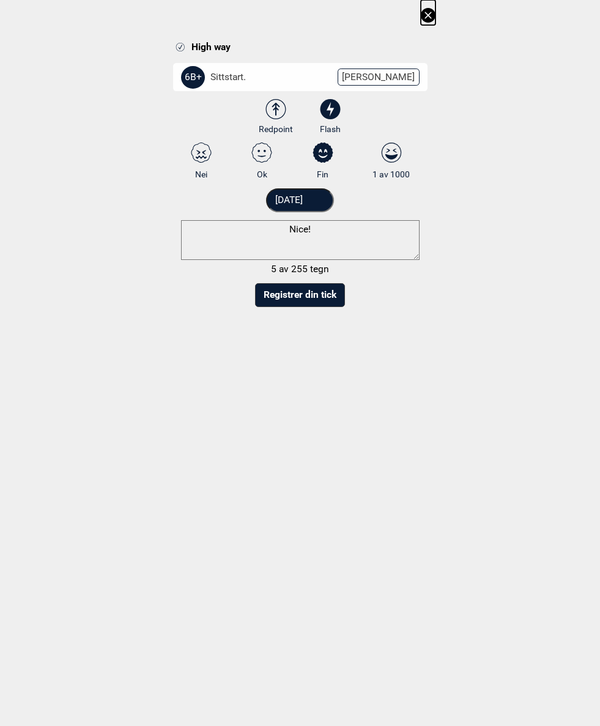
click at [318, 299] on button "Registrer din tick" at bounding box center [300, 295] width 90 height 24
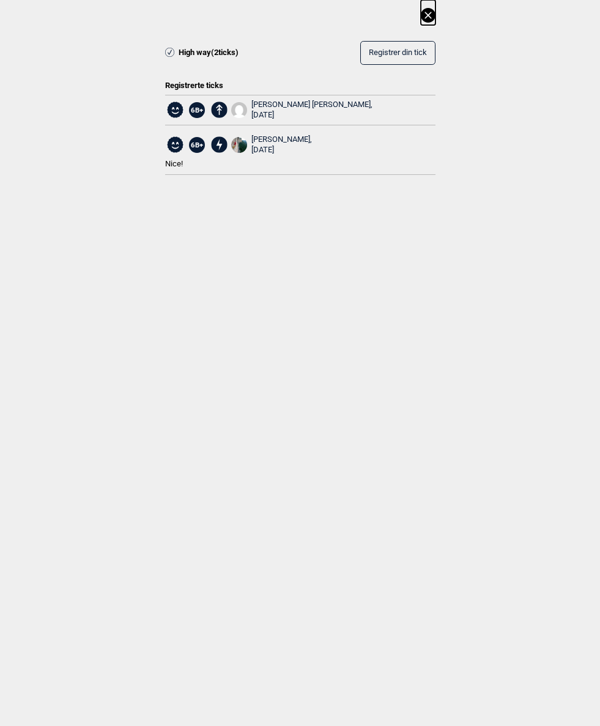
click at [431, 12] on icon at bounding box center [428, 15] width 15 height 15
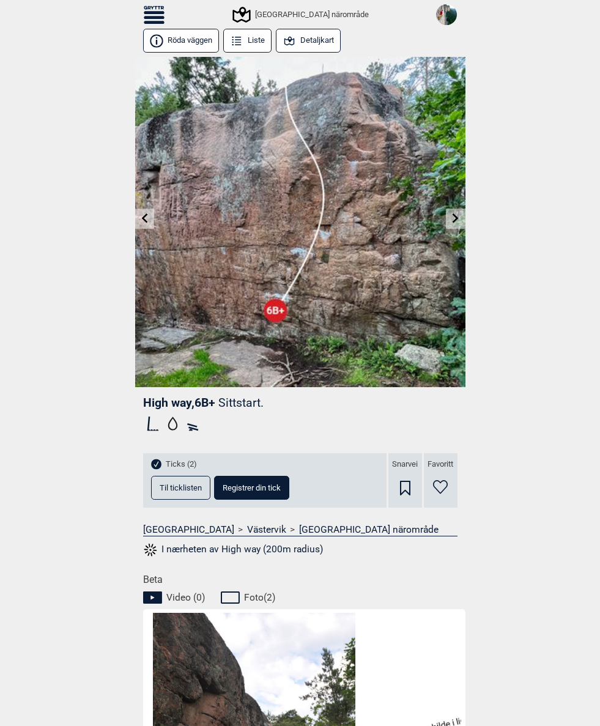
click at [144, 11] on icon at bounding box center [154, 15] width 21 height 18
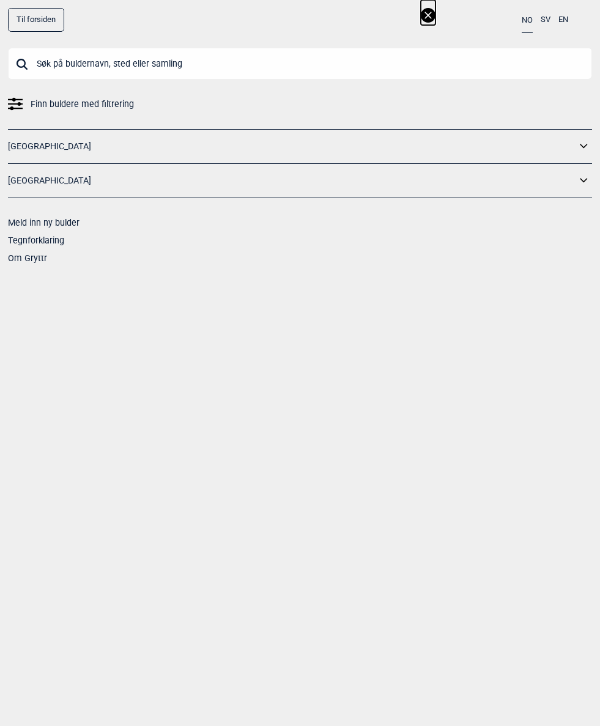
click at [94, 62] on input "text" at bounding box center [300, 64] width 584 height 32
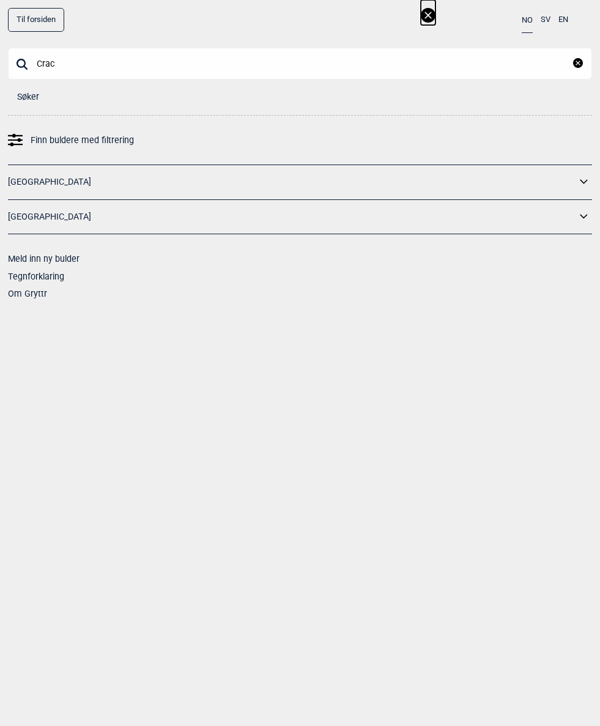
type input "Crack"
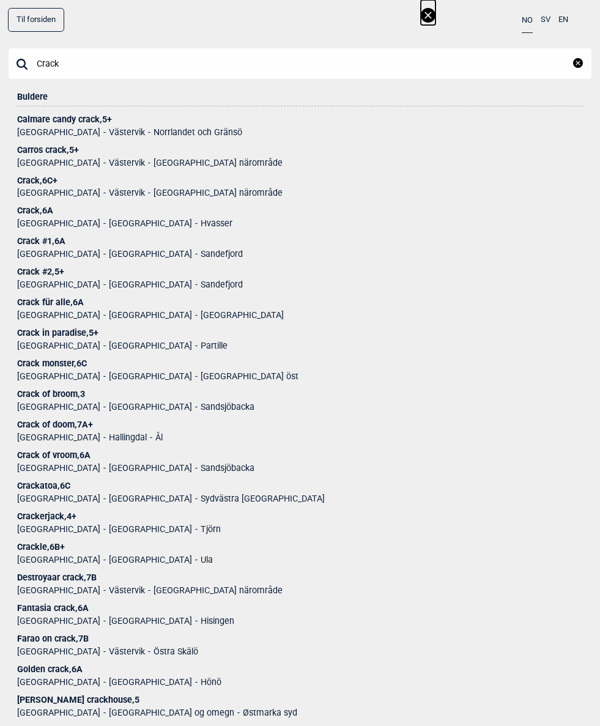
click at [54, 176] on div "Crack , 6C+" at bounding box center [300, 180] width 566 height 9
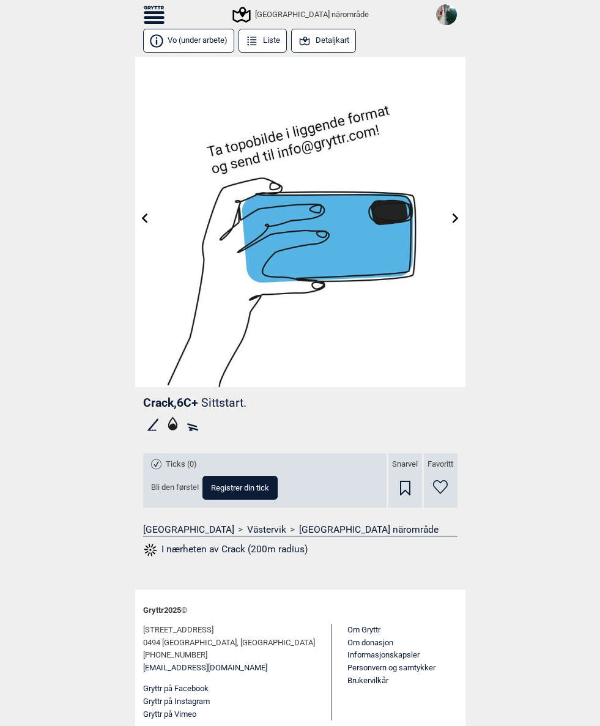
click at [149, 217] on link at bounding box center [144, 219] width 19 height 20
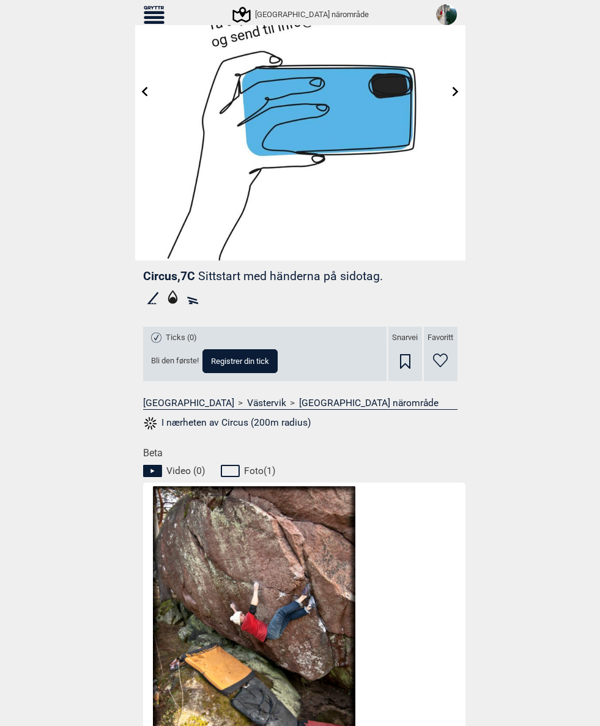
scroll to position [125, 0]
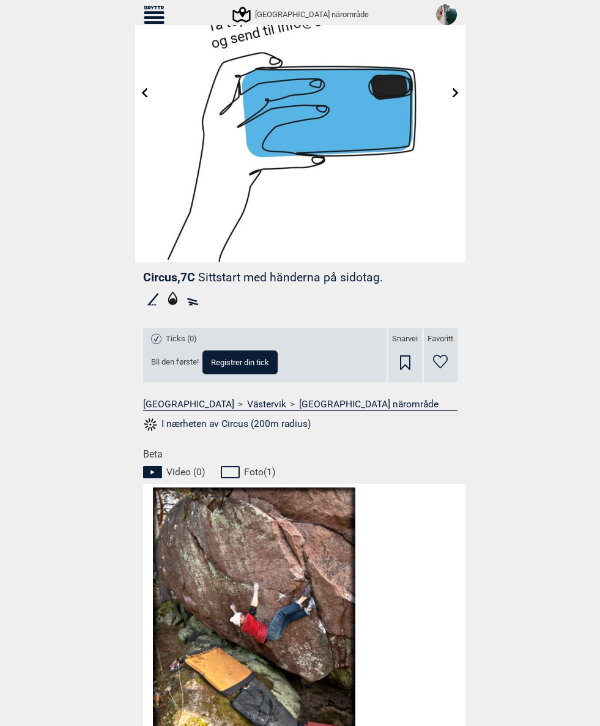
click at [456, 94] on icon at bounding box center [456, 93] width 6 height 10
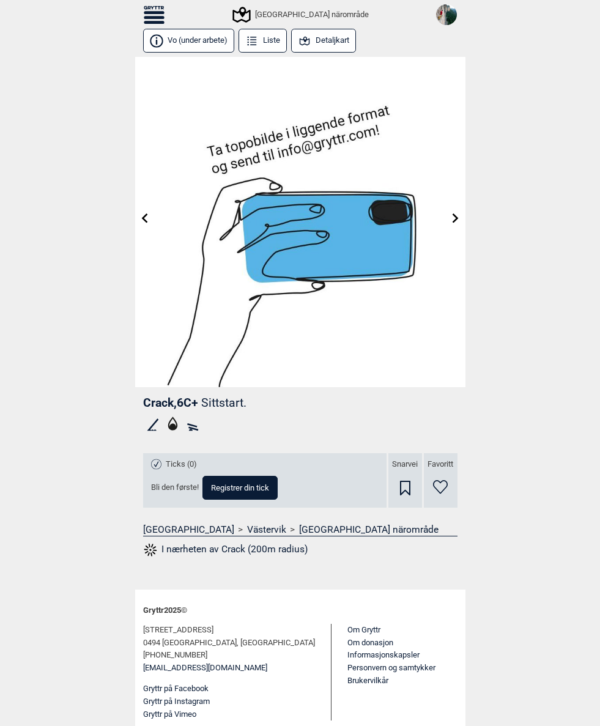
click at [458, 212] on link at bounding box center [455, 219] width 19 height 20
click at [139, 209] on img at bounding box center [300, 222] width 330 height 330
click at [455, 215] on icon at bounding box center [456, 218] width 10 height 10
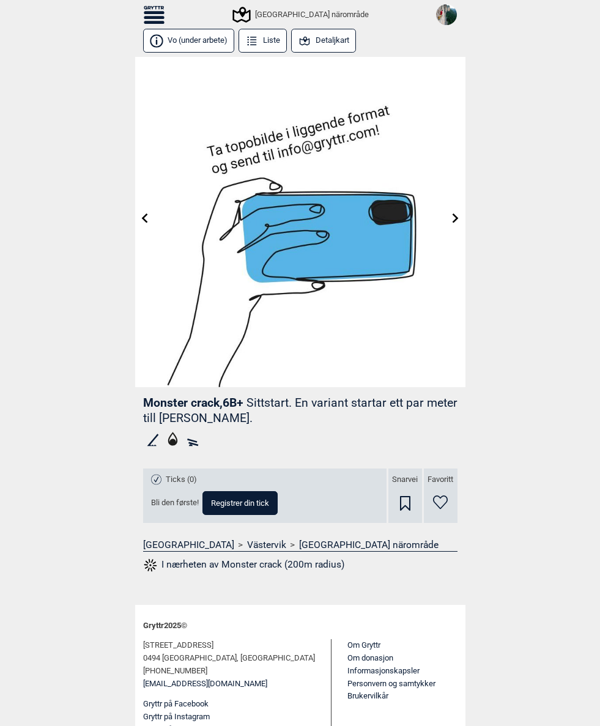
click at [150, 205] on img at bounding box center [300, 222] width 330 height 330
click at [146, 215] on icon at bounding box center [144, 218] width 6 height 10
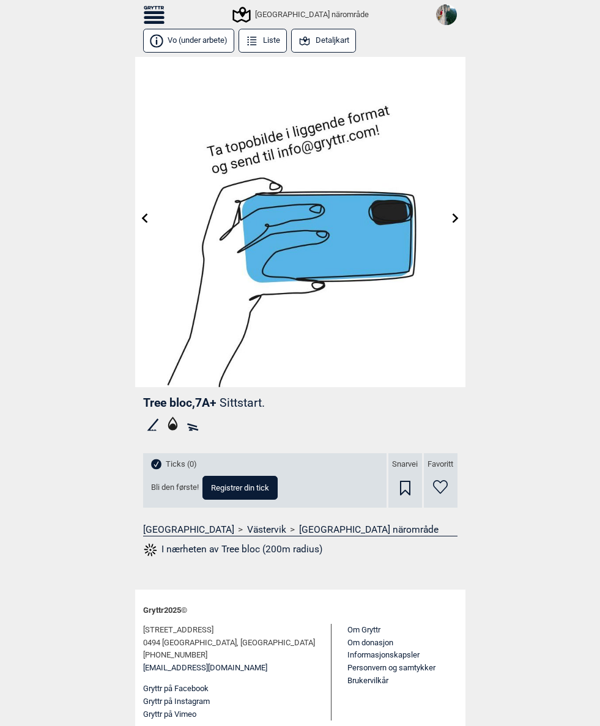
click at [145, 222] on icon at bounding box center [144, 218] width 10 height 10
click at [247, 486] on span "Registrer din tick" at bounding box center [240, 488] width 58 height 8
select select "95"
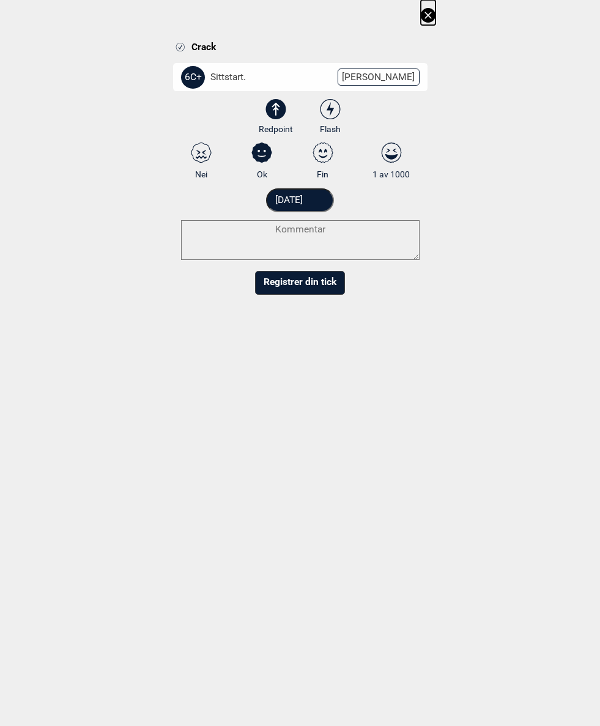
click at [328, 198] on input "[DATE]" at bounding box center [300, 200] width 68 height 24
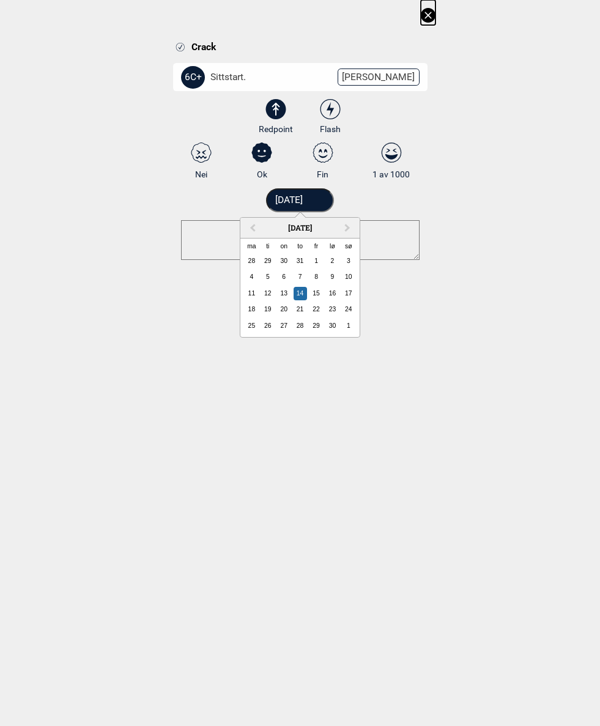
click at [253, 223] on button "Previous Month" at bounding box center [252, 229] width 20 height 20
click at [299, 273] on div "10" at bounding box center [300, 276] width 13 height 13
type input "[DATE]"
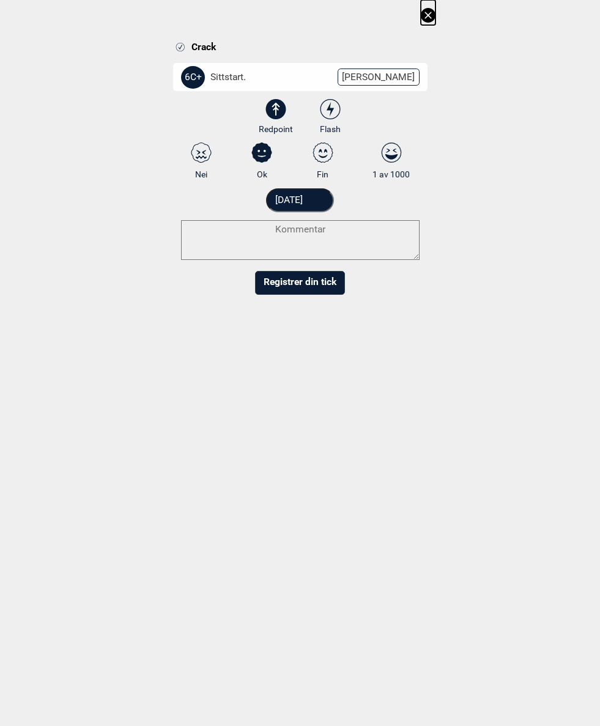
click at [339, 227] on textarea at bounding box center [300, 240] width 239 height 40
paste textarea "Hard move at the start, followed by nice and surprisingly not that easy body-te…"
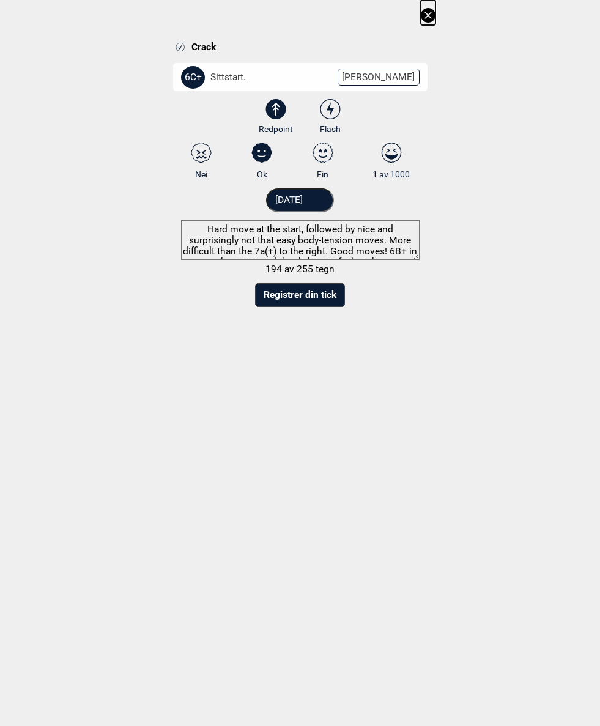
scroll to position [8, 0]
type textarea "Hard move at the start, followed by nice and surprisingly not that easy body-te…"
click at [333, 105] on icon at bounding box center [330, 109] width 22 height 20
click at [333, 113] on input "Flash" at bounding box center [330, 117] width 8 height 8
radio input "true"
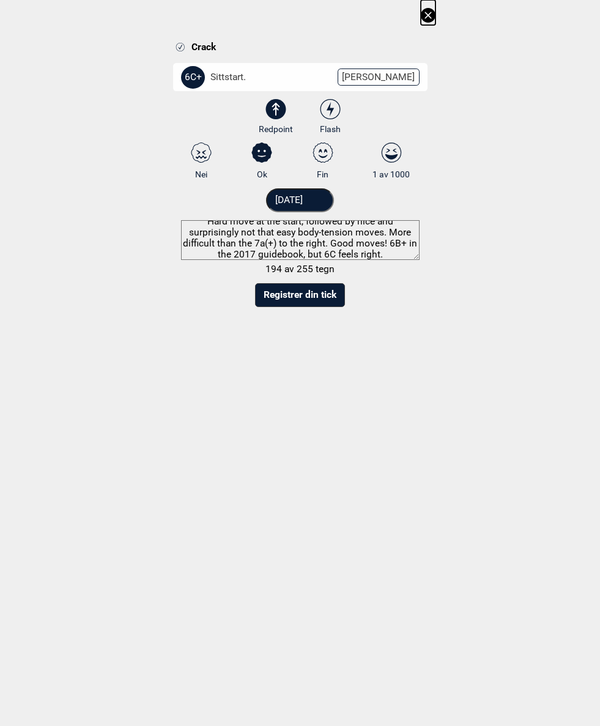
radio input "false"
click at [280, 239] on textarea "Hard move at the start, followed by nice and surprisingly not that easy body-te…" at bounding box center [300, 240] width 239 height 40
click at [273, 235] on textarea "Hard move at the start, followed by nice and surprisingly not that easy body-te…" at bounding box center [300, 240] width 239 height 40
click at [278, 239] on textarea "Hard move at the start, followed by nice and surprisingly not that easy body-te…" at bounding box center [300, 240] width 239 height 40
type textarea "Hard move at the start, followed by nice and surprisingly not that easy body-te…"
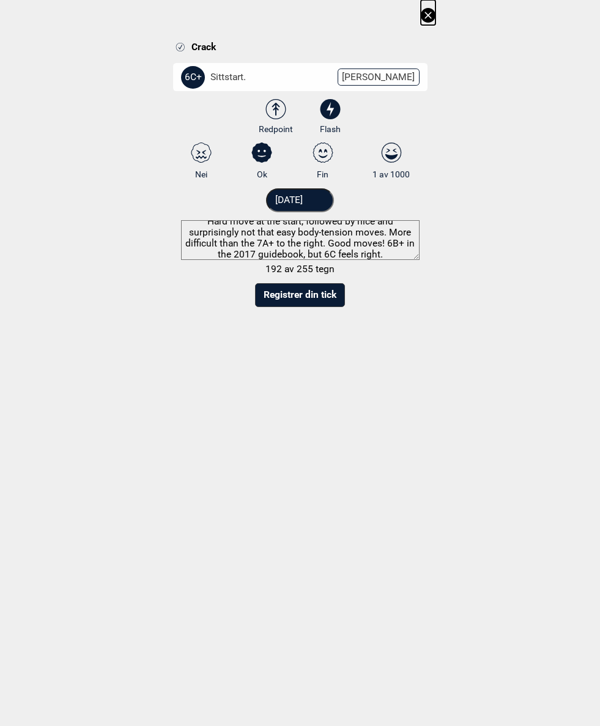
click at [294, 290] on button "Registrer din tick" at bounding box center [300, 295] width 90 height 24
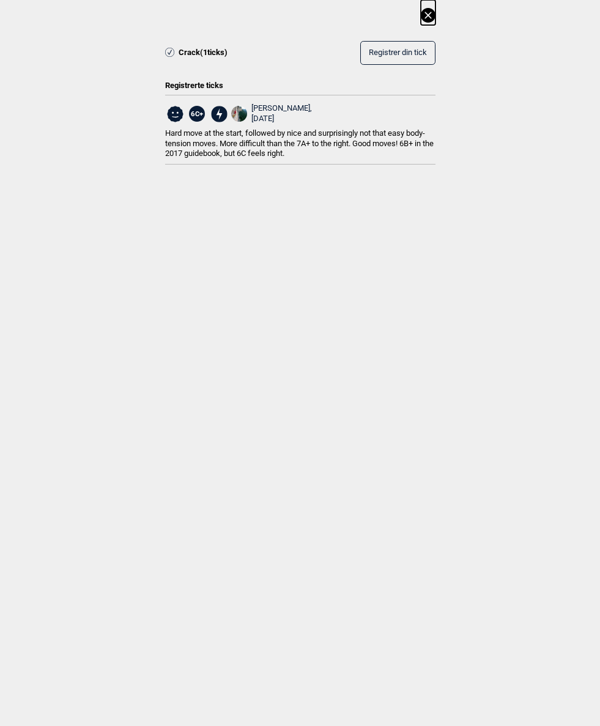
click at [431, 12] on icon at bounding box center [428, 15] width 15 height 15
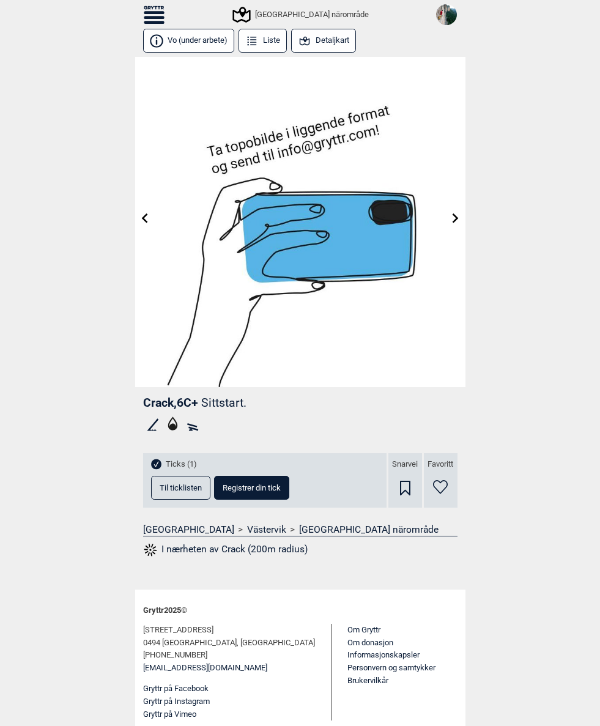
click at [147, 229] on img at bounding box center [300, 222] width 330 height 330
click at [152, 225] on link at bounding box center [144, 219] width 19 height 20
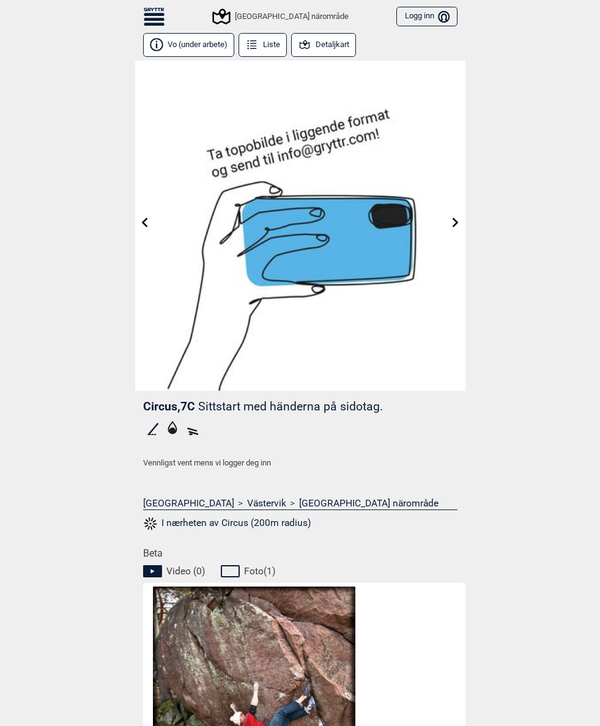
click at [452, 217] on link at bounding box center [455, 223] width 19 height 20
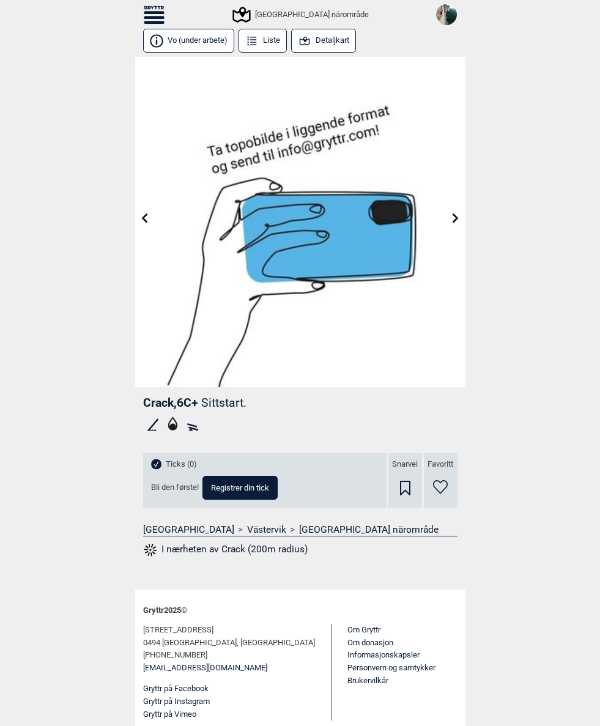
click at [170, 396] on span "Crack , 6C+" at bounding box center [170, 403] width 55 height 14
click at [451, 218] on icon at bounding box center [456, 218] width 10 height 10
click at [453, 221] on icon at bounding box center [456, 218] width 10 height 10
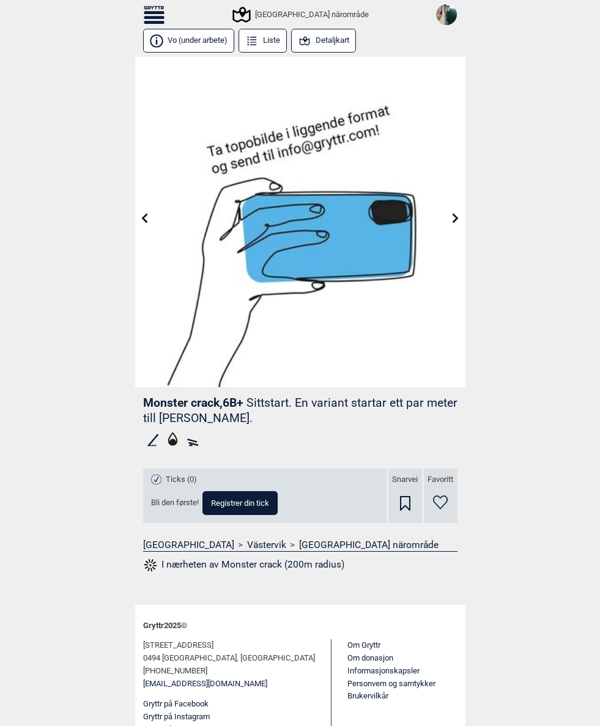
click at [147, 216] on icon at bounding box center [144, 218] width 10 height 10
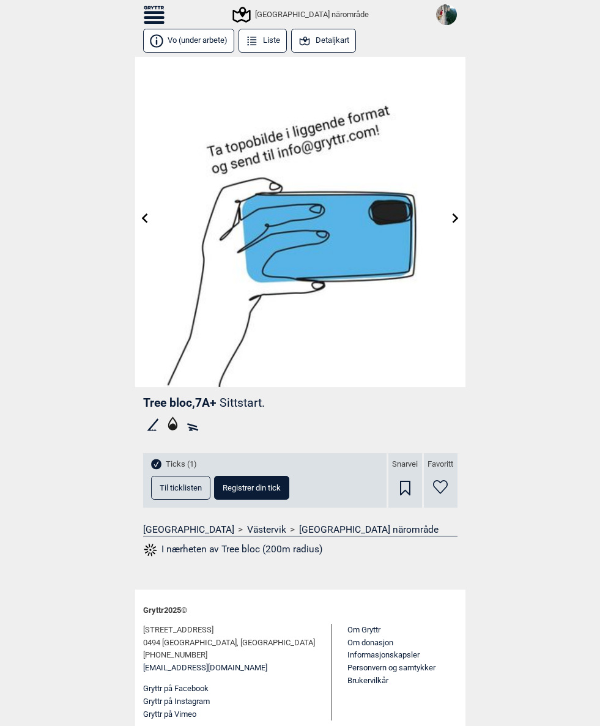
click at [145, 224] on link at bounding box center [144, 219] width 19 height 20
click at [174, 407] on span "Crack , 6C+" at bounding box center [170, 403] width 55 height 14
click at [187, 486] on span "Til ticklisten" at bounding box center [181, 488] width 42 height 8
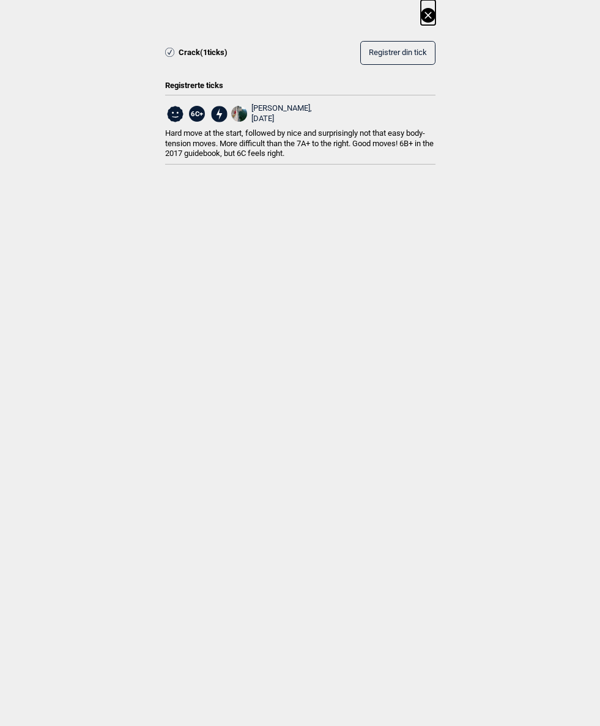
click at [434, 9] on icon at bounding box center [428, 15] width 15 height 15
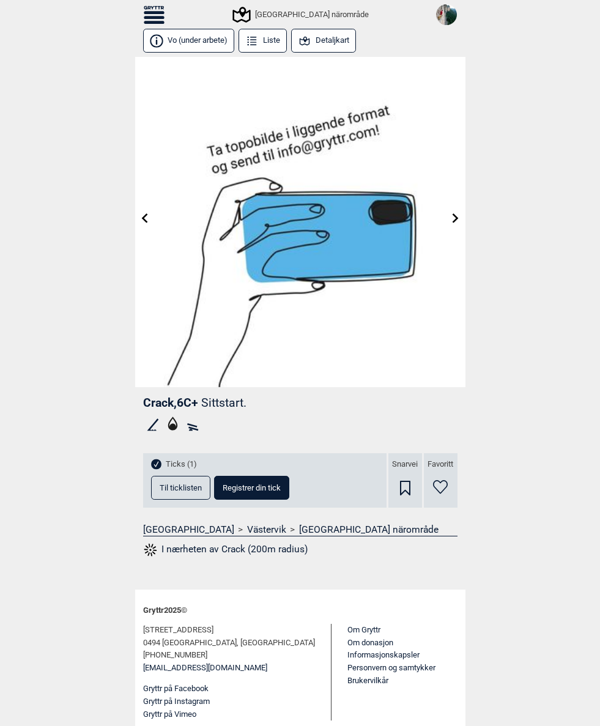
click at [140, 216] on icon at bounding box center [144, 218] width 10 height 10
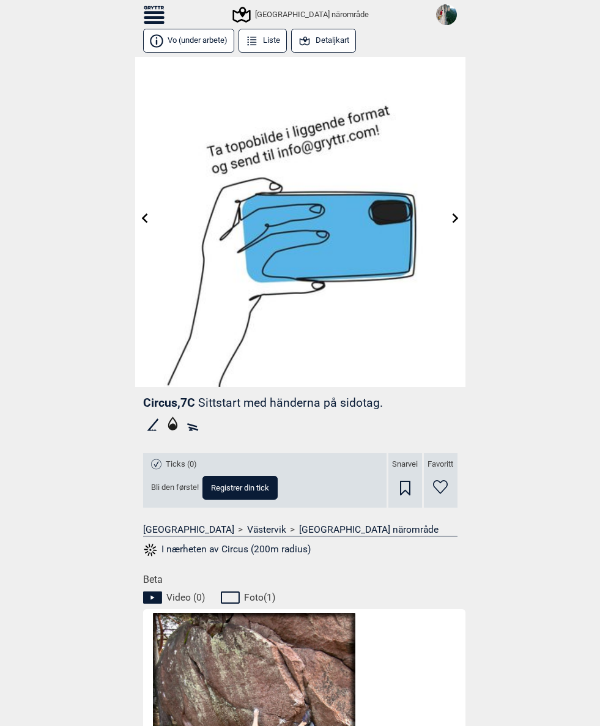
click at [141, 210] on link at bounding box center [144, 219] width 19 height 20
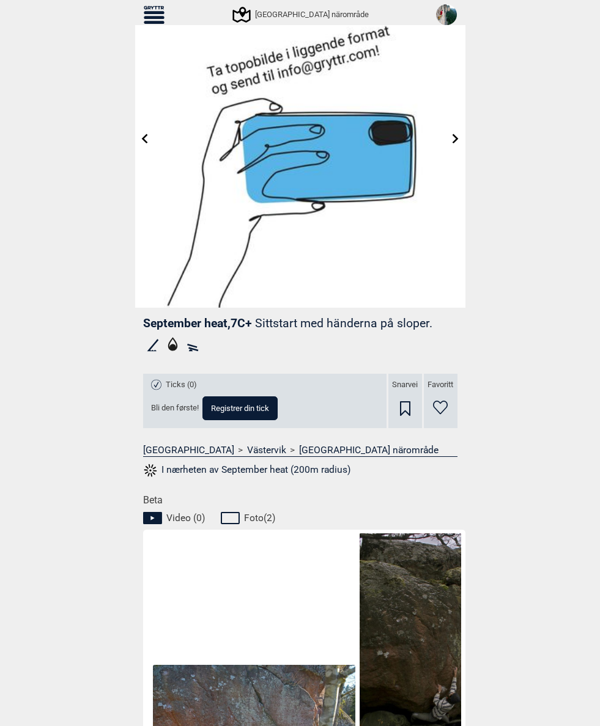
scroll to position [81, 0]
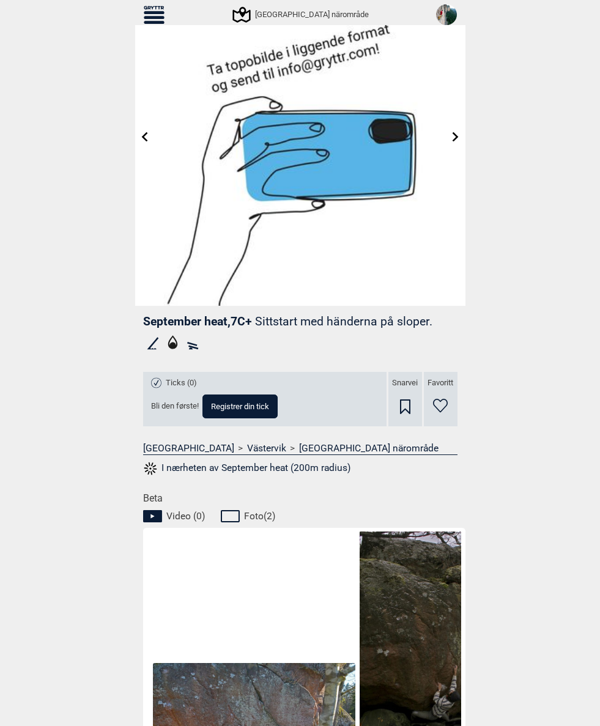
click at [456, 131] on link at bounding box center [455, 137] width 19 height 20
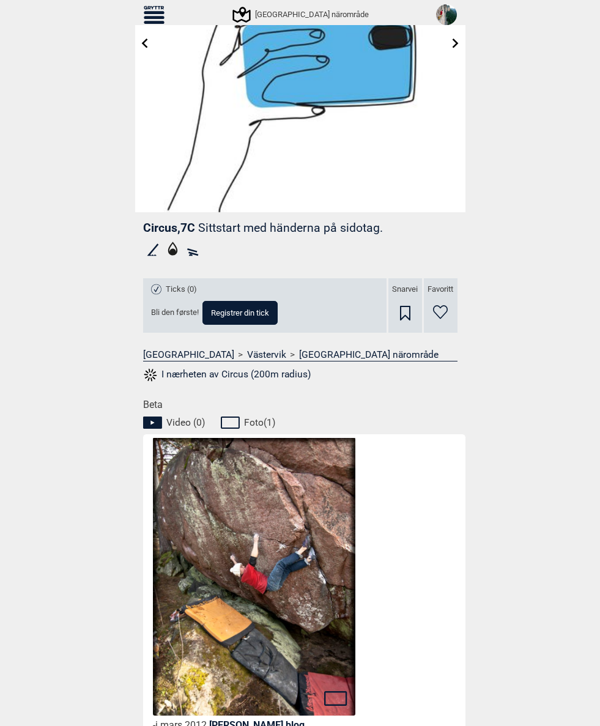
scroll to position [151, 0]
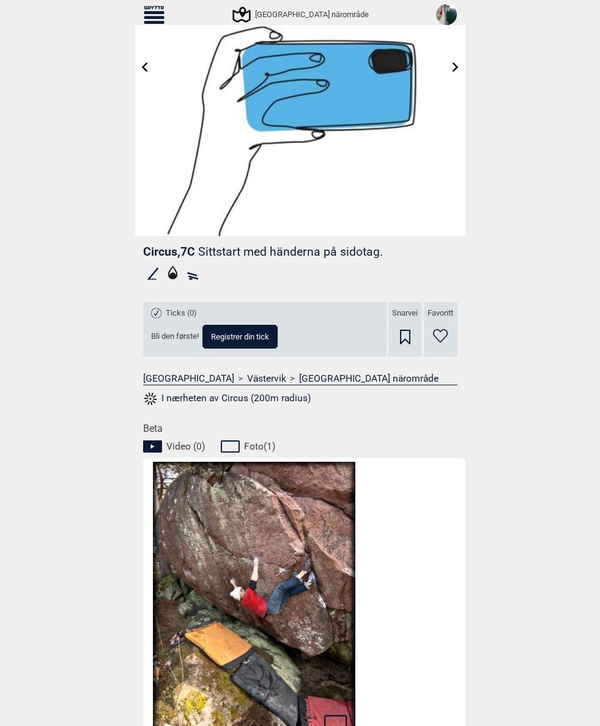
click at [456, 65] on icon at bounding box center [456, 67] width 10 height 10
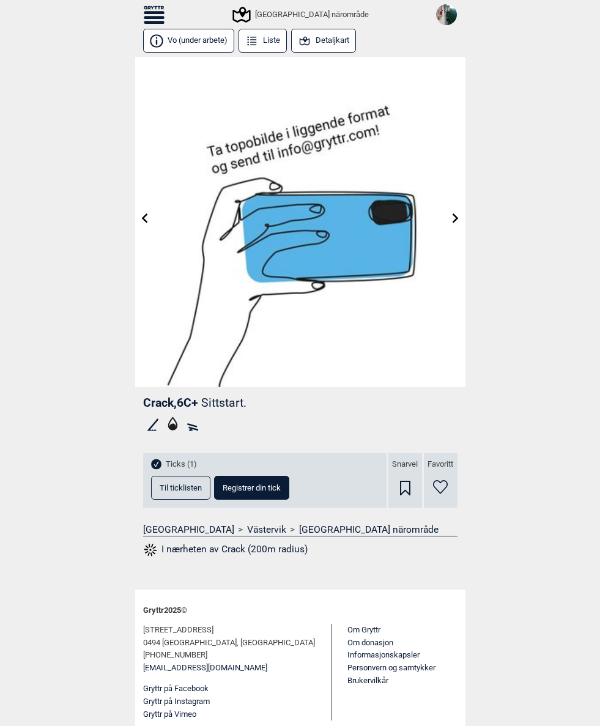
click at [454, 218] on icon at bounding box center [456, 218] width 10 height 10
click at [182, 486] on span "Til ticklisten" at bounding box center [181, 488] width 42 height 8
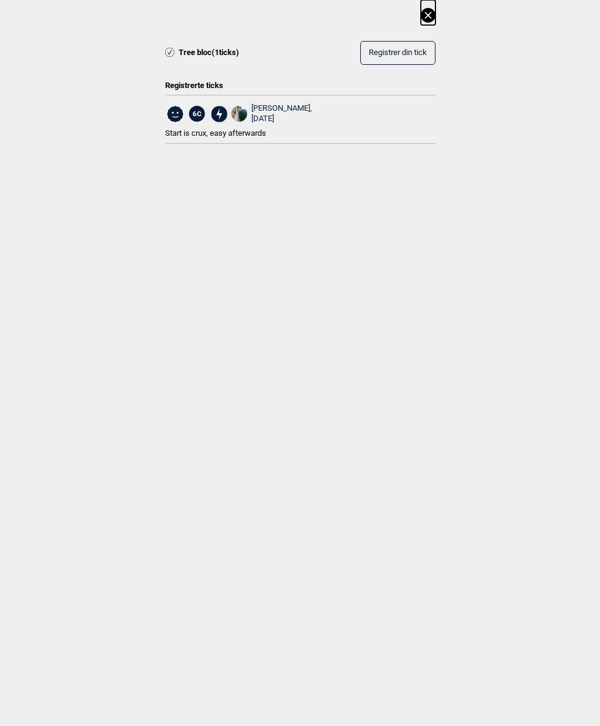
click at [431, 13] on icon at bounding box center [428, 15] width 15 height 15
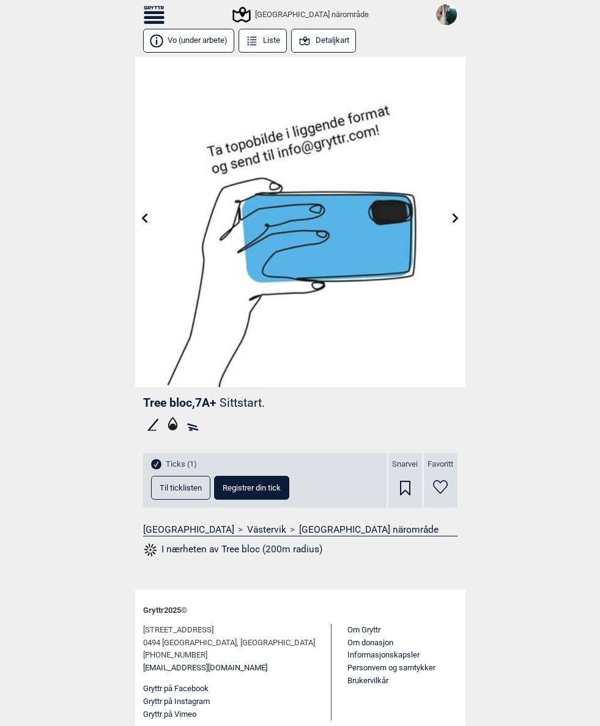
click at [150, 11] on icon at bounding box center [154, 15] width 21 height 18
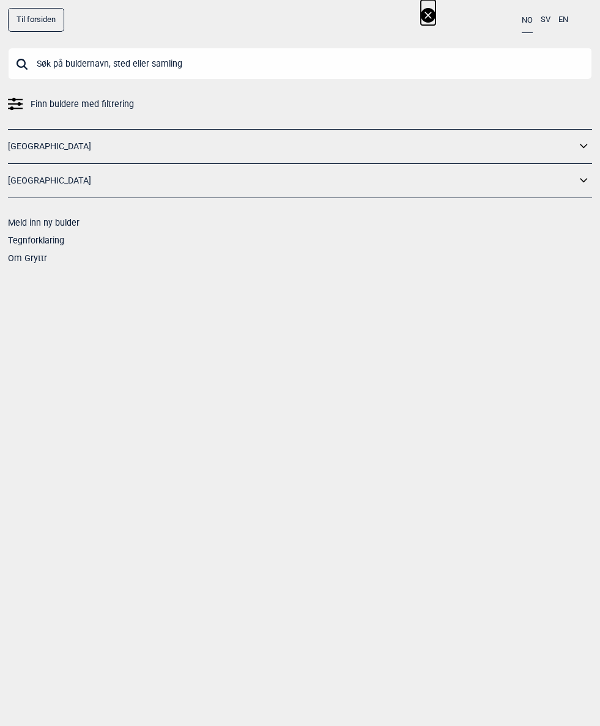
click at [173, 70] on input "text" at bounding box center [300, 64] width 584 height 32
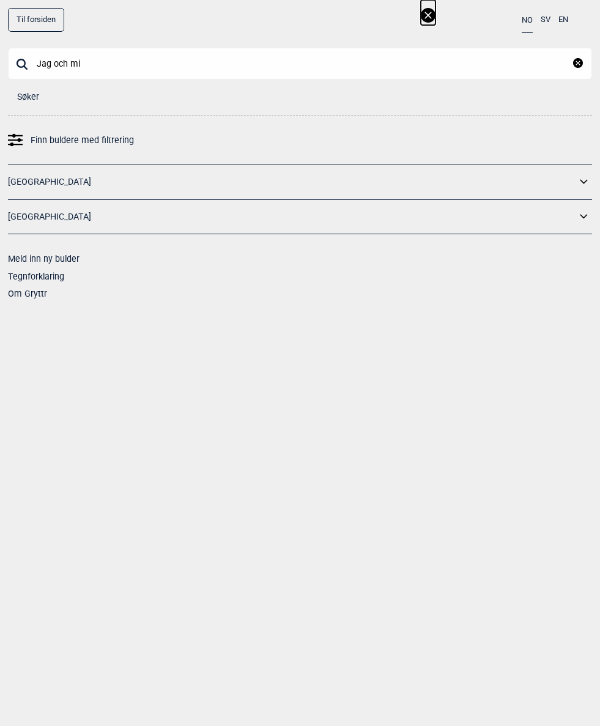
type input "Jag och min"
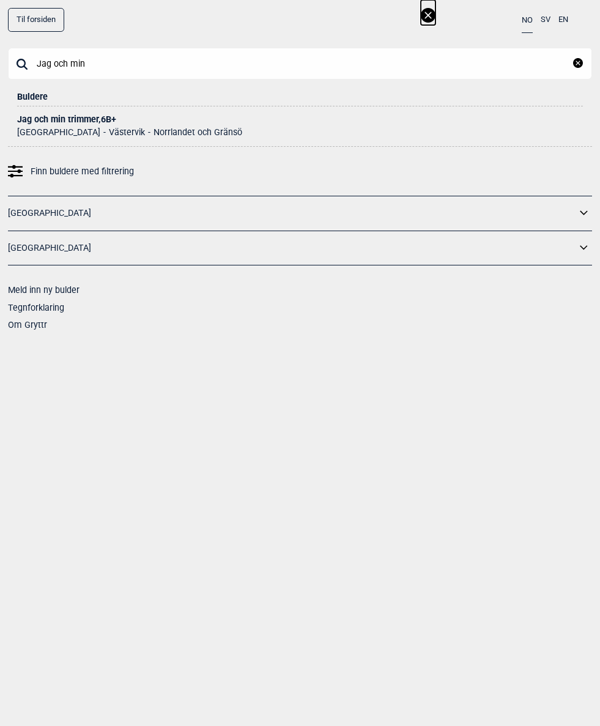
click at [93, 121] on div "Jag och min trimmer , 6B+" at bounding box center [300, 119] width 566 height 9
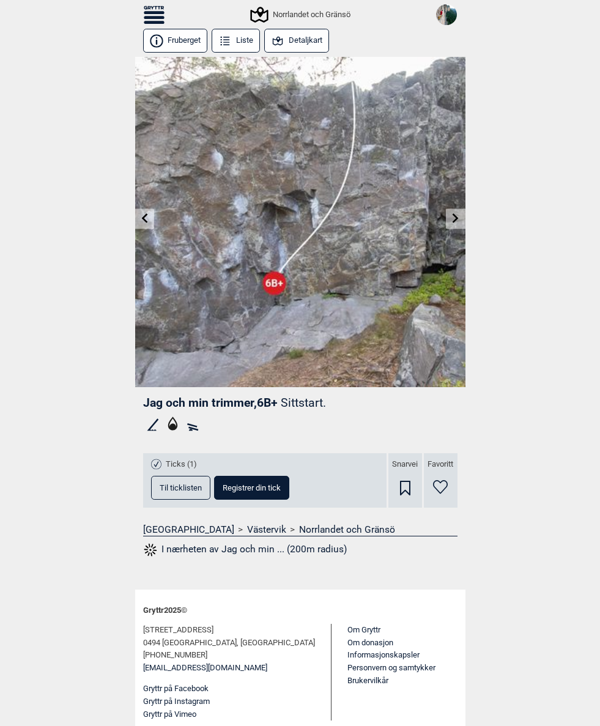
click at [176, 488] on span "Til ticklisten" at bounding box center [181, 488] width 42 height 8
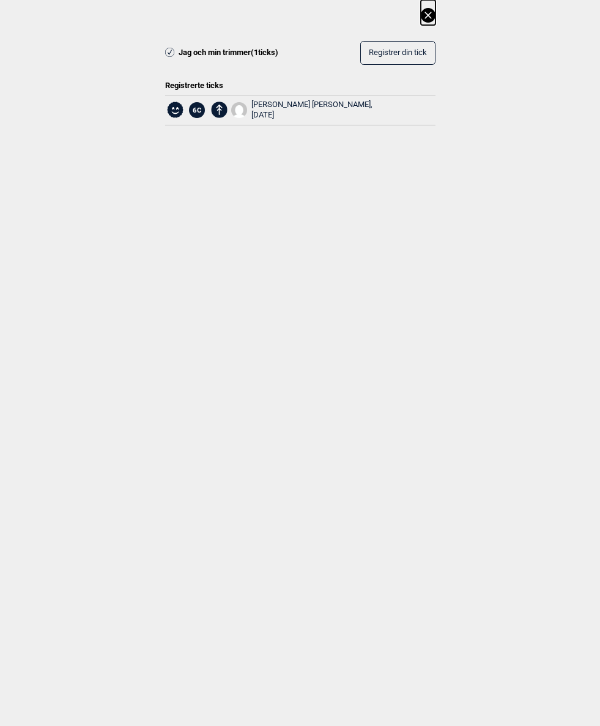
click at [402, 54] on span "Registrer din tick" at bounding box center [398, 52] width 58 height 9
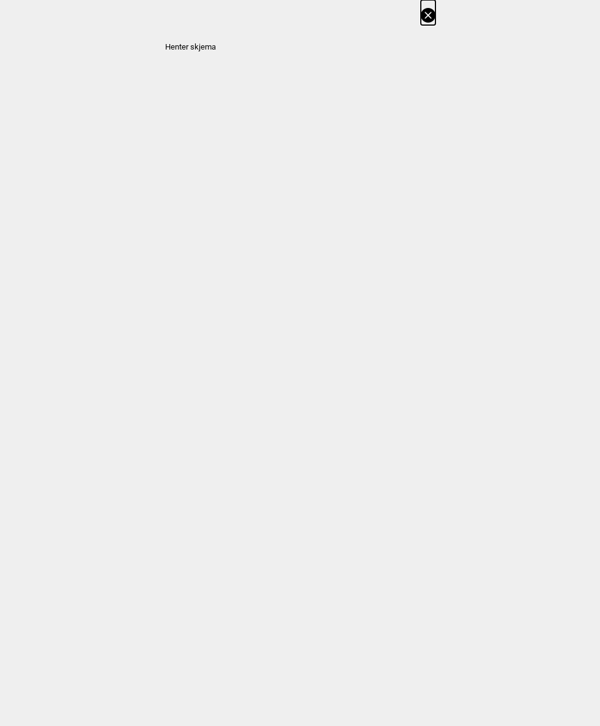
select select "93"
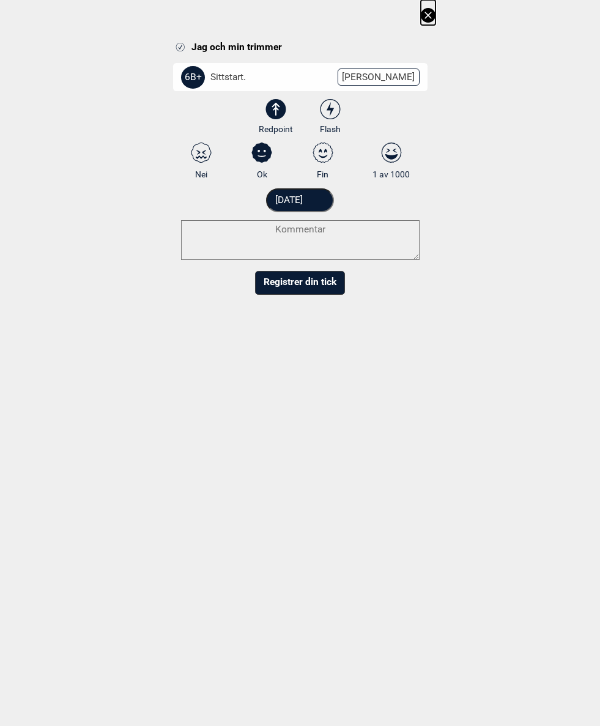
click at [327, 198] on input "[DATE]" at bounding box center [300, 200] width 68 height 24
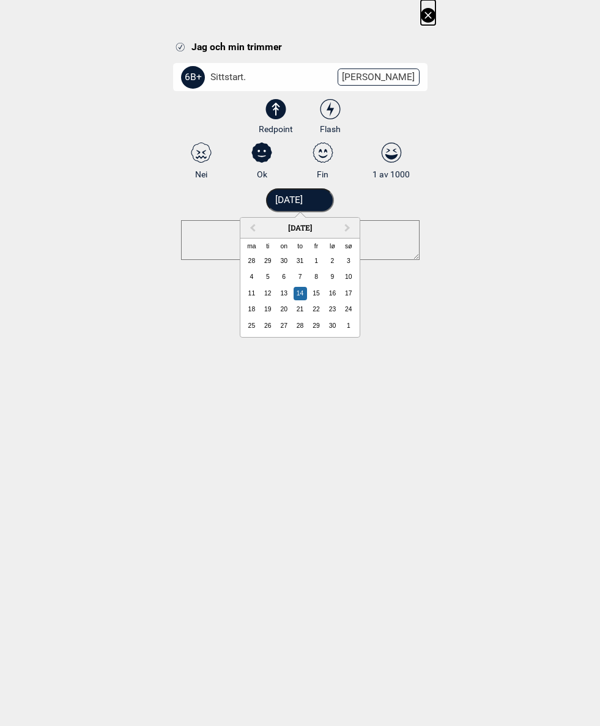
click at [256, 221] on button "Previous Month" at bounding box center [252, 229] width 20 height 20
click at [290, 273] on div "9" at bounding box center [283, 276] width 13 height 13
type input "[DATE]"
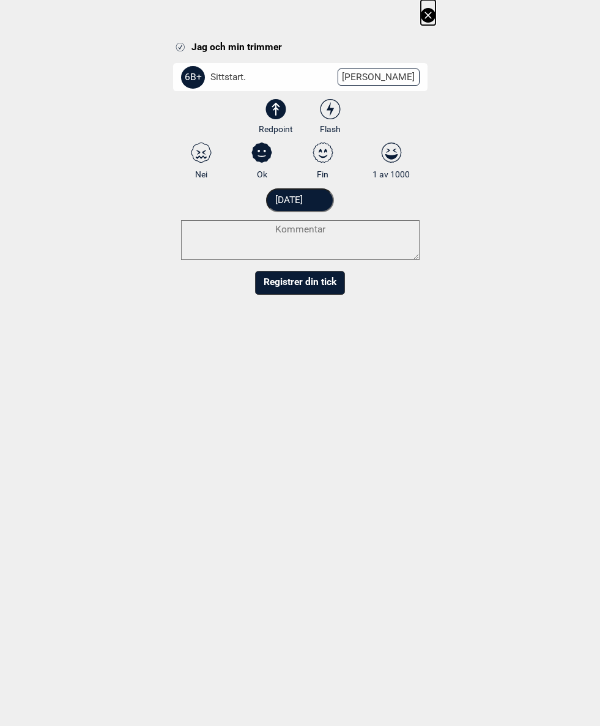
click at [338, 234] on textarea at bounding box center [300, 240] width 239 height 40
click at [295, 228] on textarea "Novthat easy" at bounding box center [300, 240] width 239 height 40
type textarea "Not that easy"
click at [340, 105] on icon at bounding box center [330, 109] width 22 height 20
click at [334, 113] on input "Flash" at bounding box center [330, 117] width 8 height 8
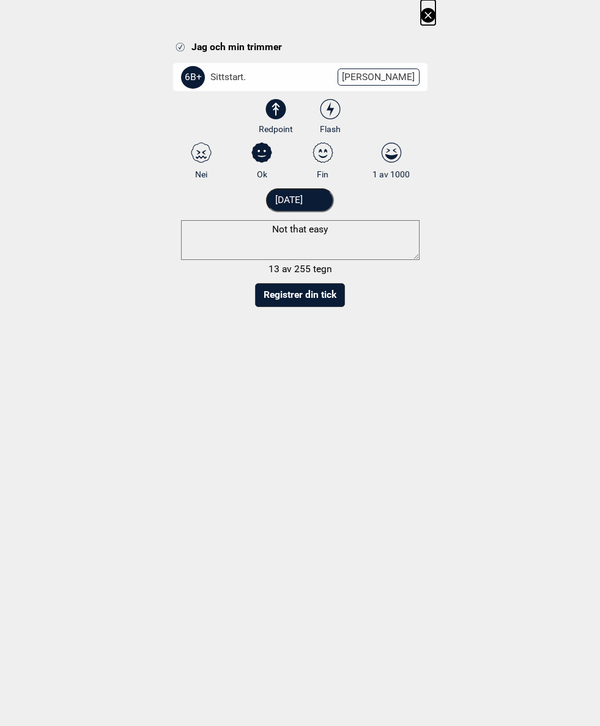
radio input "true"
radio input "false"
click at [362, 234] on textarea "Not that easy" at bounding box center [300, 240] width 239 height 40
type textarea "Not that easy. 6C?"
click at [319, 295] on button "Registrer din tick" at bounding box center [300, 295] width 90 height 24
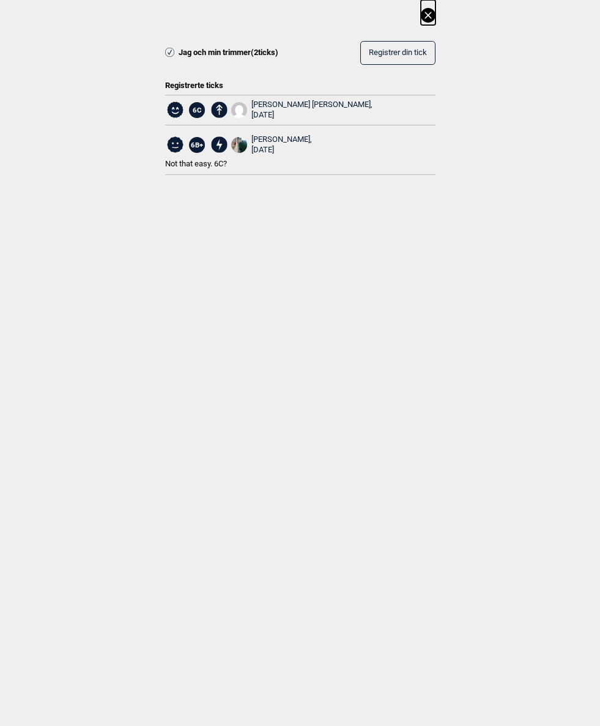
click at [434, 7] on button at bounding box center [428, 12] width 15 height 25
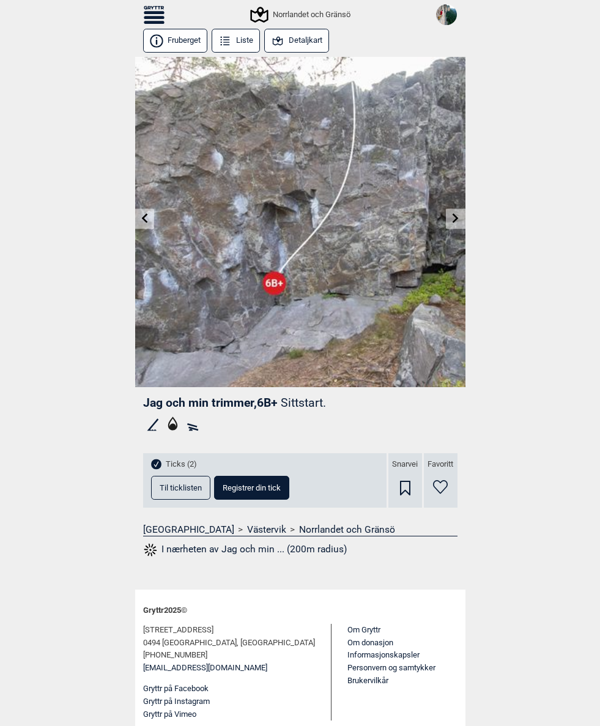
click at [153, 17] on icon at bounding box center [154, 17] width 21 height 3
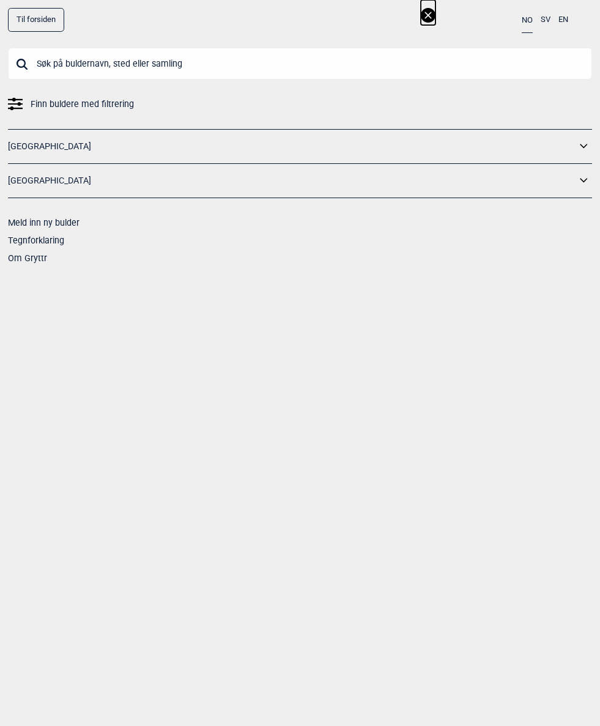
click at [92, 62] on input "text" at bounding box center [300, 64] width 584 height 32
type input "Max"
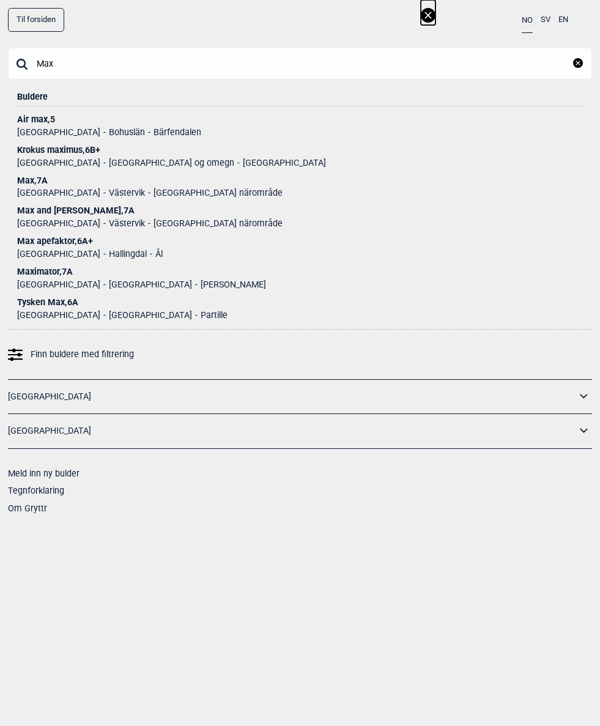
click at [35, 182] on div "Max , 7A" at bounding box center [300, 180] width 566 height 9
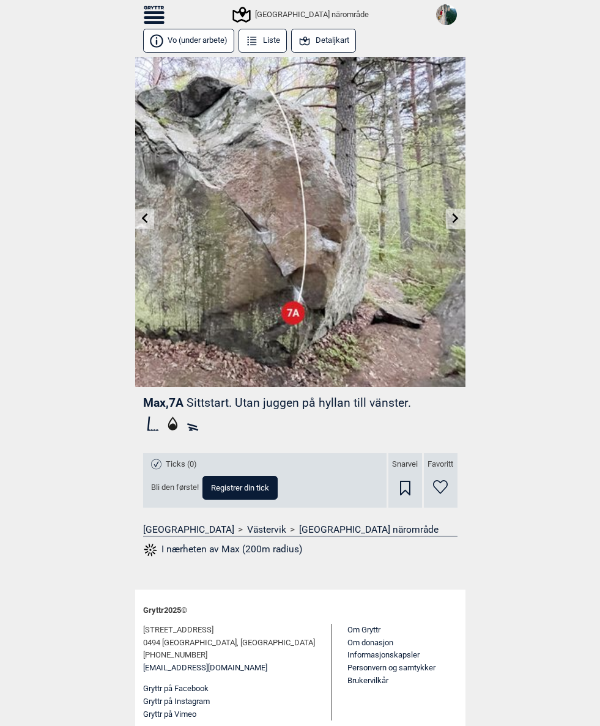
click at [252, 484] on span "Registrer din tick" at bounding box center [240, 488] width 58 height 8
select select "384"
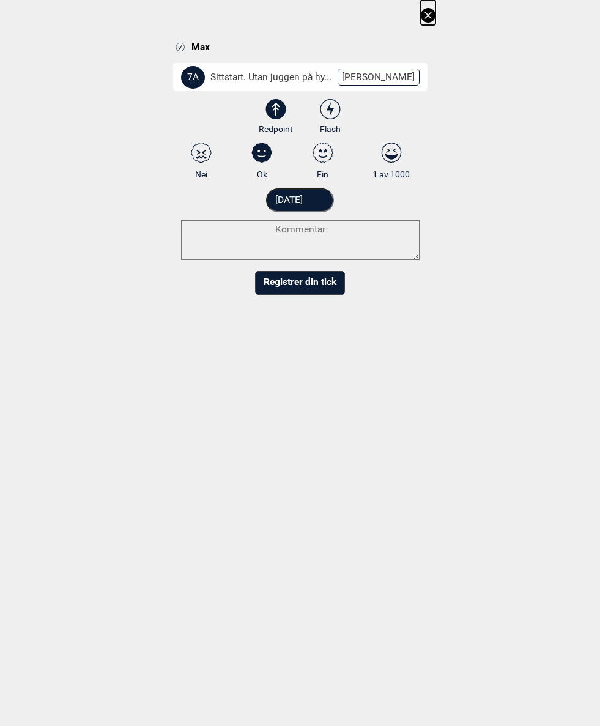
click at [328, 196] on input "[DATE]" at bounding box center [300, 200] width 68 height 24
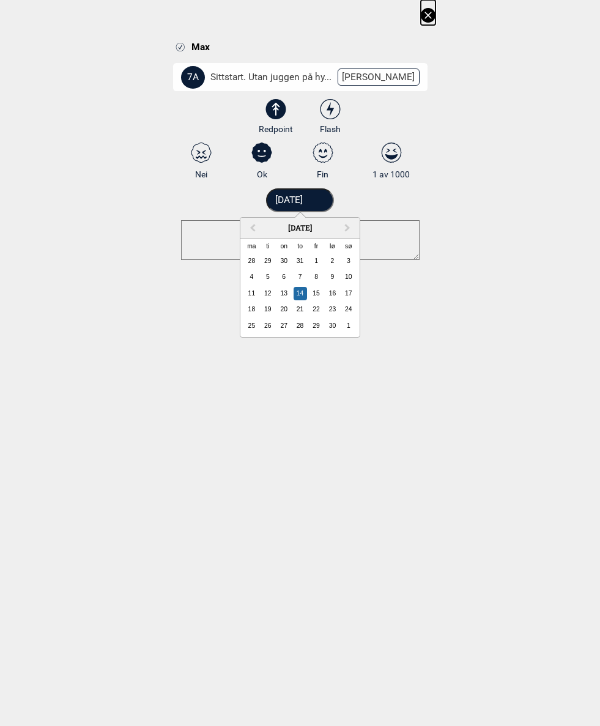
click at [258, 224] on button "Previous Month" at bounding box center [252, 229] width 20 height 20
click at [302, 283] on div "10" at bounding box center [300, 276] width 13 height 13
type input "[DATE]"
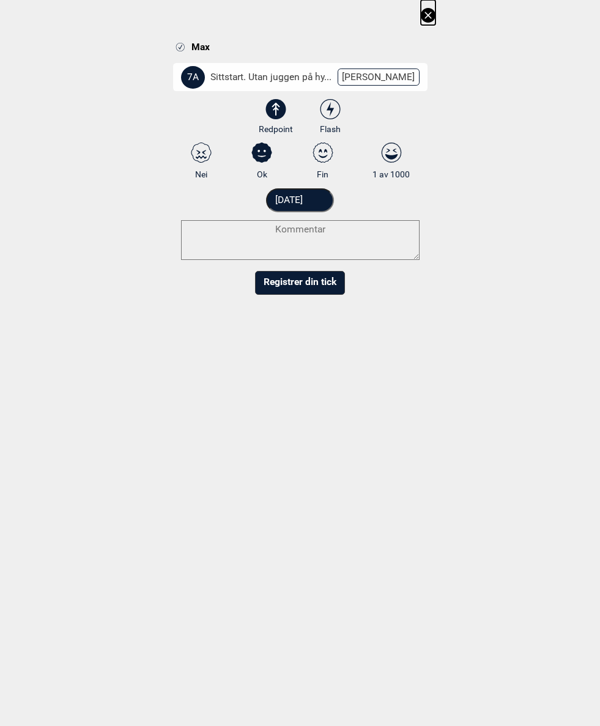
click at [319, 231] on textarea at bounding box center [300, 240] width 239 height 40
paste textarea "Surprisingly good and fun moves on the dirty backside of the block. Font-style …"
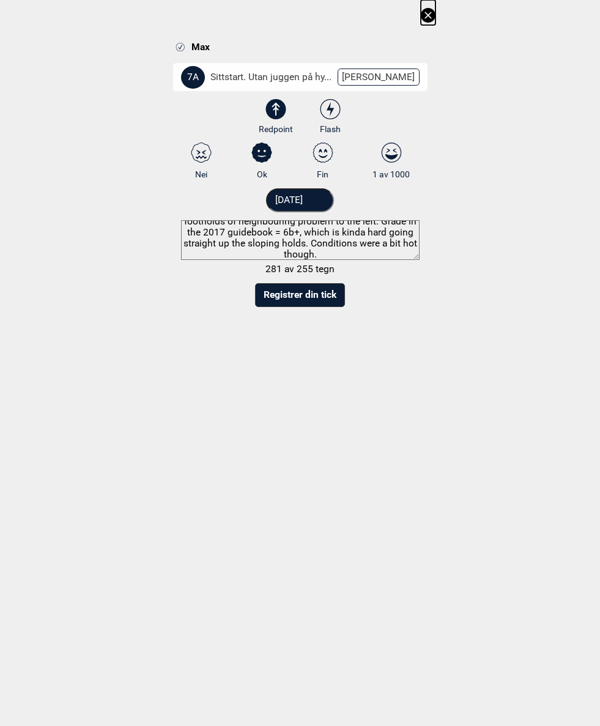
scroll to position [29, 0]
click at [243, 239] on textarea "Surprisingly good and fun moves on the dirty backside of the block. Font-style …" at bounding box center [300, 240] width 239 height 40
click at [378, 251] on textarea "Surprisingly good and fun moves on the dirty backside of the block. Font-style …" at bounding box center [300, 240] width 239 height 40
click at [272, 251] on textarea "Surprisingly good and fun moves on the dirty backside of the block. Font-style …" at bounding box center [300, 240] width 239 height 40
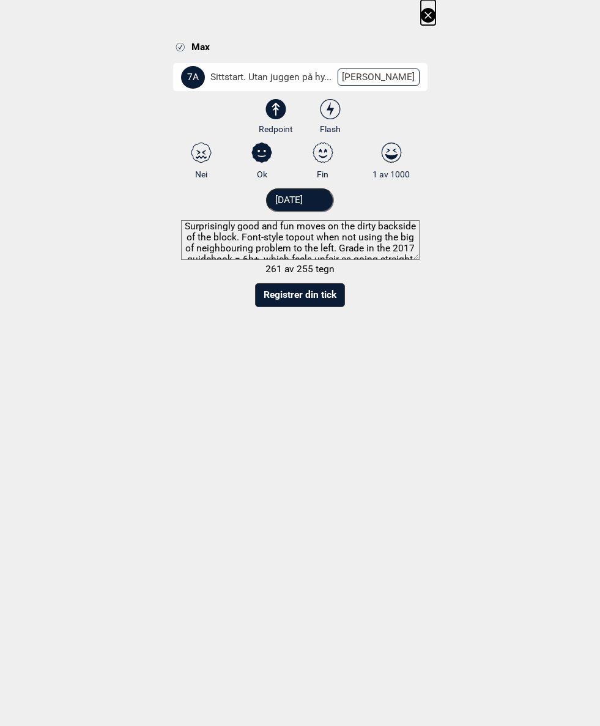
click at [220, 250] on textarea "Surprisingly good and fun moves on the dirty backside of the block. Font-style …" at bounding box center [300, 240] width 239 height 40
click at [220, 243] on textarea "Surprisingly good and fun moves on the dirty backside of the block. Font-style …" at bounding box center [300, 240] width 239 height 40
click at [207, 247] on textarea "Surprisingly good and fun moves on the dirty backside of the block. Font-style …" at bounding box center [300, 240] width 239 height 40
click at [311, 240] on textarea "Surprisingly good and fun moves on the dirty backside of the block. Font-style …" at bounding box center [300, 240] width 239 height 40
click at [213, 244] on textarea "Surprisingly good and fun moves on the dirty backside of the block. Font-style …" at bounding box center [300, 240] width 239 height 40
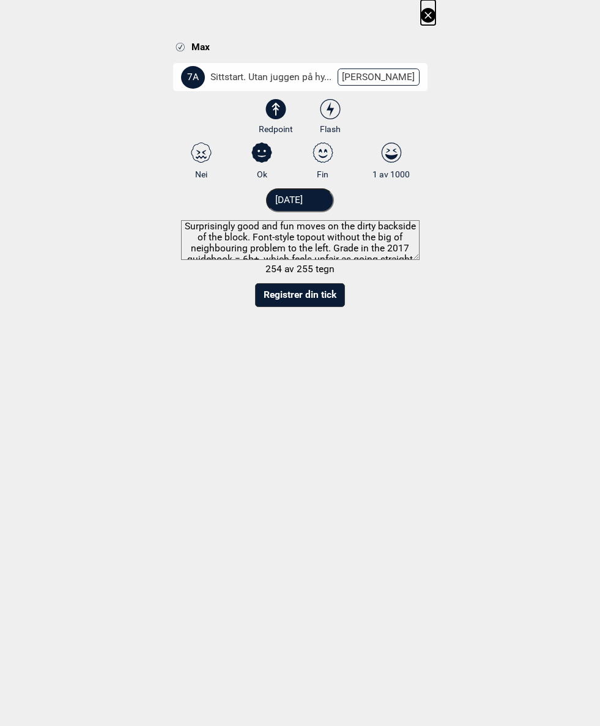
click at [218, 245] on textarea "Surprisingly good and fun moves on the dirty backside of the block. Font-style …" at bounding box center [300, 240] width 239 height 40
click at [292, 245] on textarea "Surprisingly good and fun moves on the dirty backside of the block. Font-style …" at bounding box center [300, 240] width 239 height 40
type textarea "Surprisingly good and fun moves on the dirty backside of the block. Font-style …"
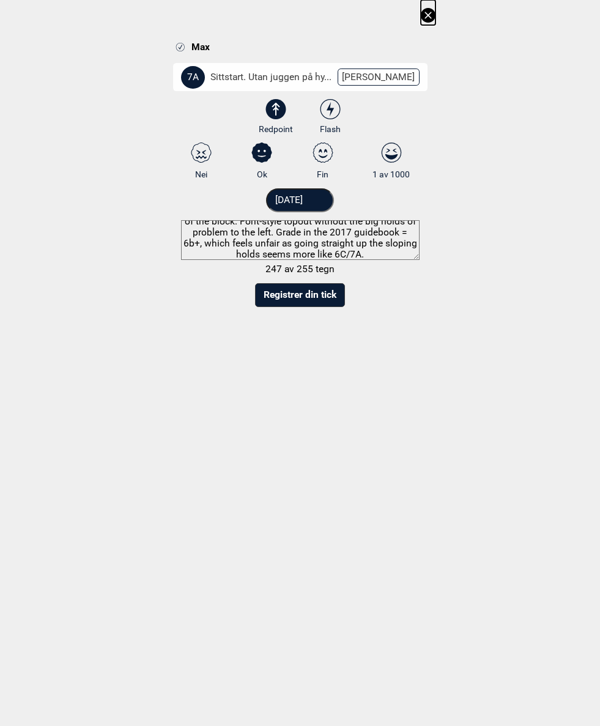
click at [327, 296] on button "Registrer din tick" at bounding box center [300, 295] width 90 height 24
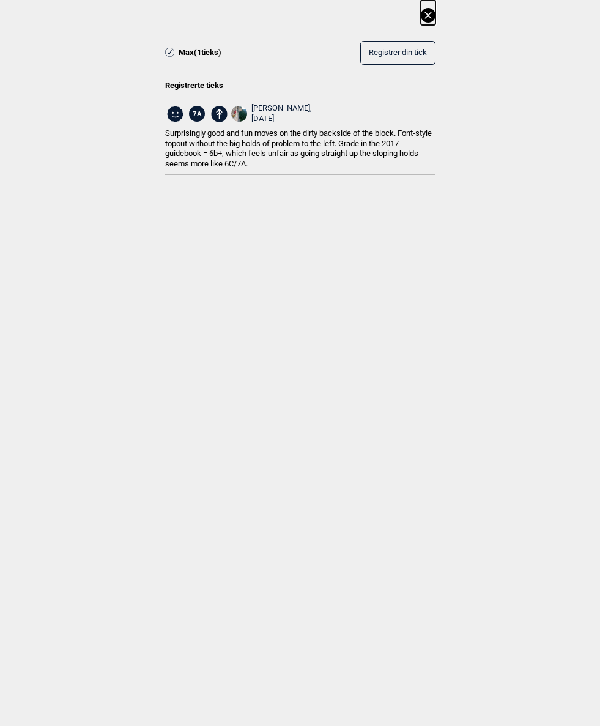
click at [431, 7] on button at bounding box center [428, 12] width 15 height 25
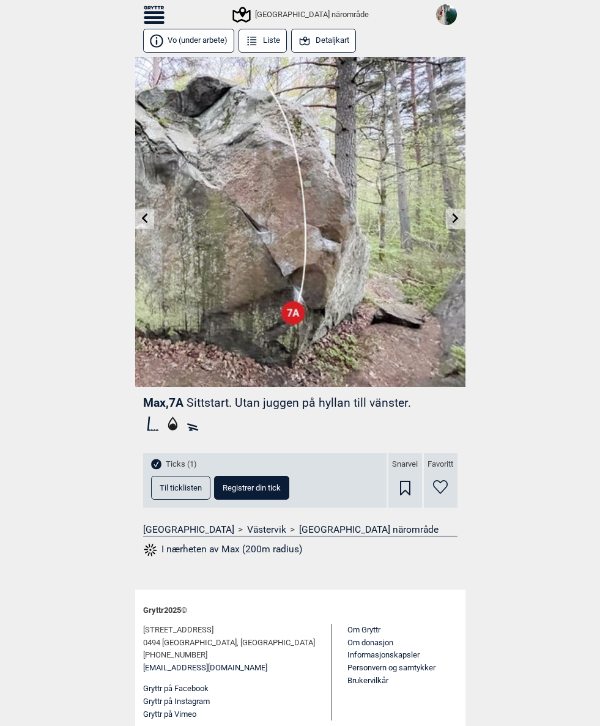
click at [453, 215] on icon at bounding box center [456, 218] width 10 height 10
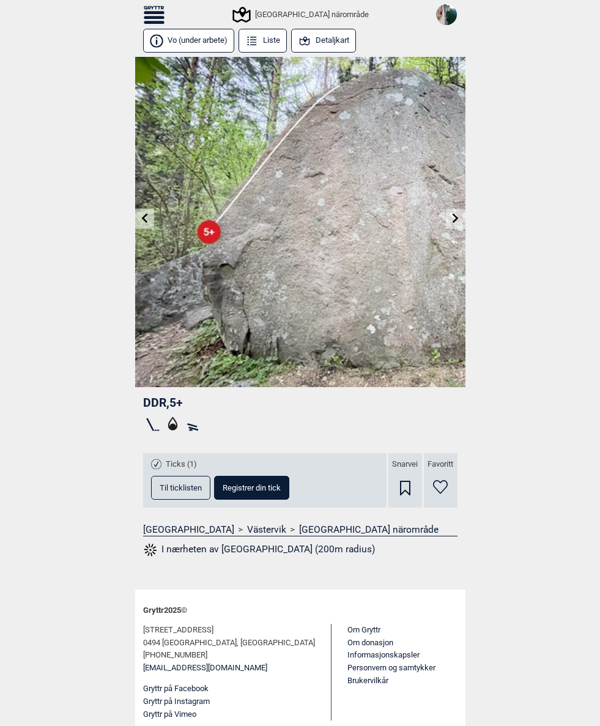
click at [143, 213] on link at bounding box center [144, 219] width 19 height 20
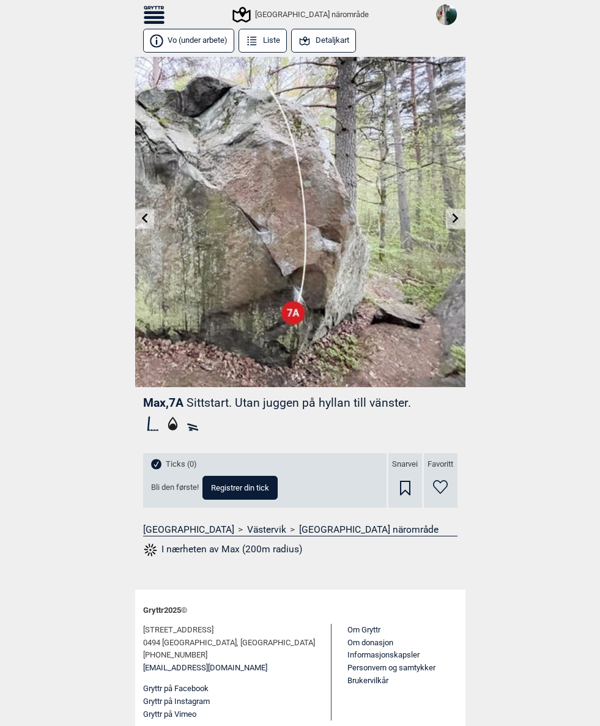
click at [447, 10] on img at bounding box center [446, 14] width 21 height 21
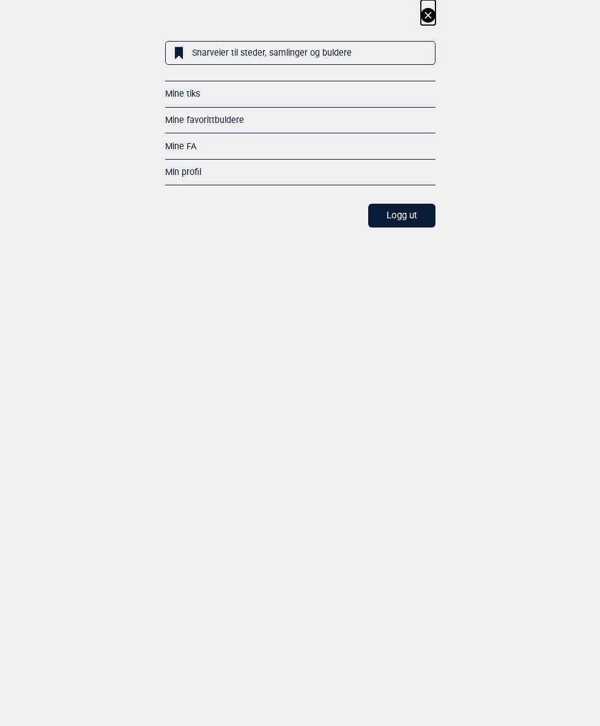
click at [396, 86] on div "Mine tiks" at bounding box center [300, 94] width 270 height 26
click at [285, 97] on div "Mine tiks" at bounding box center [300, 94] width 270 height 26
click at [179, 95] on link "Mine tiks" at bounding box center [182, 94] width 35 height 10
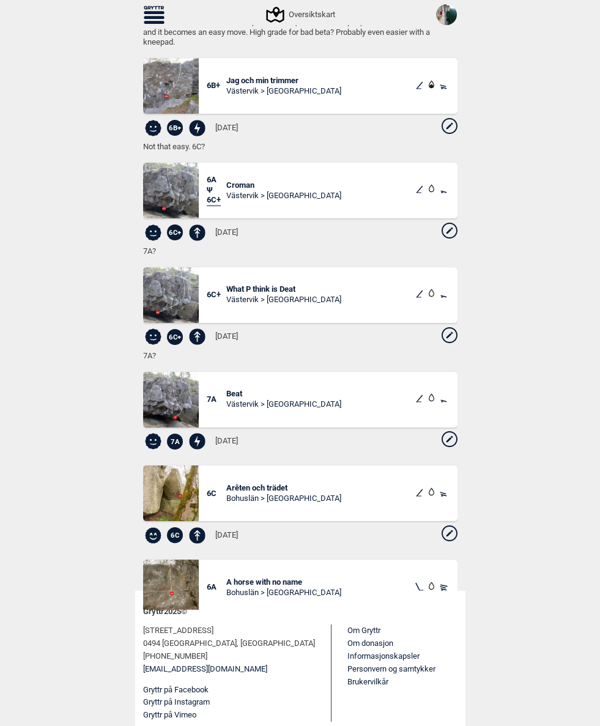
scroll to position [10167, 0]
click at [455, 331] on icon at bounding box center [450, 335] width 16 height 16
select select "95"
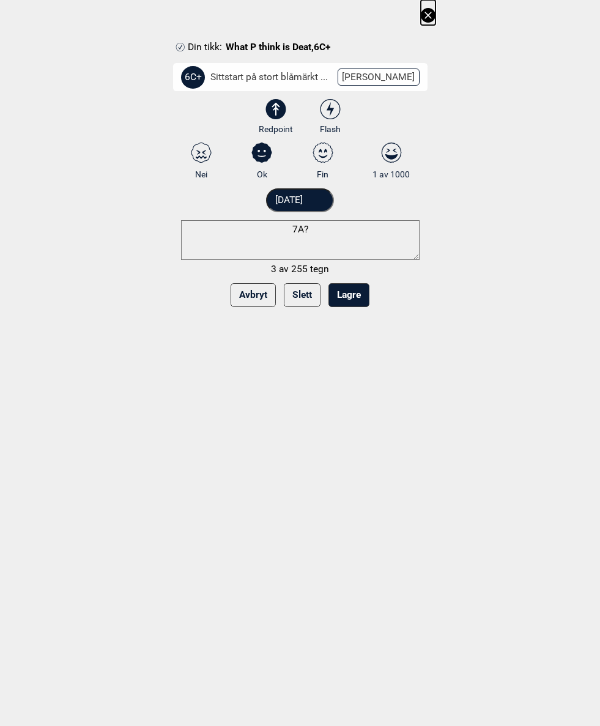
click at [301, 295] on button "Slett" at bounding box center [302, 295] width 37 height 24
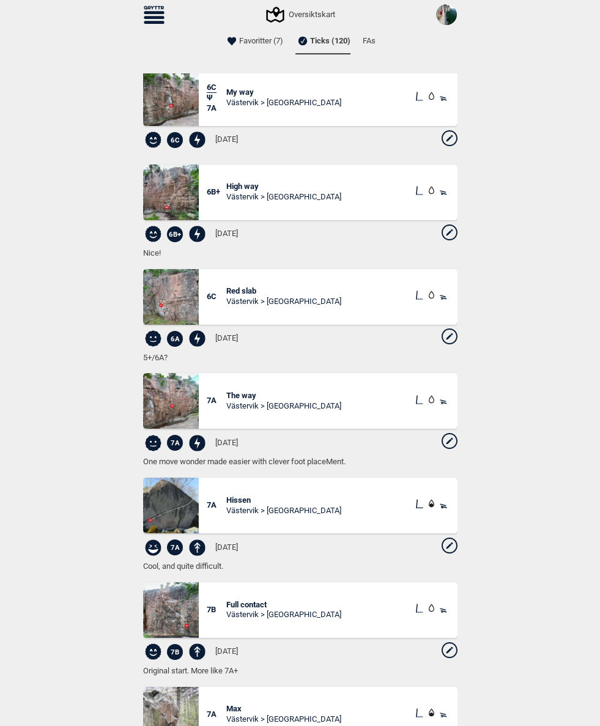
scroll to position [8902, 0]
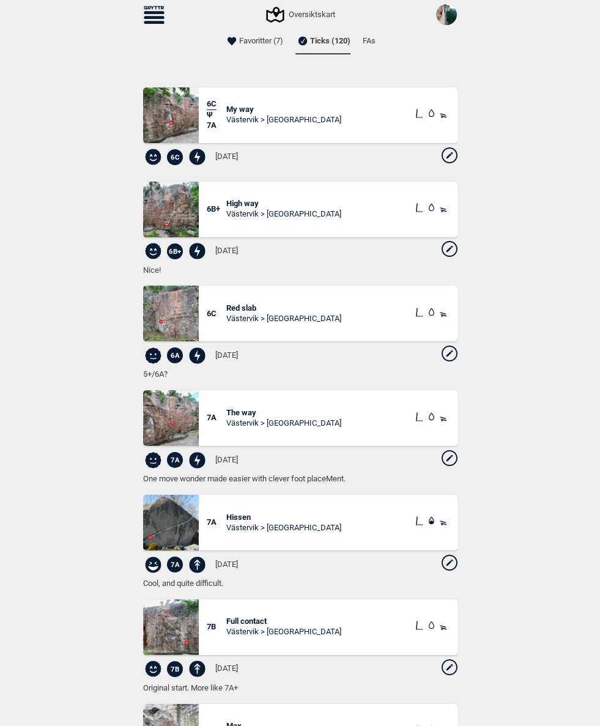
click at [449, 356] on icon at bounding box center [450, 354] width 16 height 16
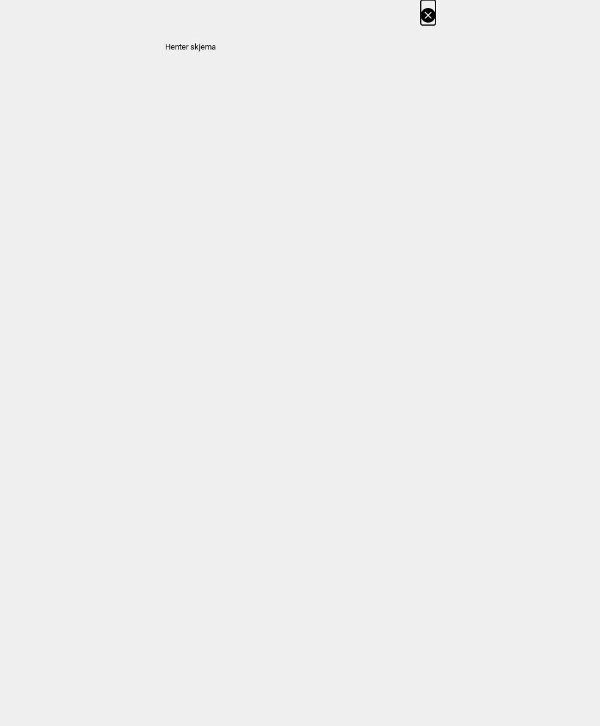
select select "90"
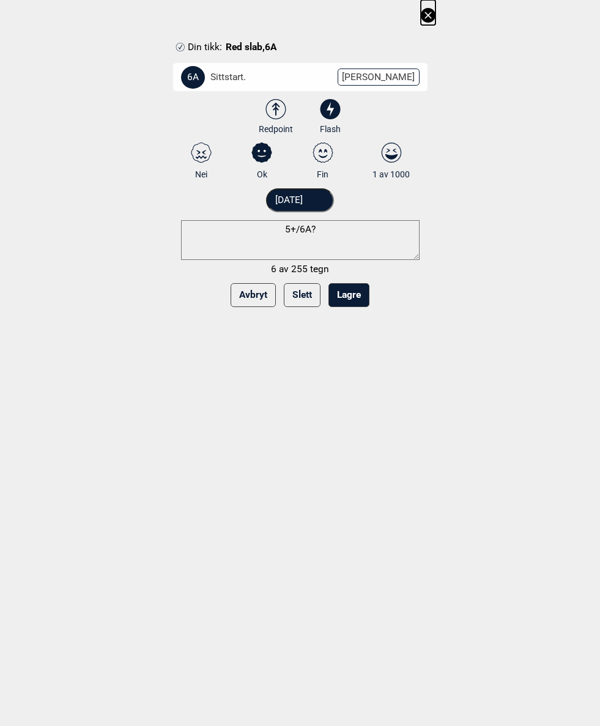
click at [335, 228] on textarea "5+/6A?" at bounding box center [300, 240] width 239 height 40
type textarea "5"
click at [278, 220] on textarea "5/5+?" at bounding box center [300, 240] width 239 height 40
type textarea "Font 5/5+?"
click at [356, 295] on button "Lagre" at bounding box center [348, 295] width 41 height 24
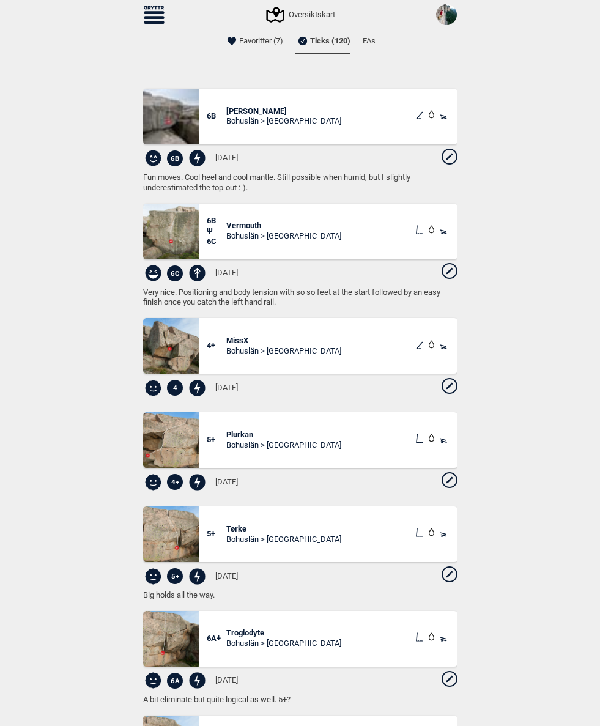
scroll to position [5251, 0]
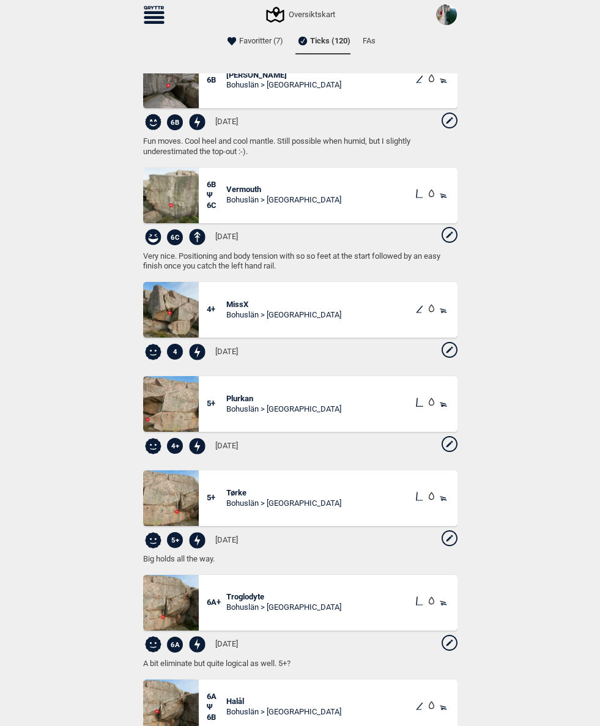
click at [377, 262] on span "Very nice. Positioning and body tension with so so feet at the start followed b…" at bounding box center [300, 261] width 314 height 21
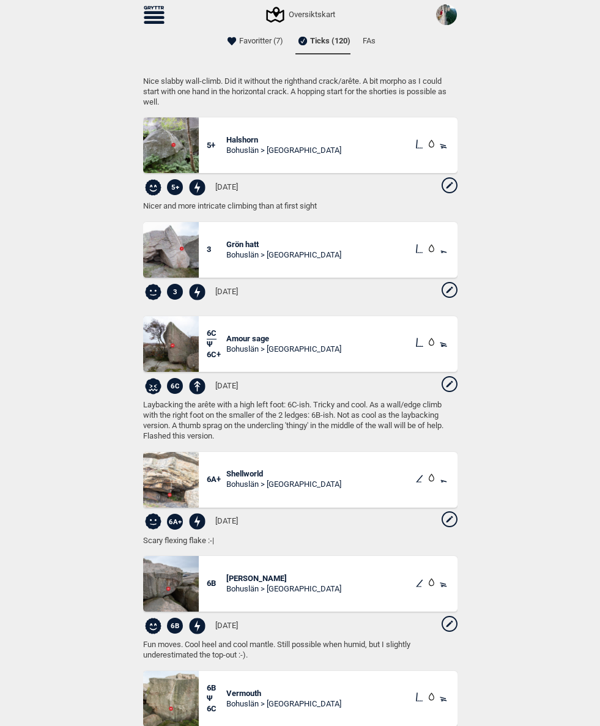
scroll to position [4908, 0]
click at [457, 377] on icon at bounding box center [450, 385] width 16 height 16
select select "94"
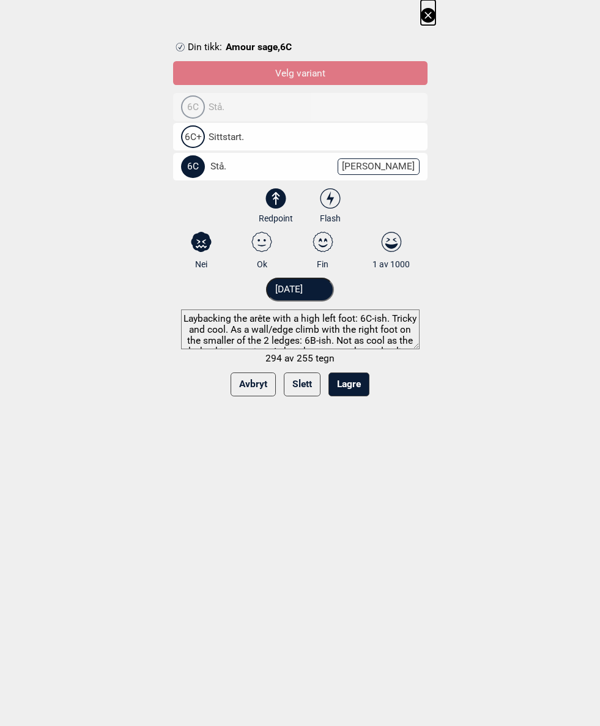
click at [260, 242] on icon at bounding box center [262, 242] width 22 height 20
click at [260, 247] on input "Ok" at bounding box center [262, 251] width 8 height 8
radio input "true"
click at [354, 389] on button "Lagre" at bounding box center [348, 384] width 41 height 24
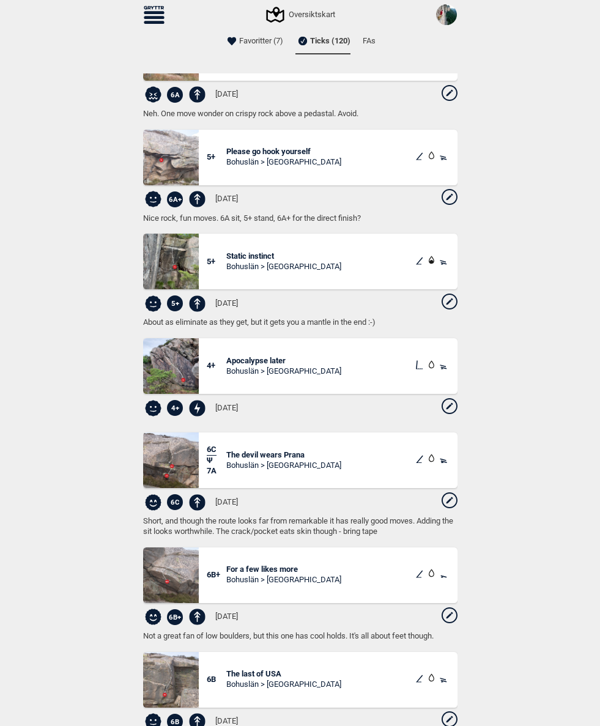
scroll to position [1743, 0]
click at [296, 450] on span "The devil wears Prana" at bounding box center [283, 455] width 115 height 10
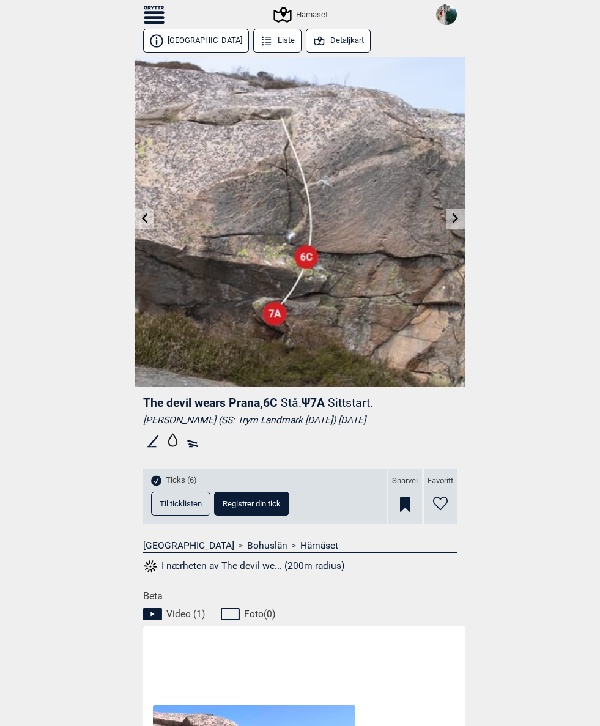
click at [313, 38] on button "Detaljkart" at bounding box center [338, 41] width 65 height 24
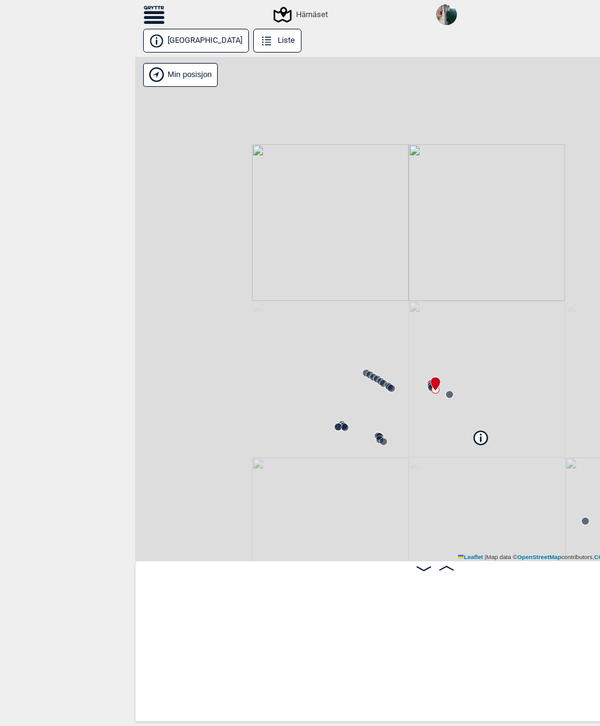
scroll to position [0, 1199]
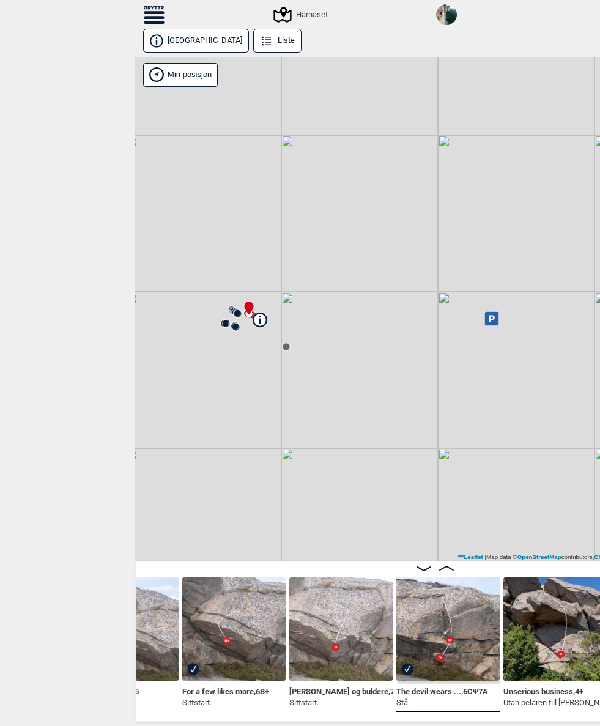
click at [163, 15] on icon at bounding box center [154, 15] width 21 height 18
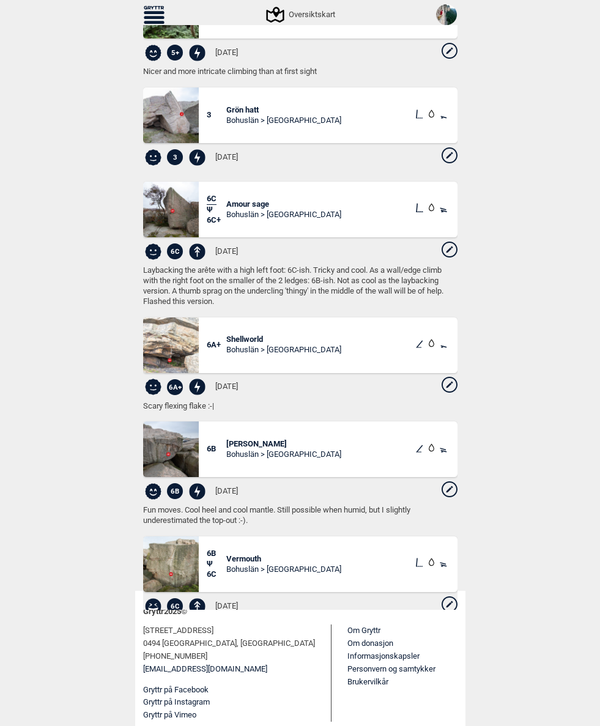
scroll to position [4925, 0]
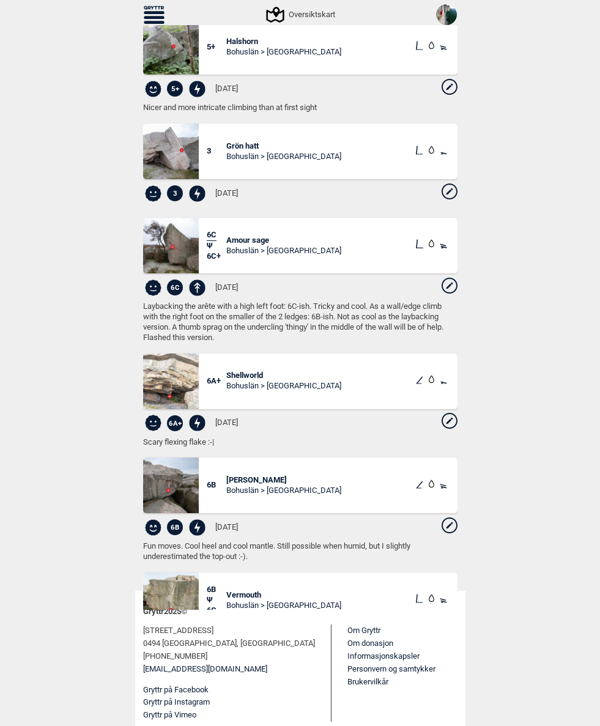
click at [454, 279] on icon at bounding box center [450, 286] width 16 height 16
select select "94"
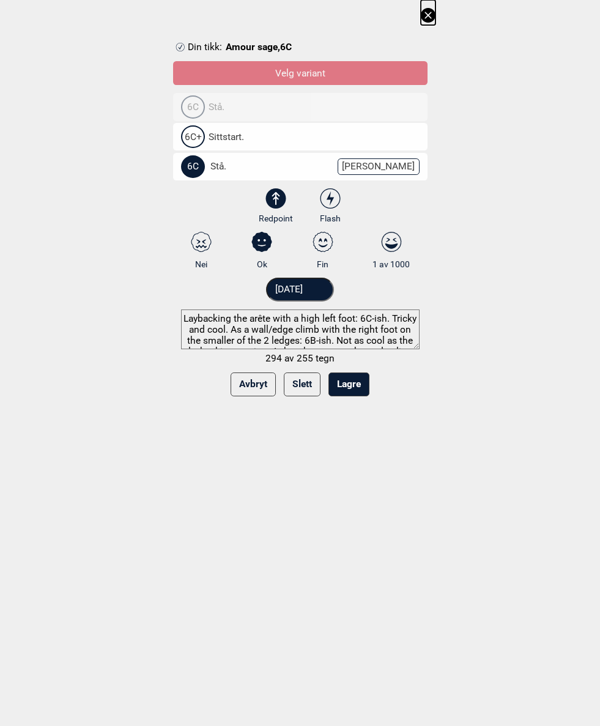
click at [327, 243] on icon at bounding box center [323, 242] width 22 height 20
click at [327, 247] on input "Fin" at bounding box center [323, 251] width 8 height 8
radio input "true"
click at [358, 387] on button "Lagre" at bounding box center [348, 384] width 41 height 24
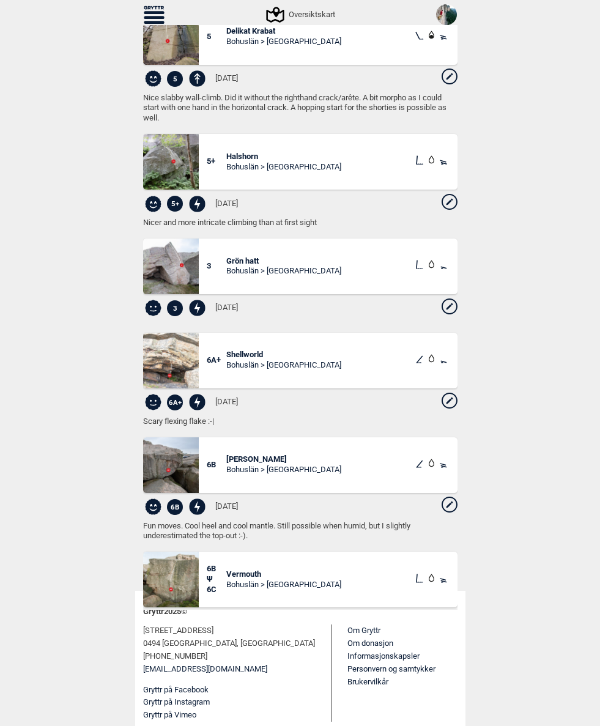
click at [451, 7] on img at bounding box center [446, 14] width 21 height 21
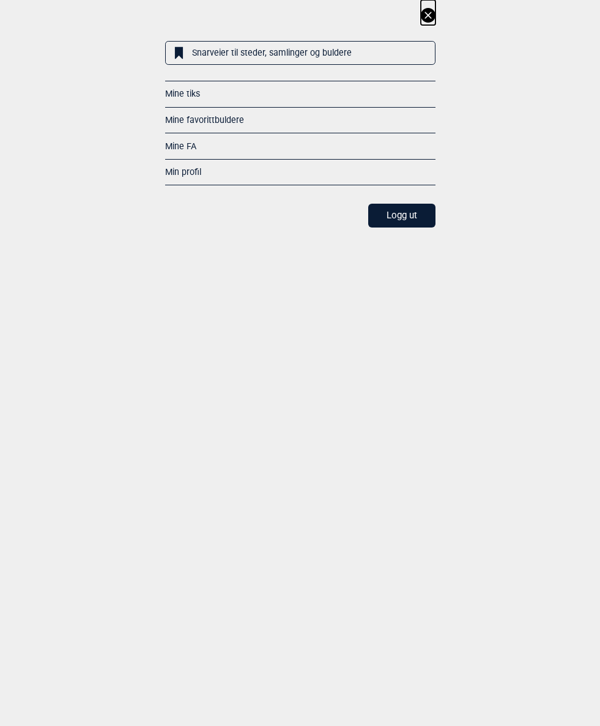
click at [405, 169] on div "Min profil" at bounding box center [300, 172] width 270 height 27
click at [185, 167] on link "Min profil" at bounding box center [183, 172] width 36 height 10
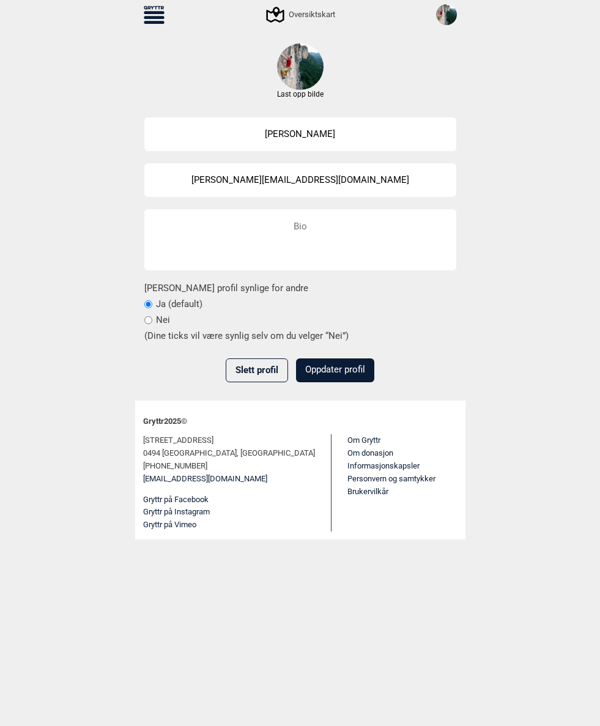
click at [152, 10] on icon at bounding box center [154, 15] width 21 height 18
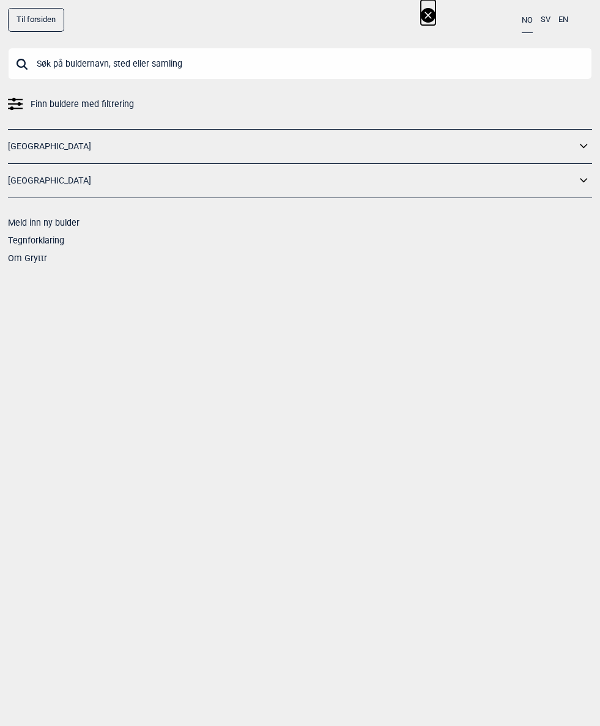
click at [62, 9] on link "Til forsiden" at bounding box center [36, 20] width 56 height 24
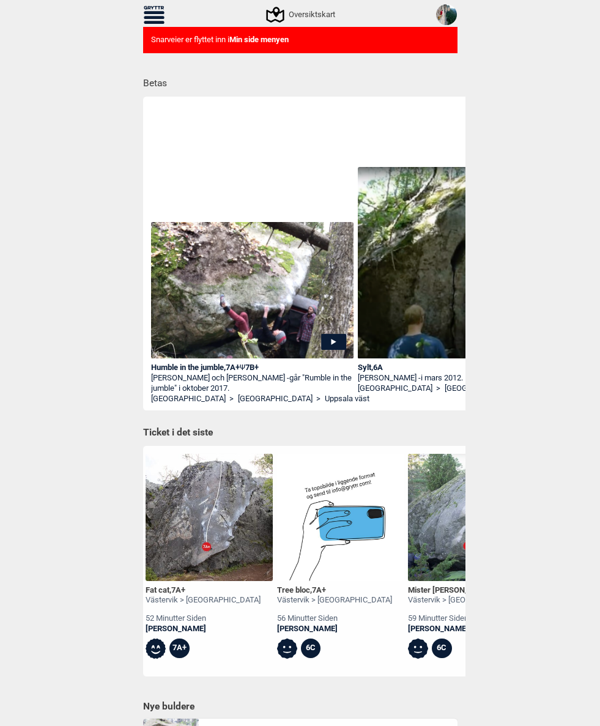
scroll to position [0, 1974]
